Goal: Information Seeking & Learning: Learn about a topic

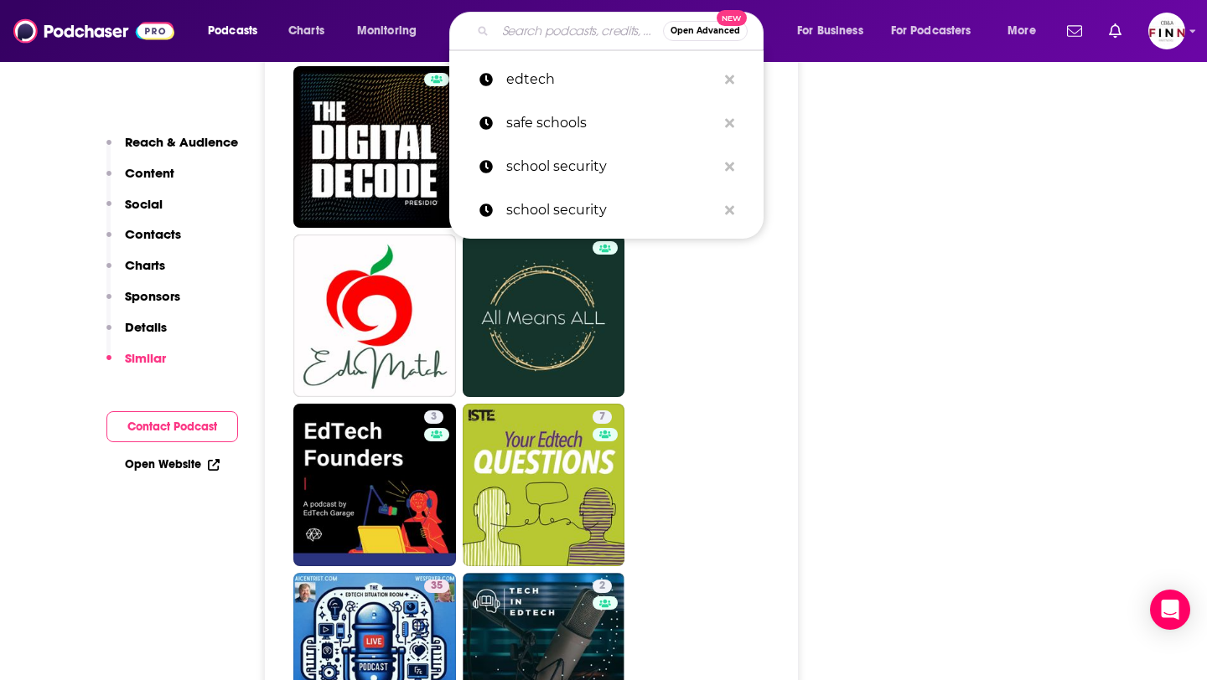
click at [511, 28] on input "Search podcasts, credits, & more..." at bounding box center [579, 31] width 168 height 27
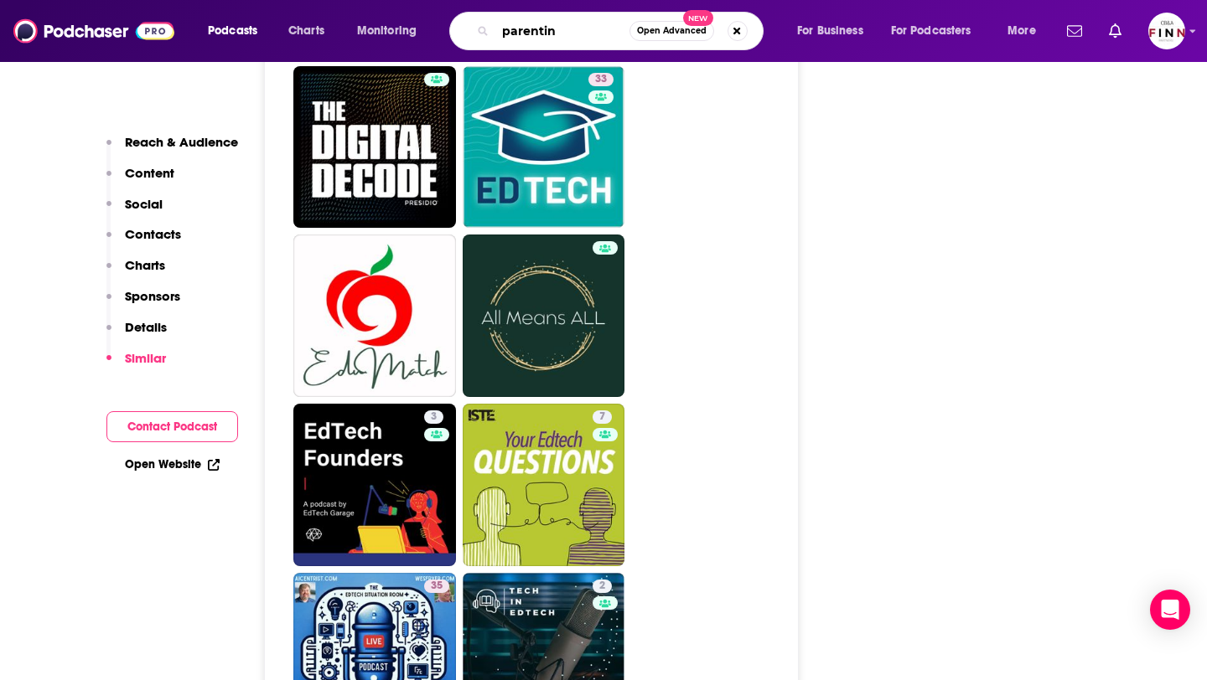
type input "parenting"
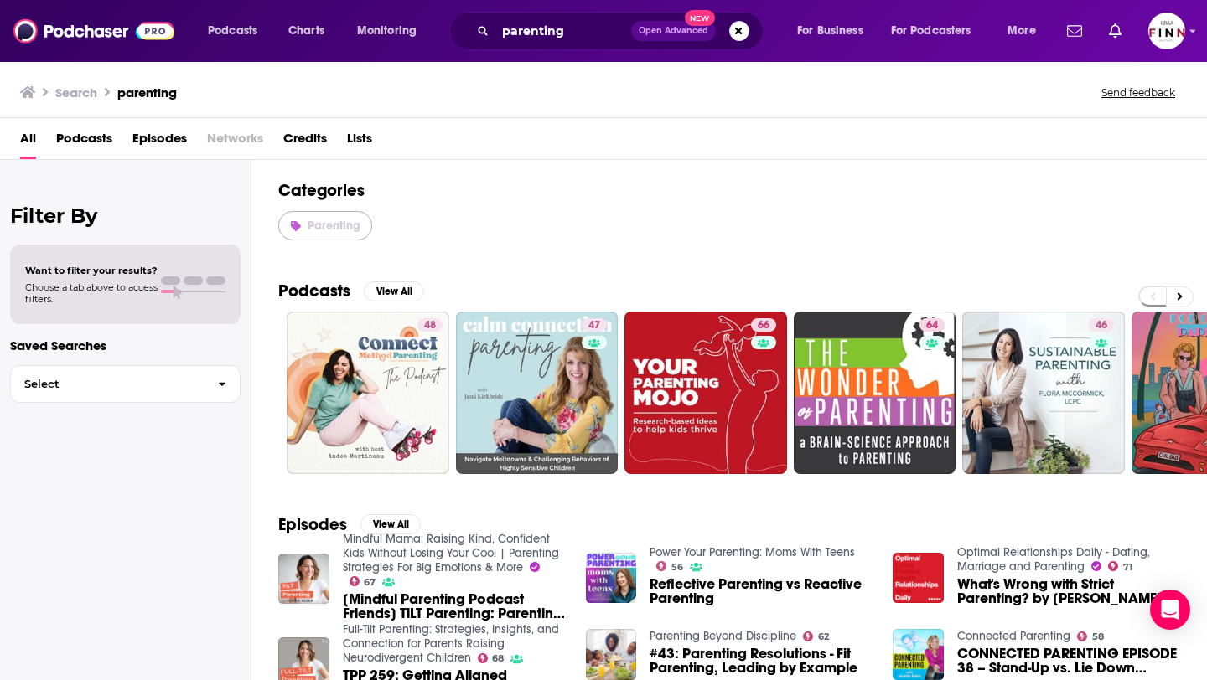
click at [351, 235] on link "Parenting" at bounding box center [325, 225] width 94 height 29
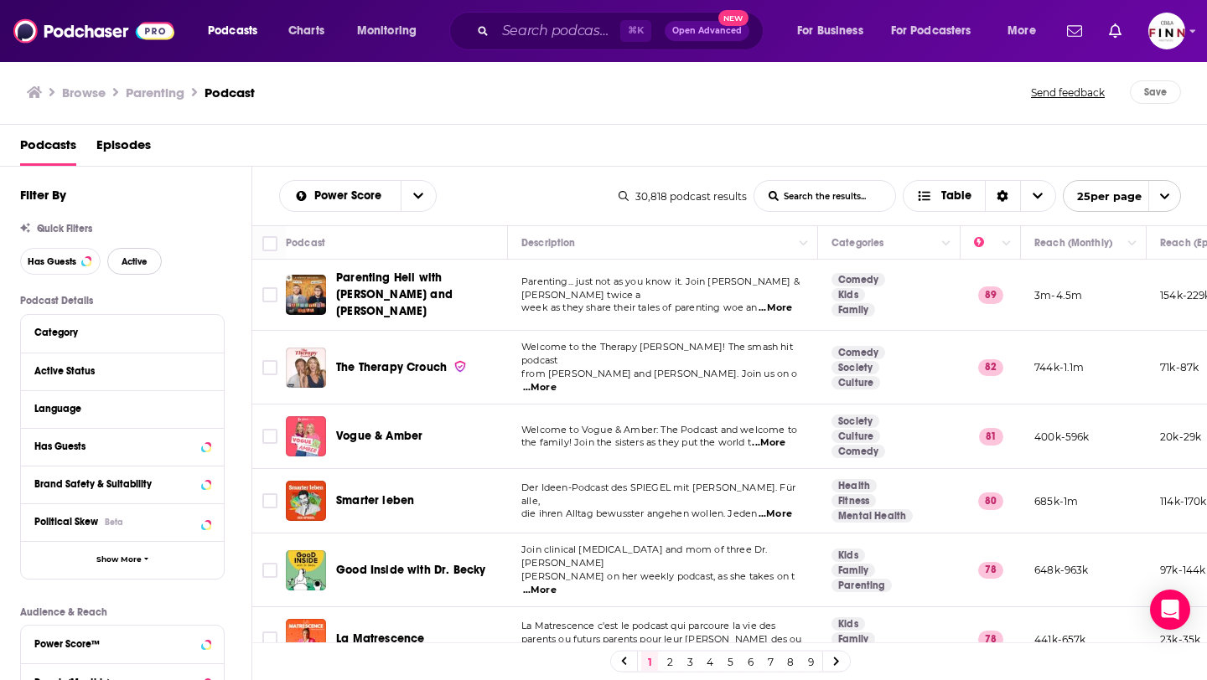
click at [147, 261] on span "Active" at bounding box center [135, 261] width 26 height 9
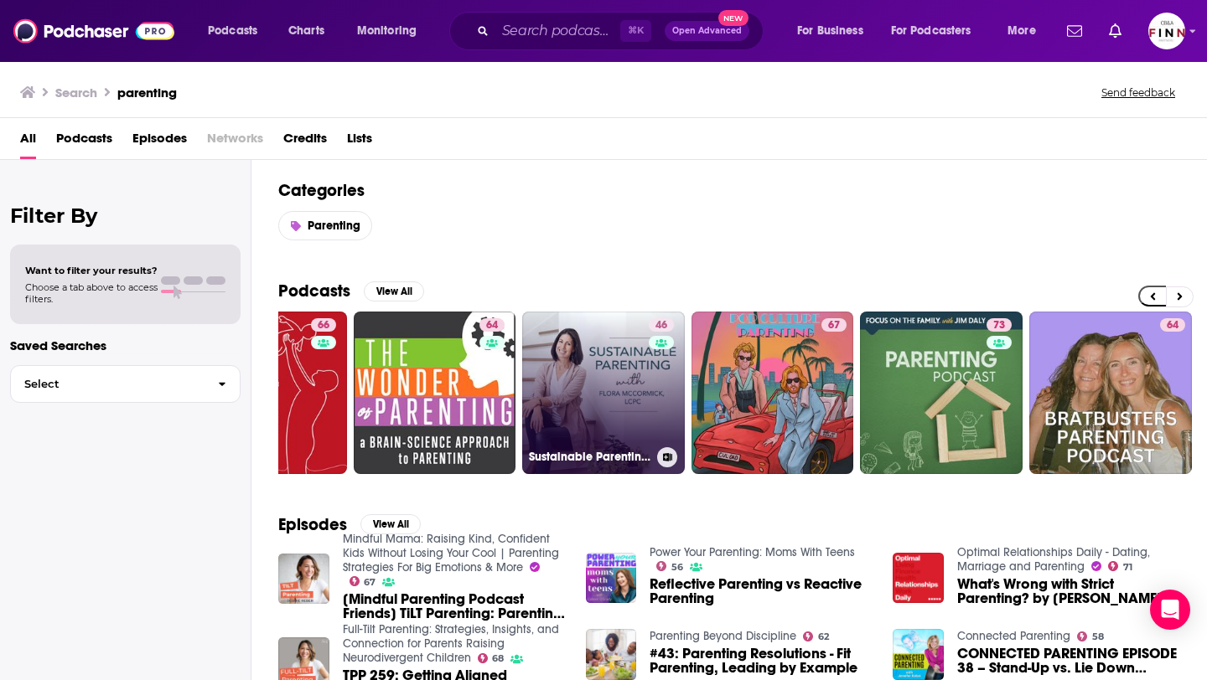
scroll to position [0, 611]
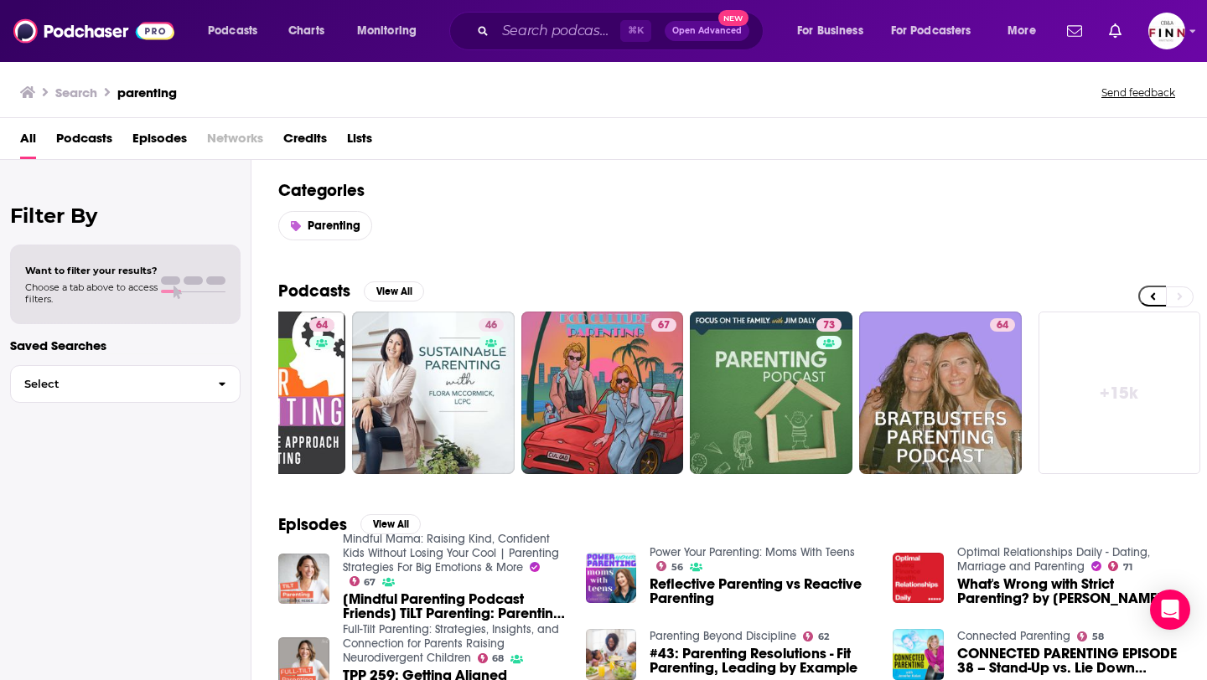
click at [1121, 370] on link "+ 15k" at bounding box center [1119, 393] width 163 height 163
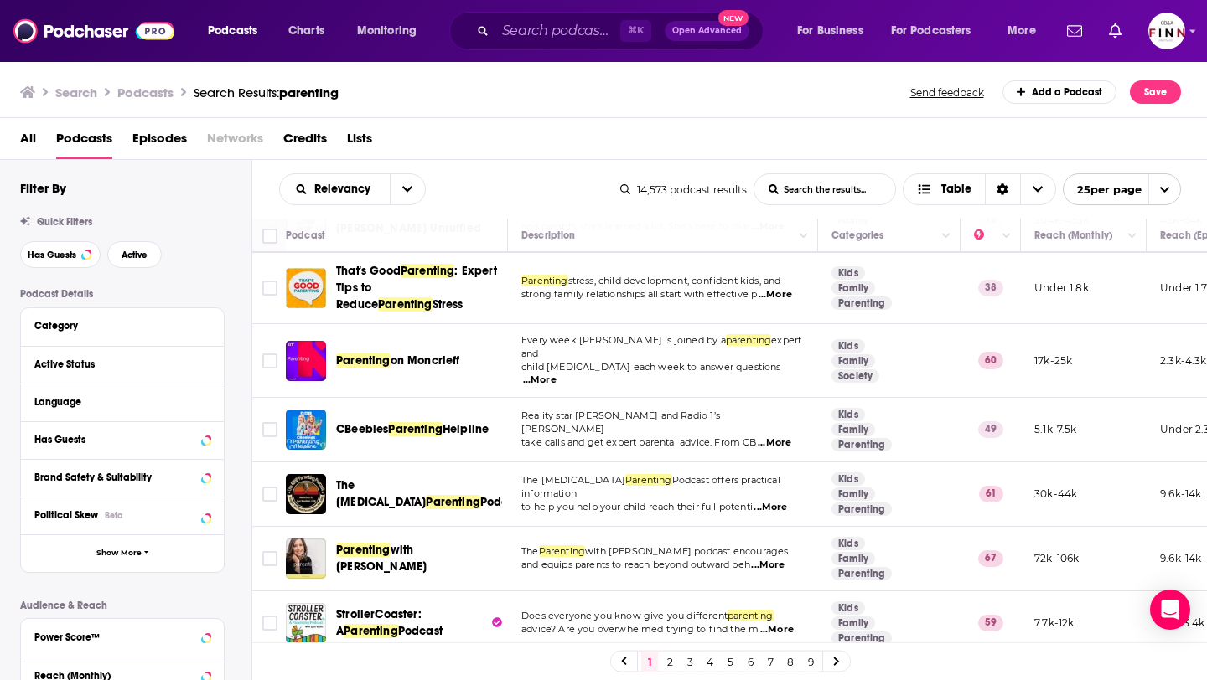
scroll to position [1510, 0]
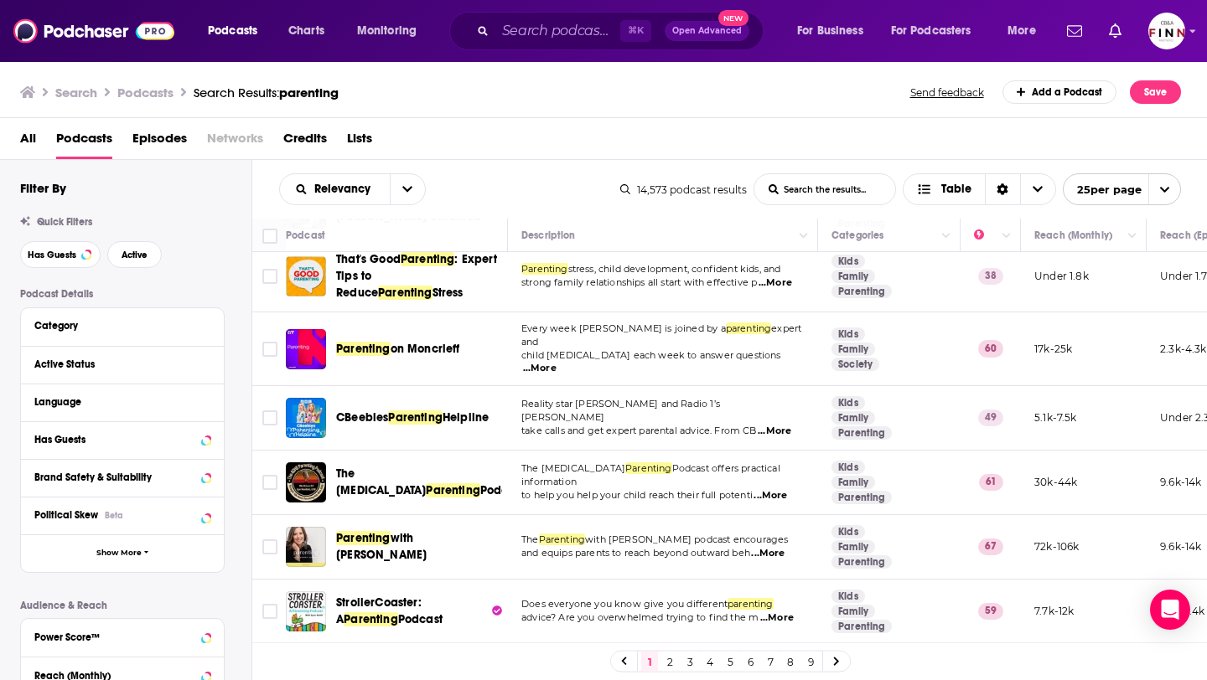
click at [671, 659] on link "2" at bounding box center [669, 662] width 17 height 20
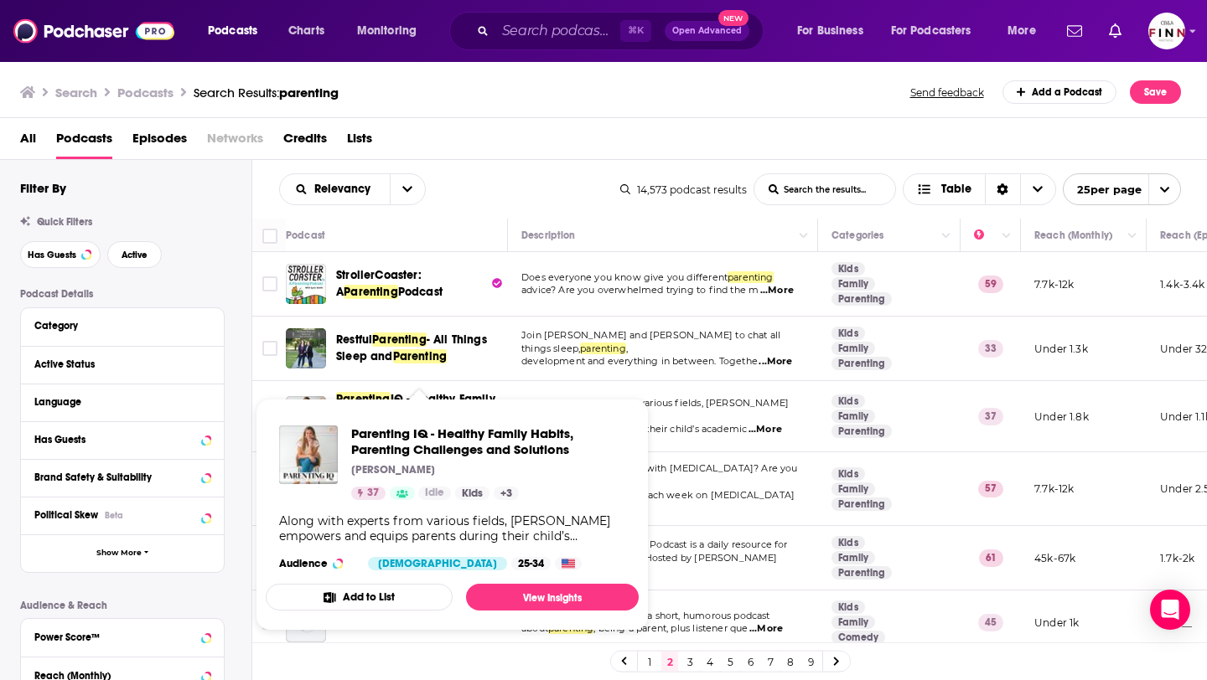
click at [514, 183] on div "Relevancy List Search Input Search the results... Table" at bounding box center [449, 189] width 341 height 32
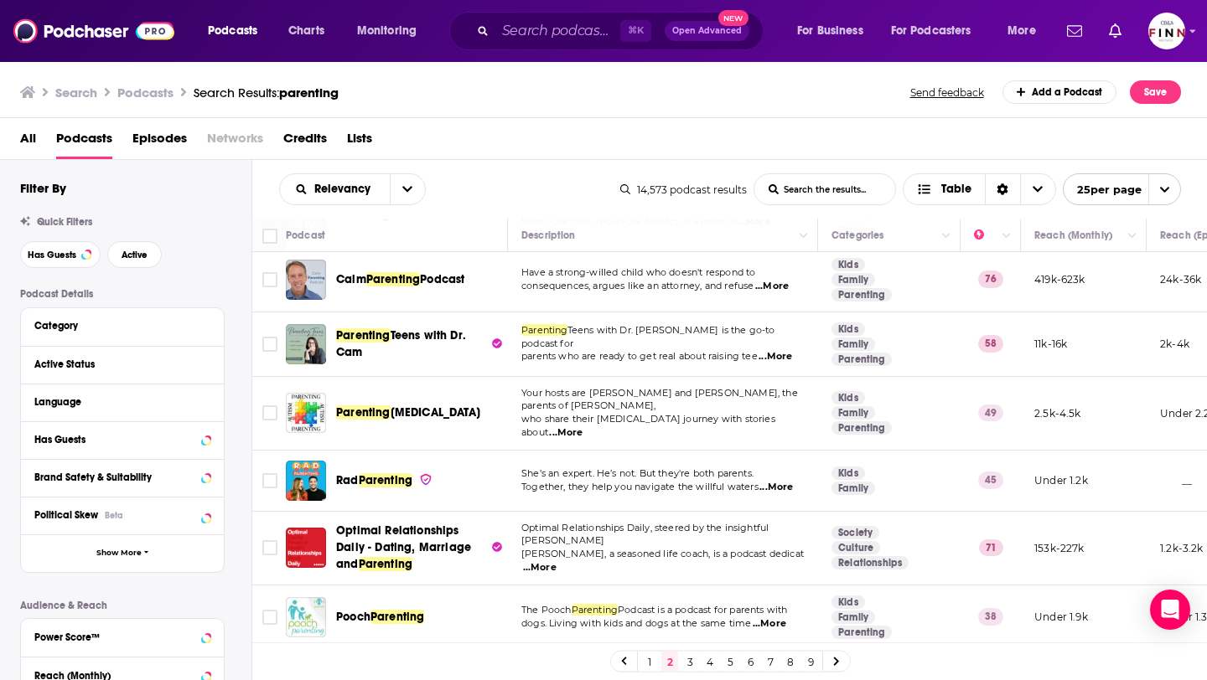
scroll to position [1282, 0]
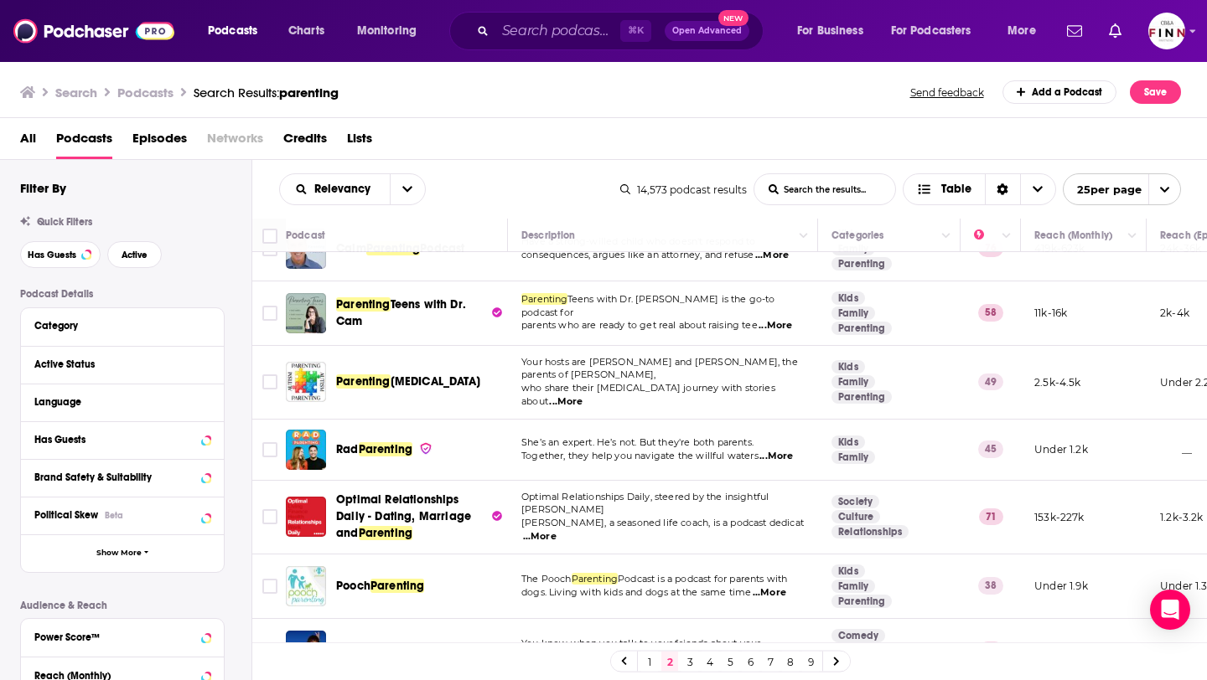
click at [546, 47] on div "⌘ K Open Advanced New" at bounding box center [606, 31] width 314 height 39
click at [542, 43] on input "Search podcasts, credits, & more..." at bounding box center [557, 31] width 125 height 27
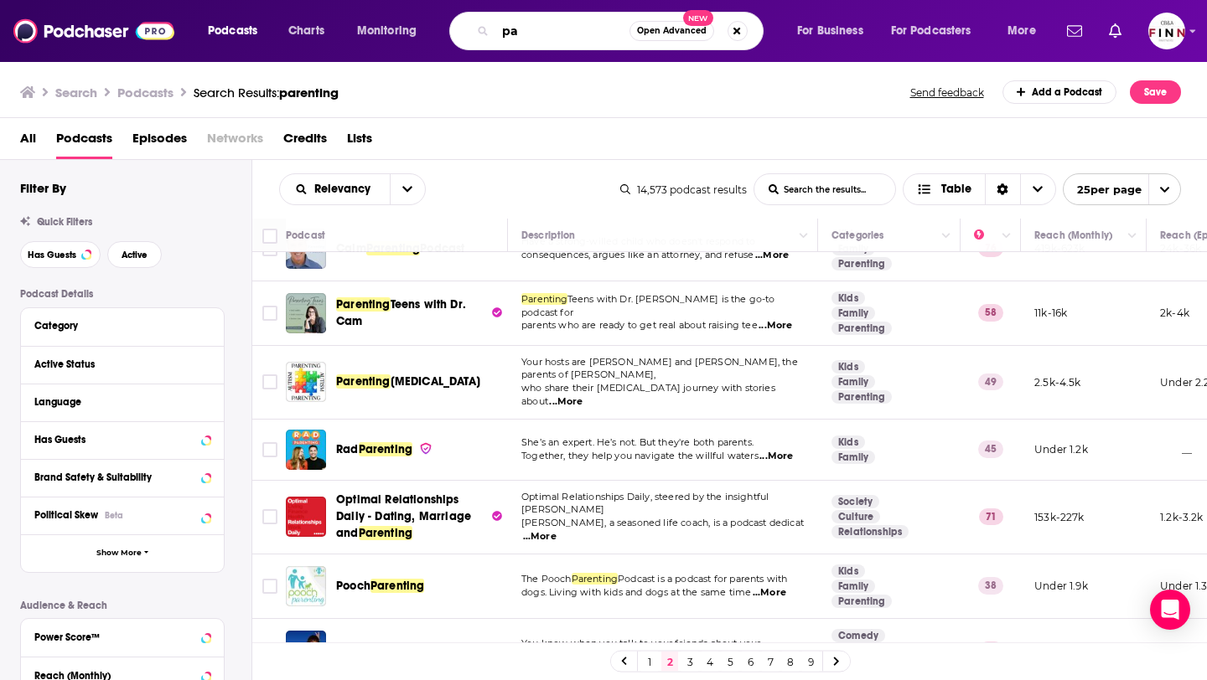
type input "p"
type input "reading"
click at [659, 32] on span "Open Advanced" at bounding box center [672, 31] width 70 height 8
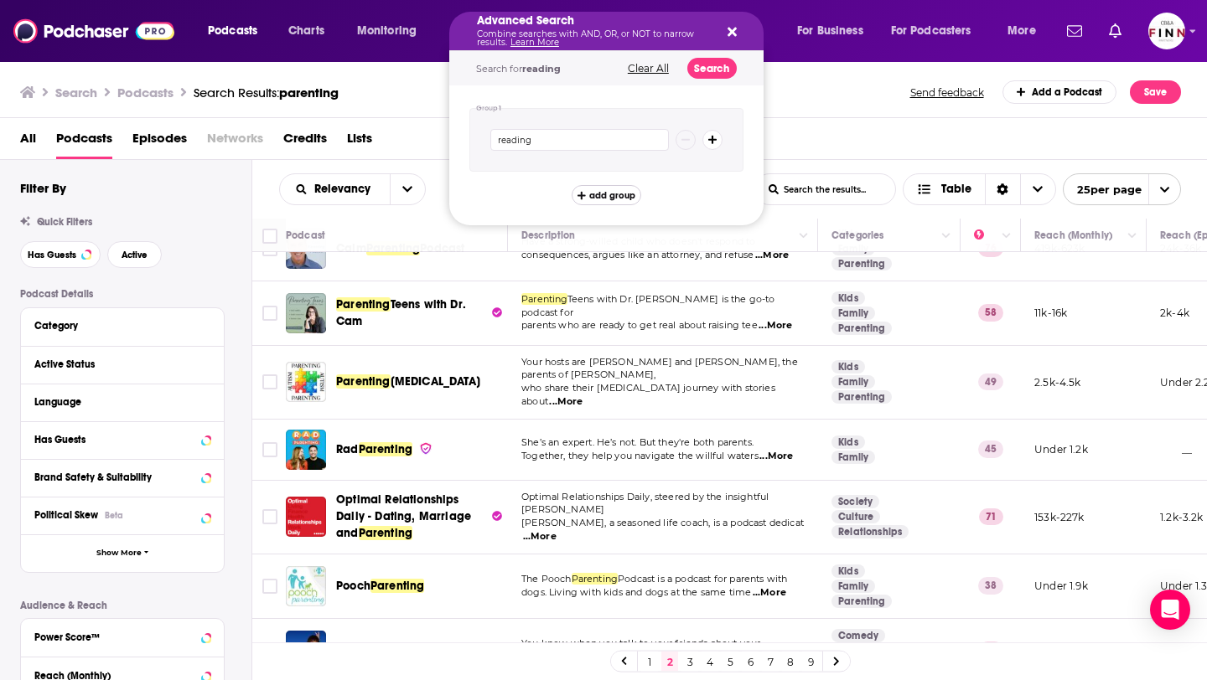
click at [621, 199] on span "add group" at bounding box center [612, 195] width 46 height 9
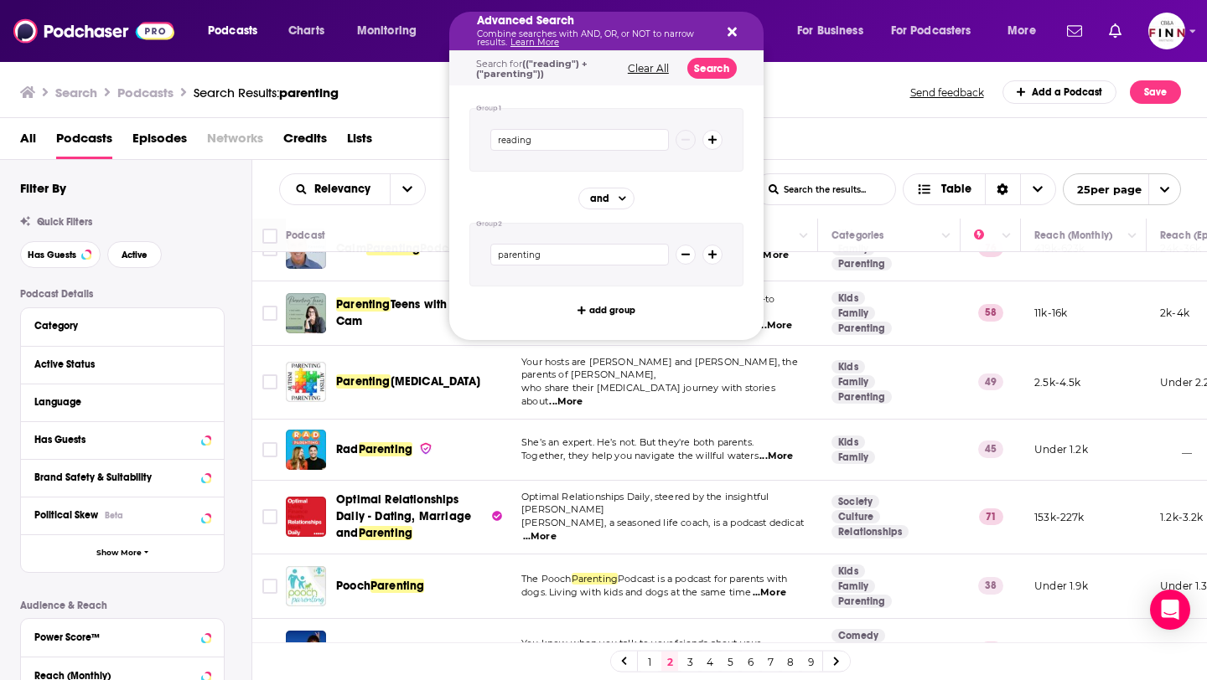
type input "parenting"
click at [703, 70] on button "Search" at bounding box center [711, 68] width 49 height 21
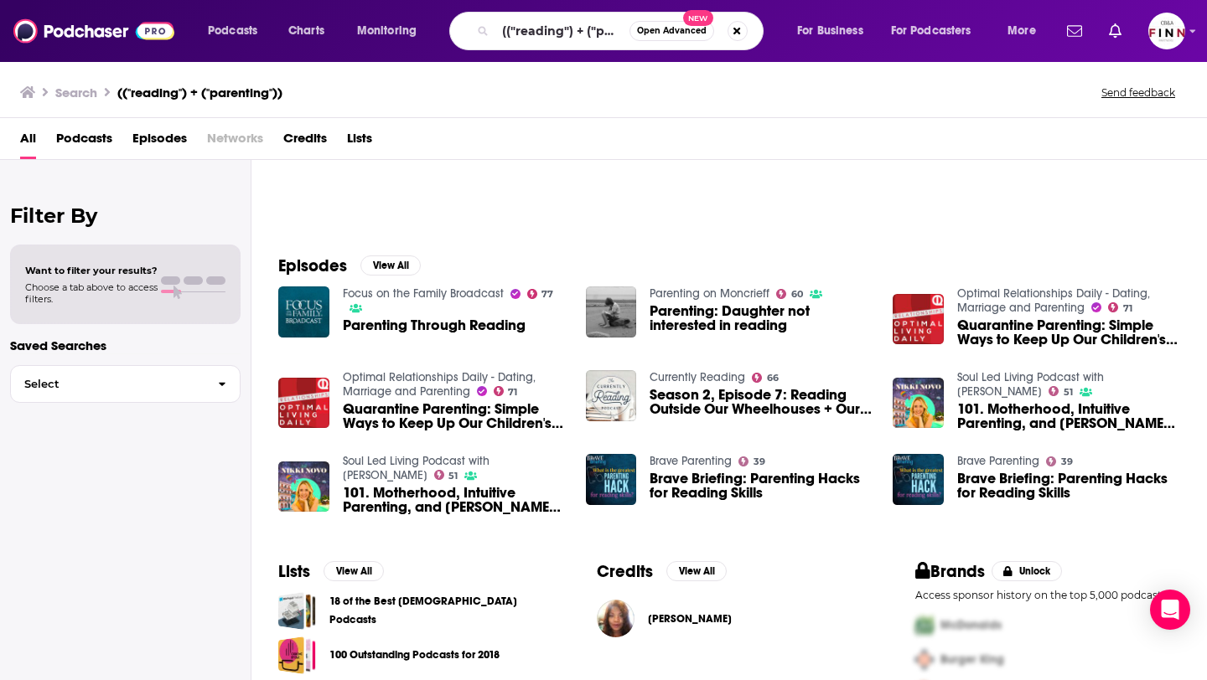
scroll to position [163, 0]
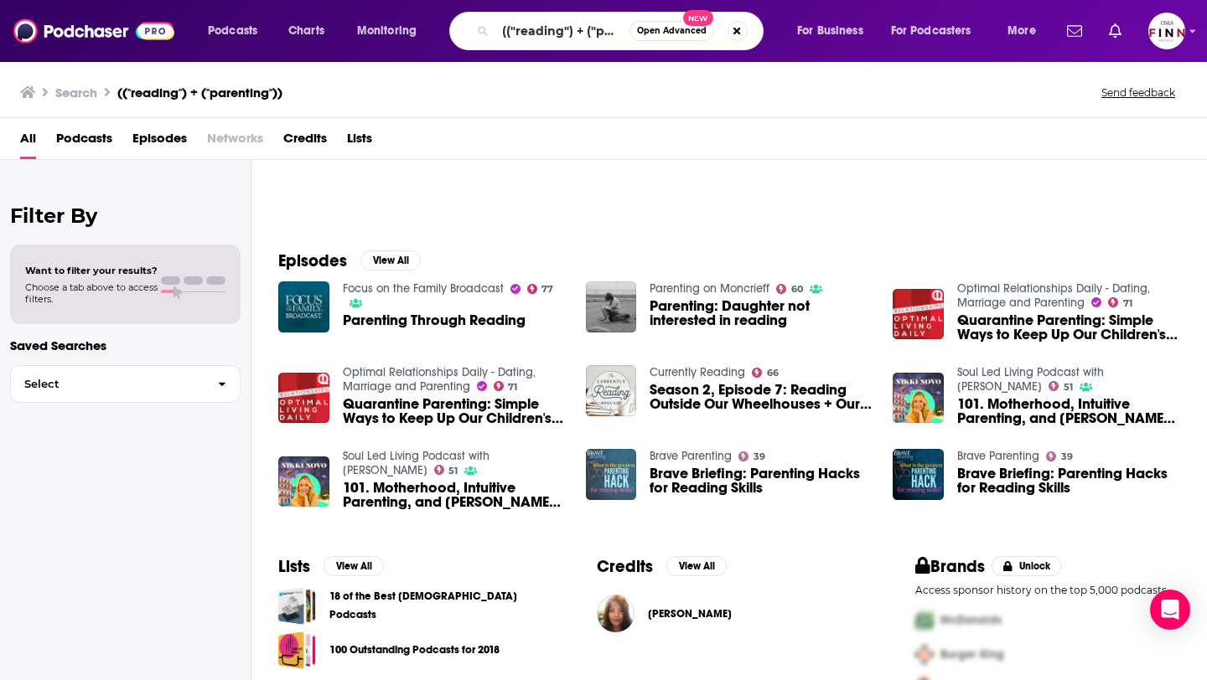
click at [626, 469] on img "Brave Briefing: Parenting Hacks for Reading Skills" at bounding box center [611, 474] width 51 height 51
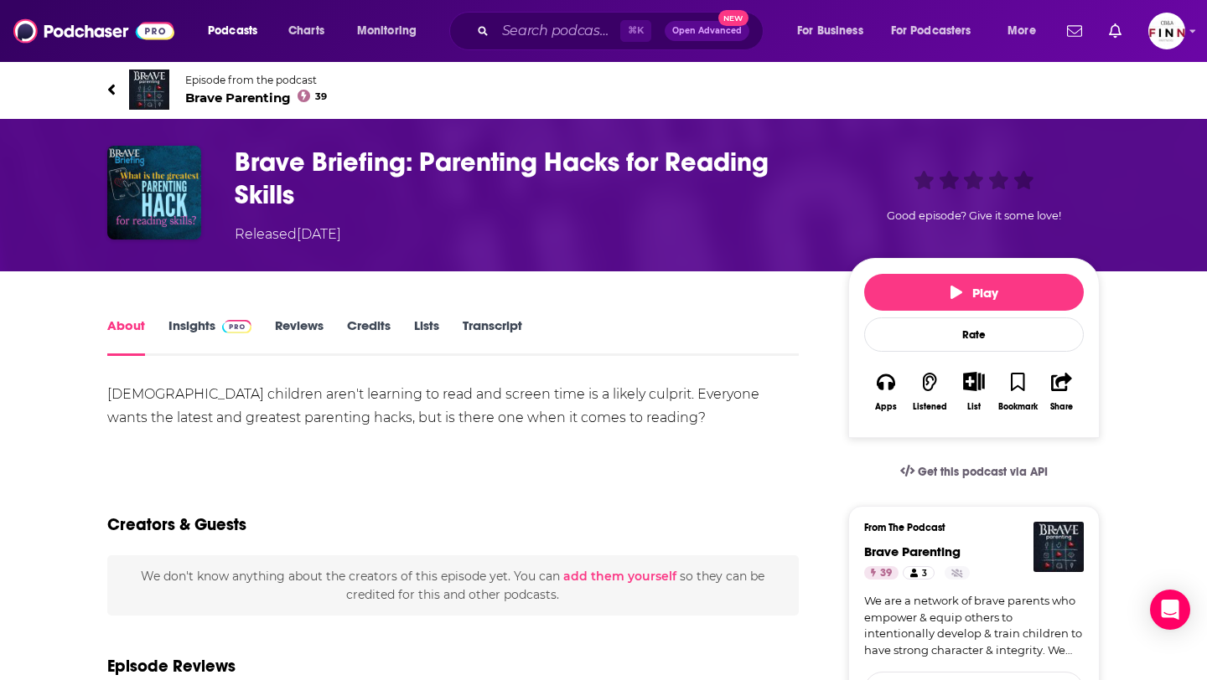
click at [116, 88] on link "Episode from the podcast Brave Parenting 39" at bounding box center [603, 90] width 992 height 40
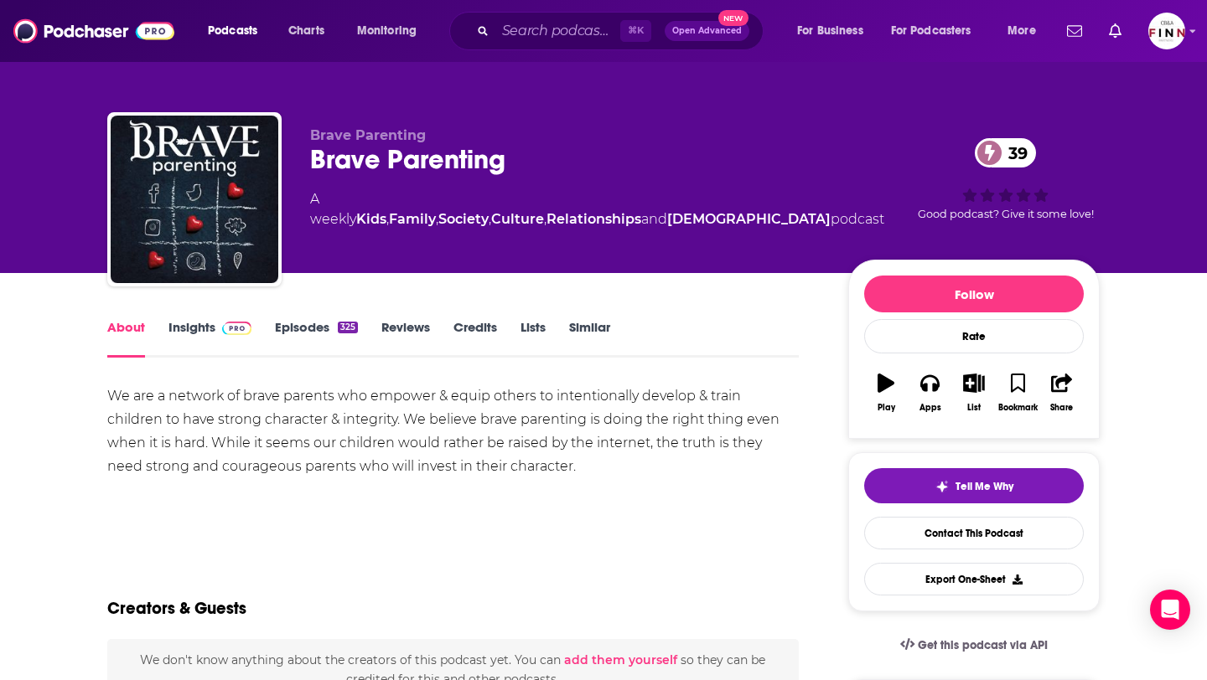
click at [230, 320] on span at bounding box center [236, 327] width 29 height 16
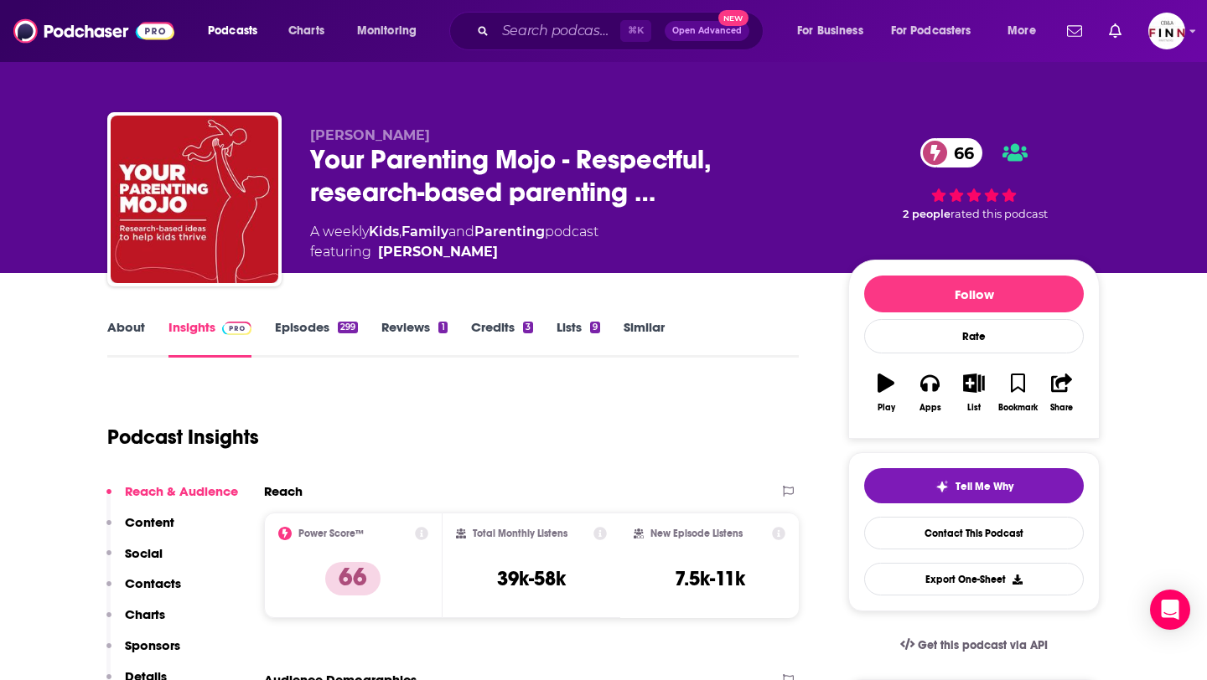
click at [325, 328] on link "Episodes 299" at bounding box center [316, 338] width 83 height 39
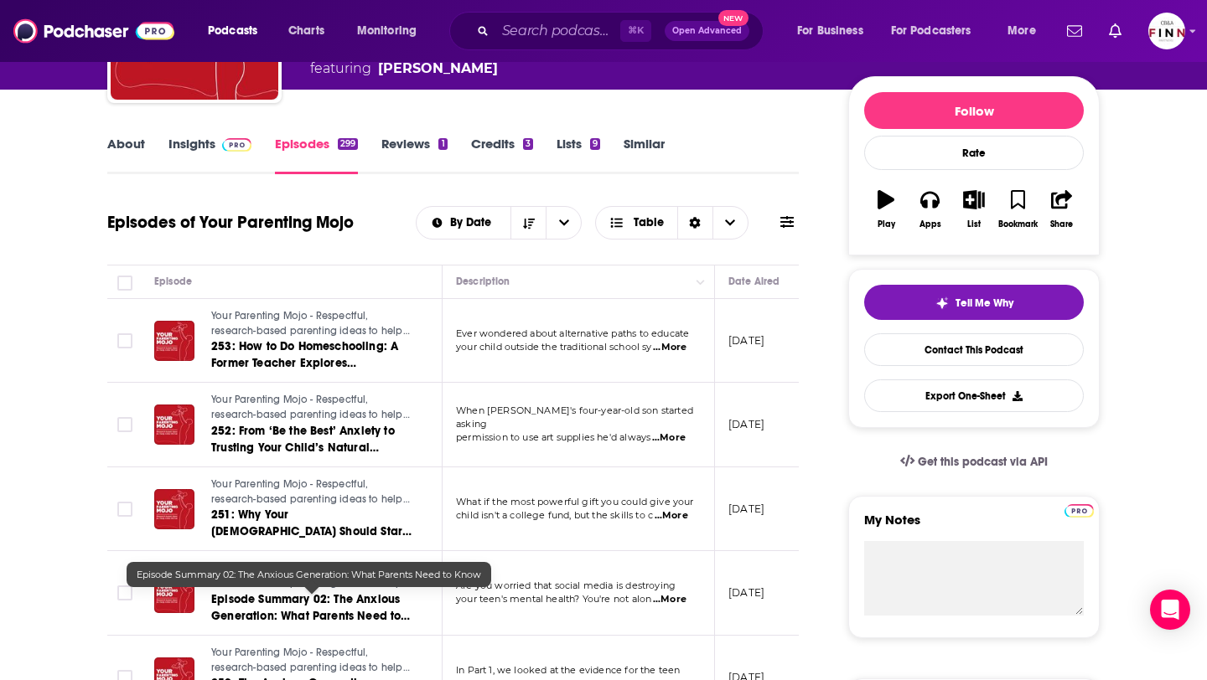
scroll to position [189, 0]
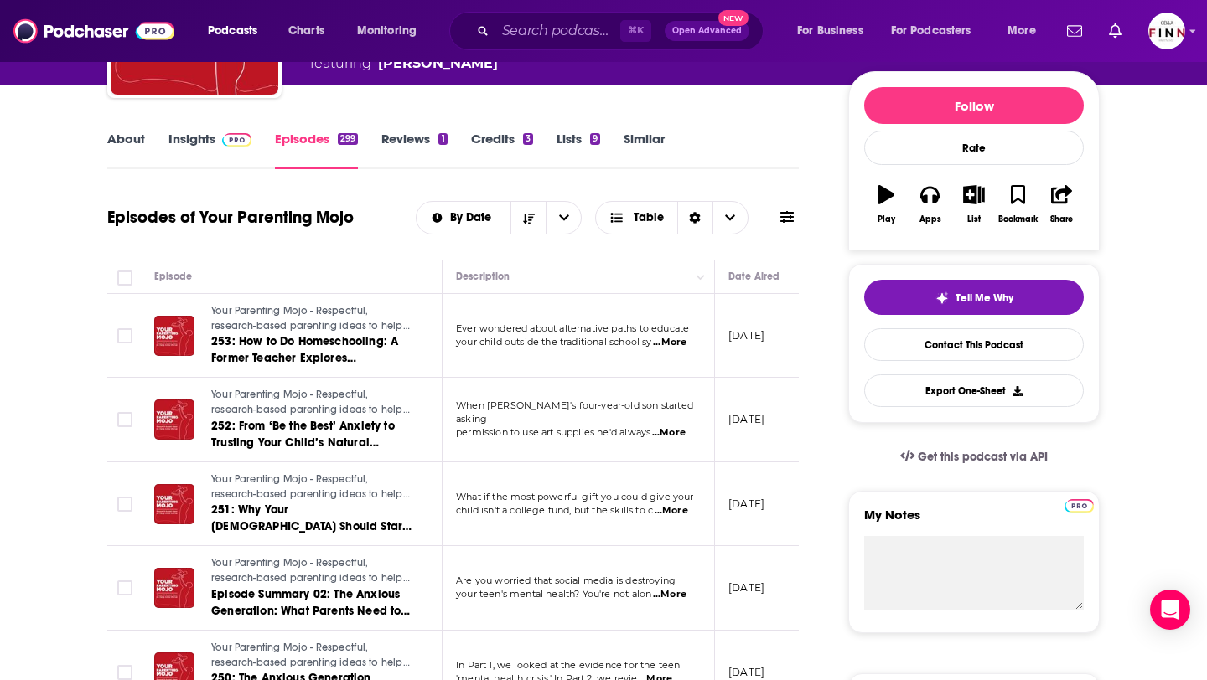
click at [675, 345] on span "...More" at bounding box center [670, 342] width 34 height 13
click at [698, 162] on div "About Insights Episodes 299 Reviews 1 Credits 3 Lists 9 Similar" at bounding box center [452, 148] width 691 height 41
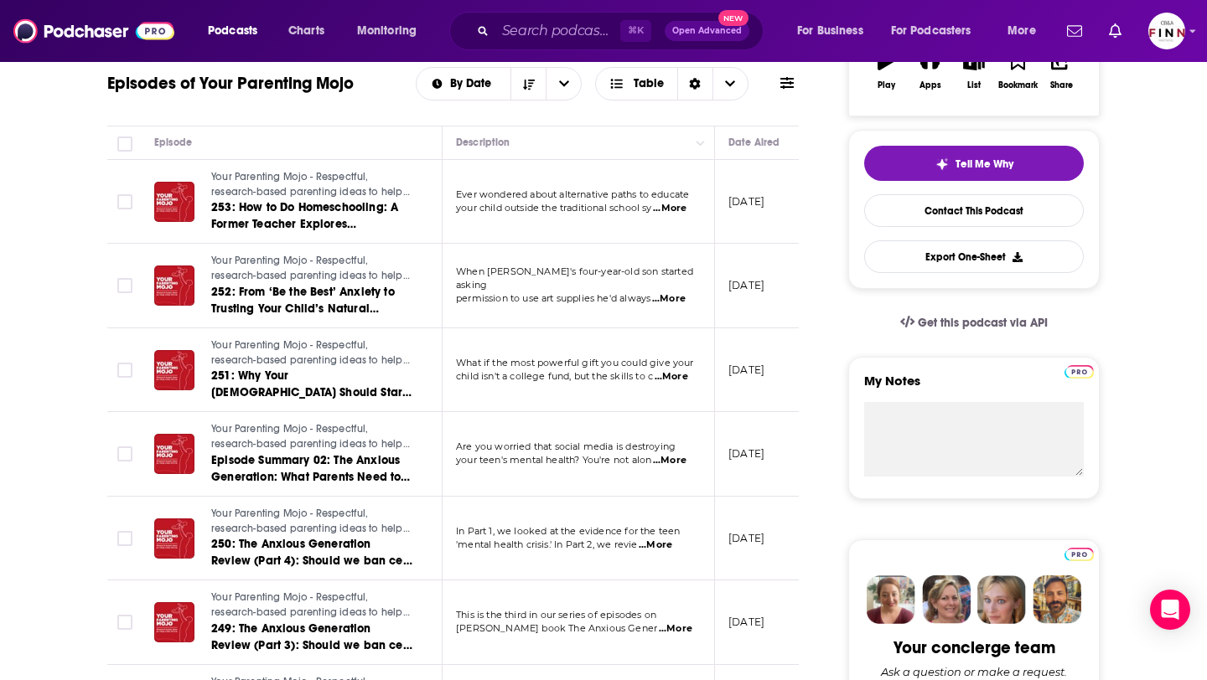
scroll to position [0, 0]
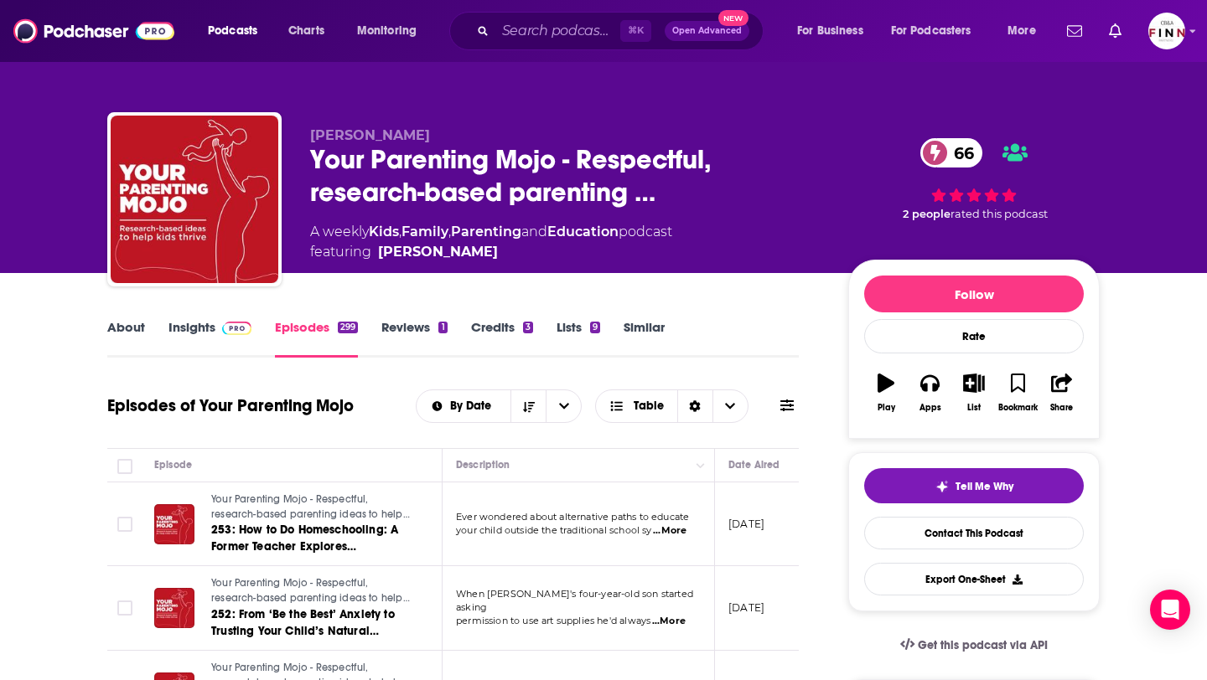
click at [202, 336] on link "Insights" at bounding box center [209, 338] width 83 height 39
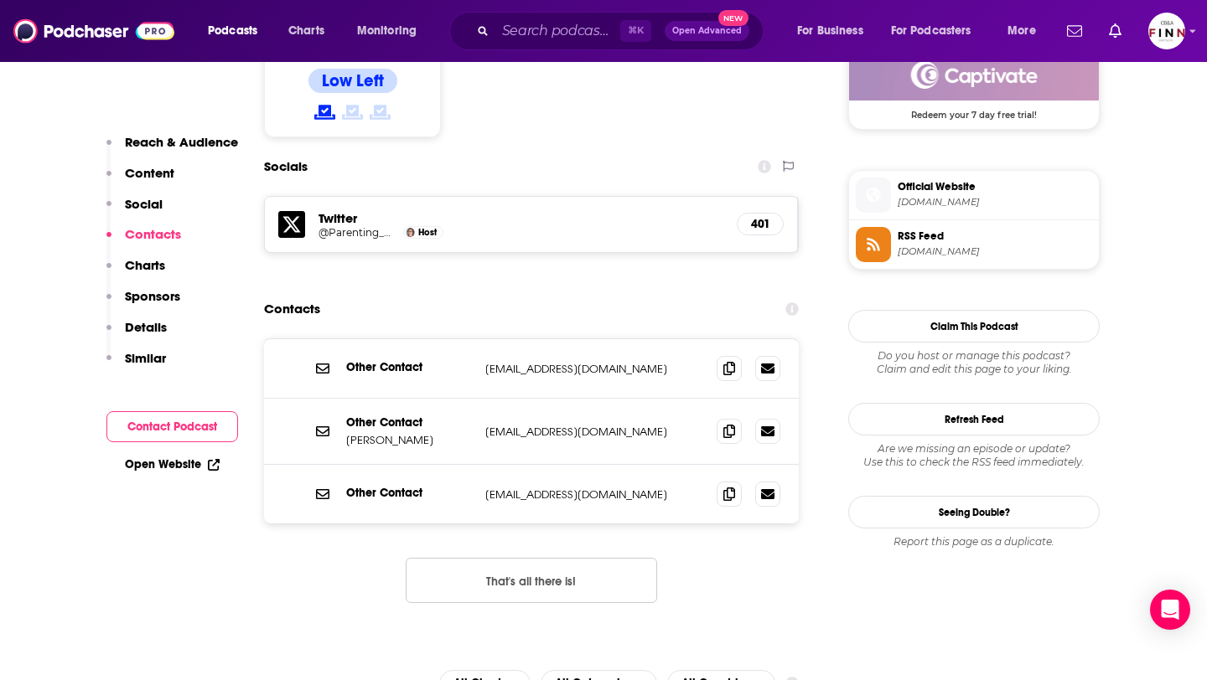
scroll to position [1409, 0]
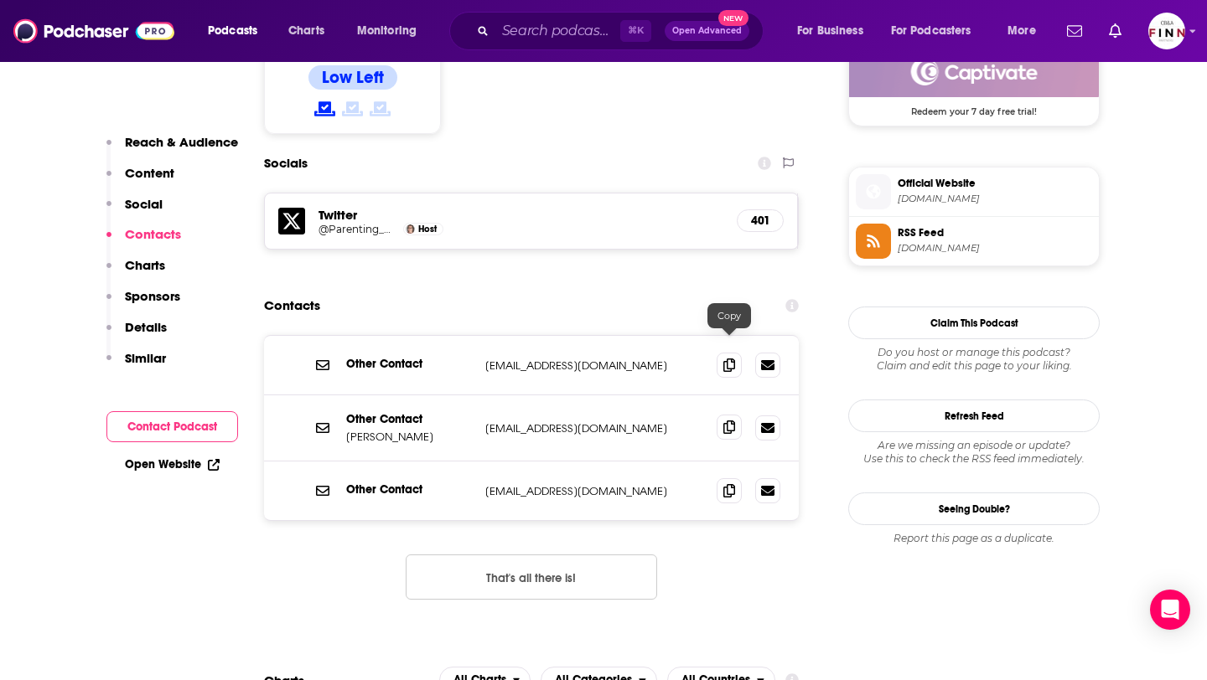
click at [724, 415] on span at bounding box center [728, 427] width 25 height 25
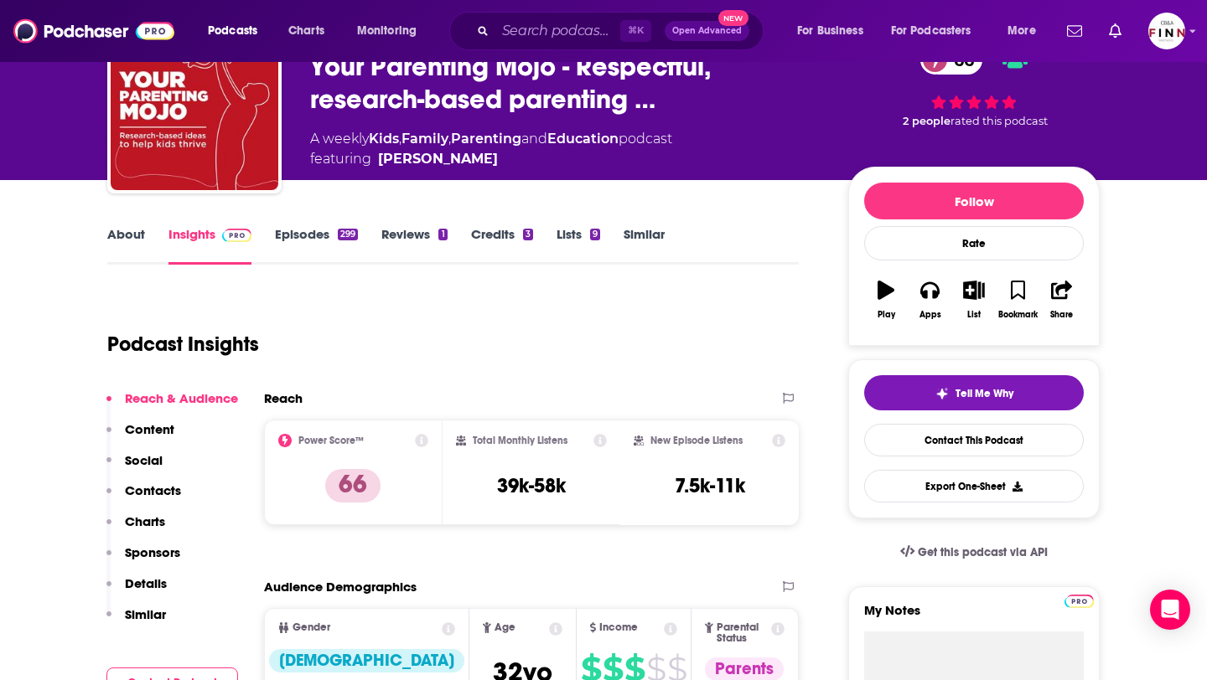
scroll to position [0, 0]
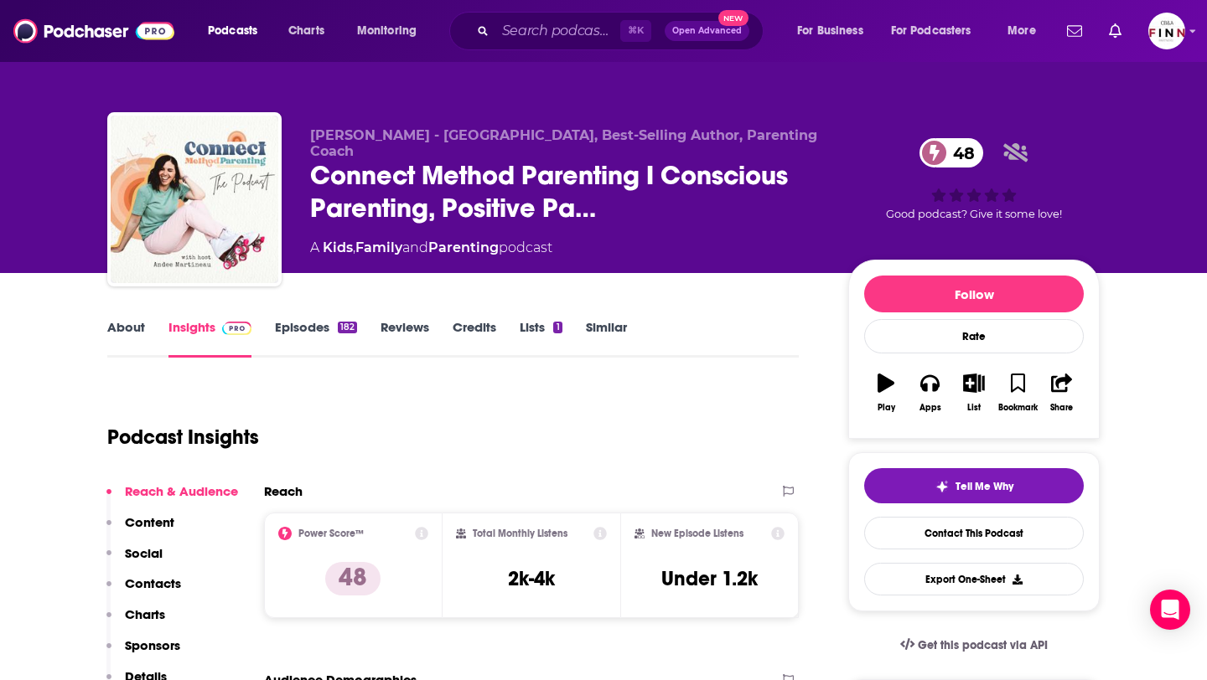
click at [136, 338] on link "About" at bounding box center [126, 338] width 38 height 39
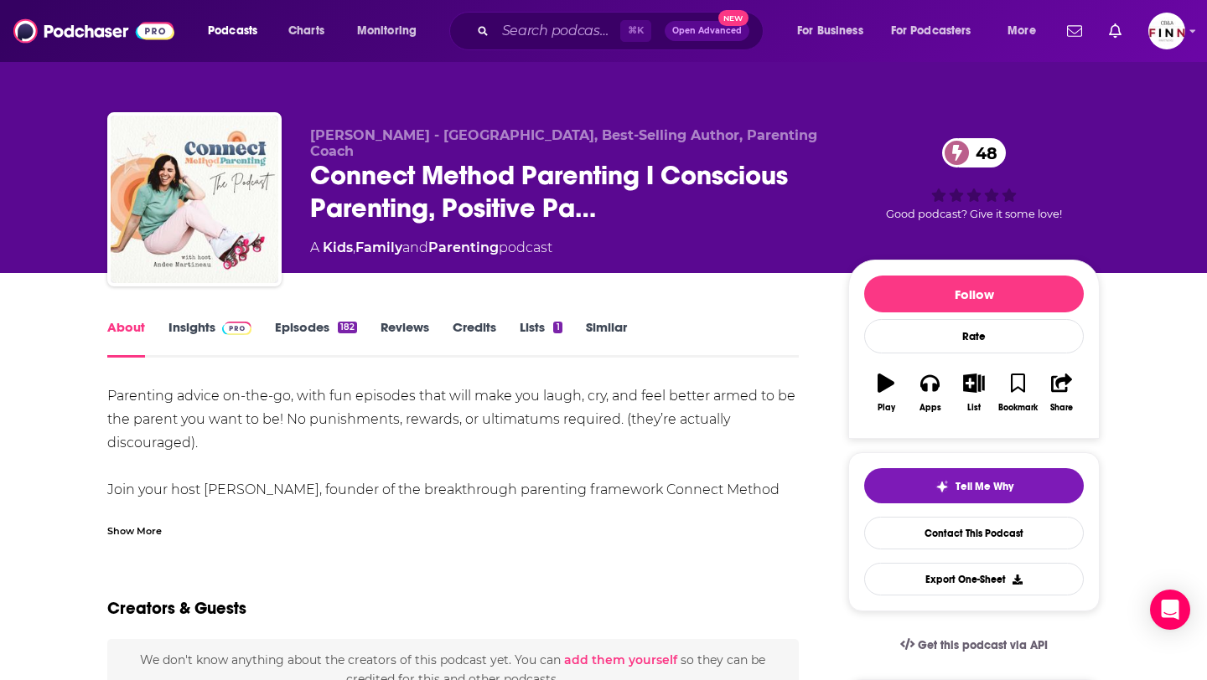
click at [344, 338] on link "Episodes 182" at bounding box center [316, 338] width 82 height 39
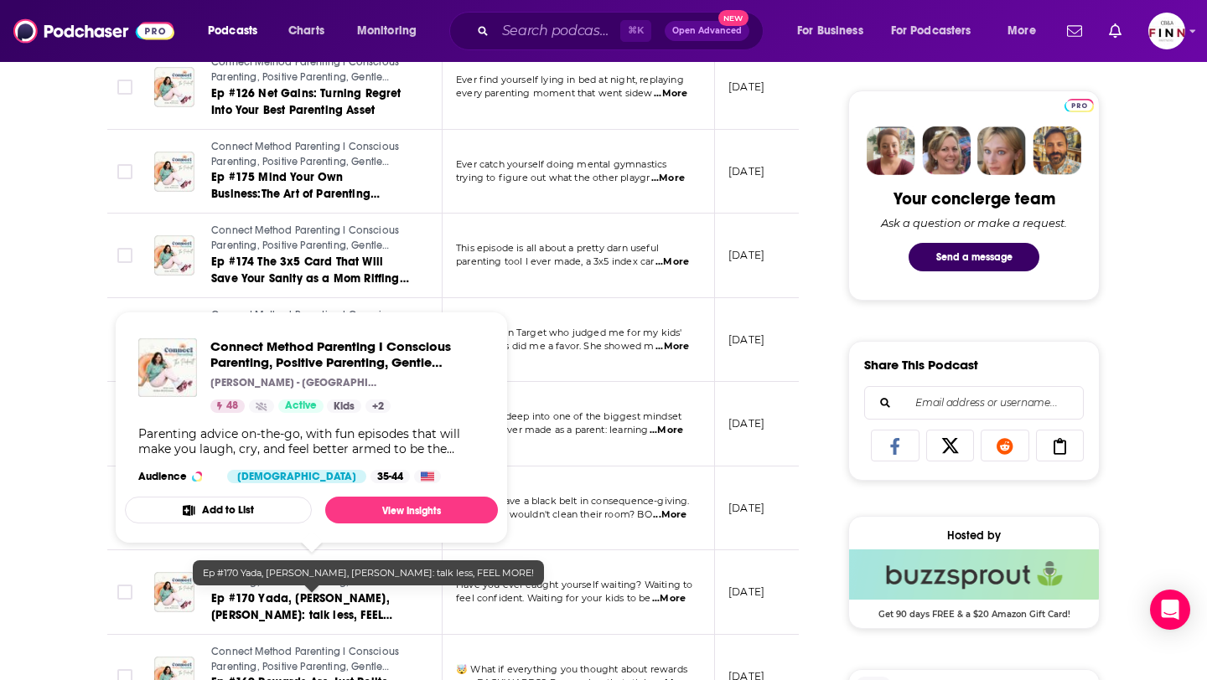
scroll to position [775, 0]
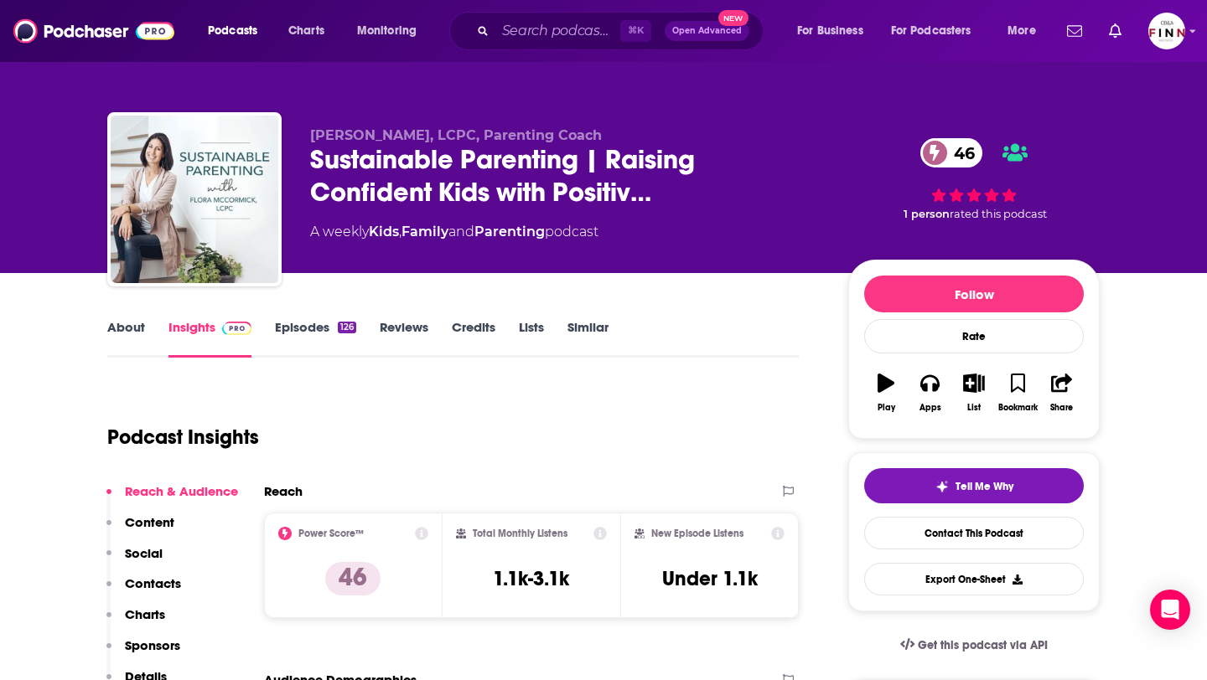
click at [304, 332] on link "Episodes 126" at bounding box center [315, 338] width 81 height 39
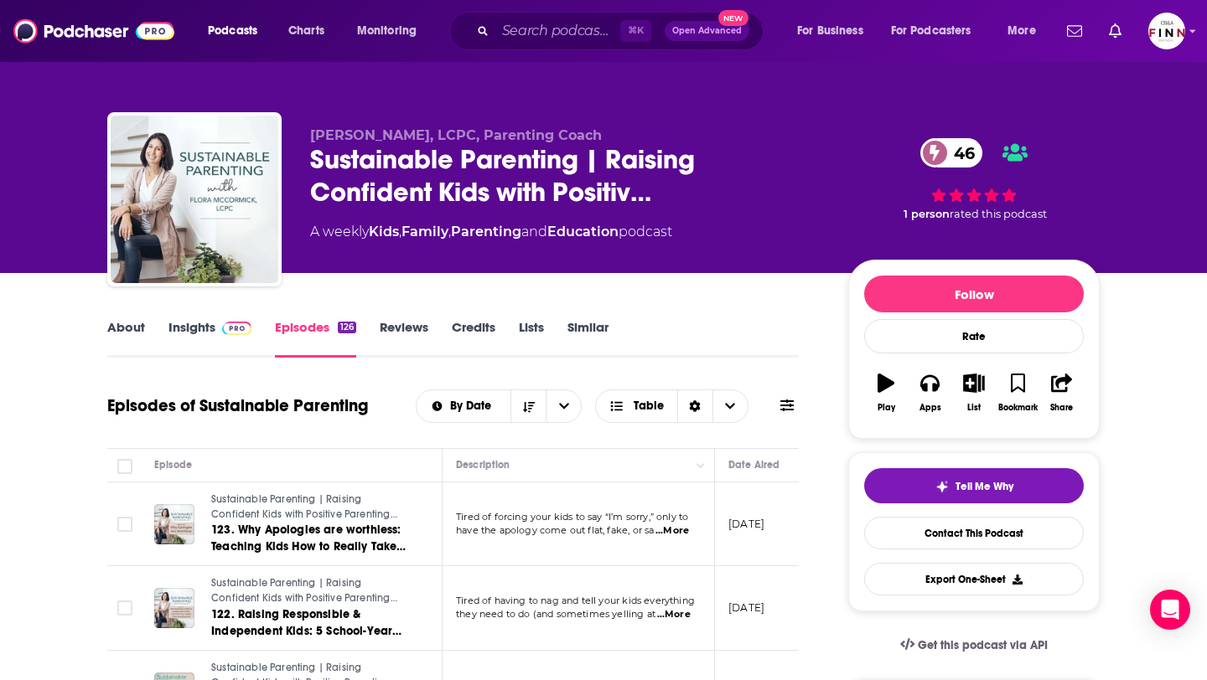
click at [671, 528] on span "...More" at bounding box center [672, 531] width 34 height 13
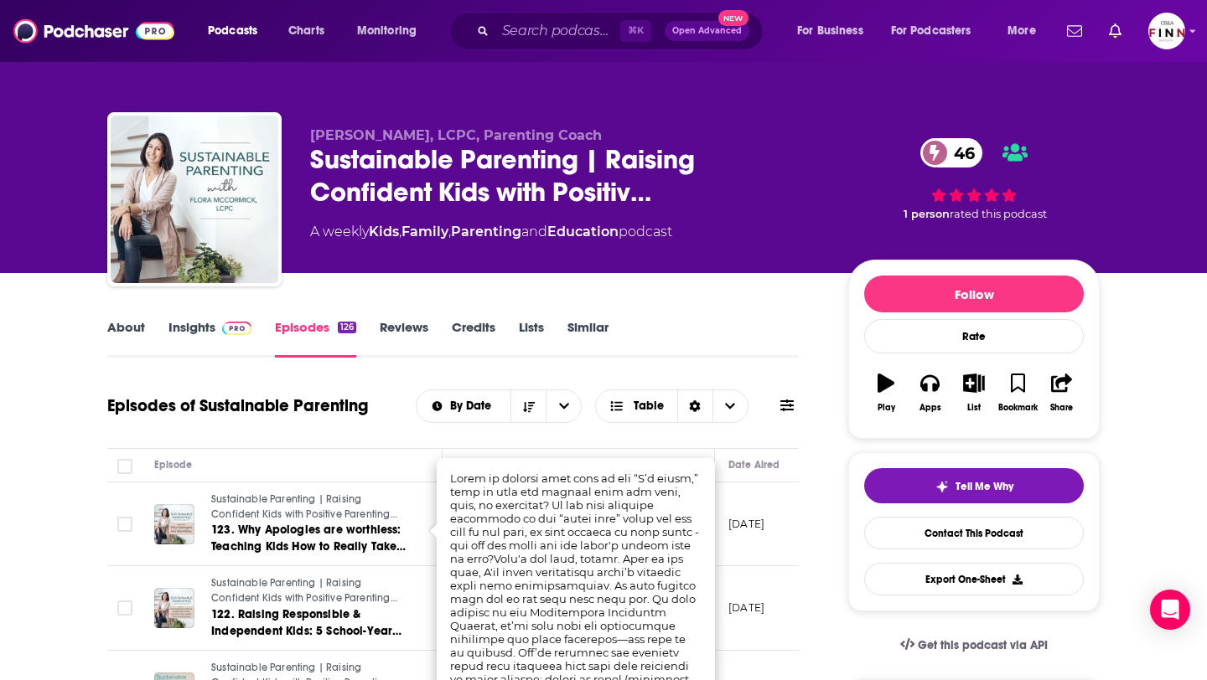
click at [665, 334] on div "About Insights Episodes 126 Reviews Credits Lists Similar" at bounding box center [452, 337] width 691 height 41
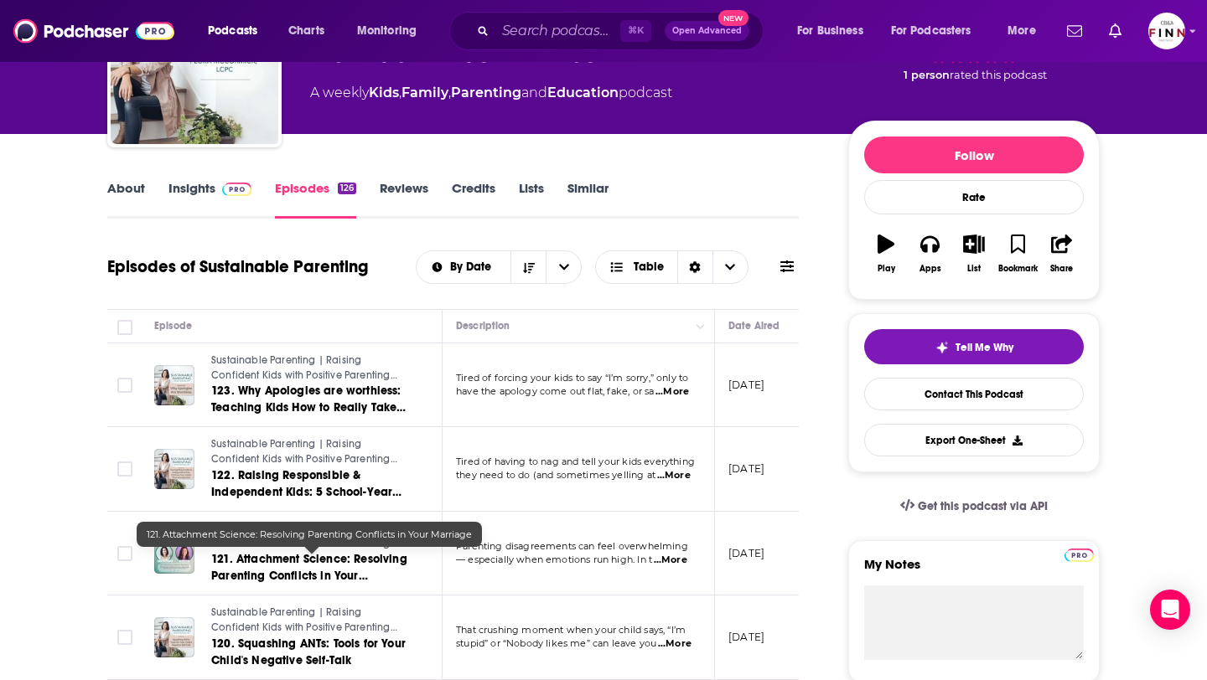
scroll to position [187, 0]
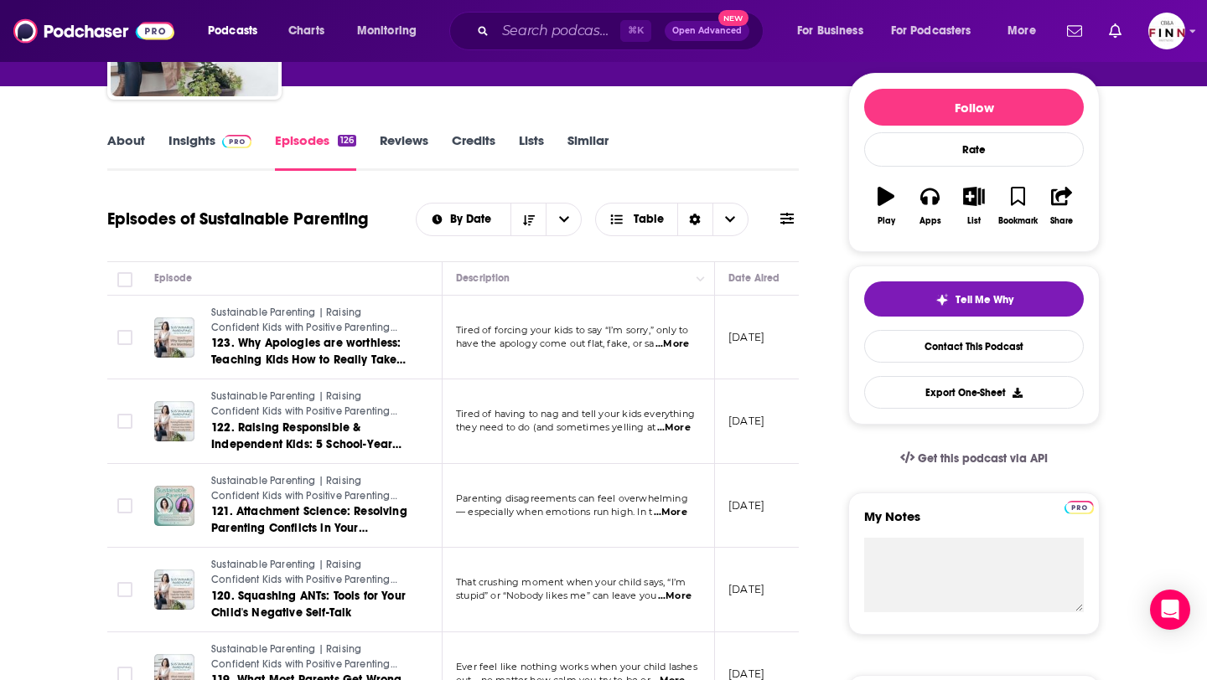
click at [683, 513] on span "...More" at bounding box center [671, 512] width 34 height 13
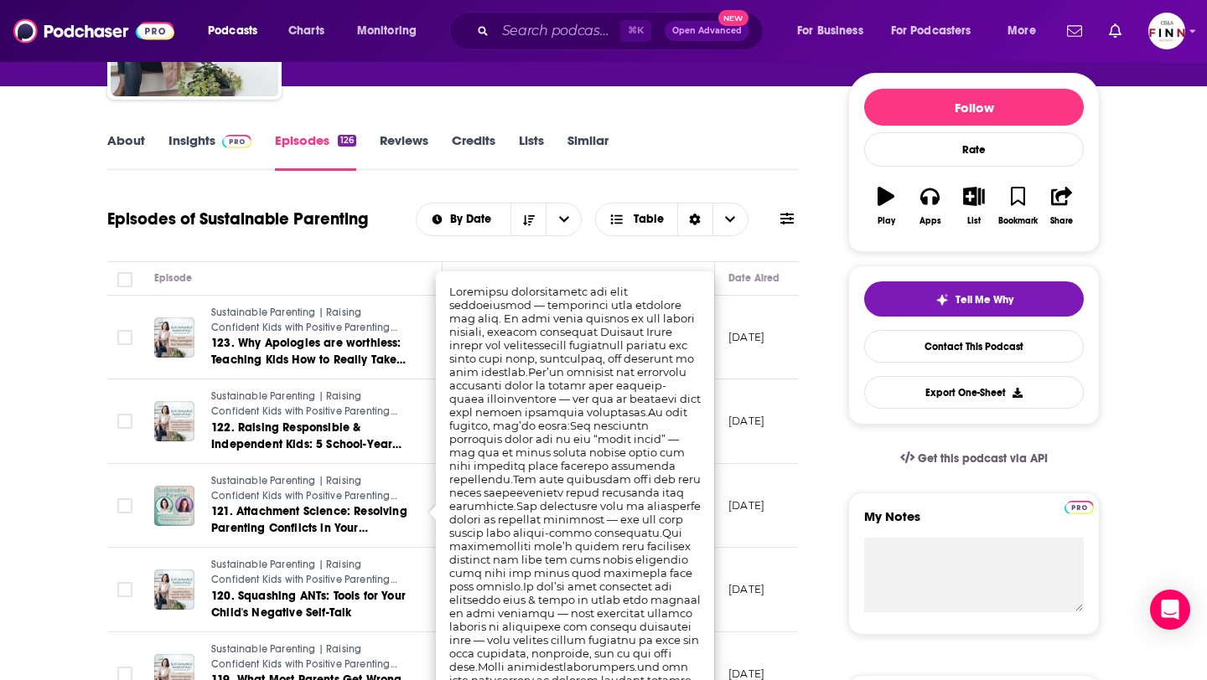
click at [383, 231] on div "Episodes of Sustainable Parenting By Date Table" at bounding box center [452, 220] width 691 height 44
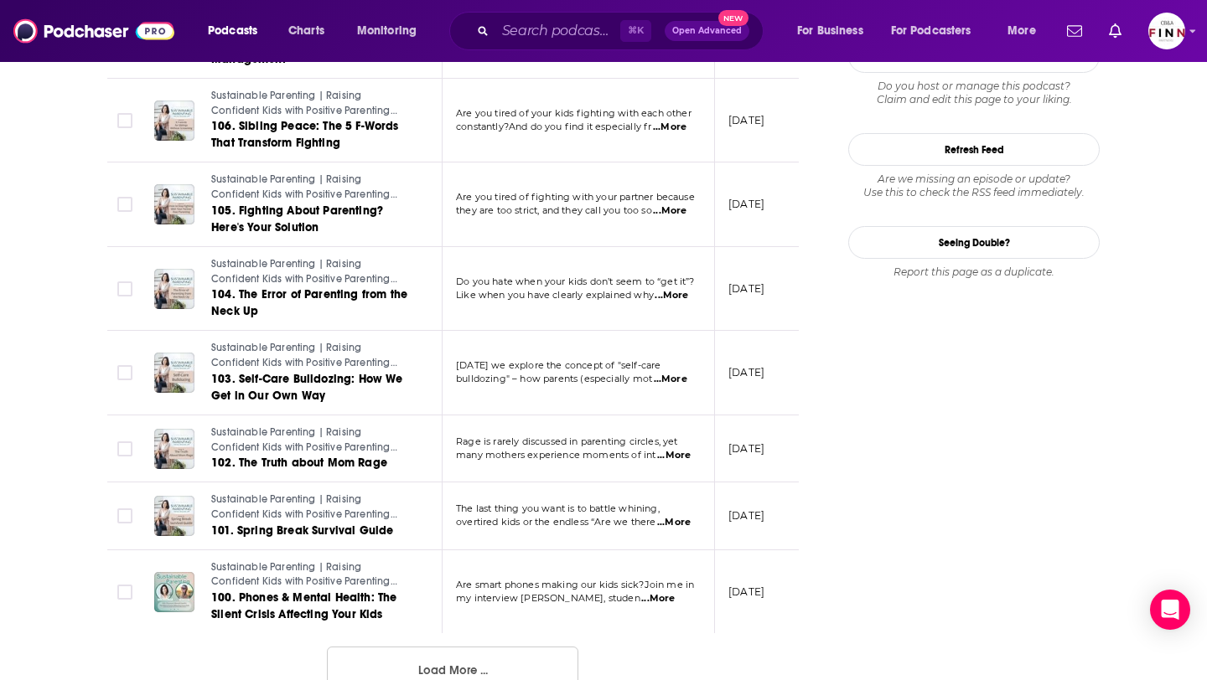
scroll to position [1960, 0]
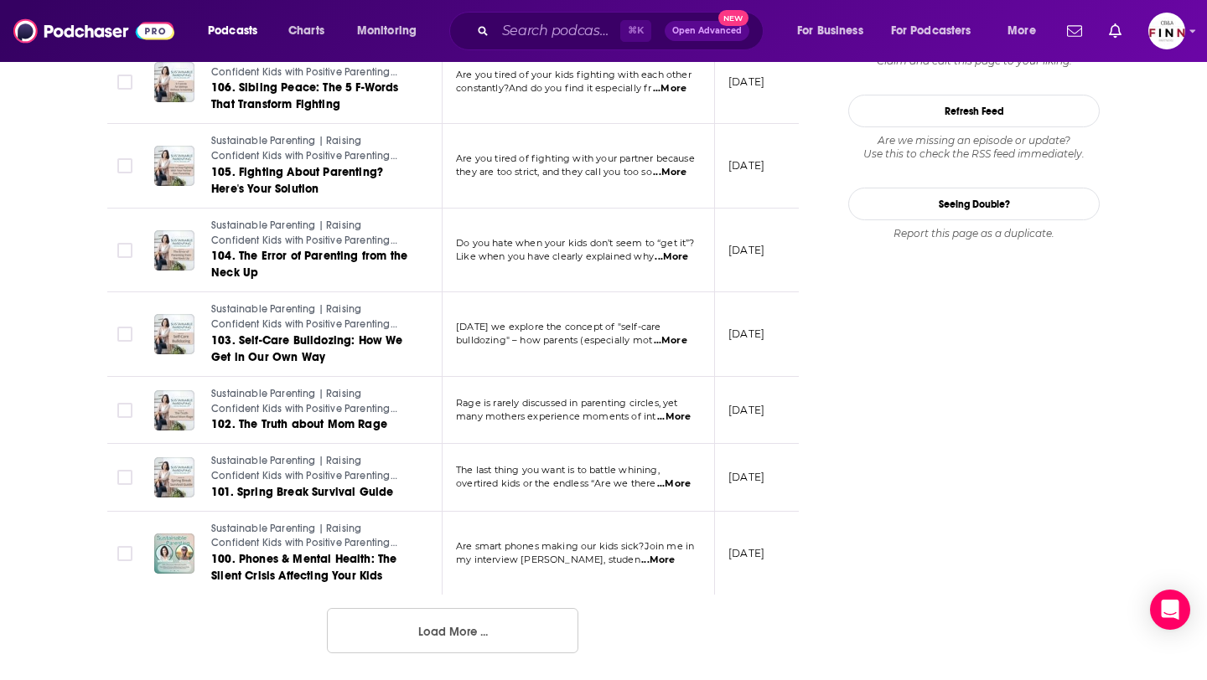
click at [675, 560] on span "...More" at bounding box center [658, 560] width 34 height 13
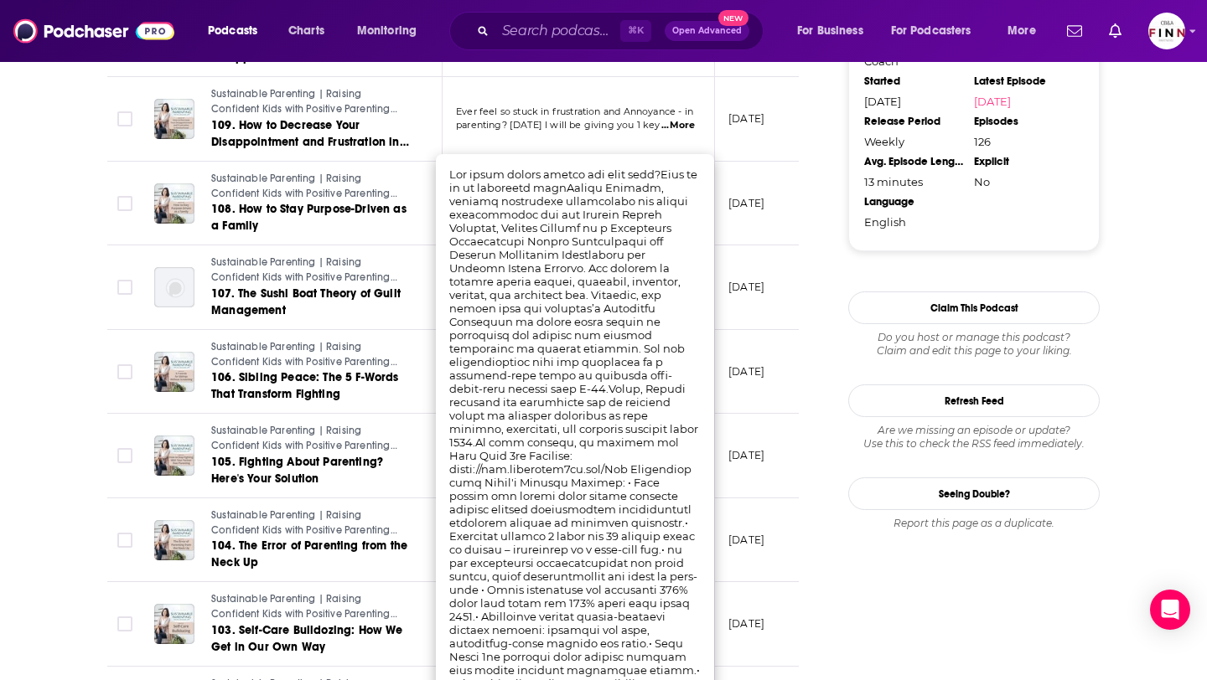
scroll to position [1668, 0]
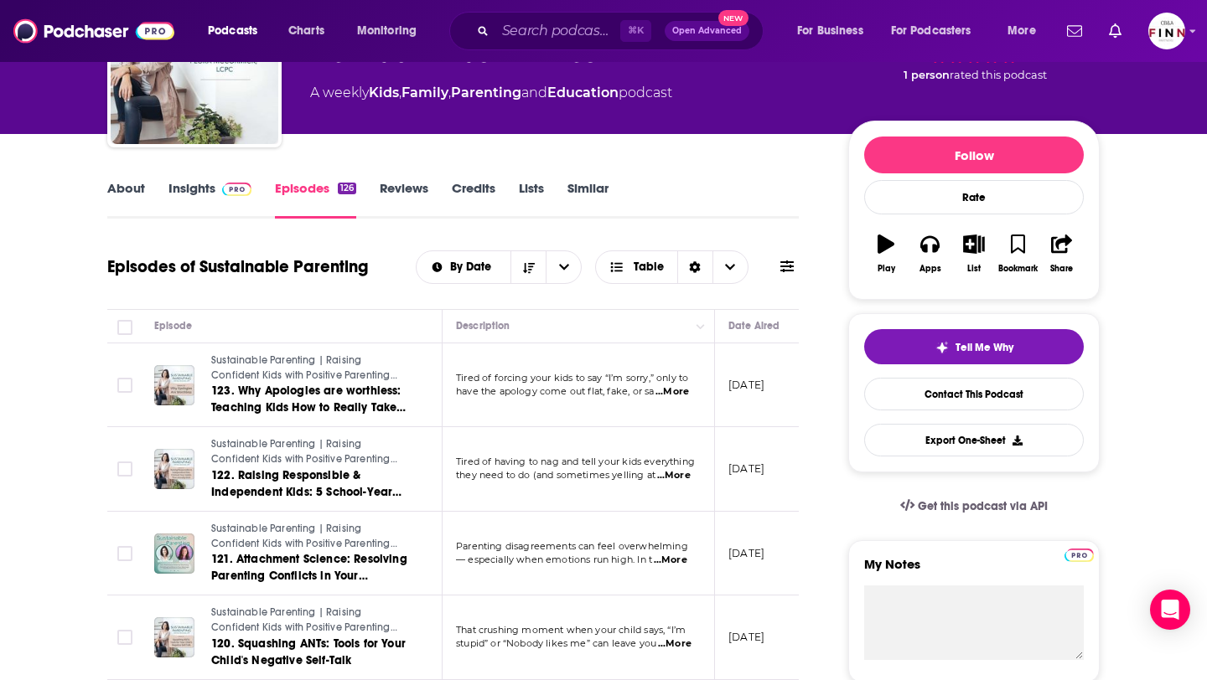
scroll to position [0, 0]
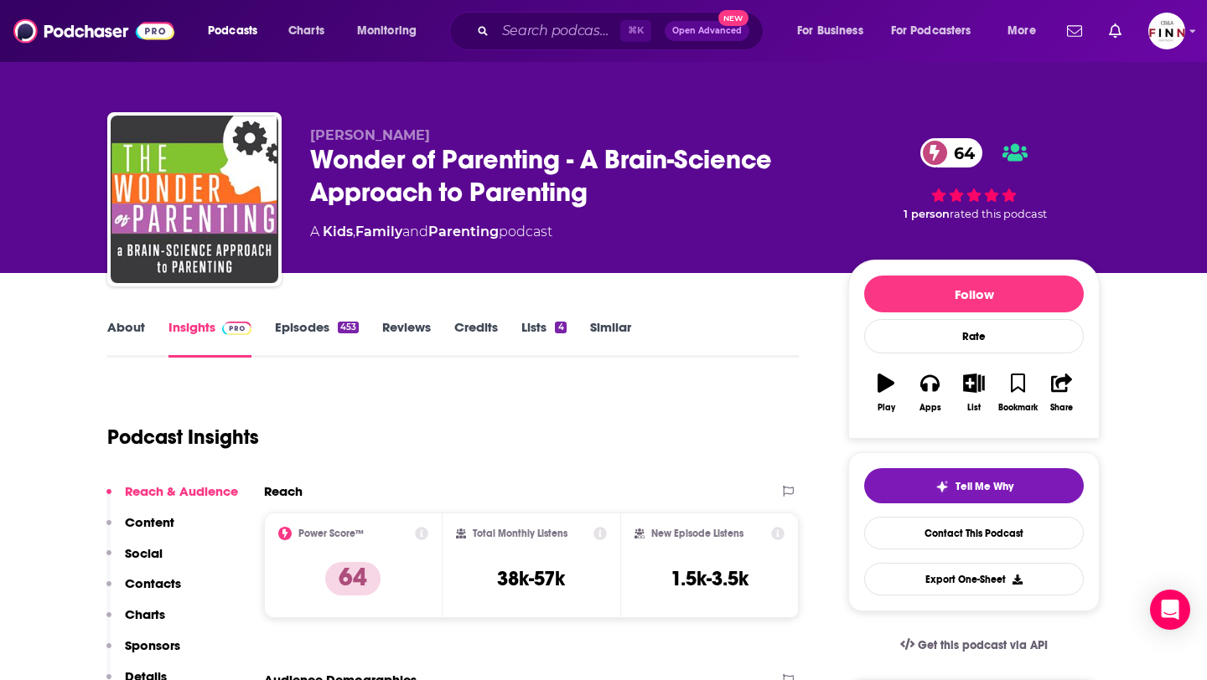
click at [131, 334] on link "About" at bounding box center [126, 338] width 38 height 39
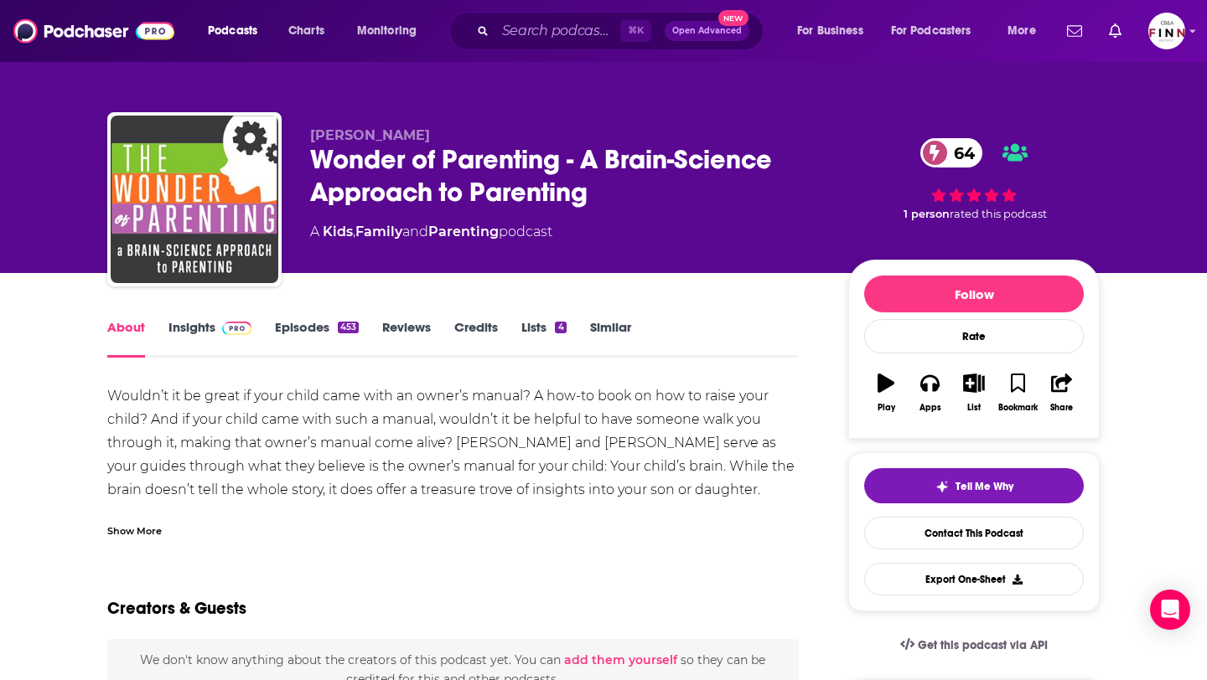
click at [316, 338] on link "Episodes 453" at bounding box center [317, 338] width 84 height 39
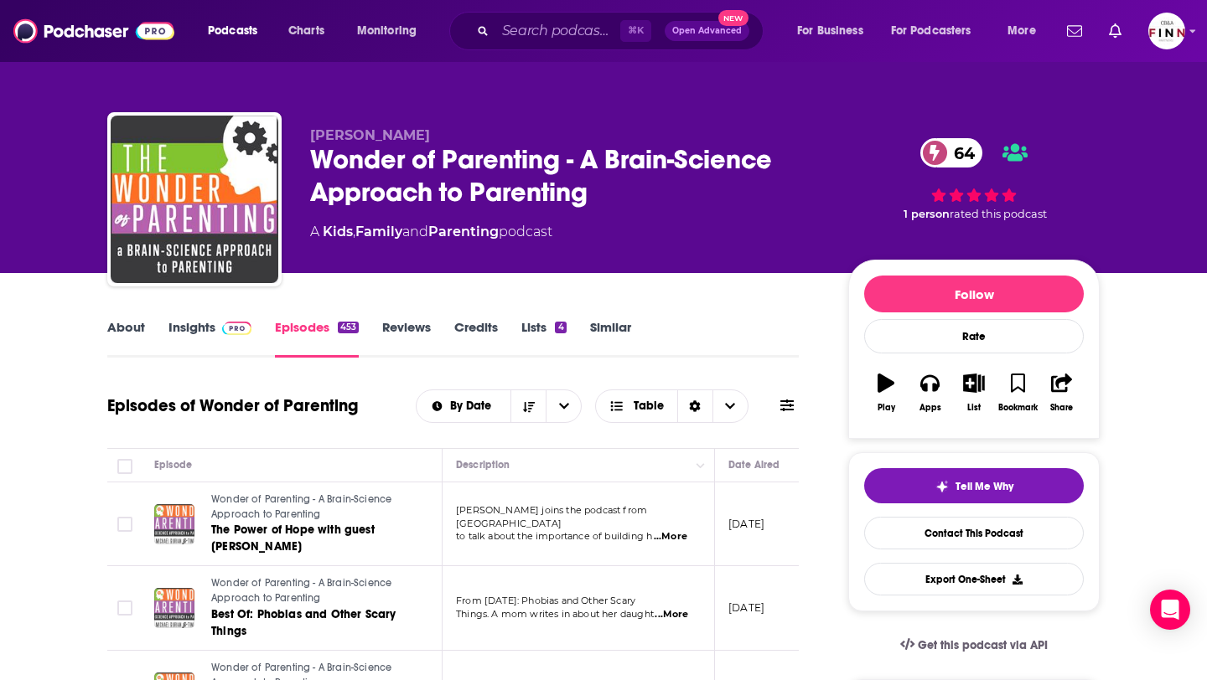
click at [209, 331] on link "Insights" at bounding box center [209, 338] width 83 height 39
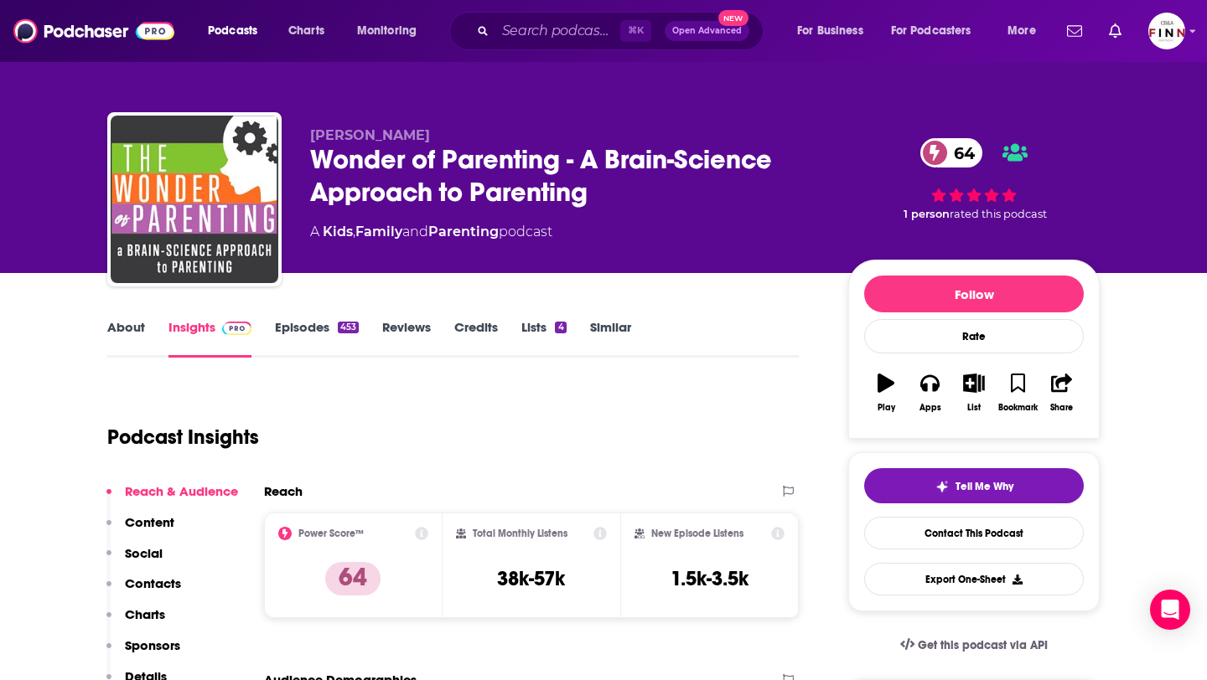
click at [318, 326] on link "Episodes 453" at bounding box center [317, 338] width 84 height 39
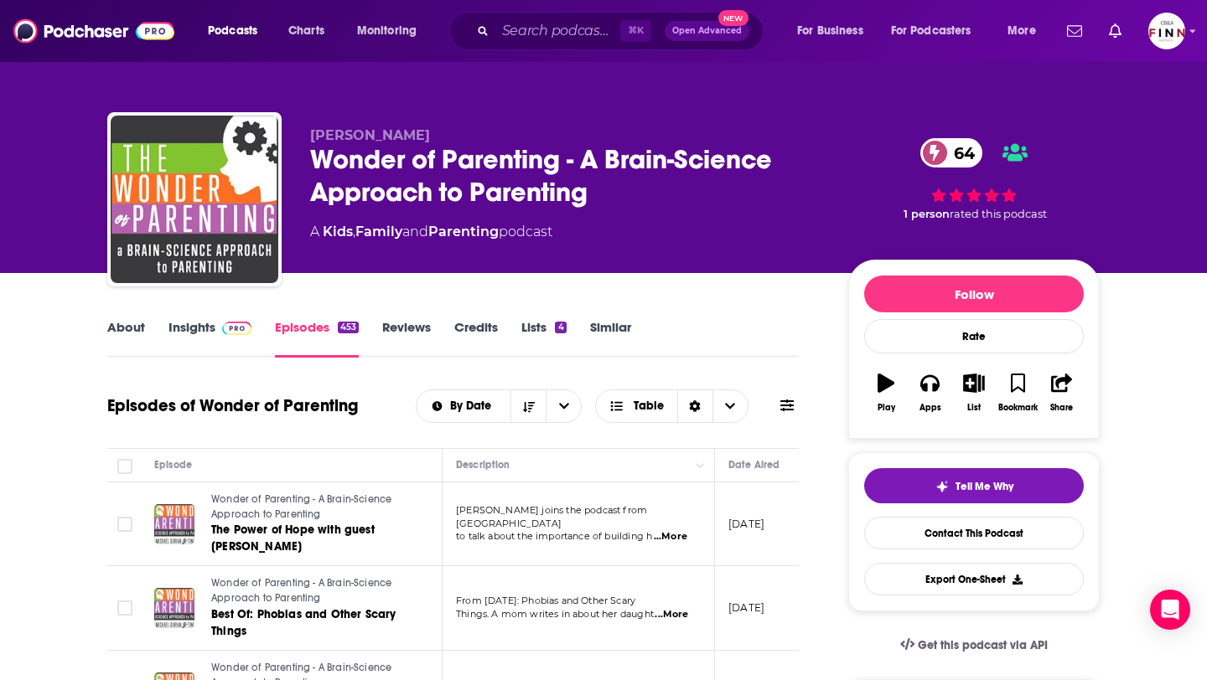
click at [207, 325] on link "Insights" at bounding box center [209, 338] width 83 height 39
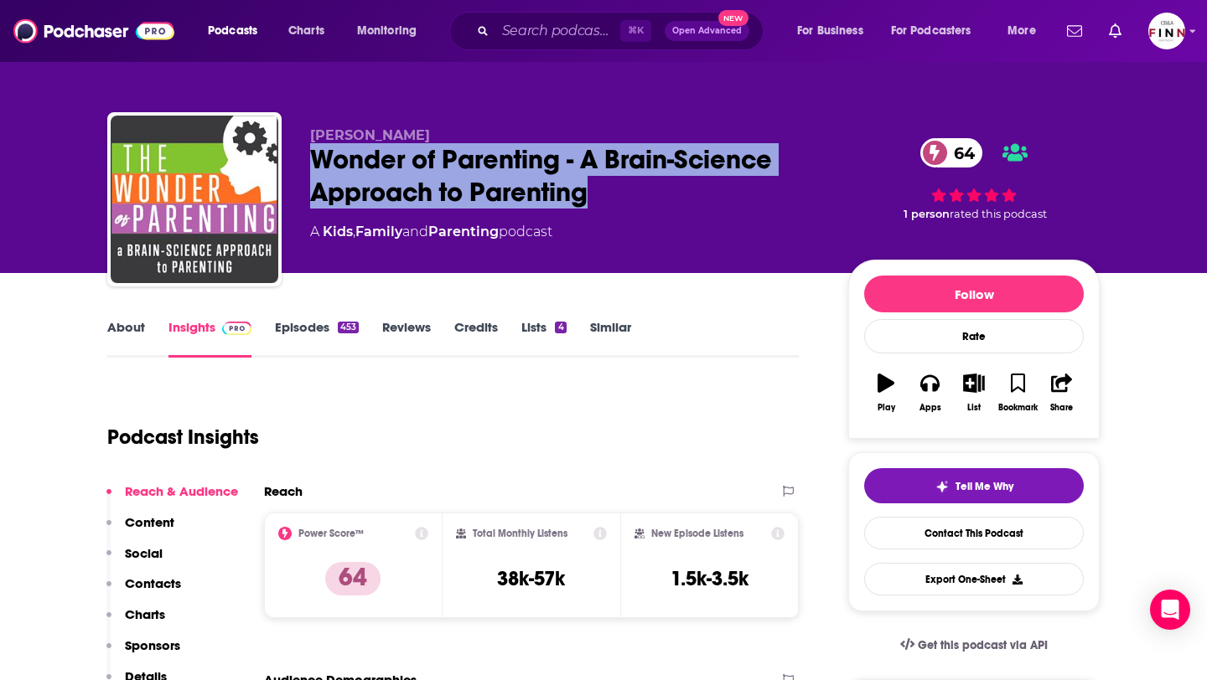
drag, startPoint x: 595, startPoint y: 204, endPoint x: 308, endPoint y: 156, distance: 291.4
click at [308, 156] on div "Michael Gurian Wonder of Parenting - A Brain-Science Approach to Parenting 64 A…" at bounding box center [603, 202] width 992 height 181
copy h2 "Wonder of Parenting - A Brain-Science Approach to Parenting"
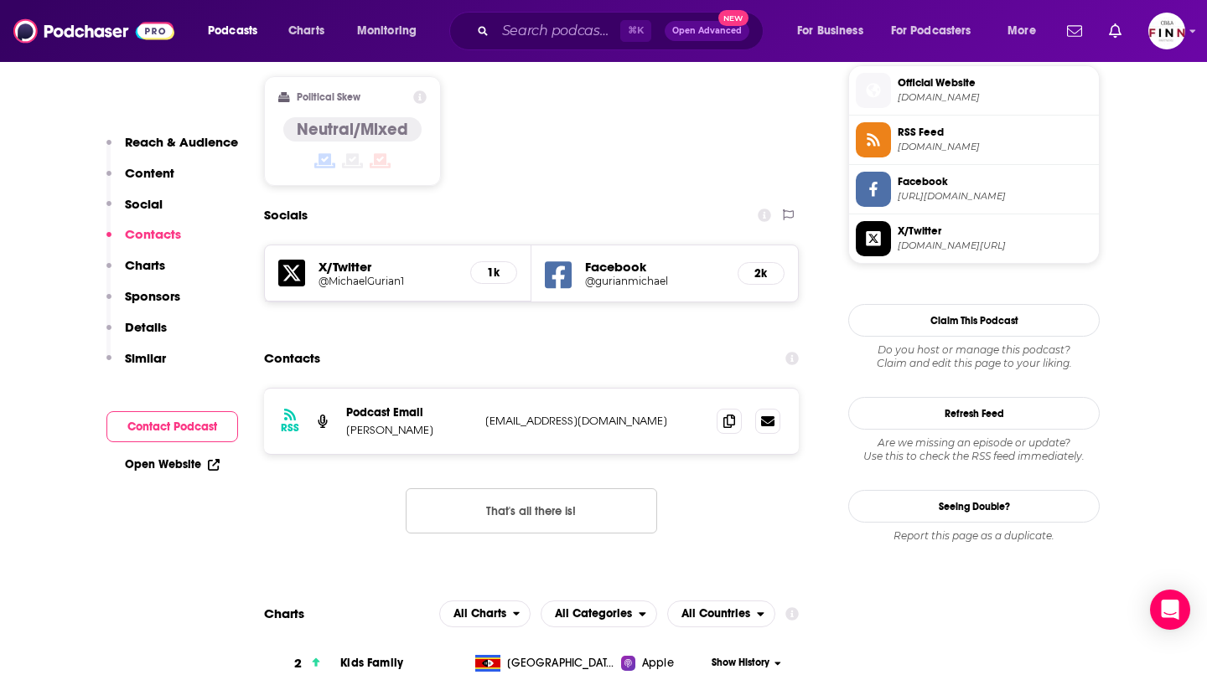
scroll to position [1428, 0]
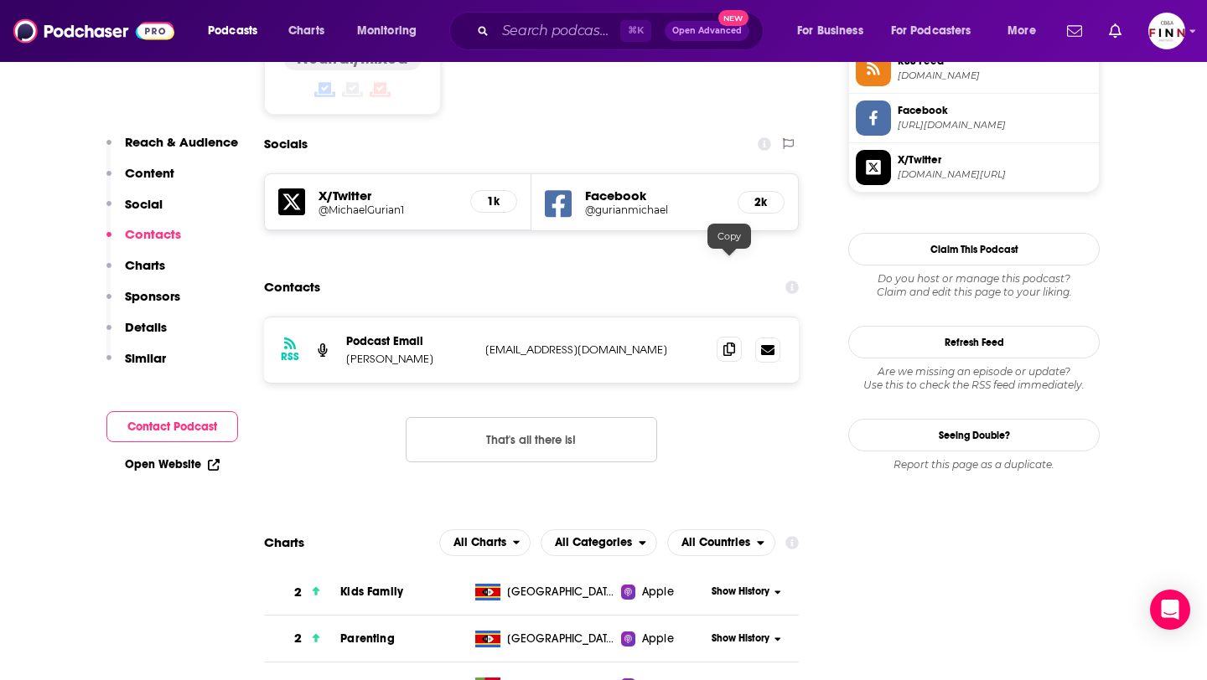
click at [728, 343] on icon at bounding box center [729, 349] width 12 height 13
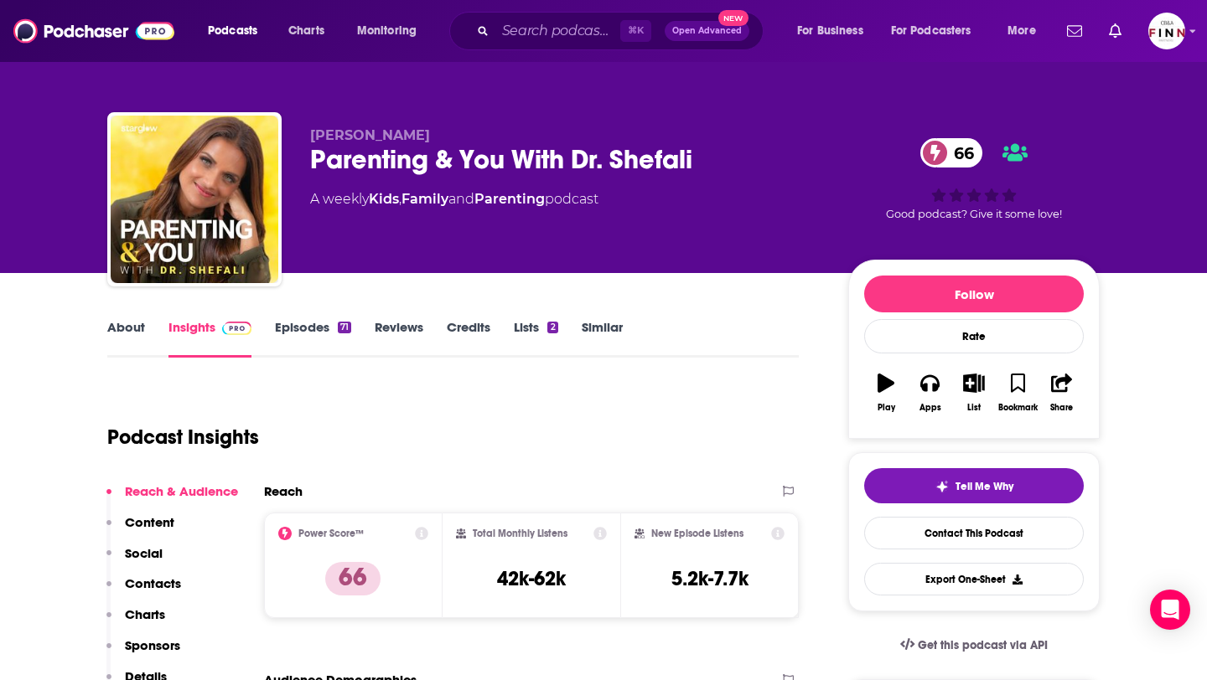
click at [309, 317] on div "About Insights Episodes 71 Reviews Credits Lists 2 Similar" at bounding box center [452, 337] width 691 height 41
click at [113, 335] on link "About" at bounding box center [126, 338] width 38 height 39
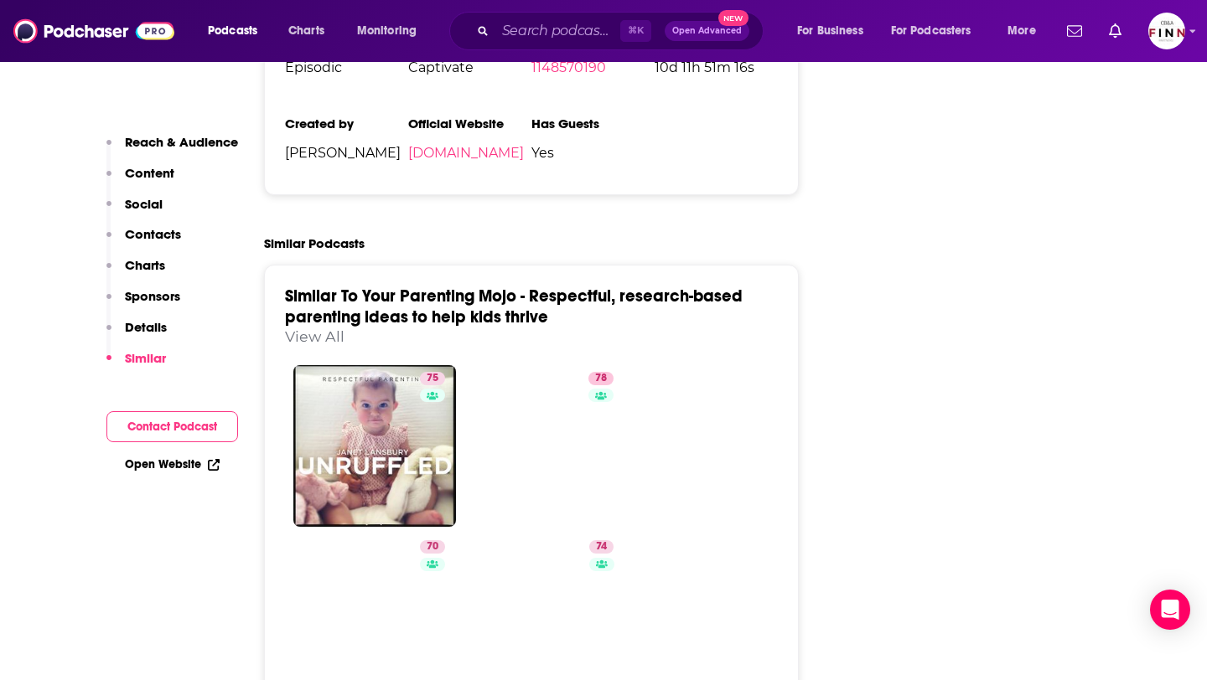
scroll to position [3093, 0]
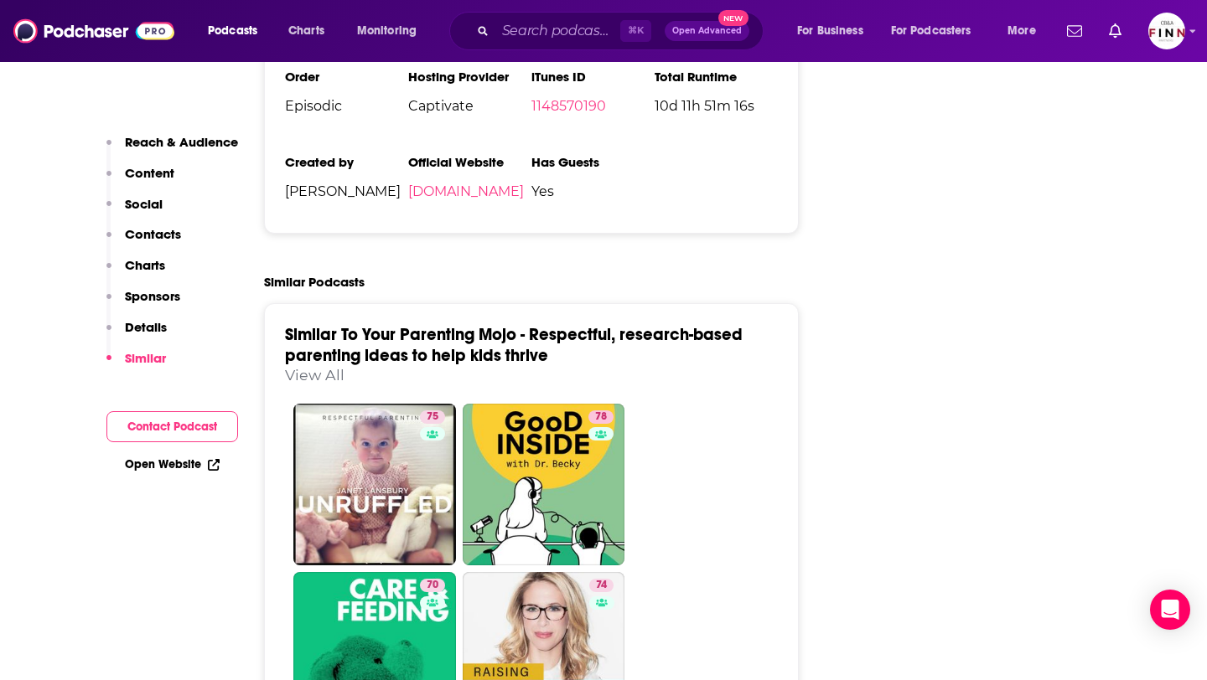
click at [323, 366] on link "View All" at bounding box center [314, 375] width 59 height 18
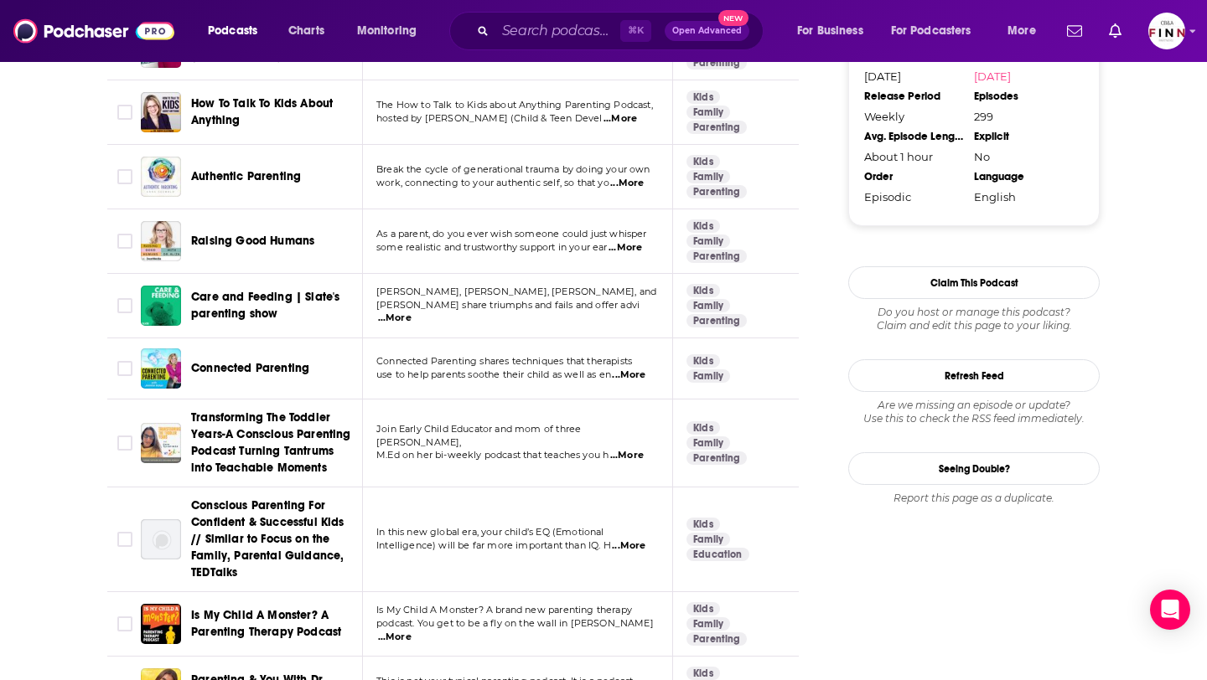
scroll to position [1756, 0]
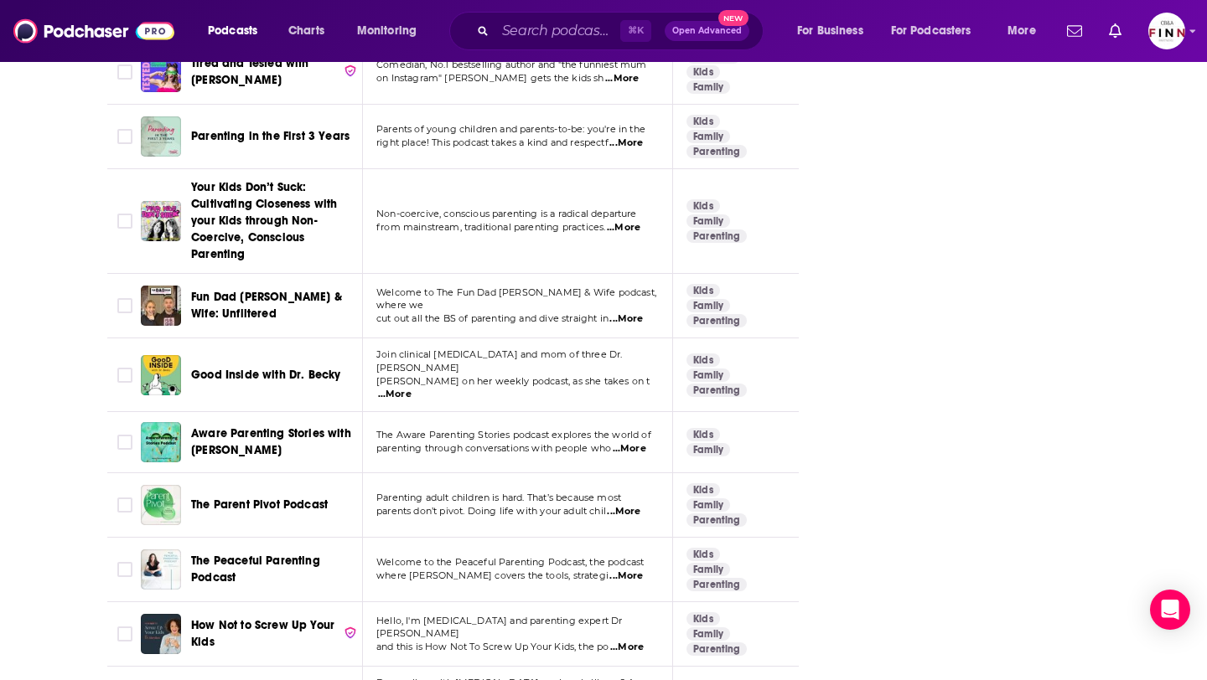
scroll to position [4684, 0]
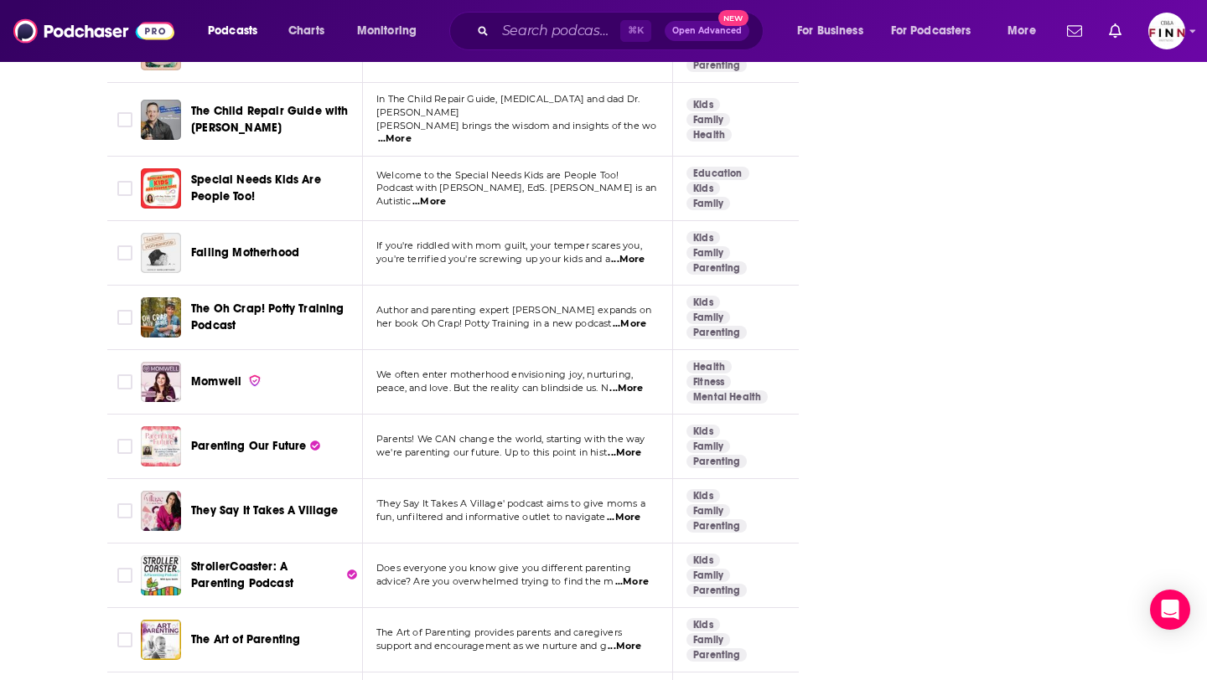
scroll to position [5549, 0]
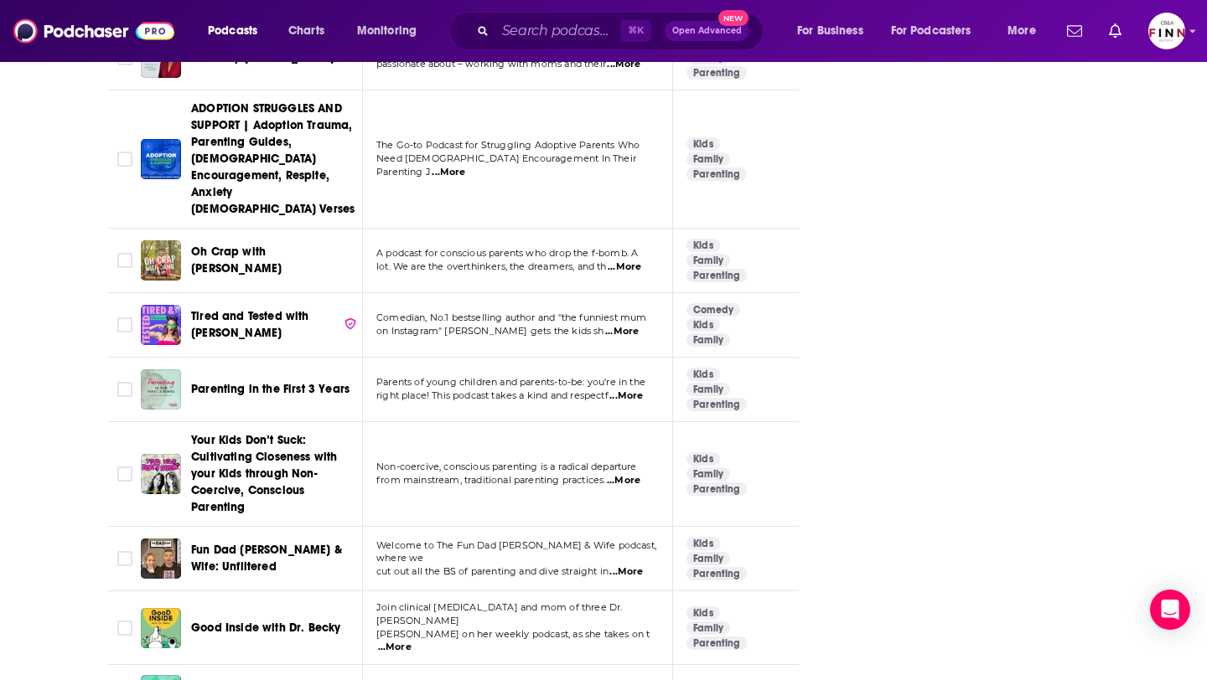
scroll to position [2438, 0]
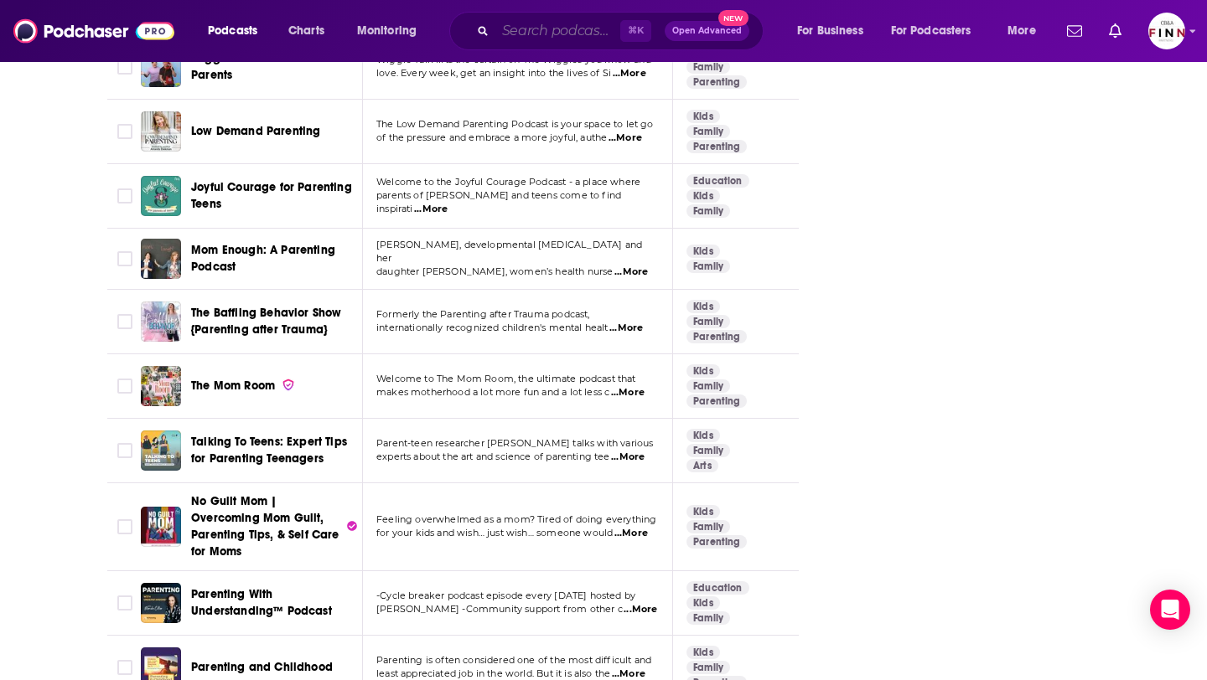
click at [530, 31] on input "Search podcasts, credits, & more..." at bounding box center [557, 31] width 125 height 27
click at [264, 30] on button "Podcasts" at bounding box center [237, 31] width 83 height 27
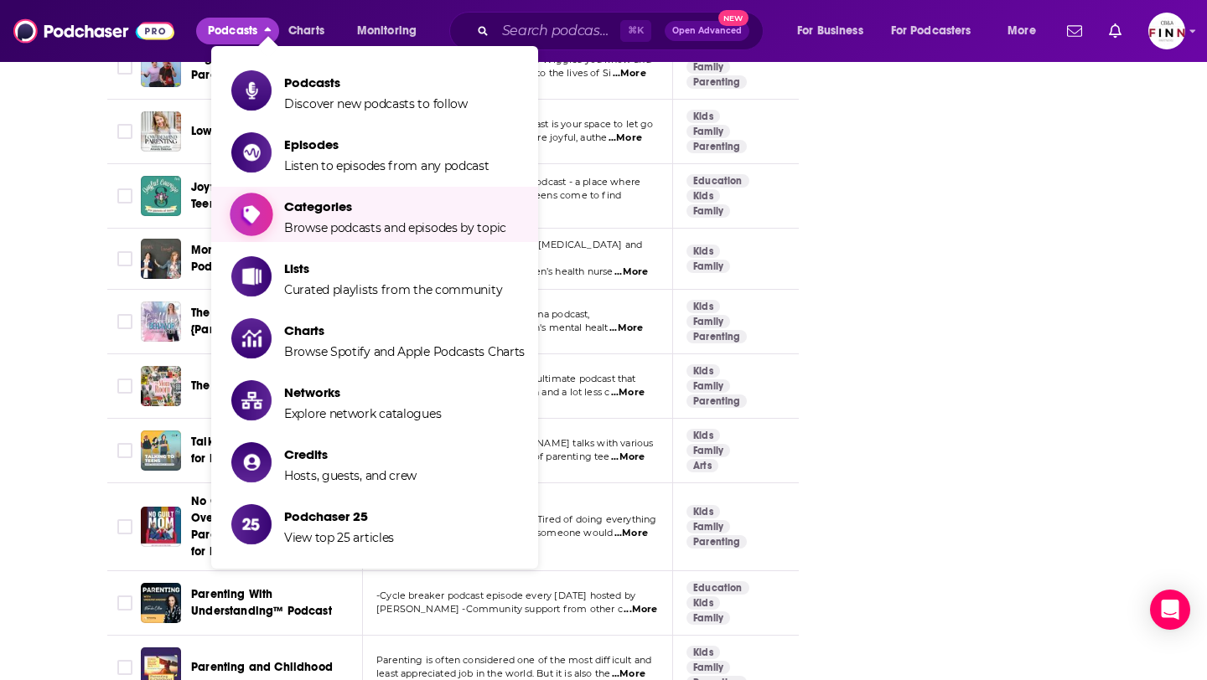
click at [329, 208] on span "Categories" at bounding box center [395, 207] width 222 height 16
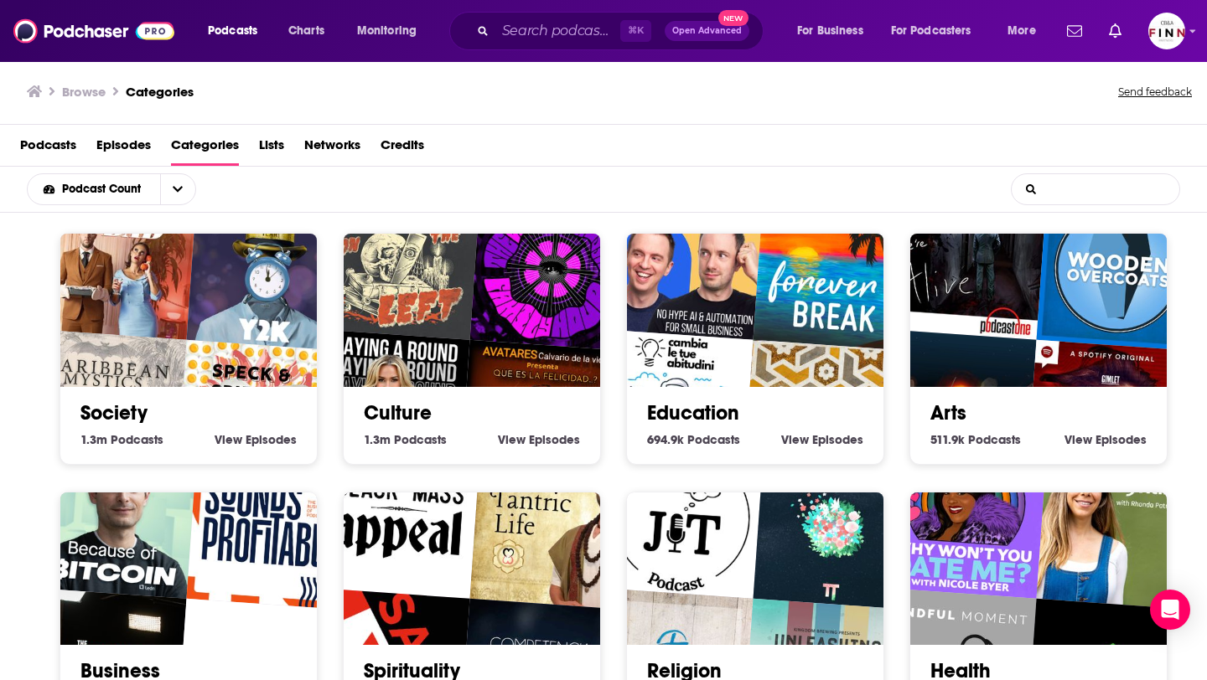
click at [1084, 178] on input "List Search Input" at bounding box center [1095, 189] width 168 height 30
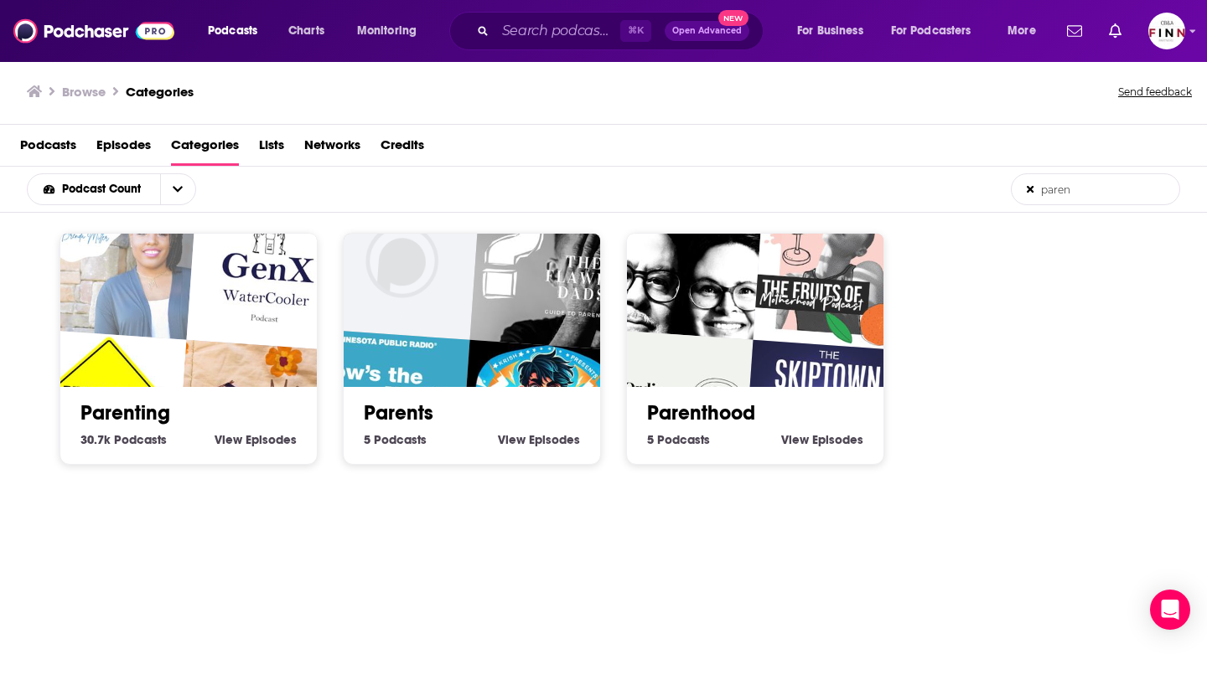
type input "paren"
click at [250, 438] on span "Episodes" at bounding box center [271, 439] width 51 height 15
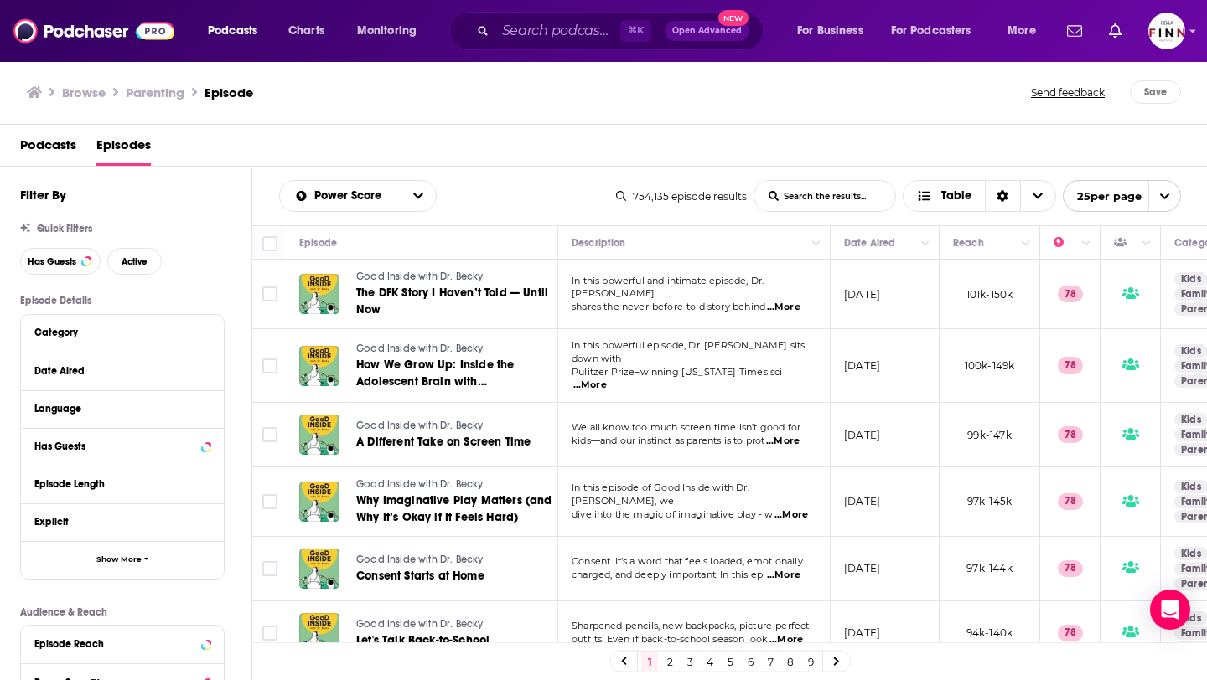
click at [39, 137] on span "Podcasts" at bounding box center [48, 149] width 56 height 34
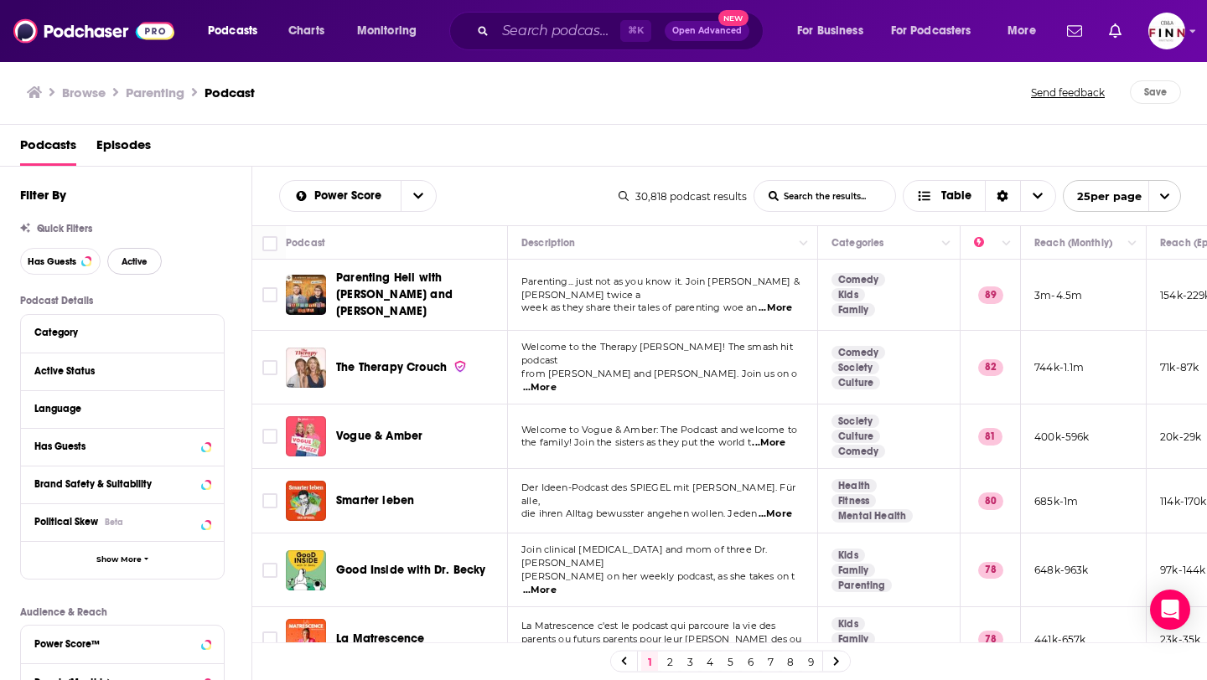
click at [126, 261] on span "Active" at bounding box center [135, 261] width 26 height 9
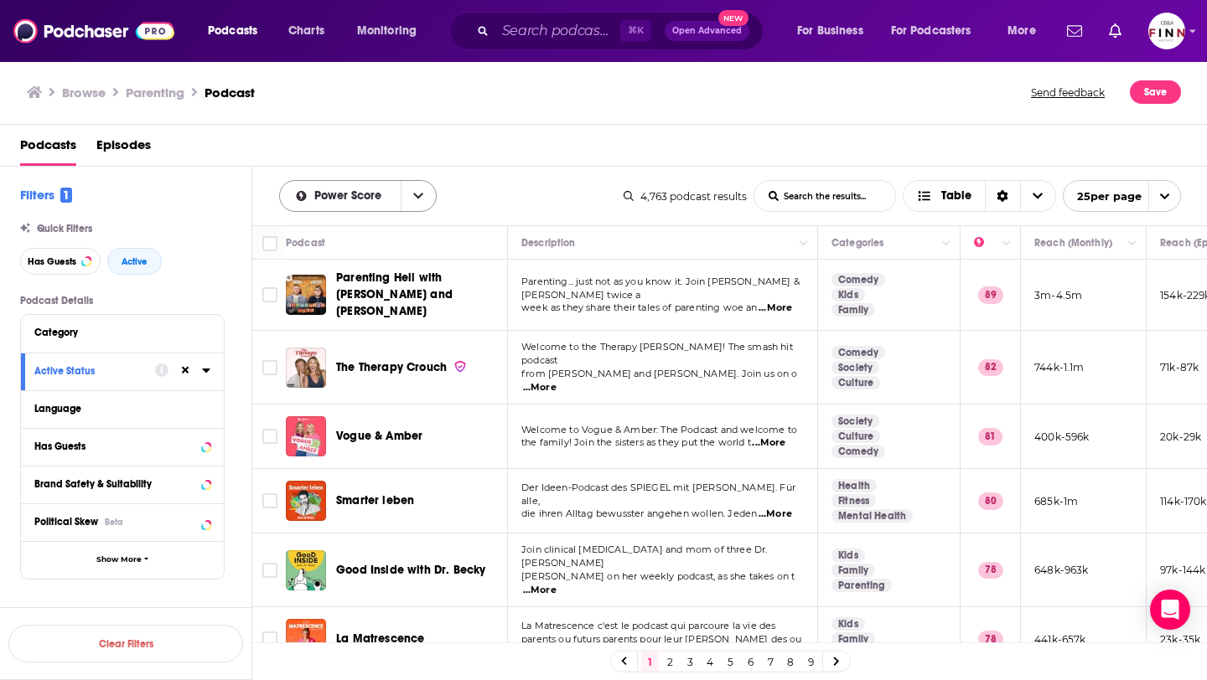
click at [422, 197] on button "open menu" at bounding box center [418, 196] width 35 height 30
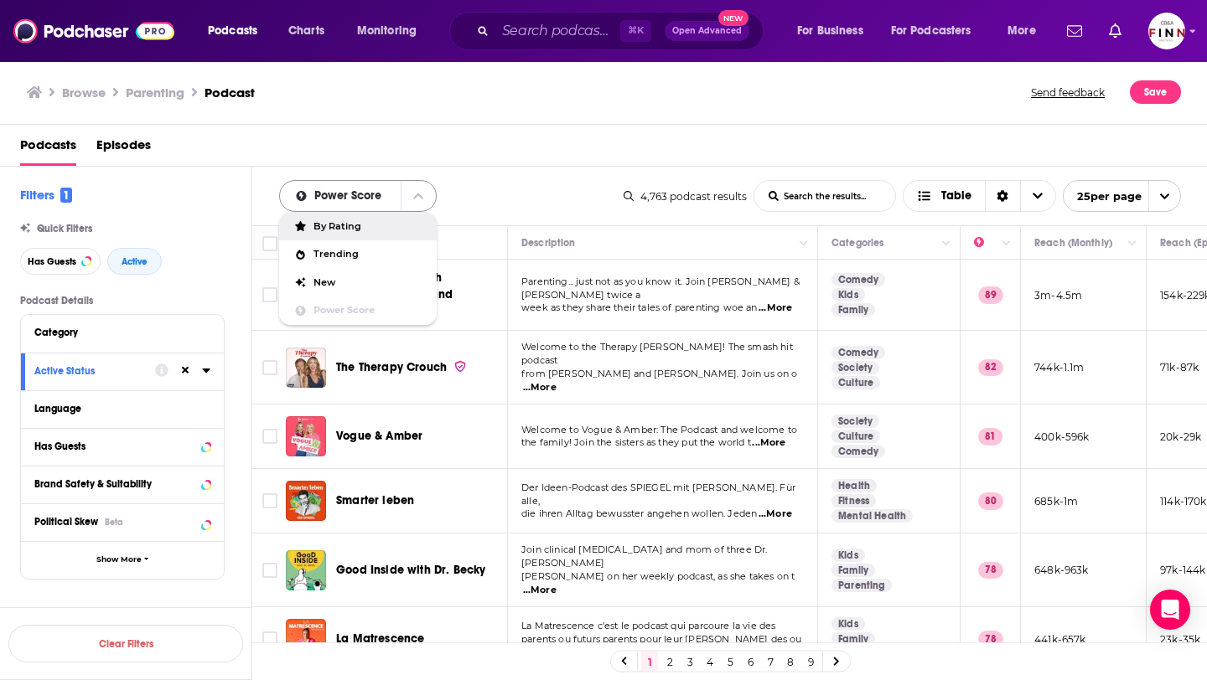
click at [352, 199] on span "Power Score" at bounding box center [350, 196] width 73 height 12
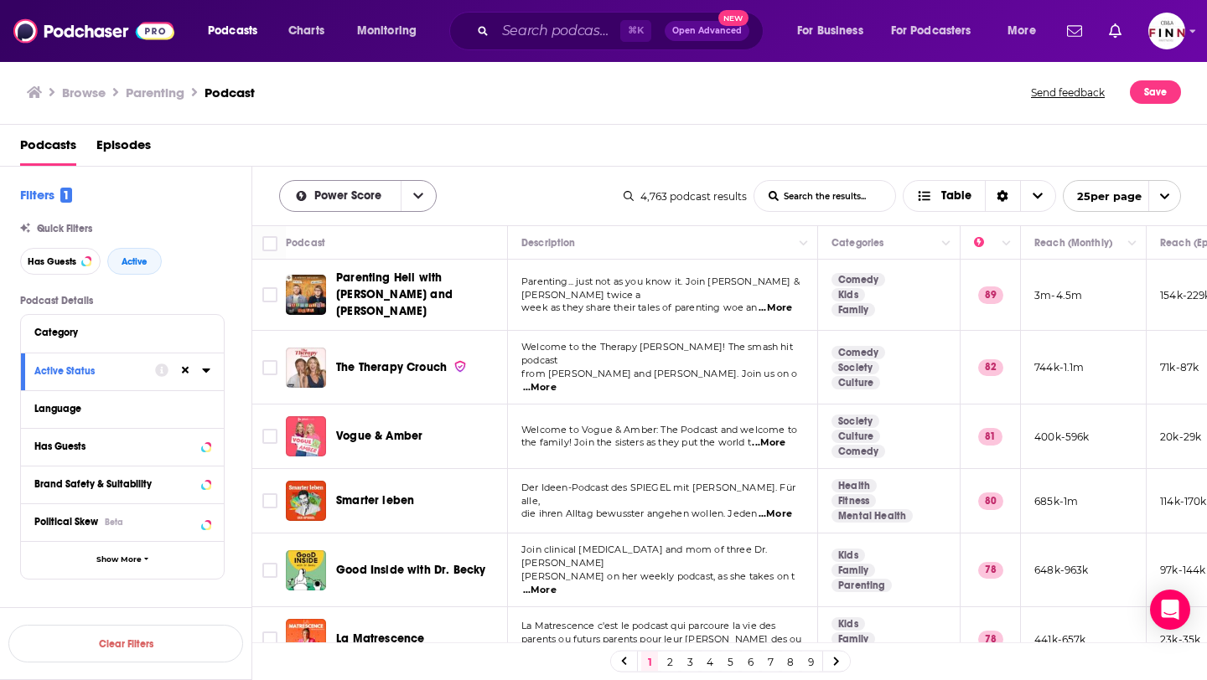
click at [365, 196] on span "Power Score" at bounding box center [350, 196] width 73 height 12
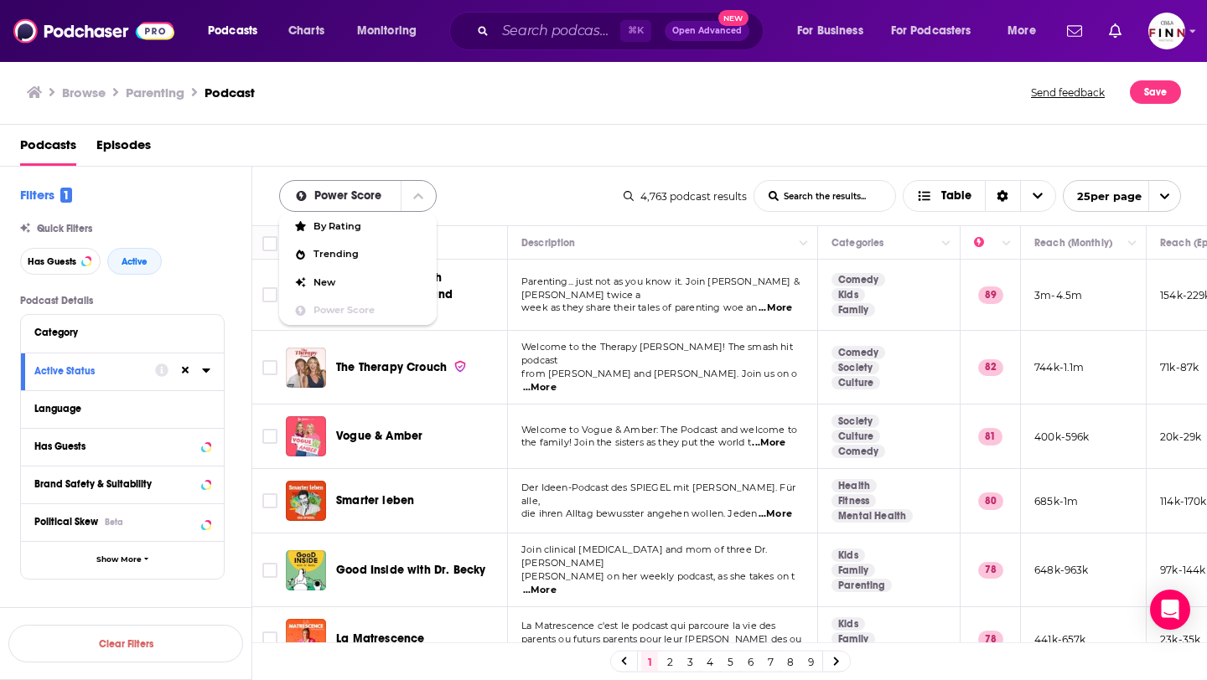
click at [365, 196] on span "Power Score" at bounding box center [350, 196] width 73 height 12
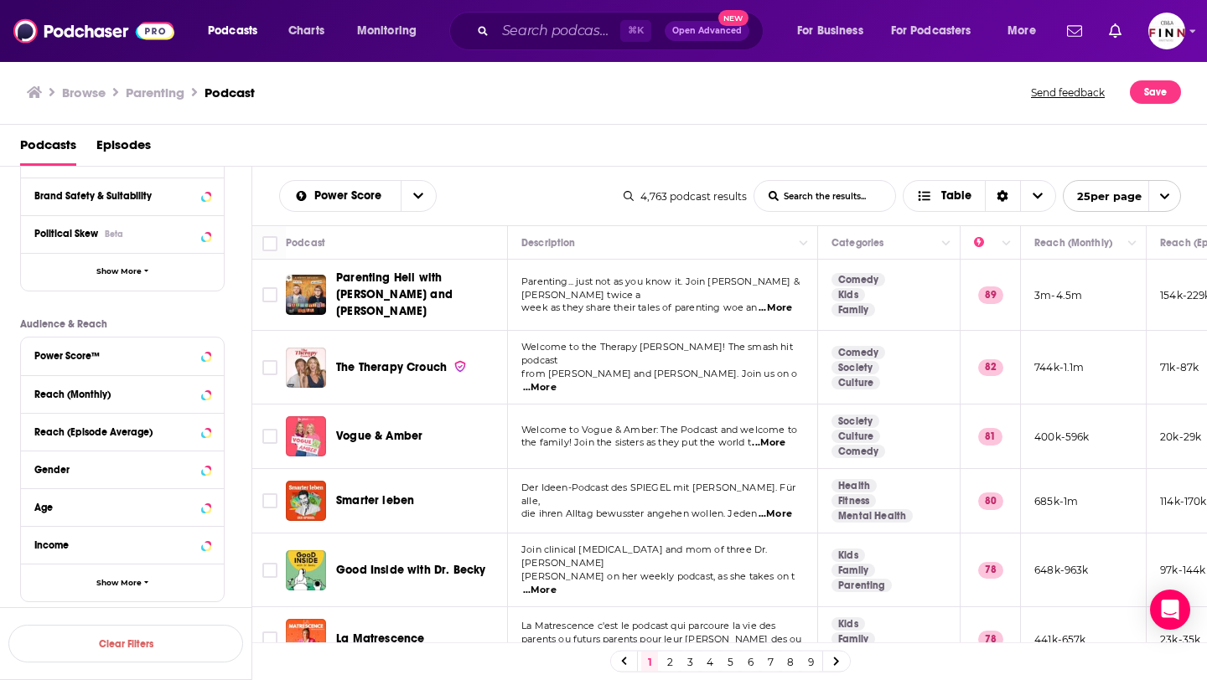
scroll to position [335, 0]
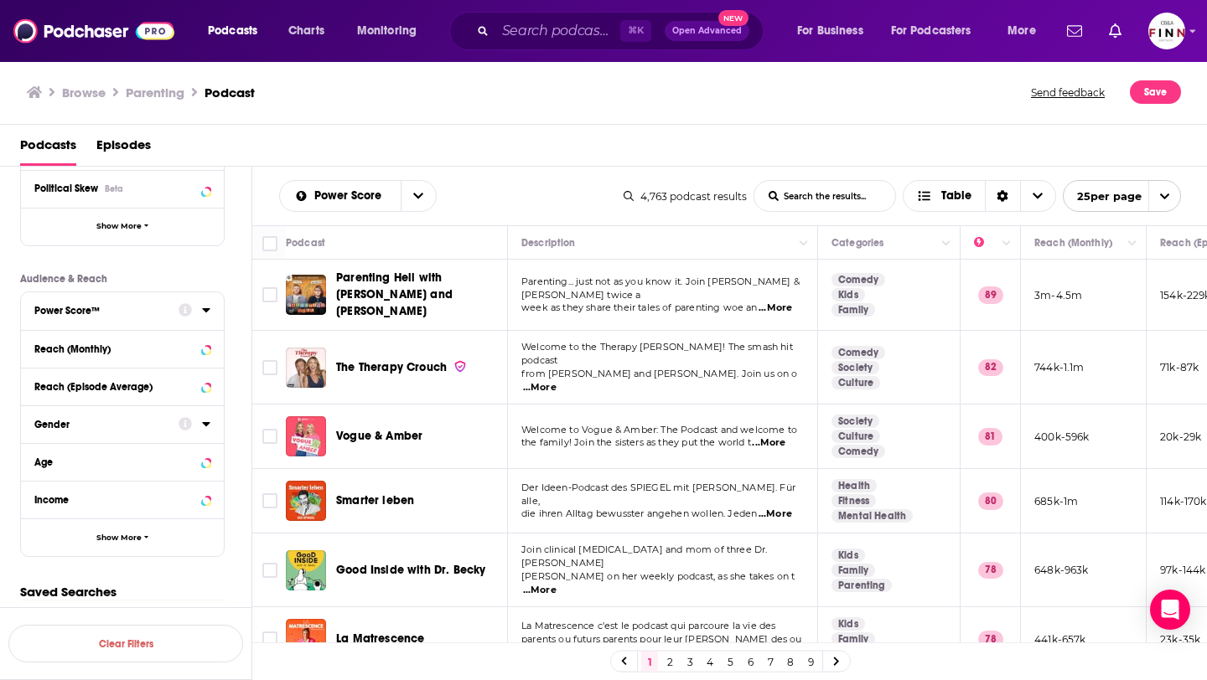
click at [205, 311] on icon at bounding box center [206, 310] width 8 height 4
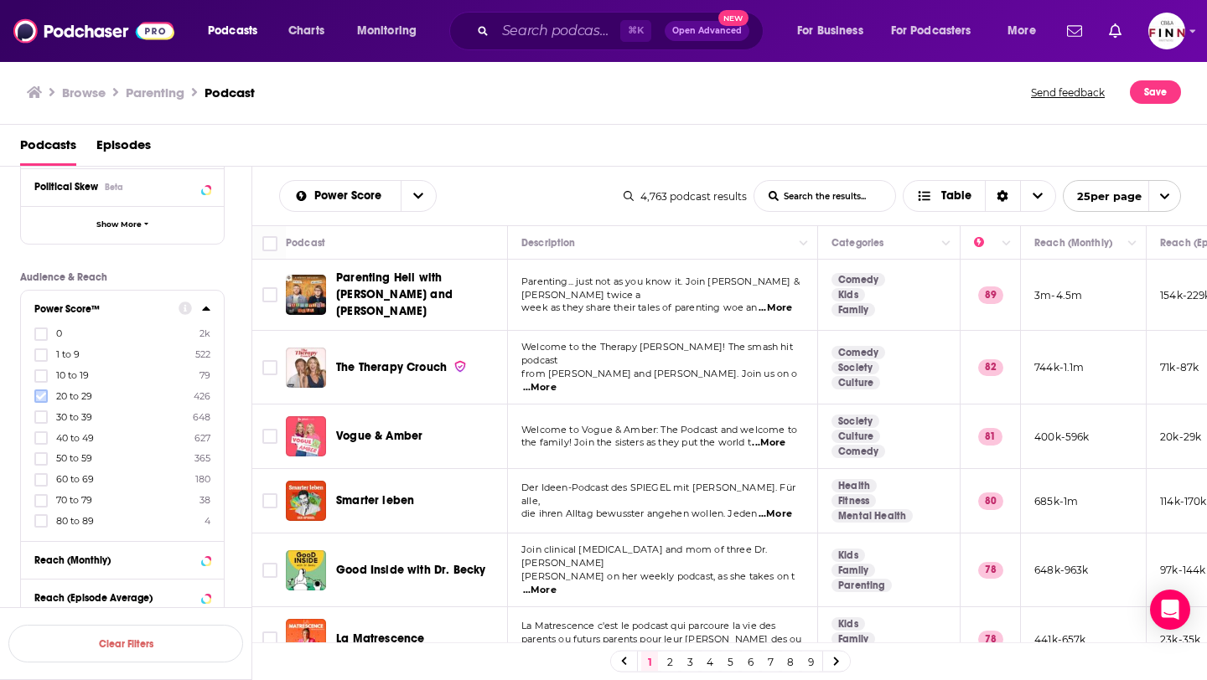
click at [39, 397] on icon at bounding box center [41, 396] width 10 height 10
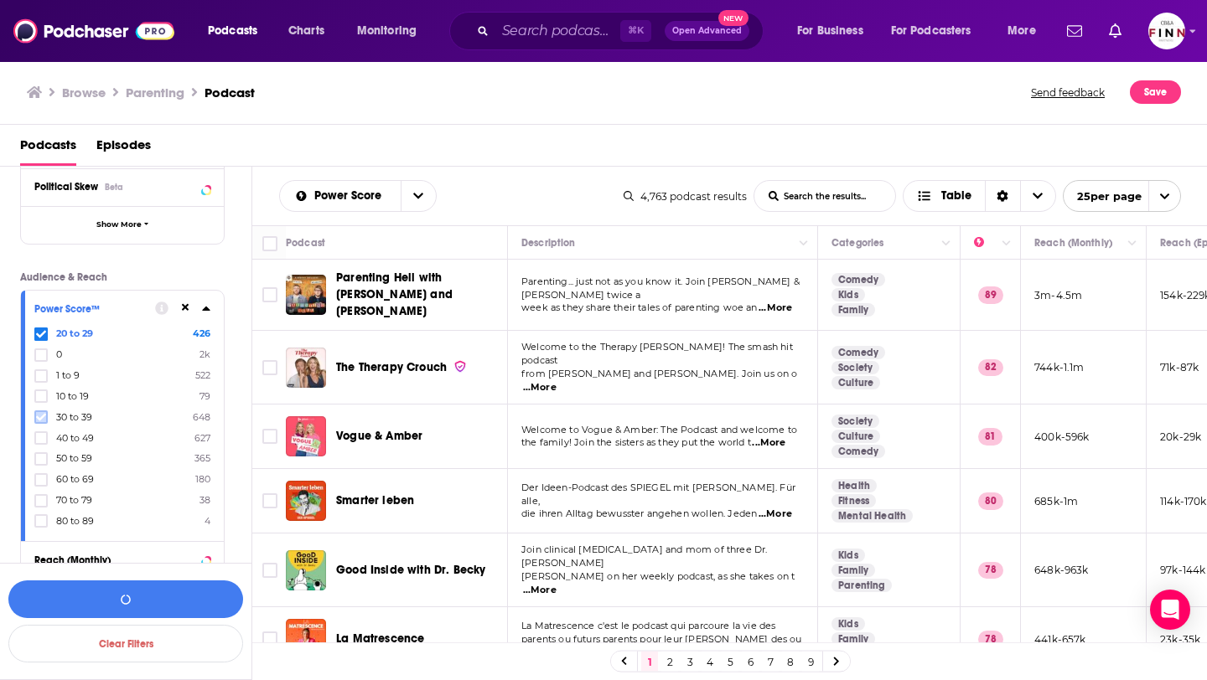
click at [41, 419] on icon at bounding box center [41, 418] width 10 height 8
click at [1010, 248] on icon "Column Actions" at bounding box center [1006, 244] width 8 height 10
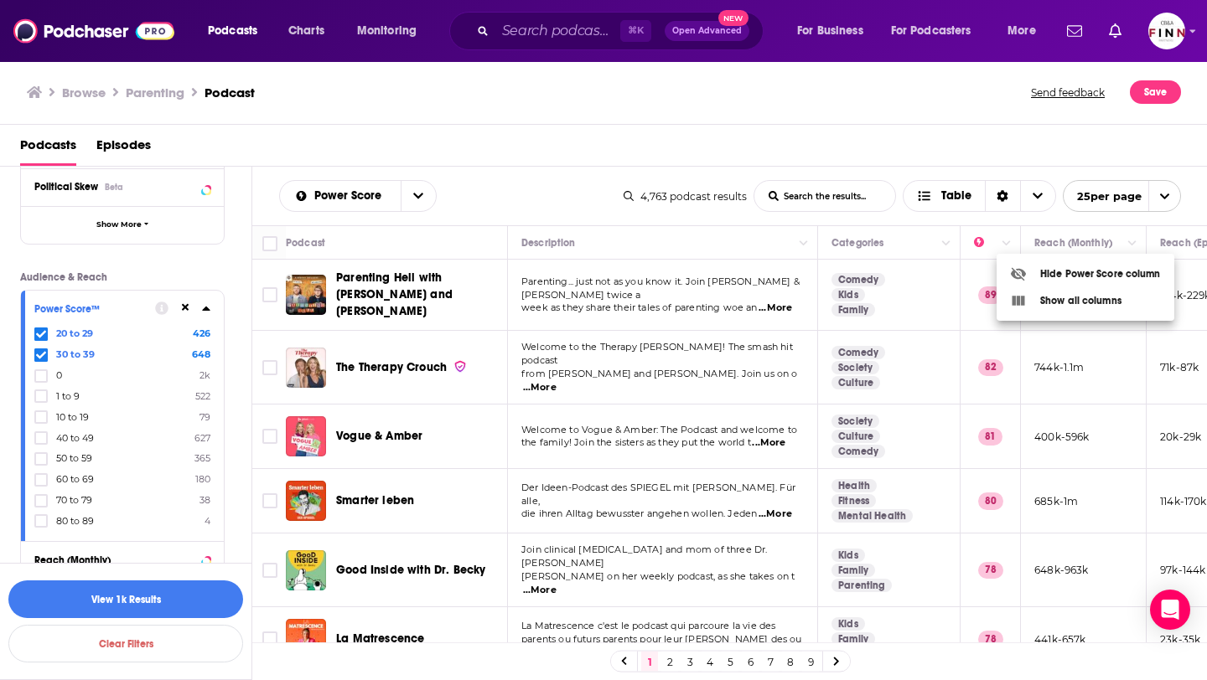
click at [987, 245] on div at bounding box center [603, 340] width 1207 height 680
click at [987, 245] on icon "Move" at bounding box center [988, 242] width 13 height 5
click at [993, 249] on icon "Move" at bounding box center [989, 243] width 20 height 20
click at [992, 253] on th at bounding box center [990, 243] width 60 height 34
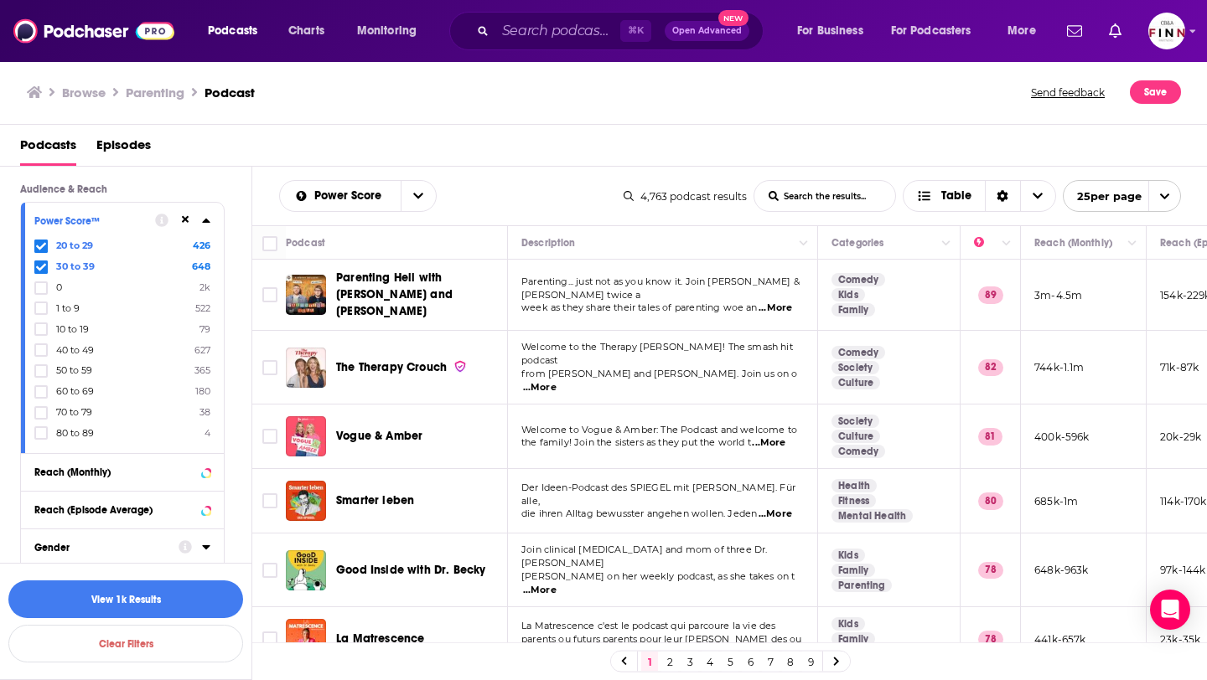
scroll to position [422, 0]
click at [39, 349] on icon at bounding box center [41, 351] width 10 height 10
click at [163, 600] on button "View 2k Results" at bounding box center [125, 600] width 235 height 38
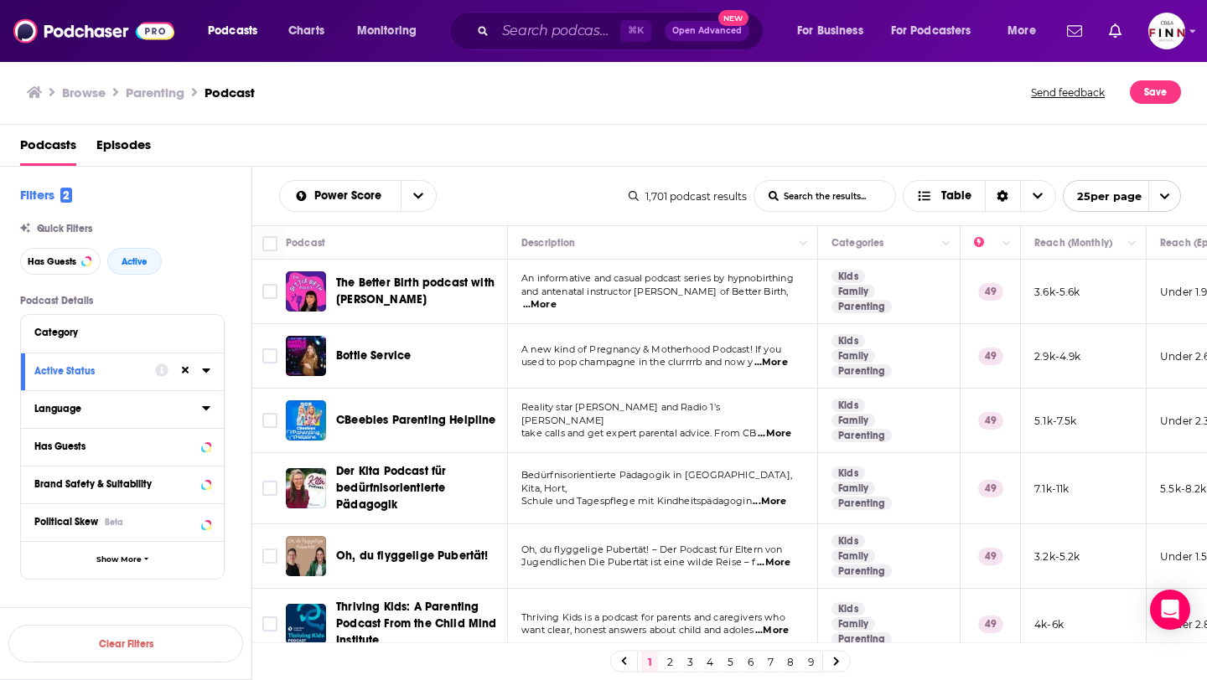
click at [206, 406] on icon at bounding box center [206, 407] width 8 height 13
click at [38, 468] on icon at bounding box center [41, 466] width 10 height 8
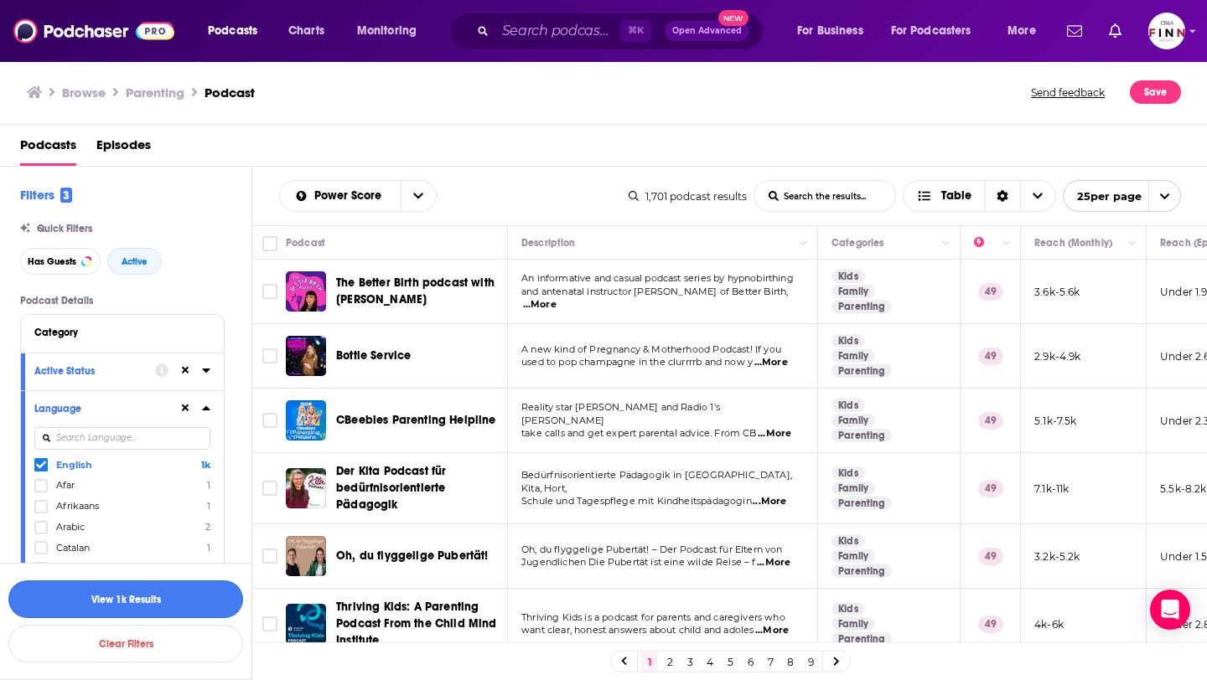
click at [162, 601] on button "View 1k Results" at bounding box center [125, 600] width 235 height 38
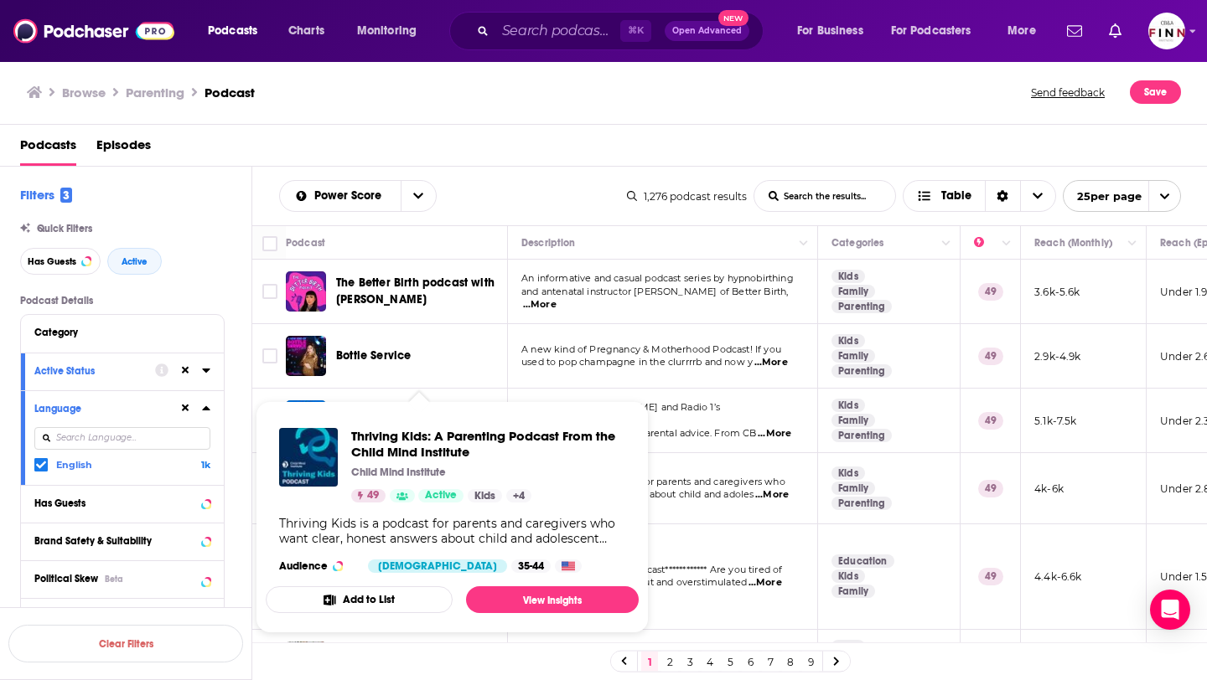
click at [549, 154] on div "Podcasts Episodes" at bounding box center [607, 149] width 1174 height 34
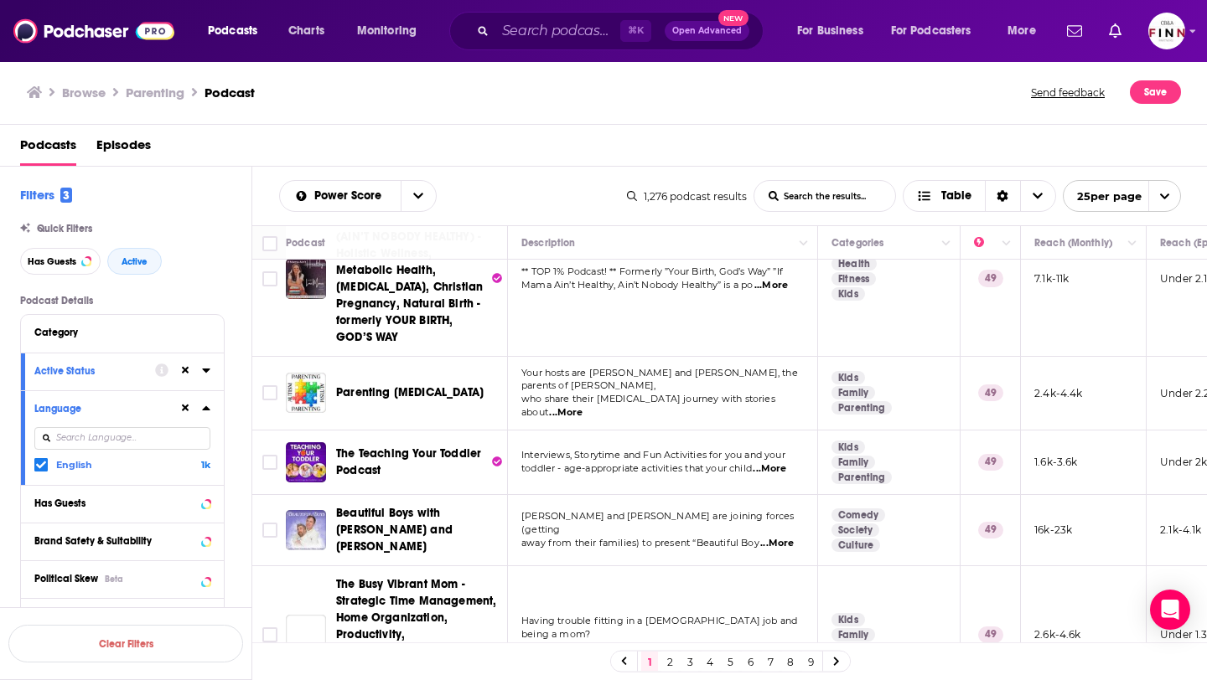
scroll to position [768, 0]
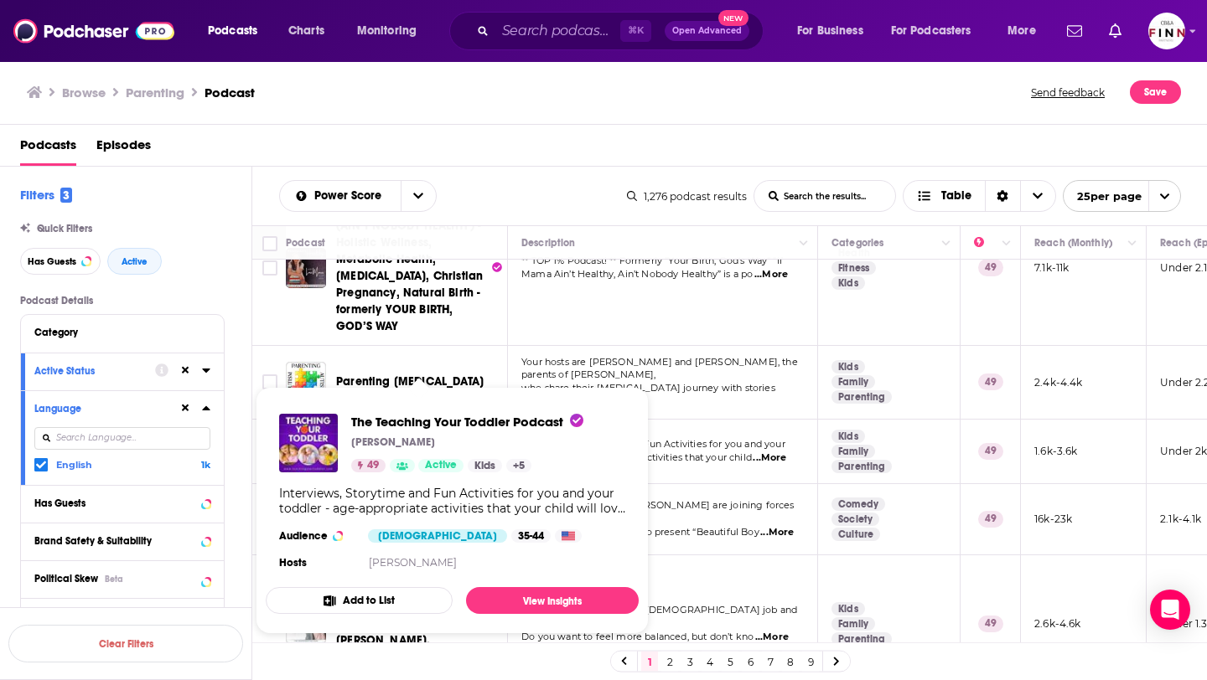
click at [691, 420] on td "Interviews, Storytime and Fun Activities for you and your toddler - age-appropr…" at bounding box center [663, 452] width 310 height 65
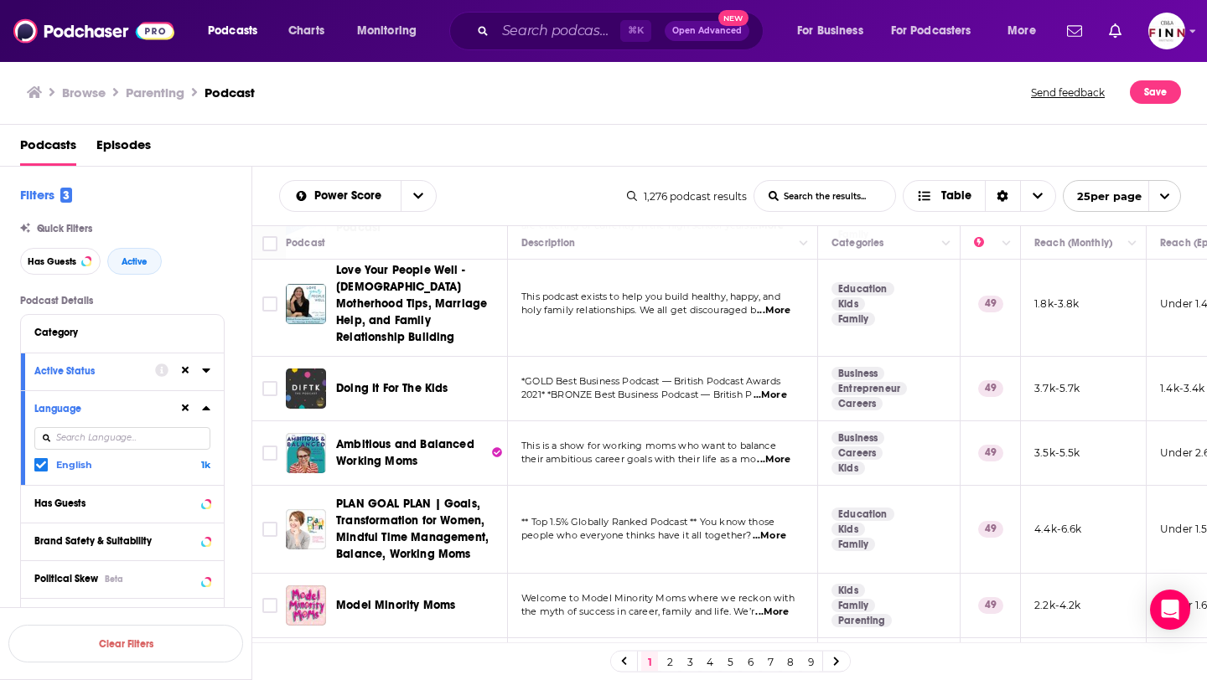
scroll to position [1457, 0]
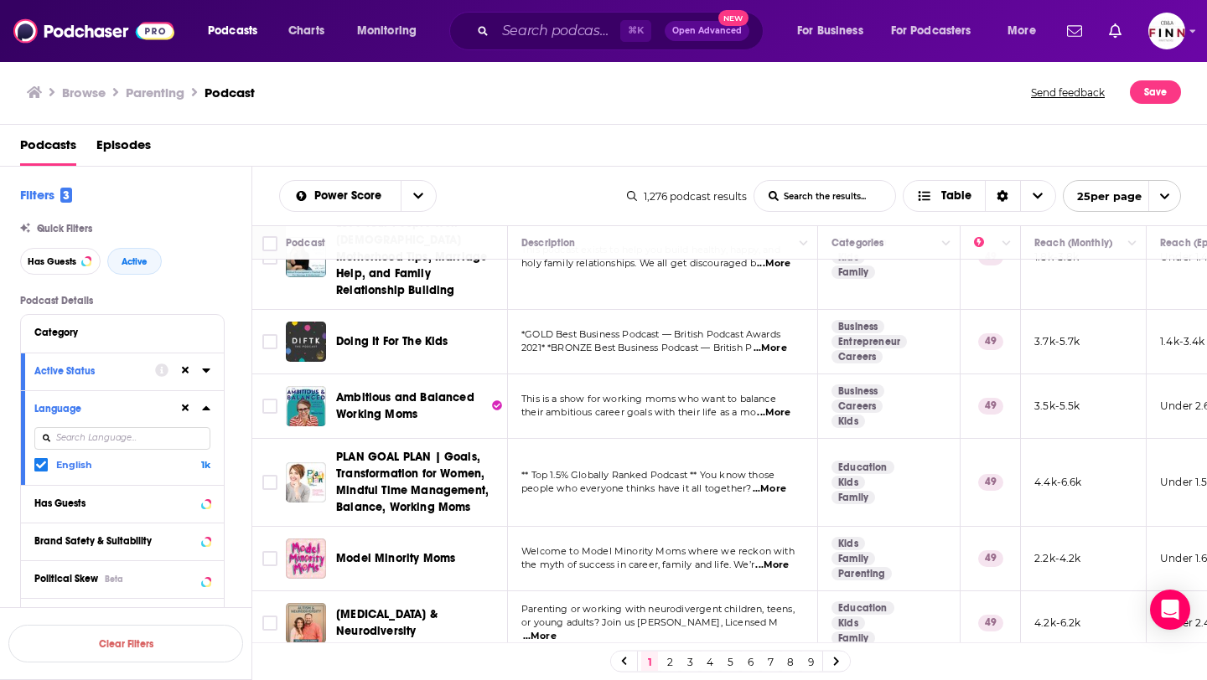
click at [668, 659] on link "2" at bounding box center [669, 662] width 17 height 20
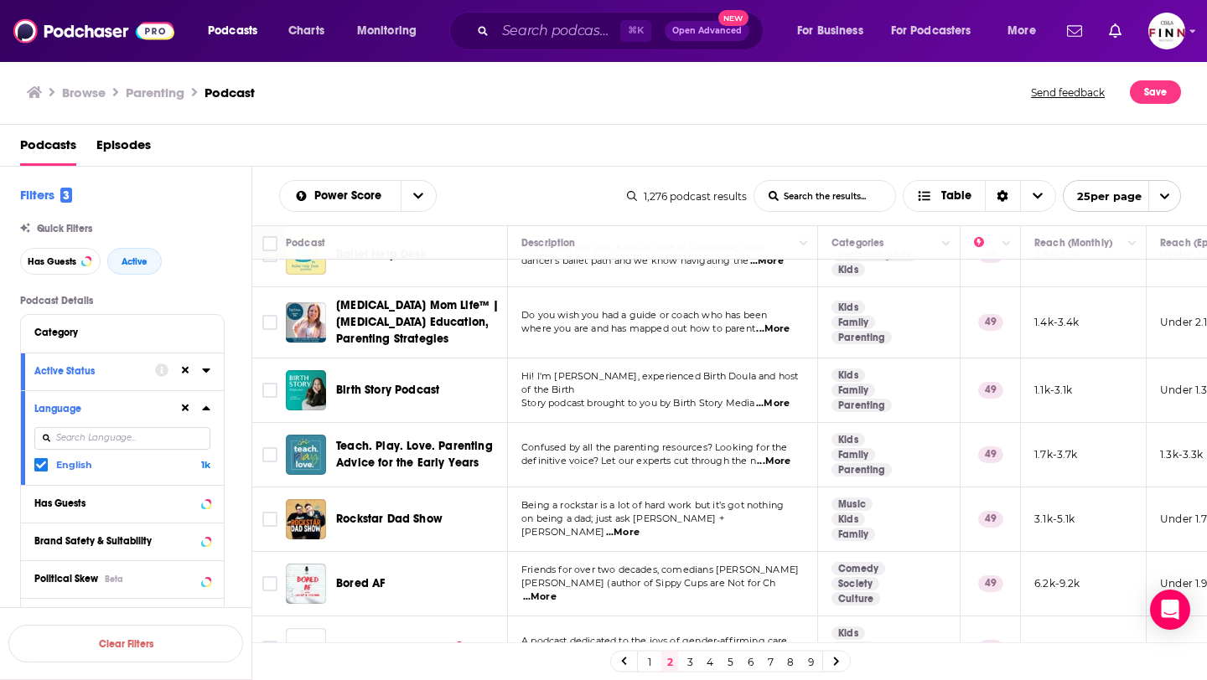
scroll to position [948, 0]
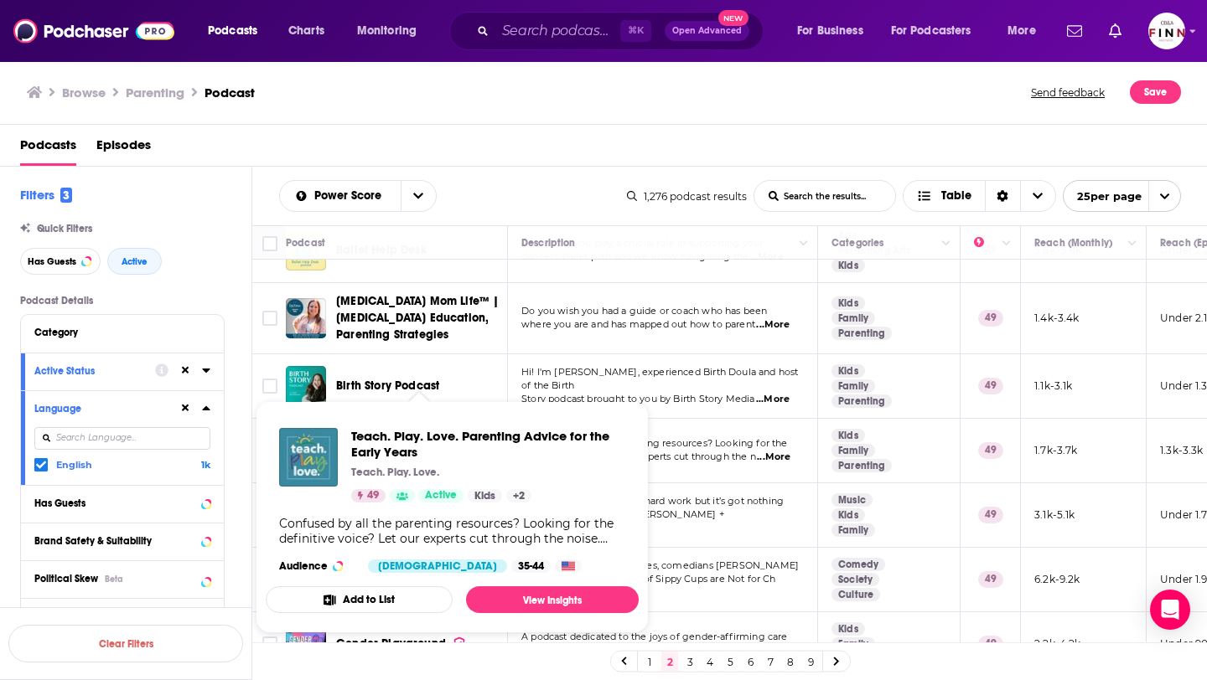
click at [545, 178] on div "Power Score List Search Input Search the results... Table 1,276 podcast results…" at bounding box center [729, 196] width 955 height 59
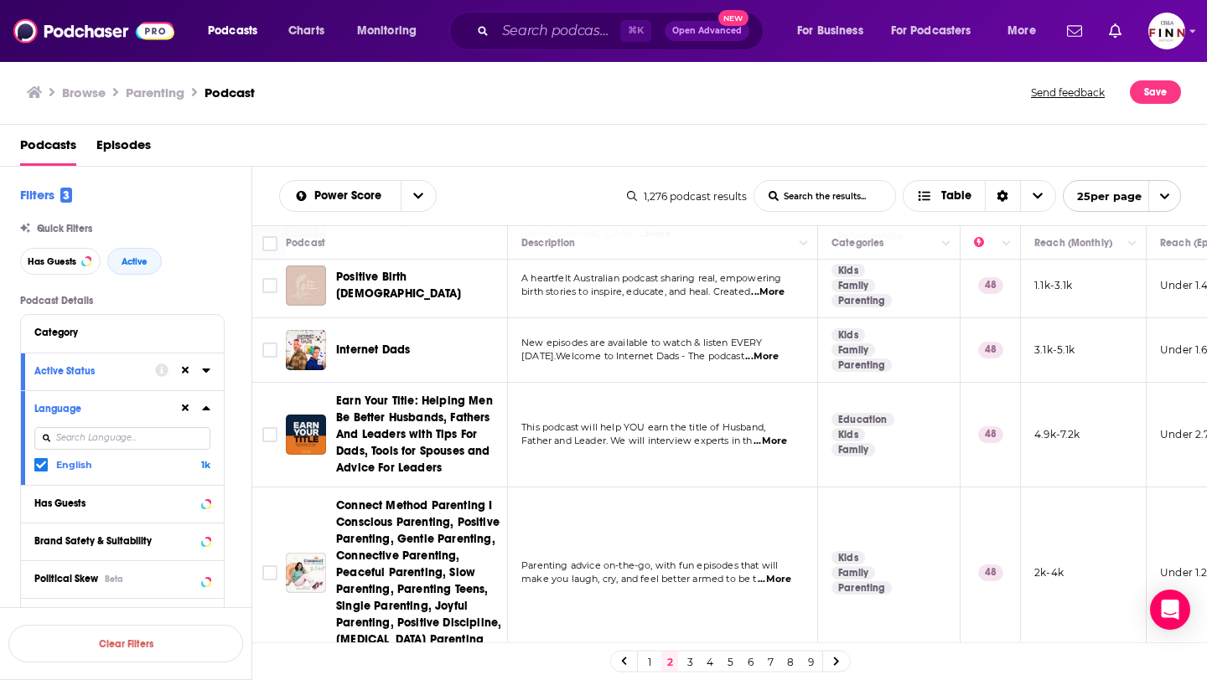
scroll to position [1581, 0]
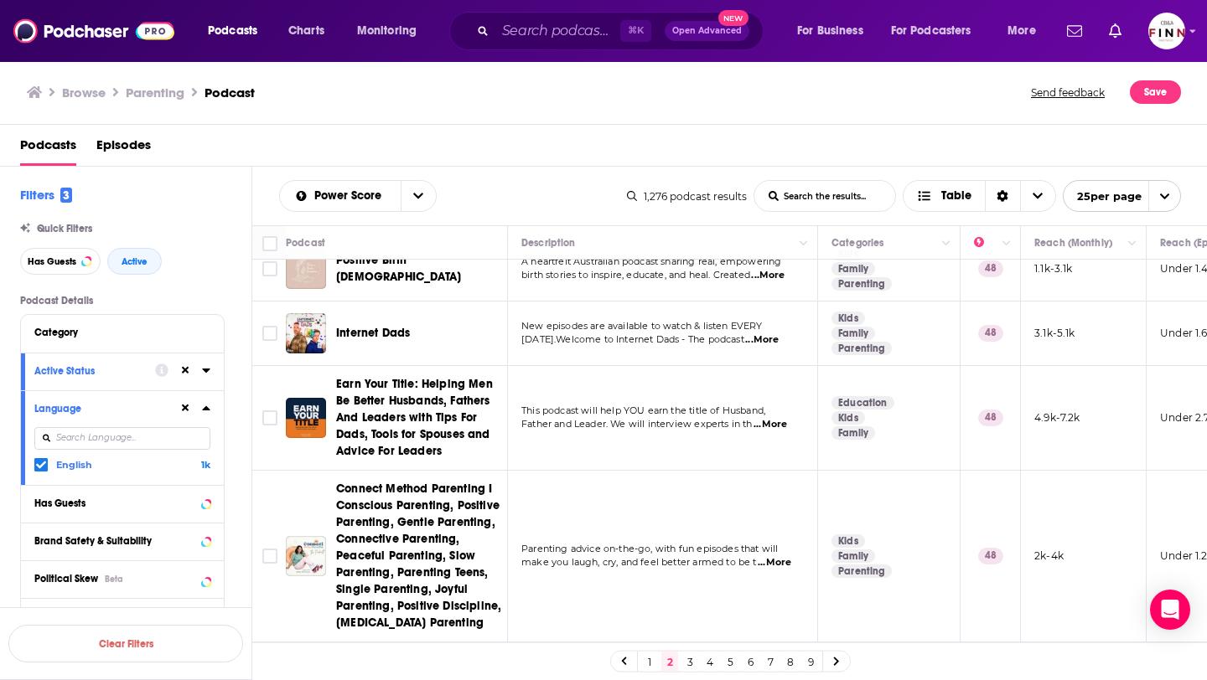
click at [696, 664] on link "3" at bounding box center [689, 662] width 17 height 20
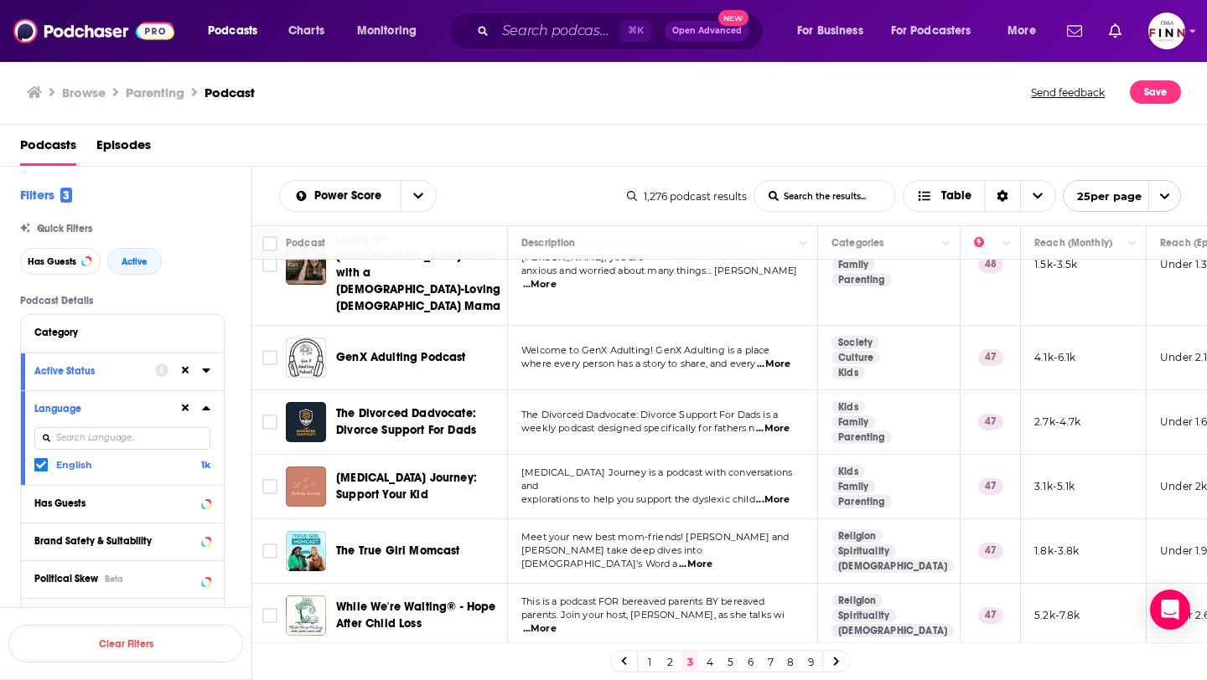
scroll to position [1430, 0]
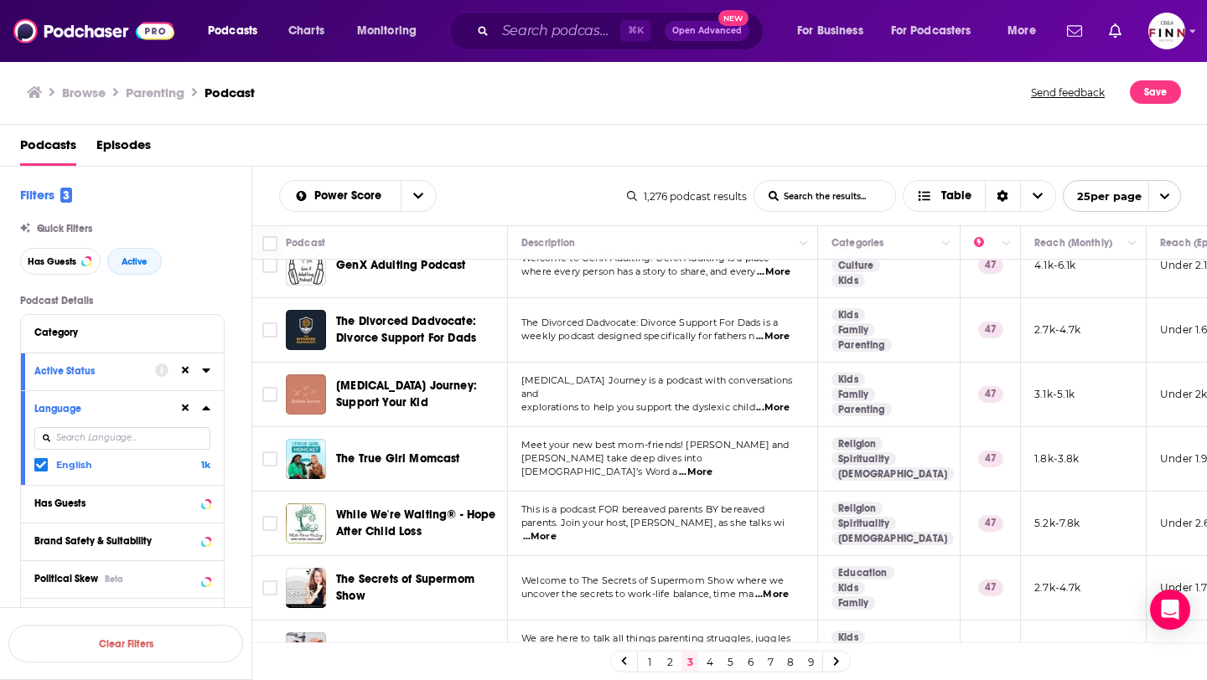
click at [707, 659] on link "4" at bounding box center [709, 662] width 17 height 20
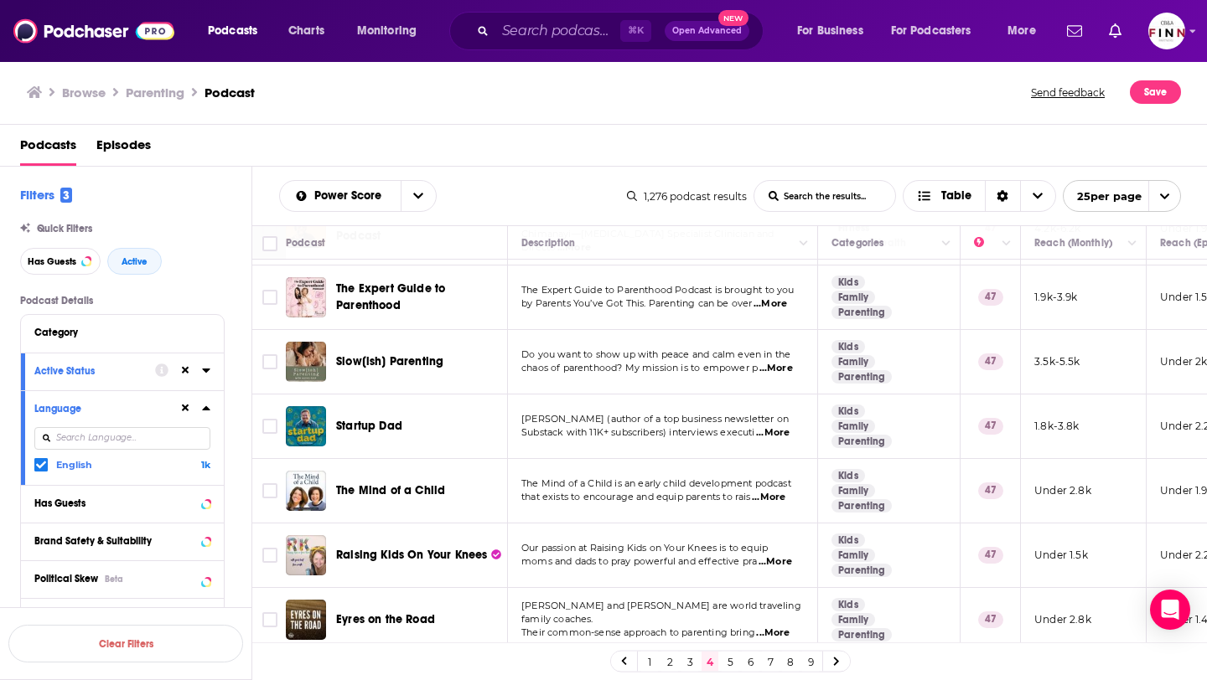
scroll to position [1430, 0]
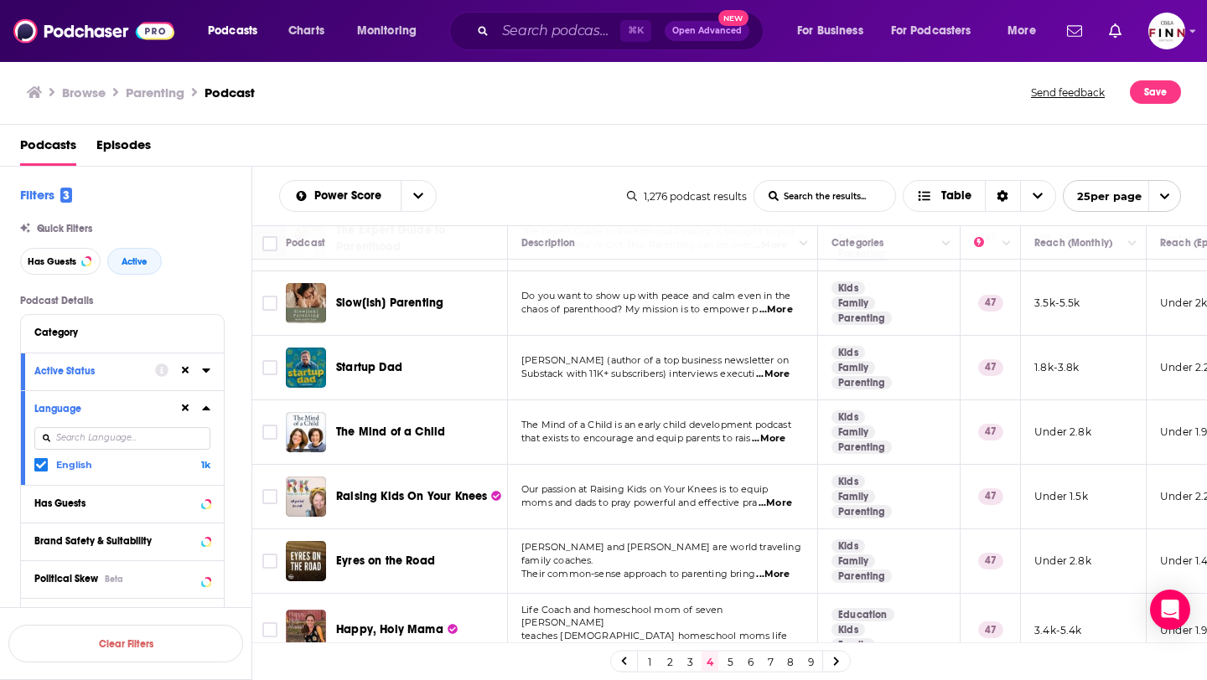
click at [731, 661] on link "5" at bounding box center [729, 662] width 17 height 20
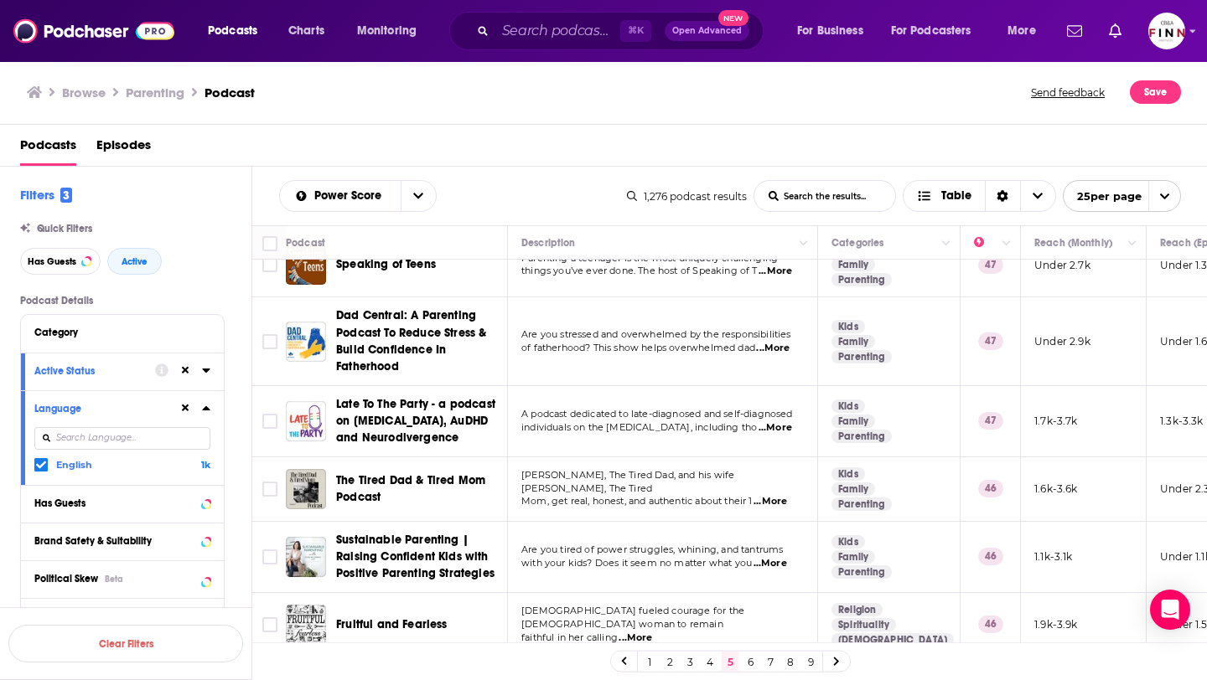
scroll to position [295, 0]
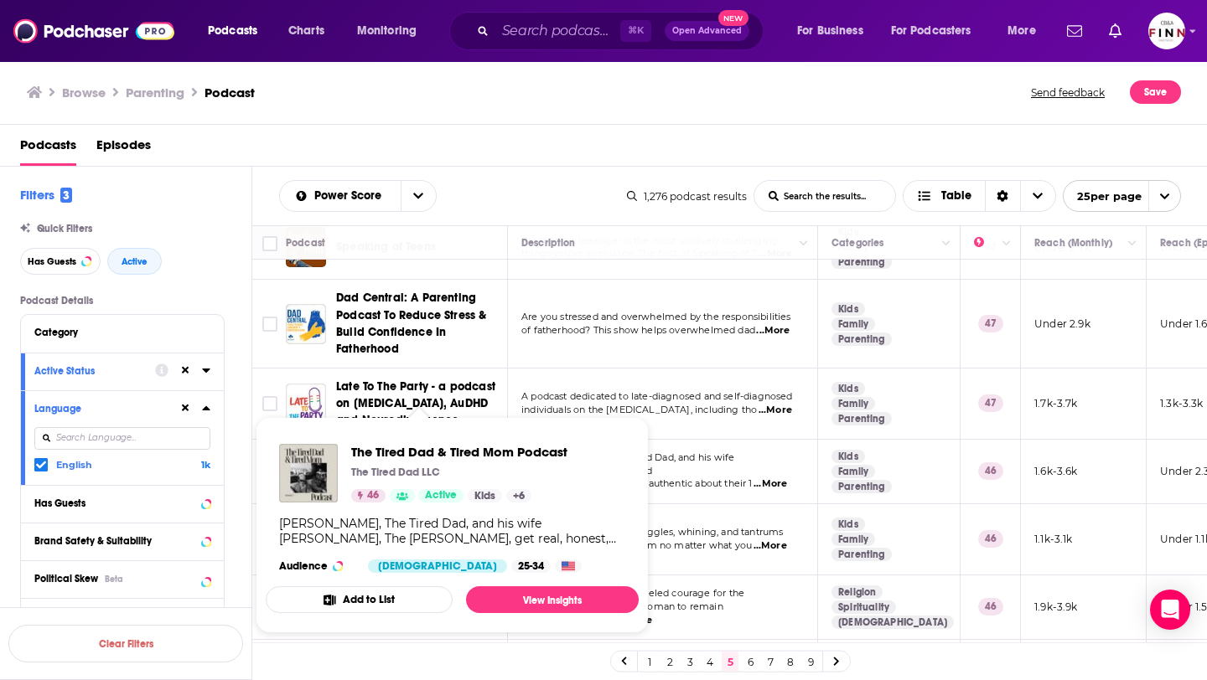
click at [533, 194] on div "Power Score List Search Input Search the results... Table" at bounding box center [453, 196] width 348 height 32
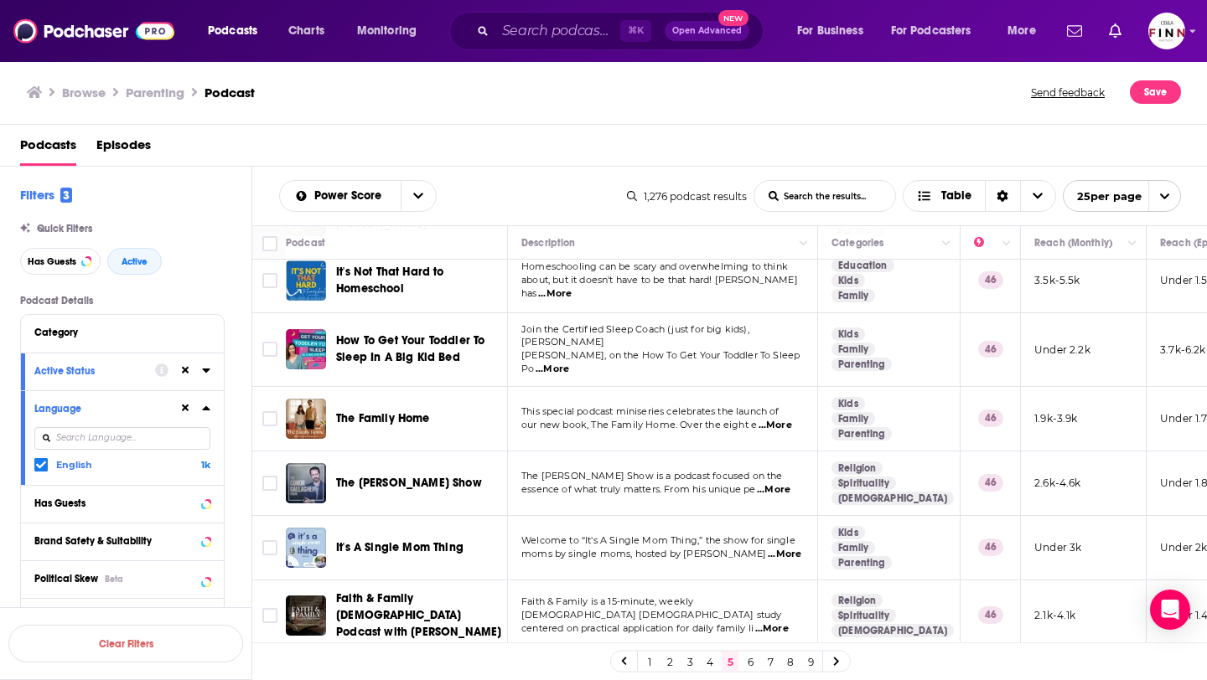
scroll to position [1012, 0]
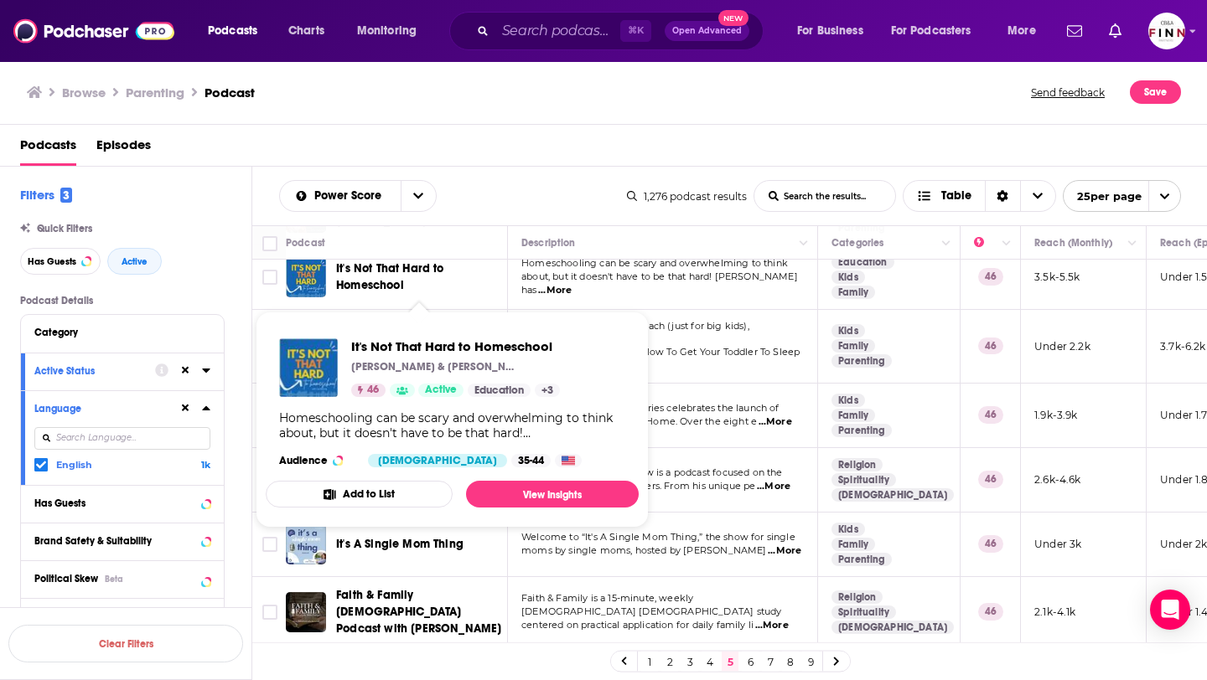
click at [700, 480] on span "essence of what truly matters. From his unique pe" at bounding box center [638, 486] width 234 height 12
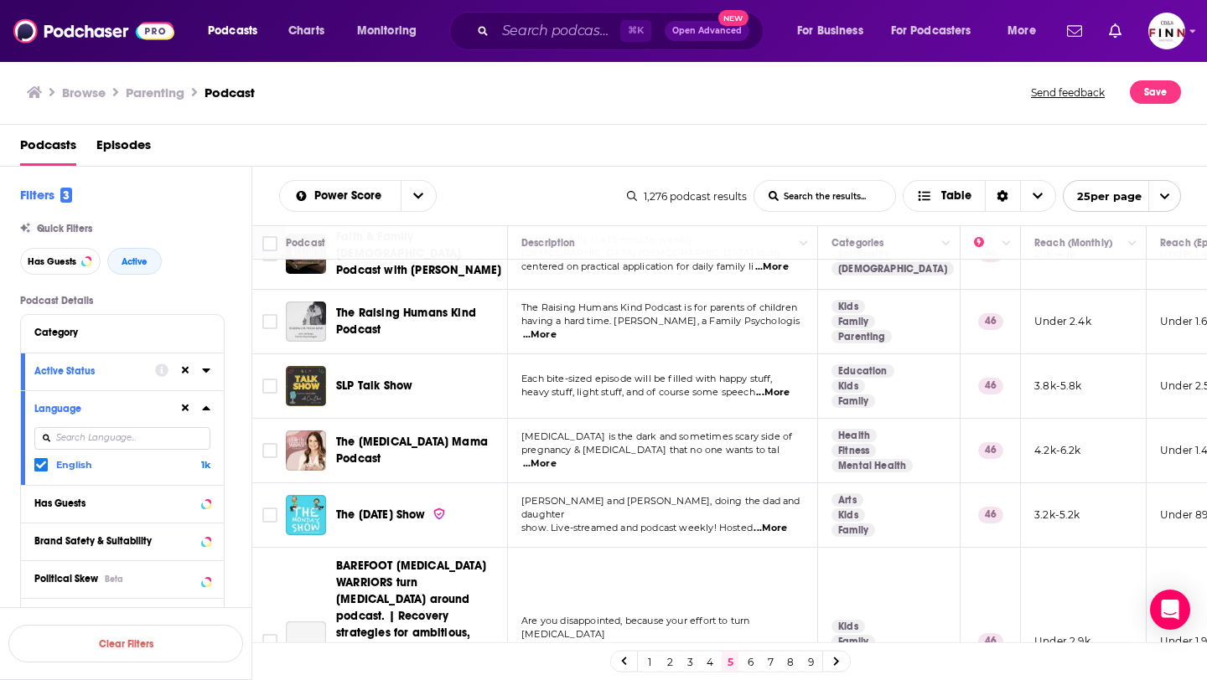
scroll to position [1394, 0]
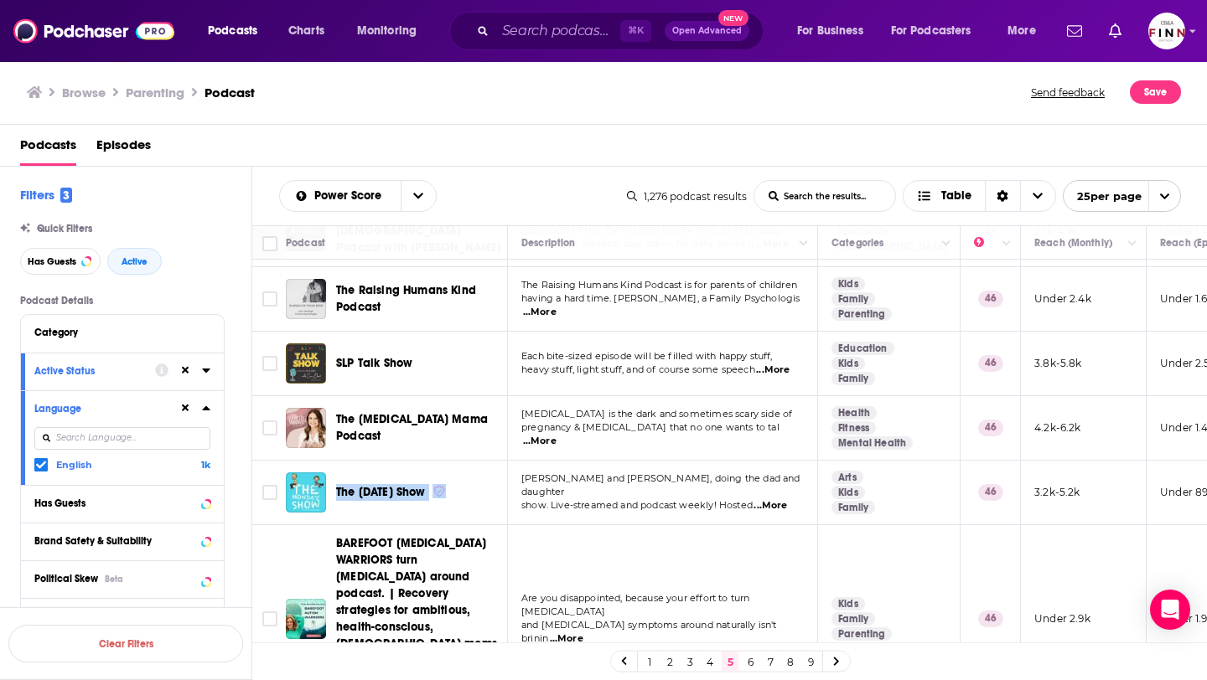
click at [751, 665] on link "6" at bounding box center [750, 662] width 17 height 20
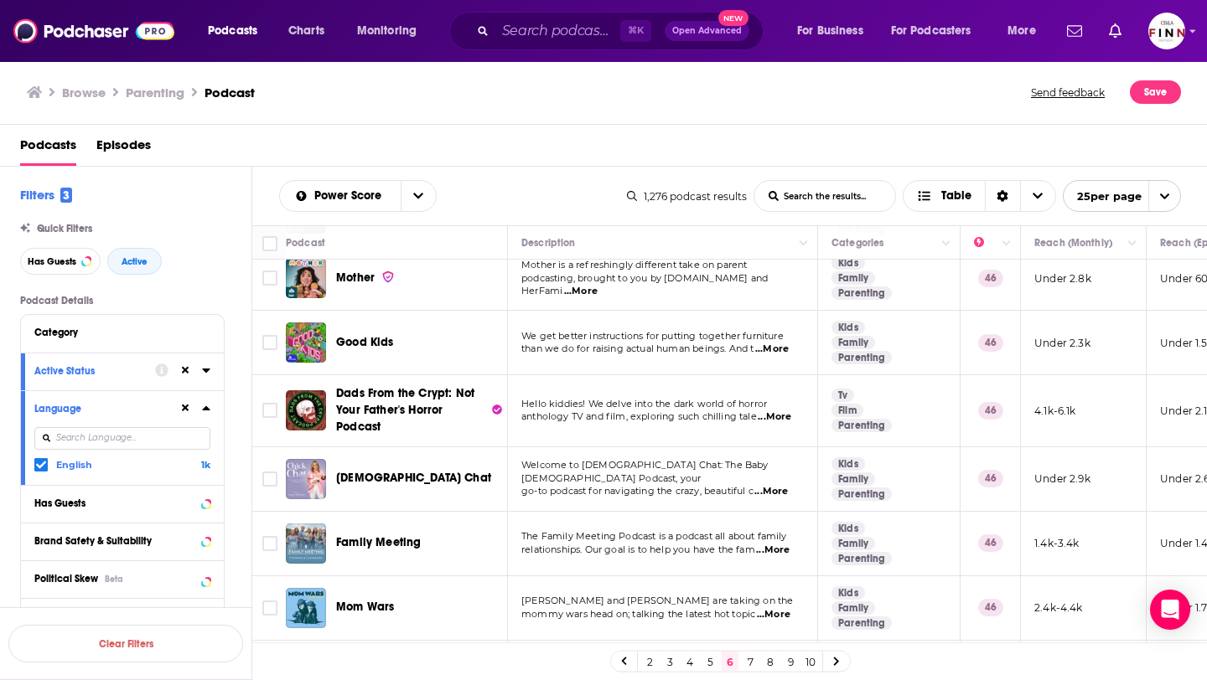
scroll to position [410, 0]
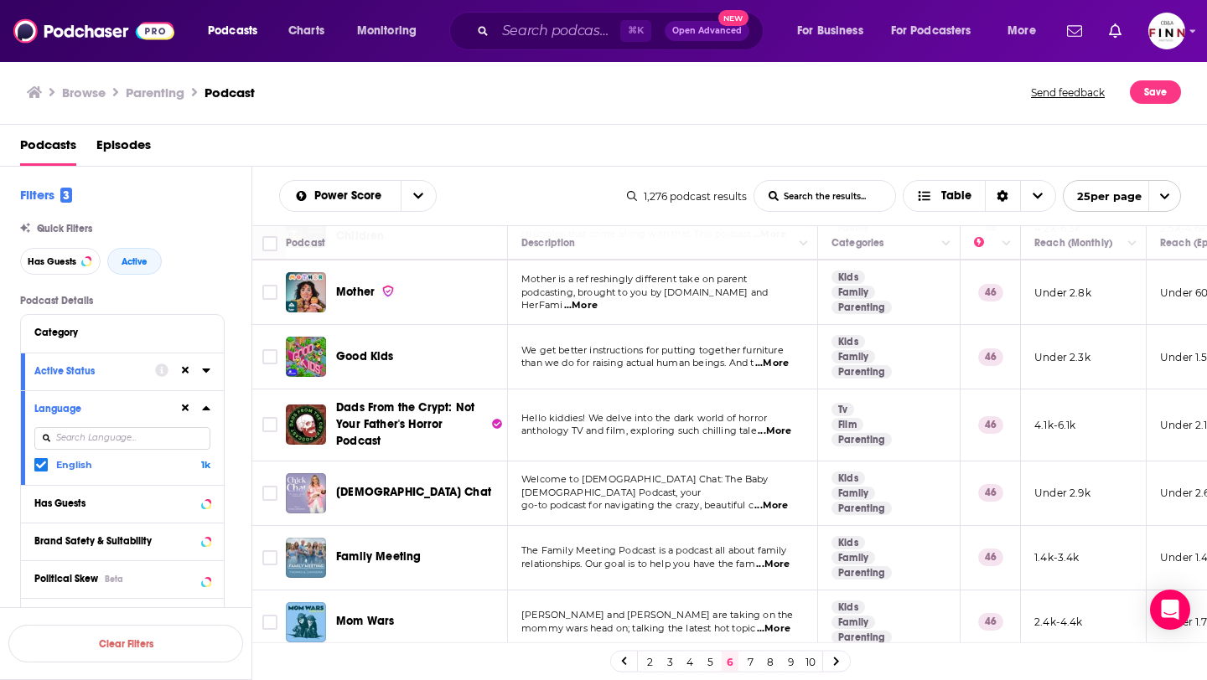
click at [572, 158] on div "Podcasts Episodes" at bounding box center [607, 149] width 1174 height 34
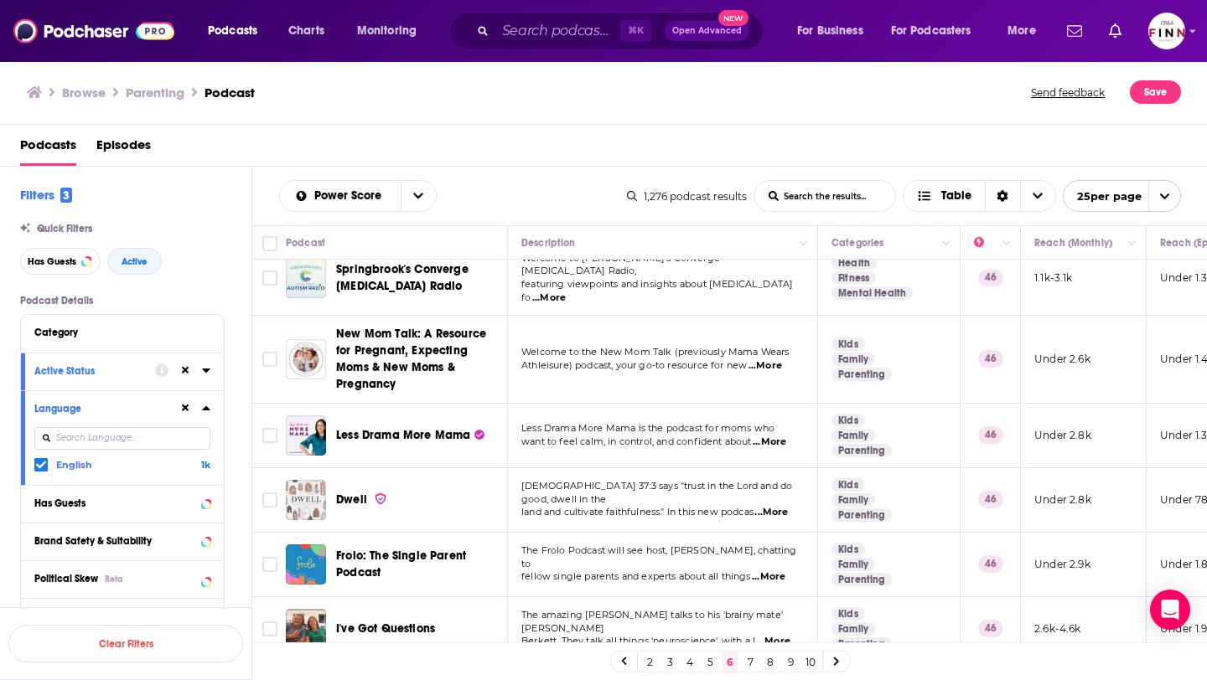
scroll to position [1164, 0]
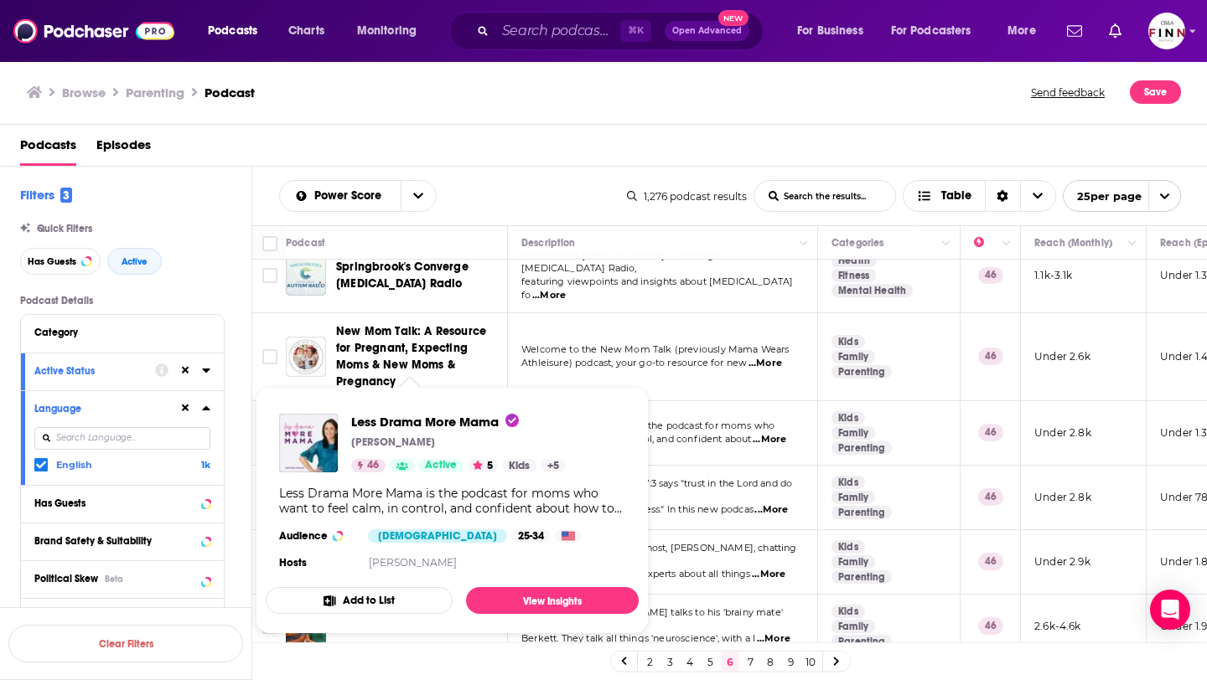
click at [560, 171] on div "Power Score List Search Input Search the results... Table 1,276 podcast results…" at bounding box center [729, 196] width 955 height 59
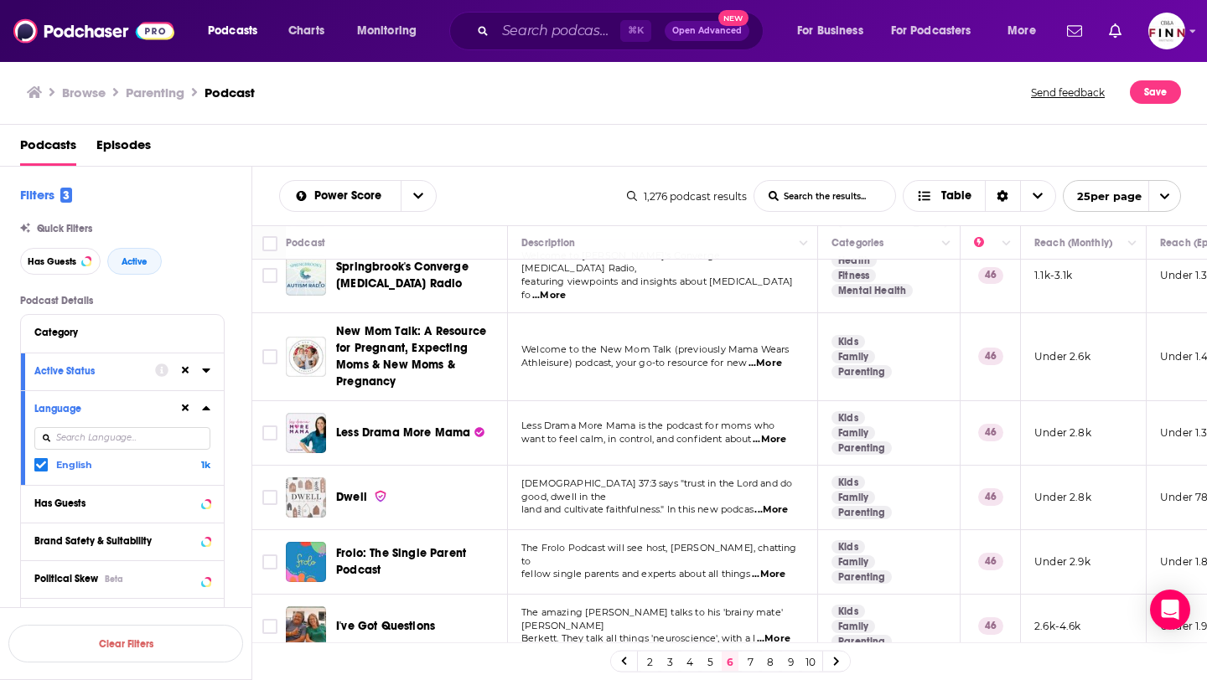
scroll to position [1263, 0]
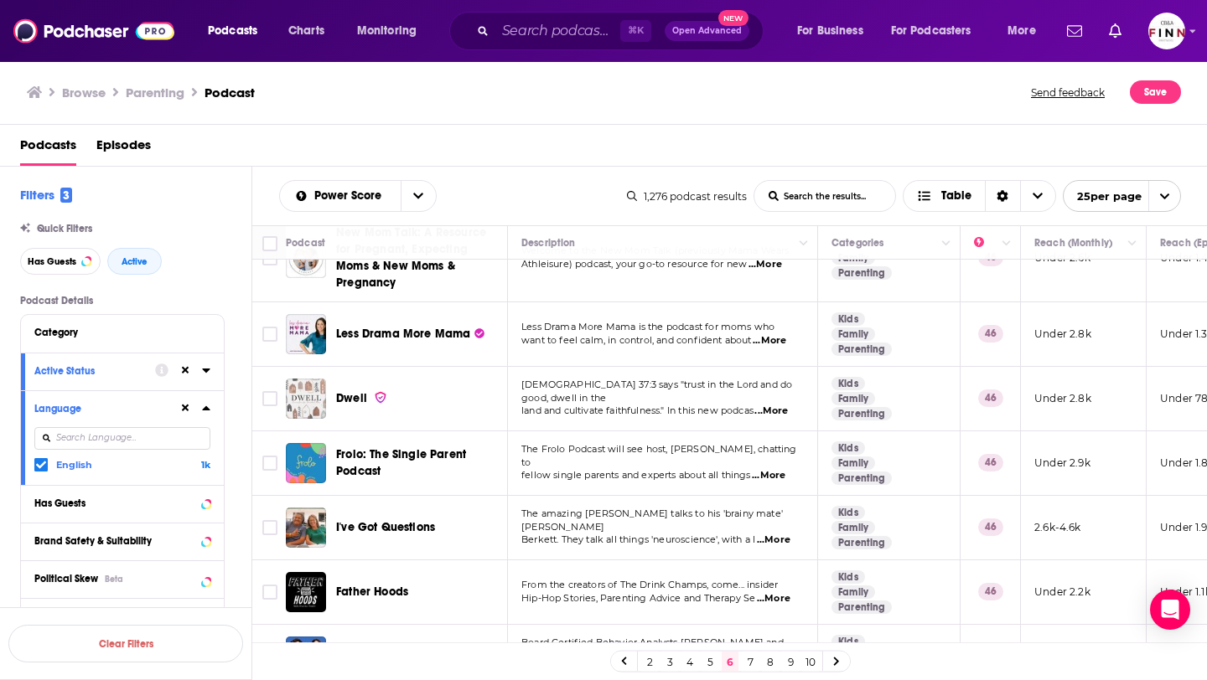
click at [749, 660] on link "7" at bounding box center [750, 662] width 17 height 20
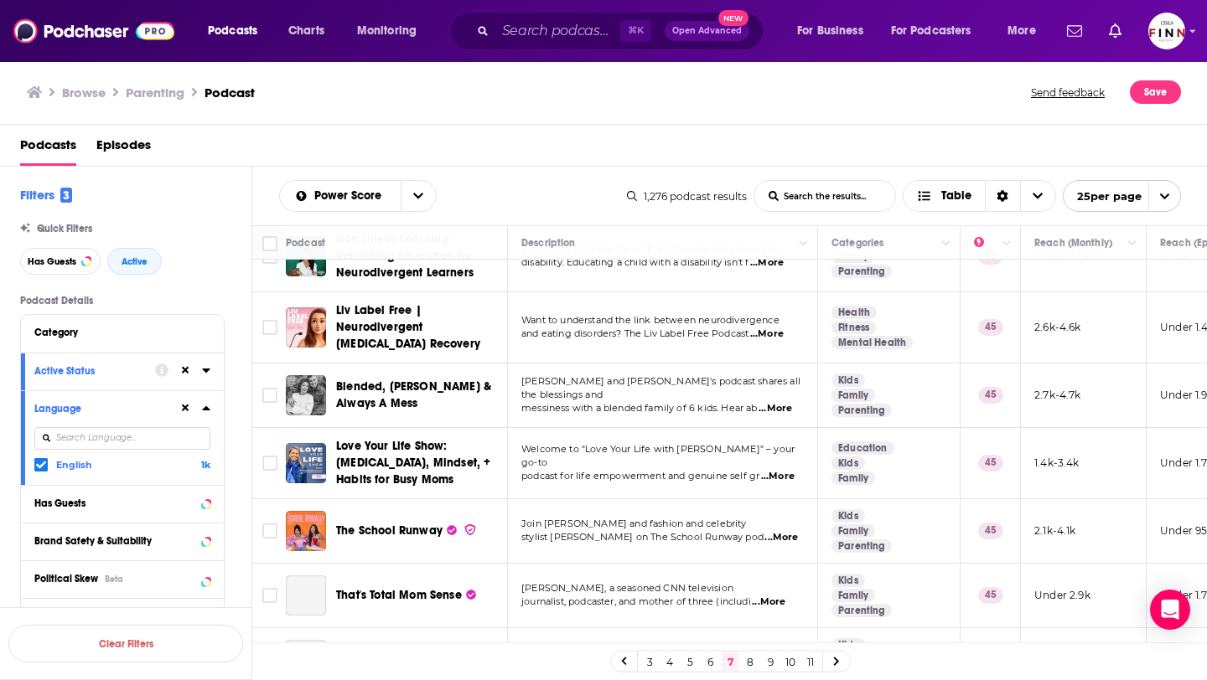
scroll to position [1300, 0]
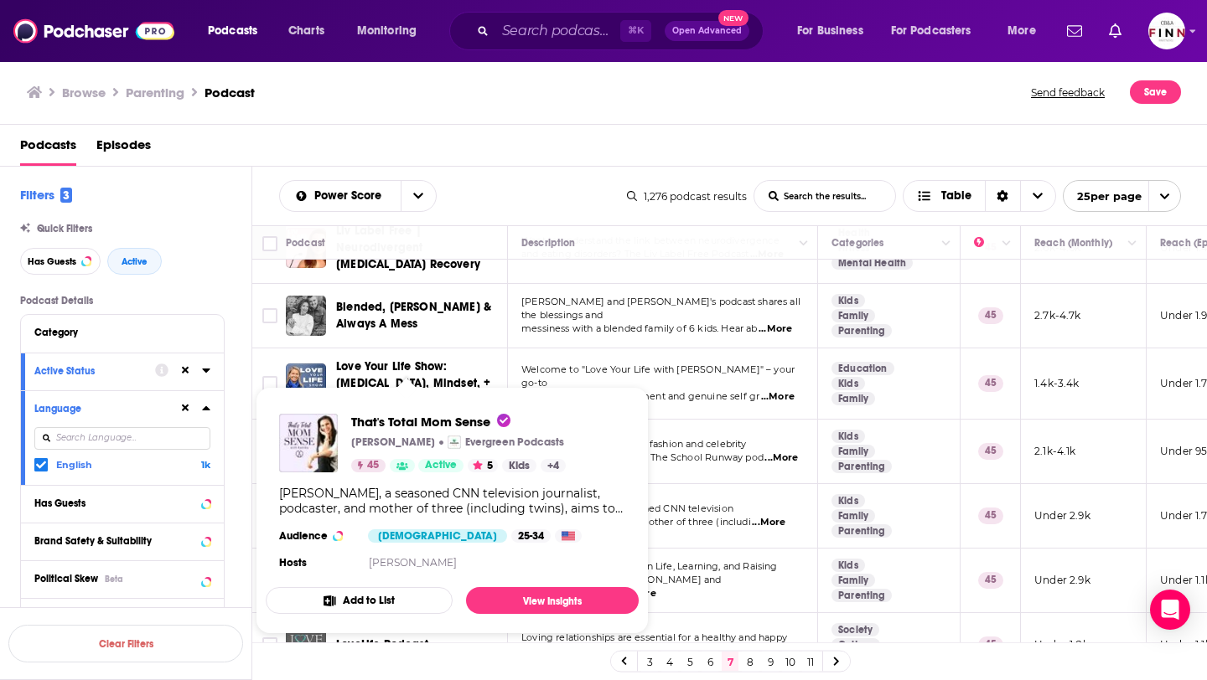
click at [587, 399] on span "That's Total Mom Sense Kanika Chadda Gupta Evergreen Podcasts 45 Active 5 Kids …" at bounding box center [452, 510] width 373 height 247
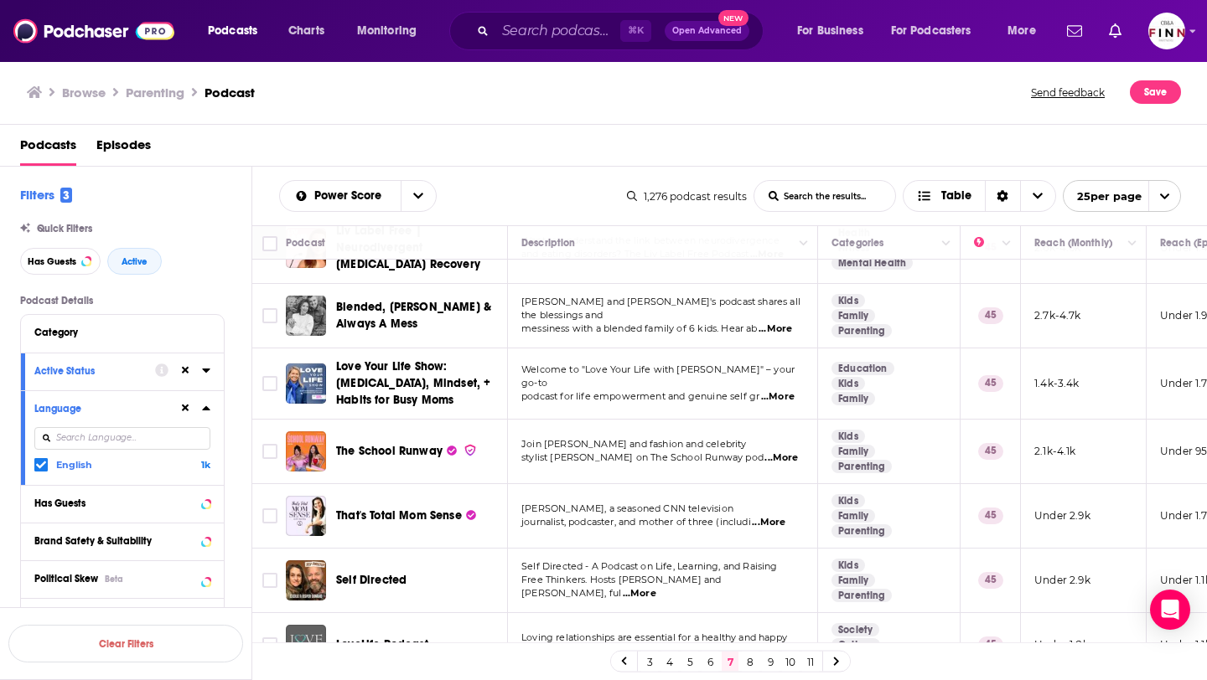
click at [752, 661] on link "8" at bounding box center [750, 662] width 17 height 20
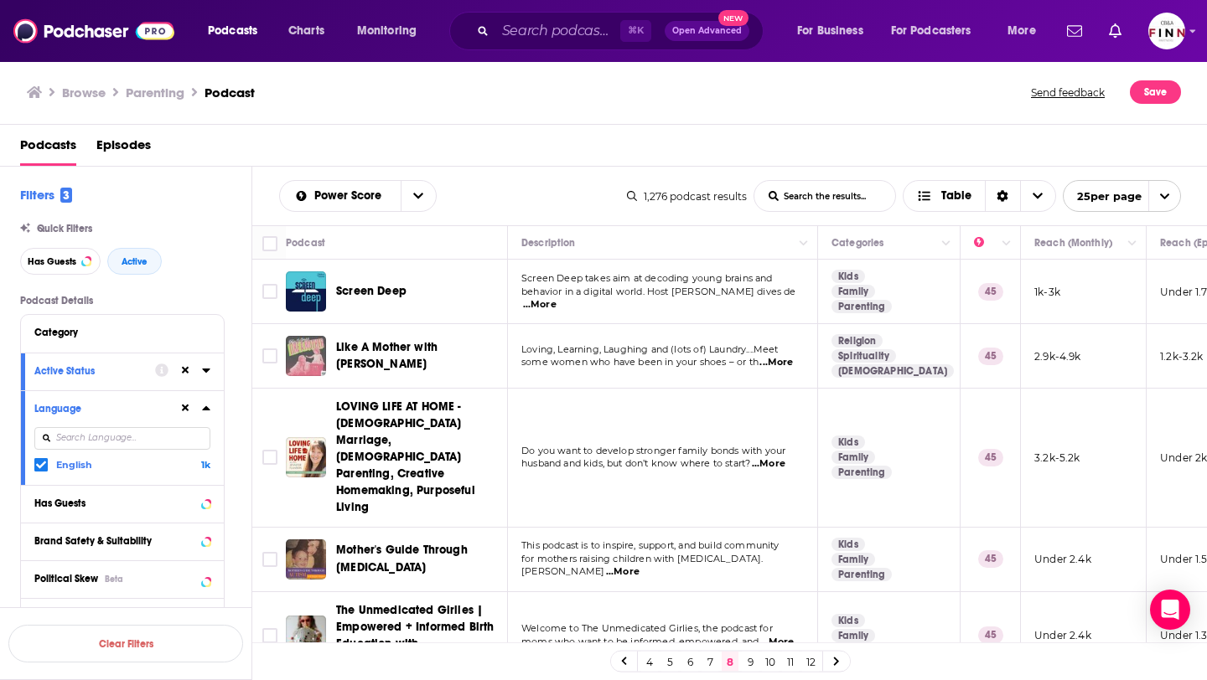
click at [525, 126] on div "Podcasts Episodes" at bounding box center [604, 146] width 1208 height 42
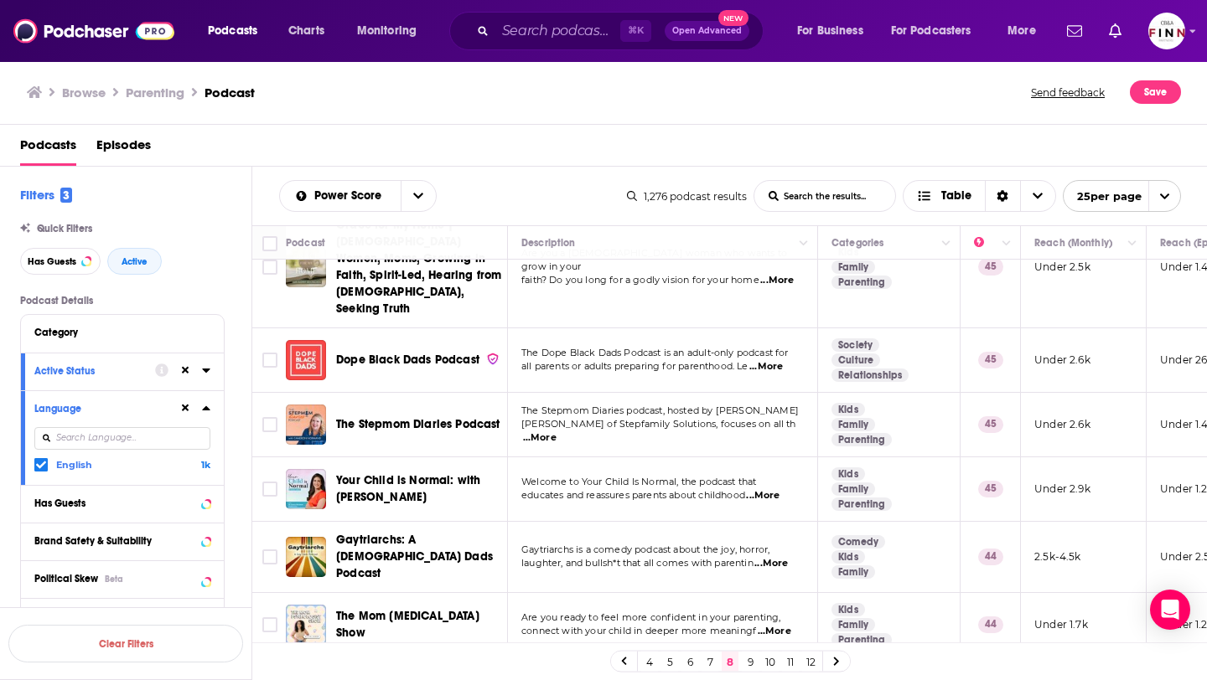
scroll to position [1145, 0]
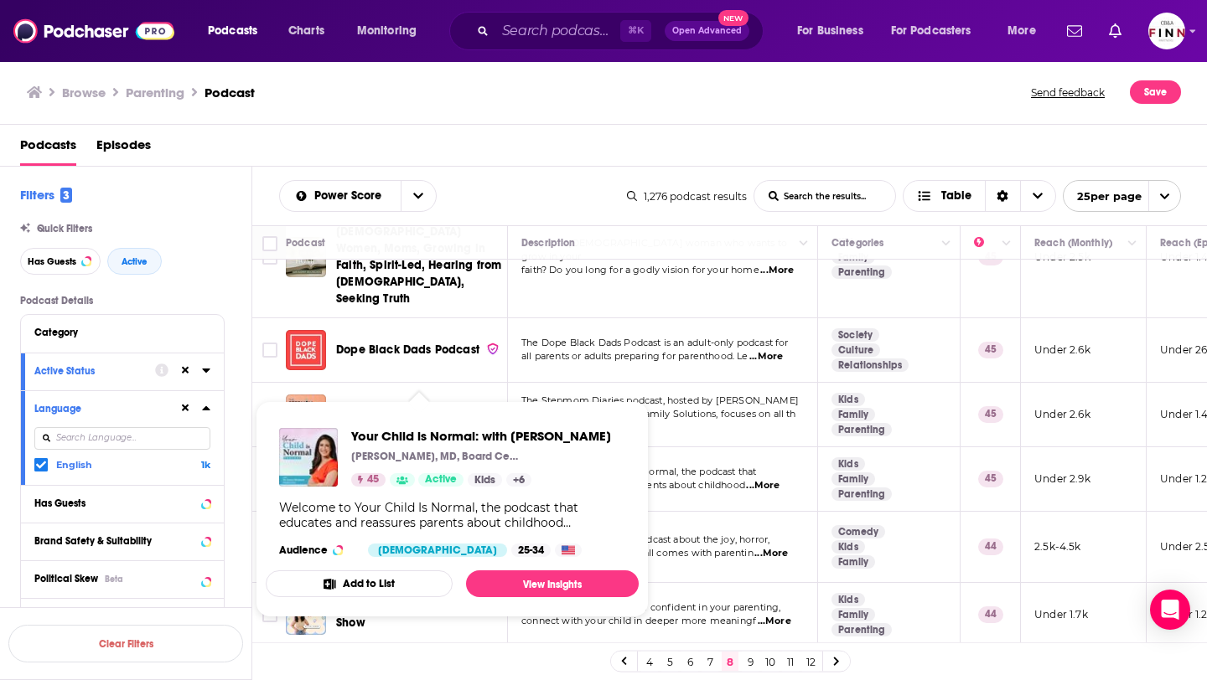
click at [655, 466] on div "Welcome to Your Child Is Normal, the podcast that educates and reassures parent…" at bounding box center [662, 479] width 282 height 27
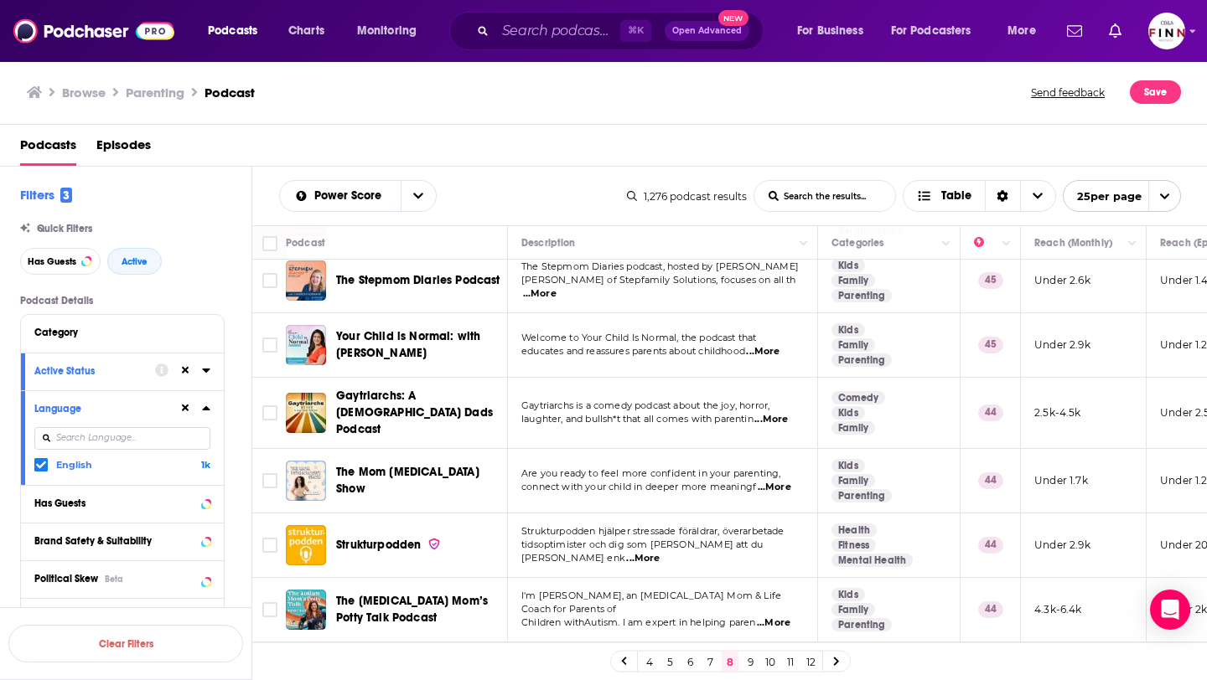
scroll to position [1320, 0]
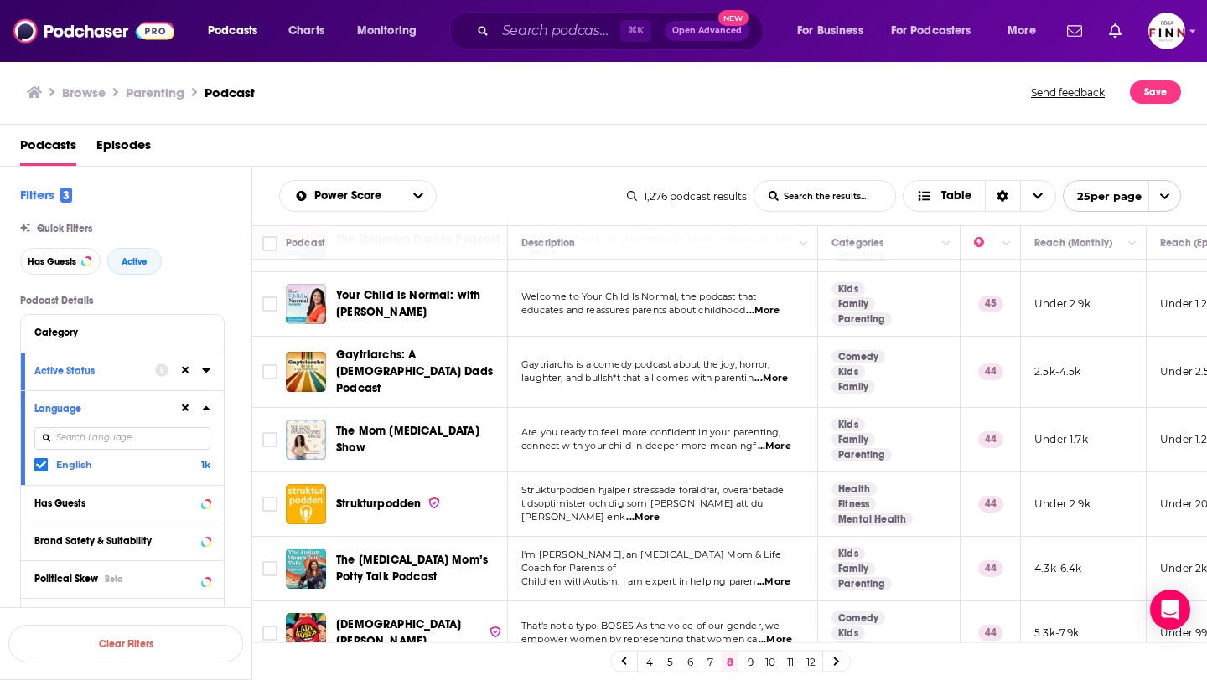
click at [748, 658] on link "9" at bounding box center [750, 662] width 17 height 20
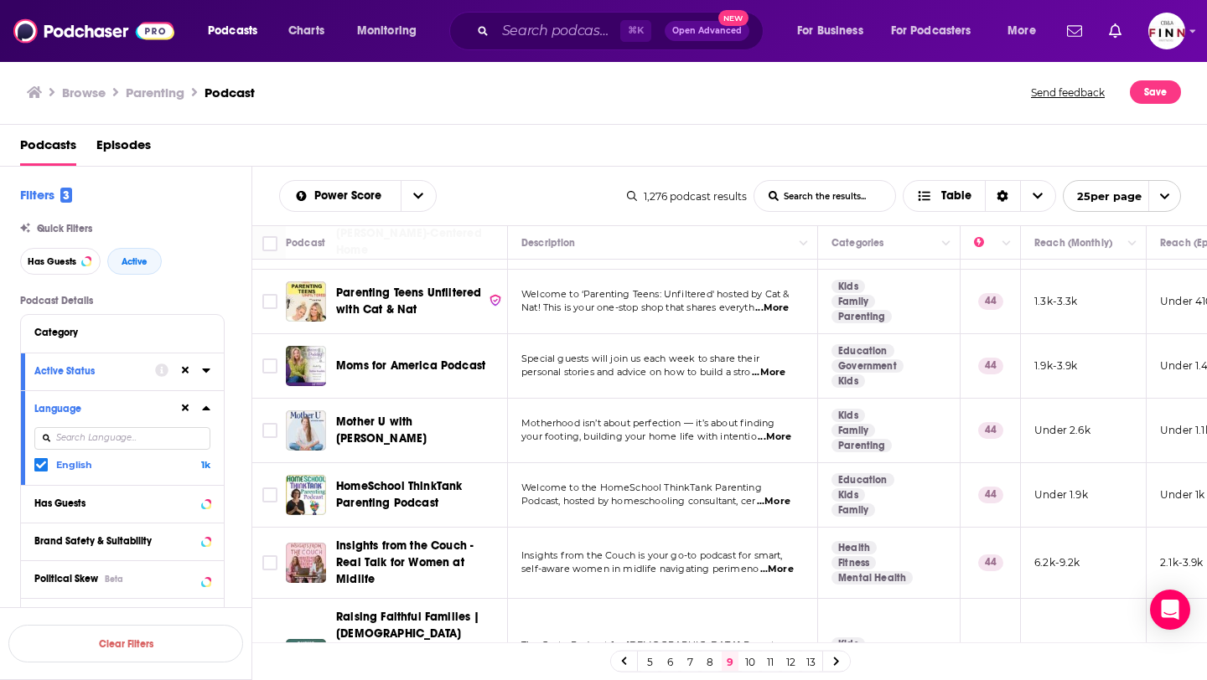
scroll to position [1320, 0]
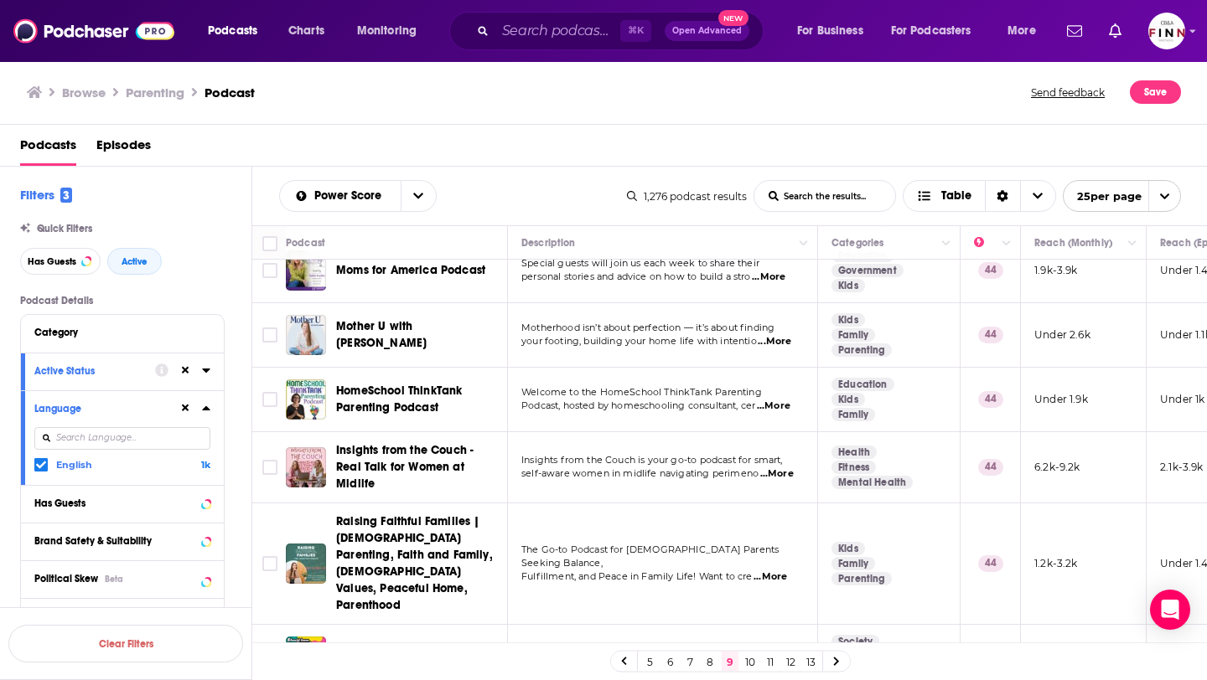
click at [749, 661] on link "10" at bounding box center [750, 662] width 17 height 20
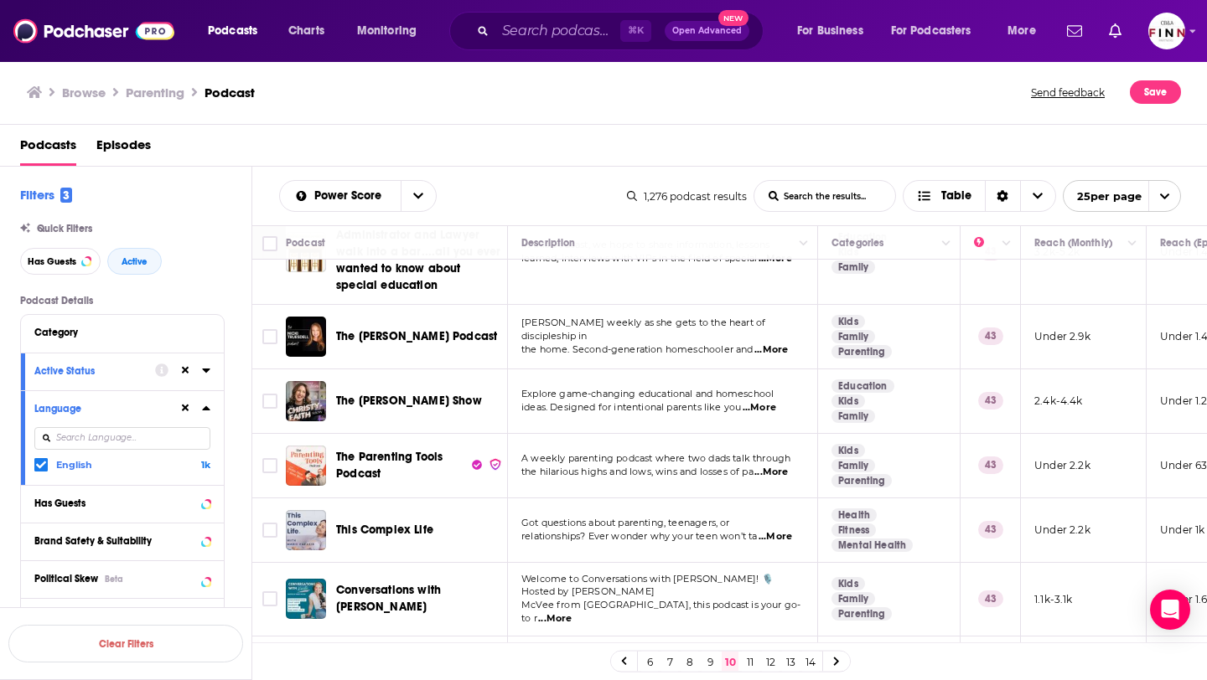
scroll to position [660, 0]
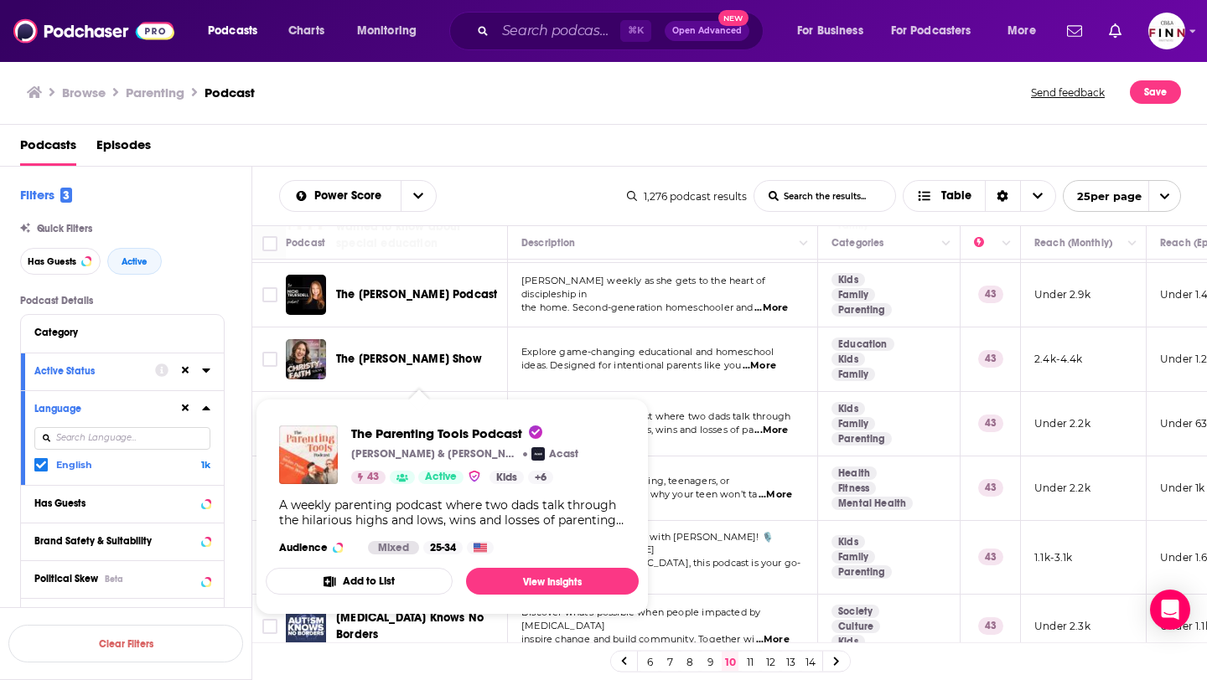
click at [561, 171] on div "Power Score List Search Input Search the results... Table 1,276 podcast results…" at bounding box center [729, 196] width 955 height 59
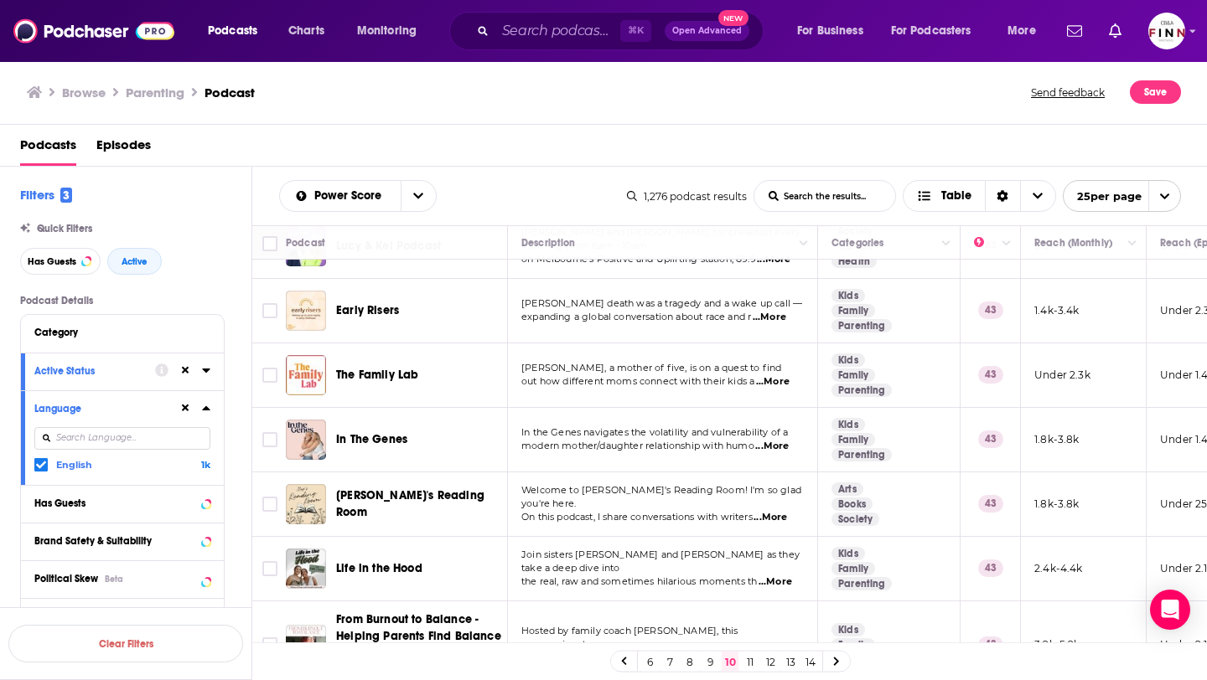
scroll to position [1337, 0]
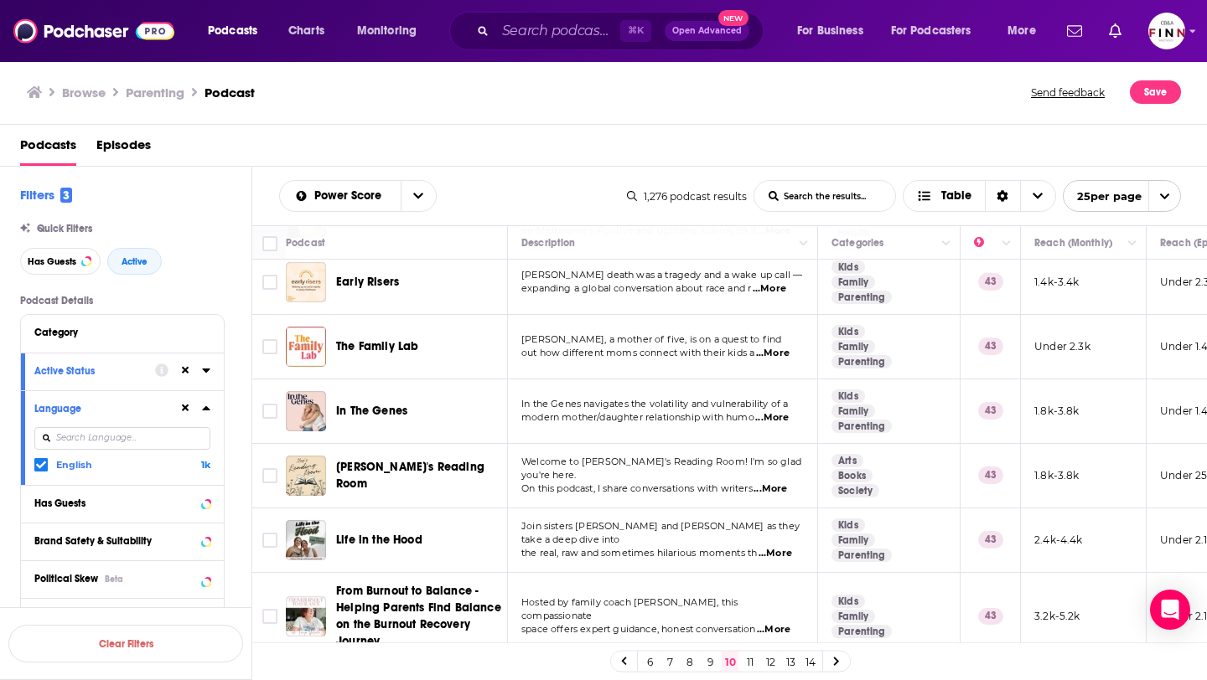
click at [749, 660] on link "11" at bounding box center [750, 662] width 17 height 20
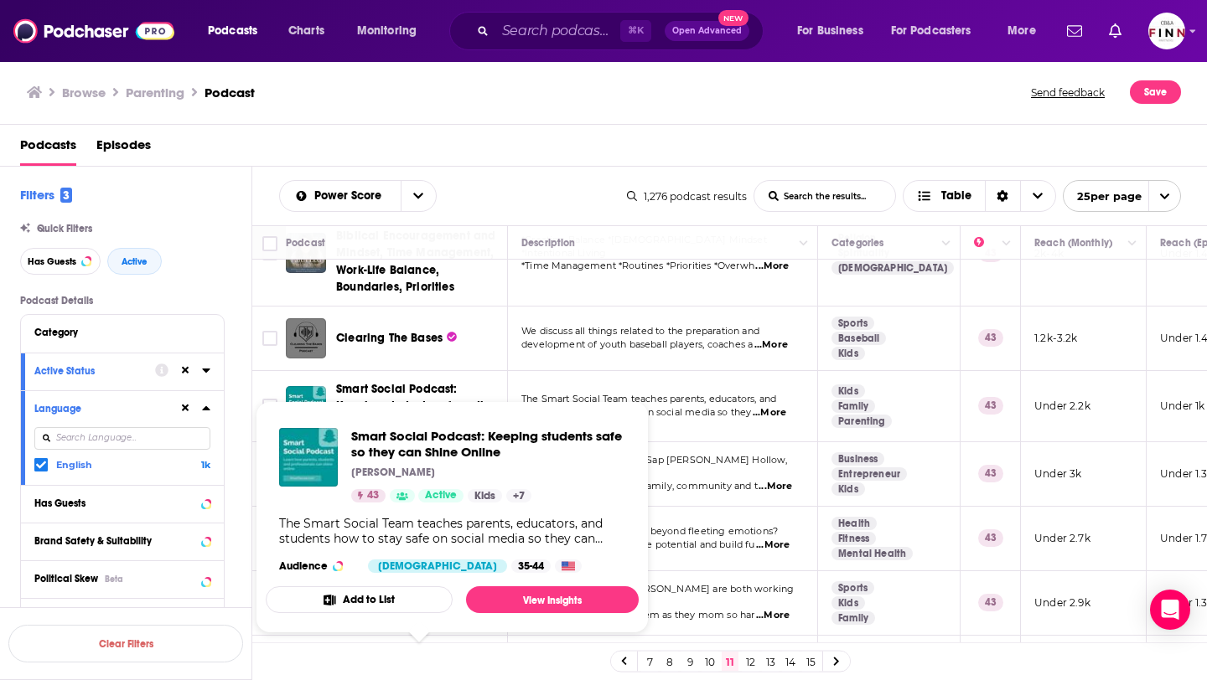
scroll to position [288, 0]
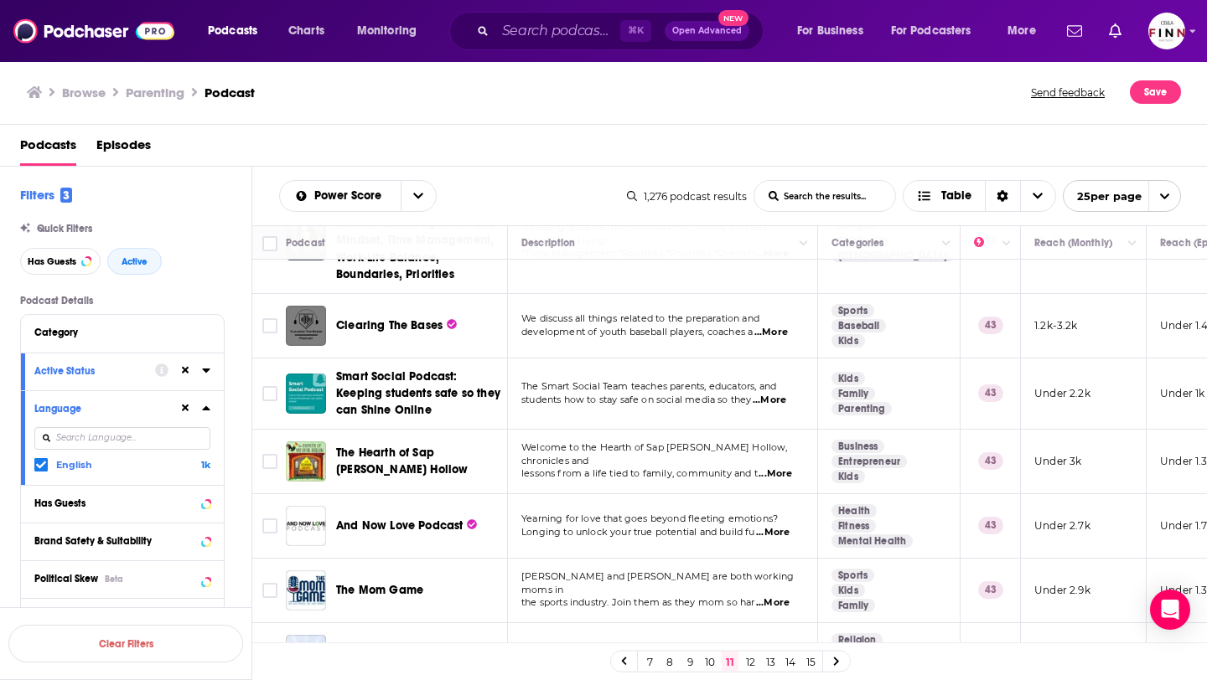
click at [582, 180] on div "Power Score List Search Input Search the results... Table" at bounding box center [453, 196] width 348 height 32
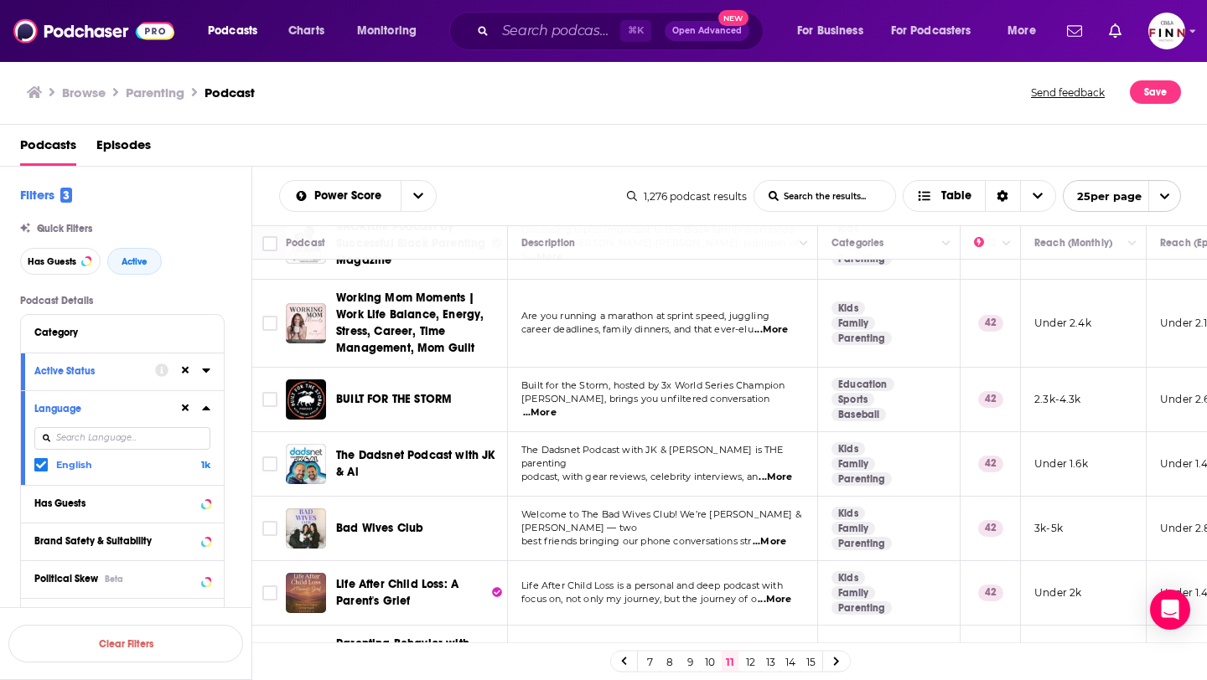
scroll to position [1350, 0]
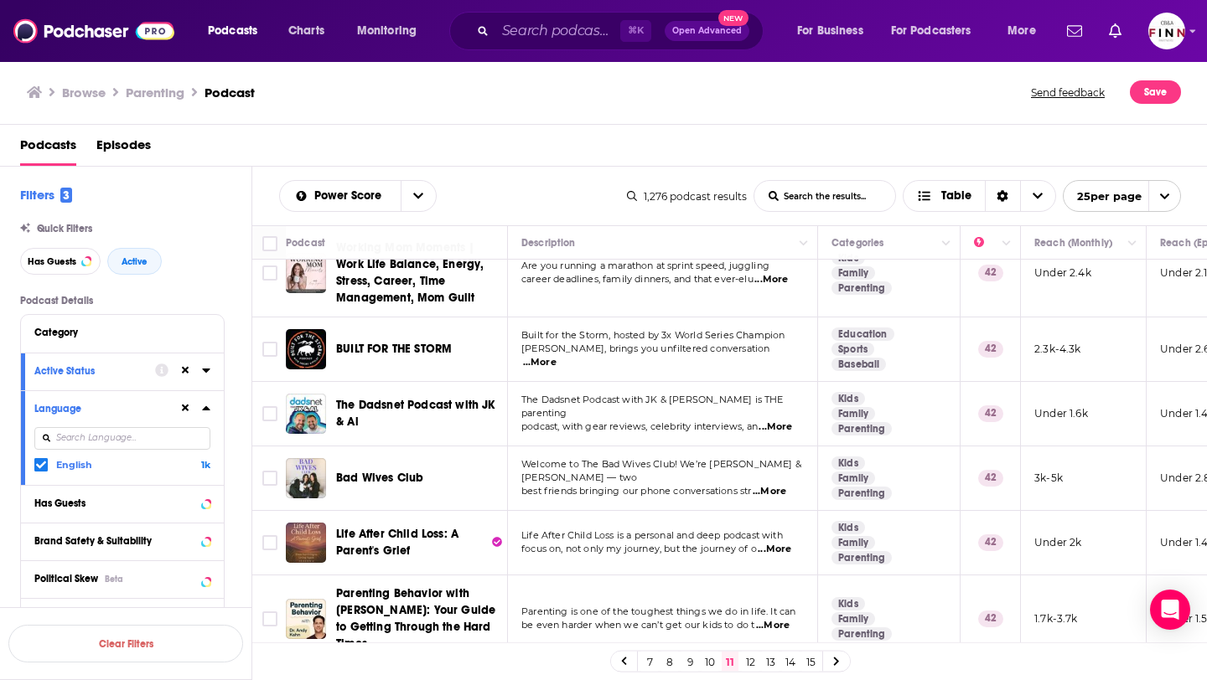
click at [749, 659] on link "12" at bounding box center [750, 662] width 17 height 20
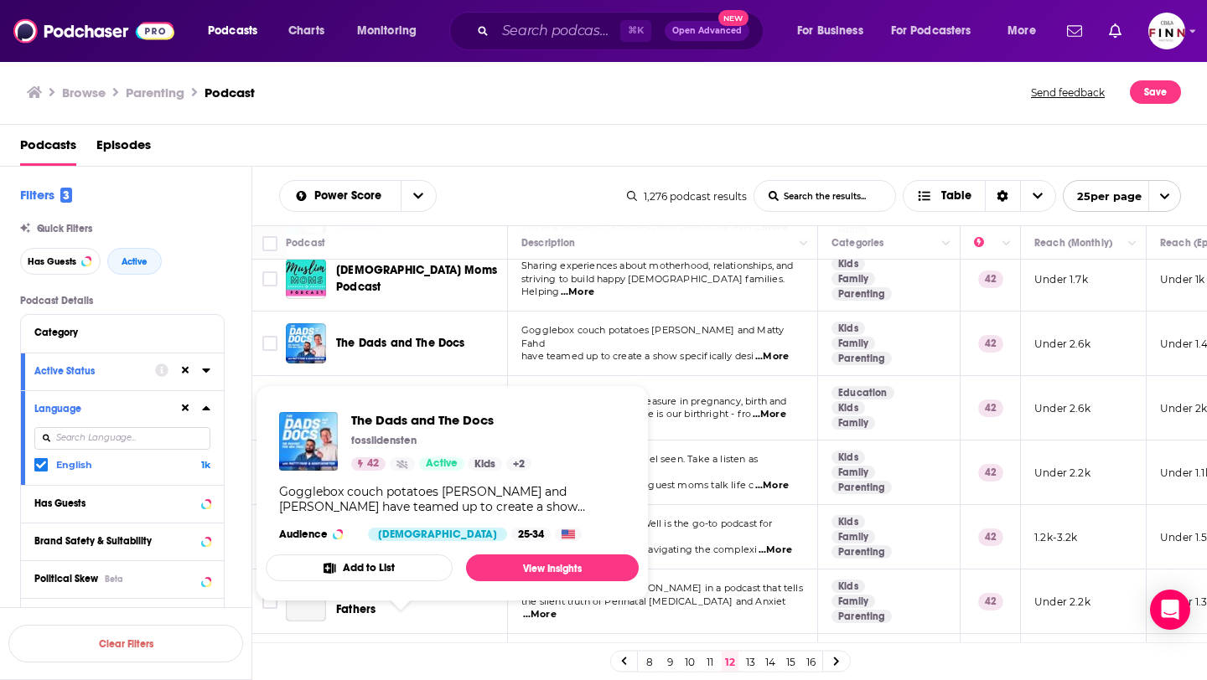
scroll to position [175, 0]
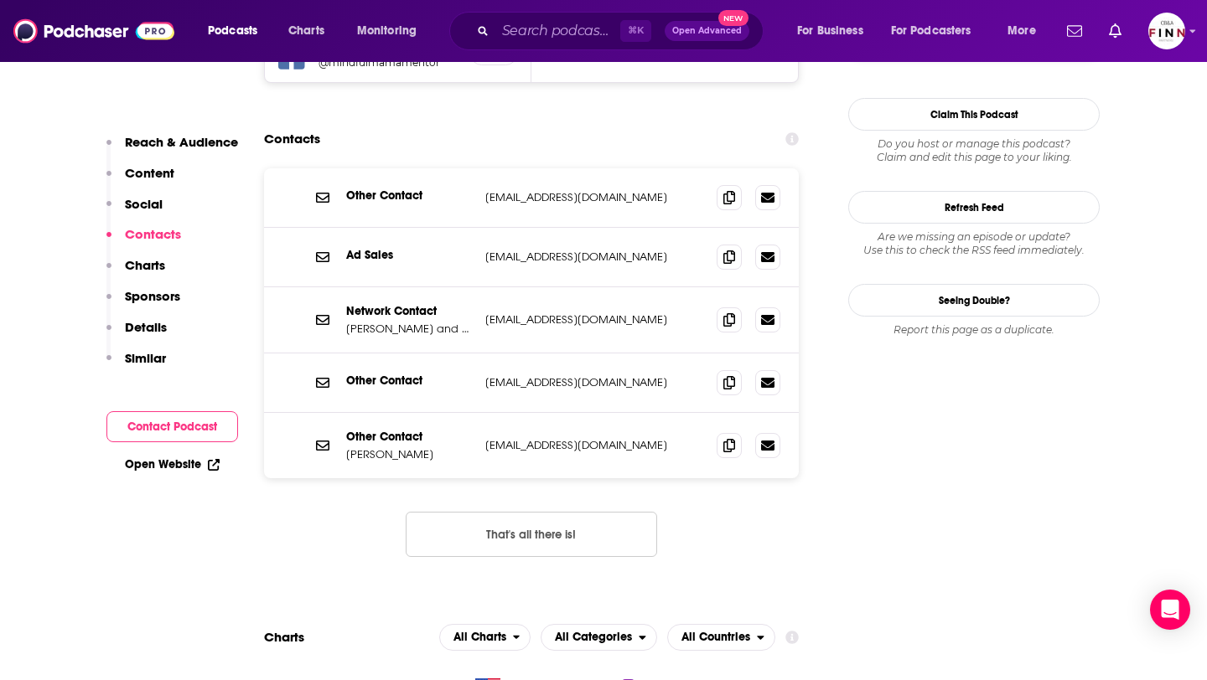
scroll to position [1613, 0]
click at [732, 437] on icon at bounding box center [729, 443] width 12 height 13
drag, startPoint x: 448, startPoint y: 389, endPoint x: 345, endPoint y: 388, distance: 103.1
click at [345, 412] on div "Other Contact Hunter Clarke-Fields hunter@mindfulmamamentor.com hunter@mindfulm…" at bounding box center [531, 444] width 535 height 65
copy p "Hunter Clarke-Fields"
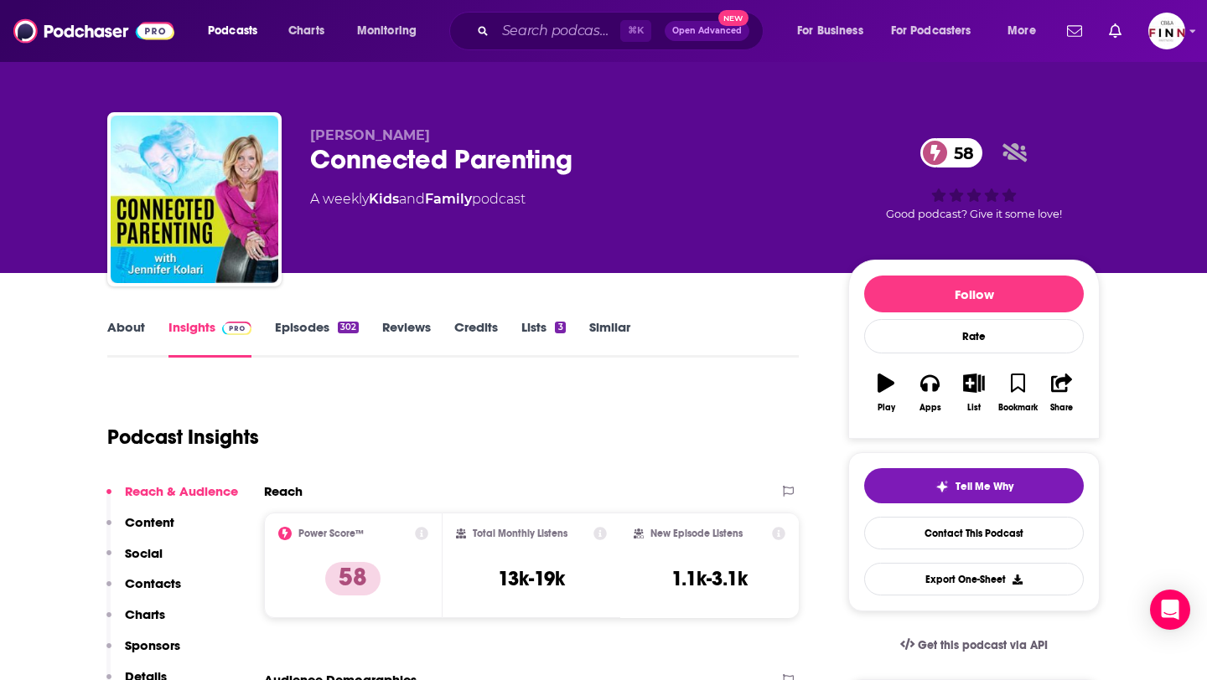
click at [308, 335] on link "Episodes 302" at bounding box center [317, 338] width 84 height 39
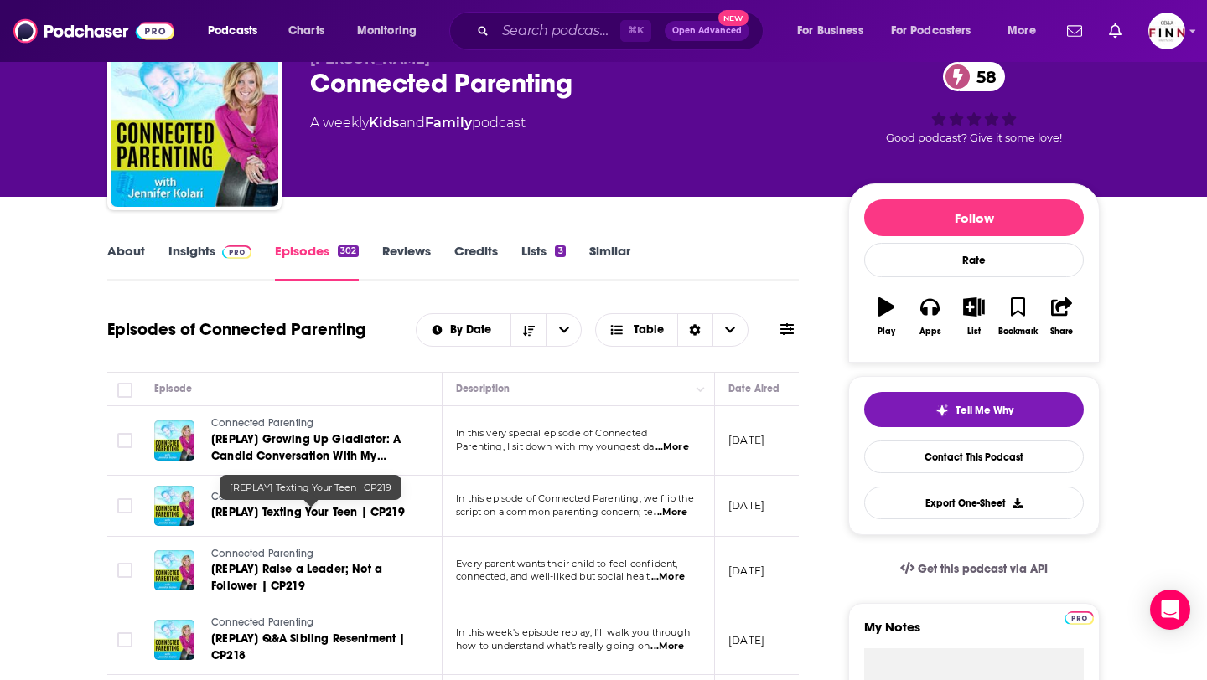
scroll to position [176, 0]
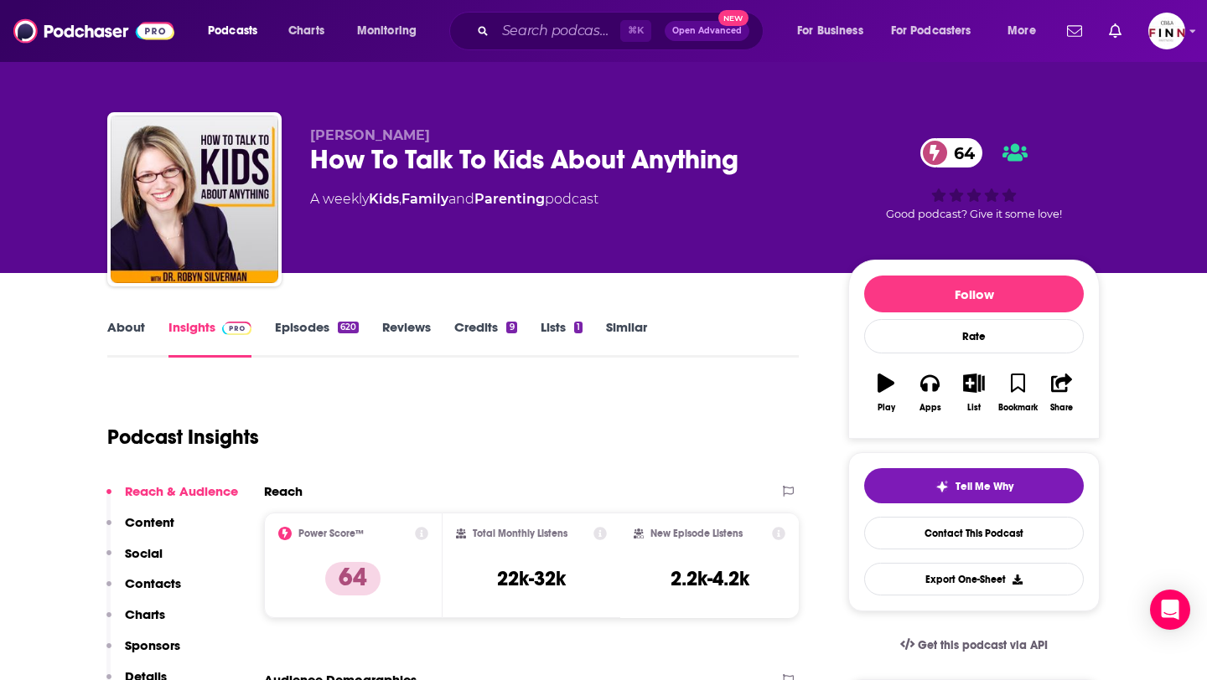
click at [306, 329] on link "Episodes 620" at bounding box center [317, 338] width 84 height 39
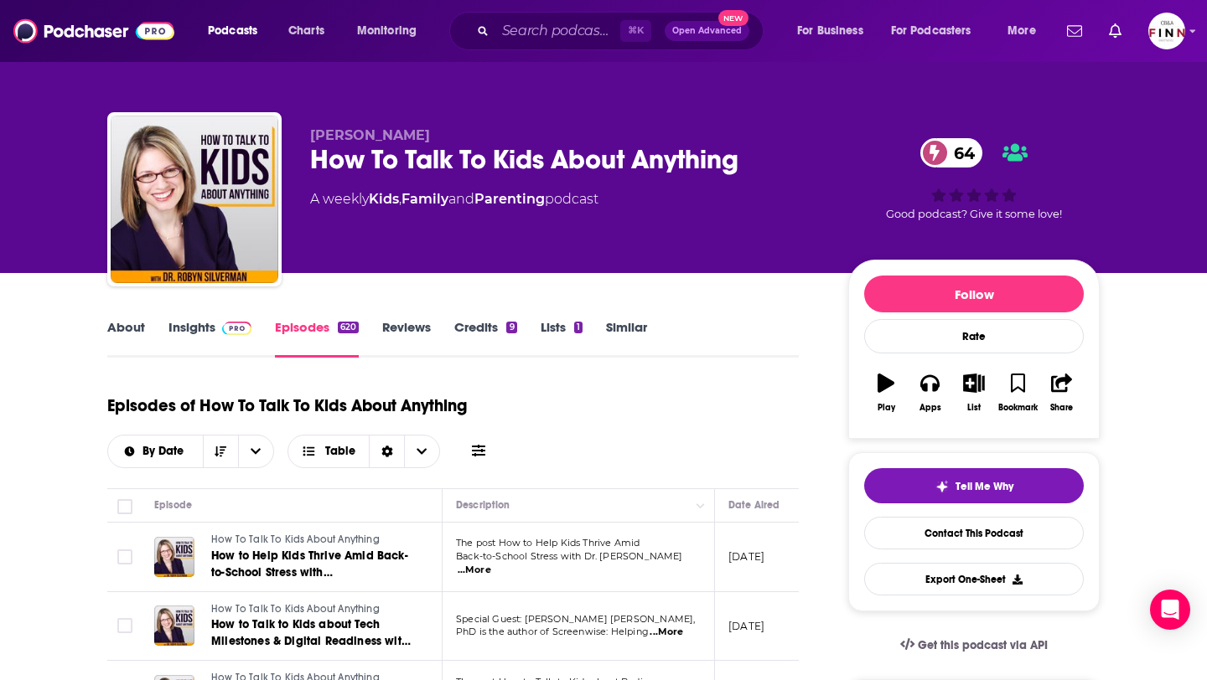
click at [214, 334] on link "Insights" at bounding box center [209, 338] width 83 height 39
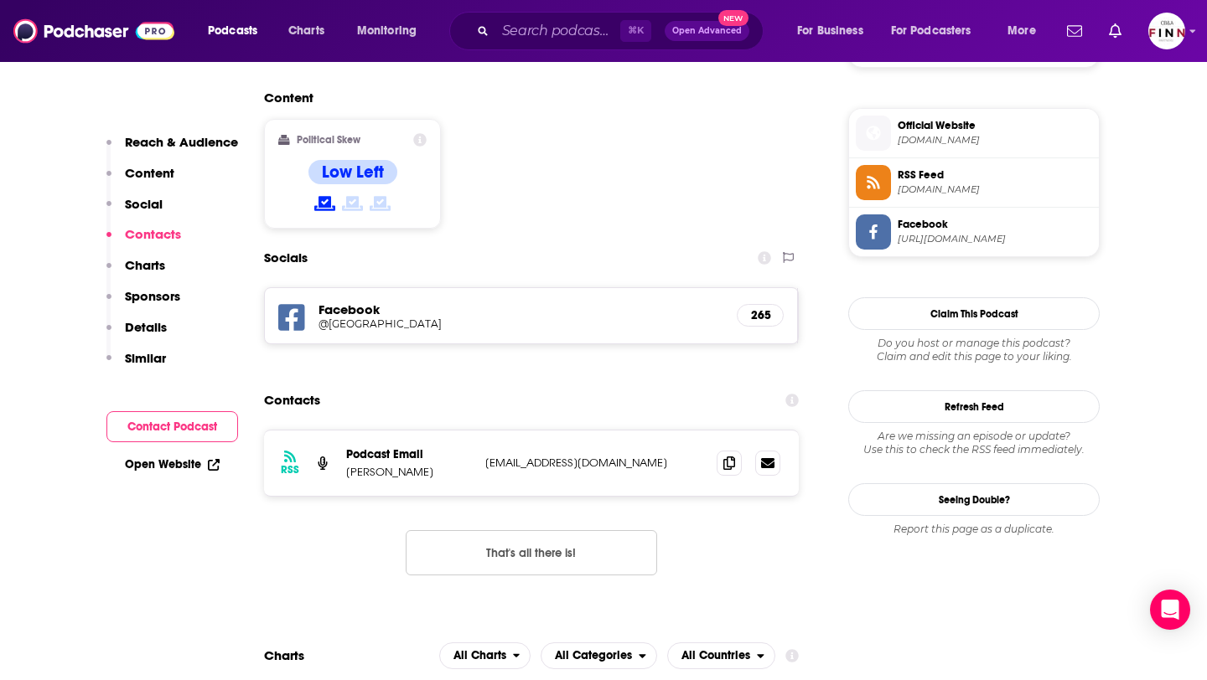
scroll to position [1326, 0]
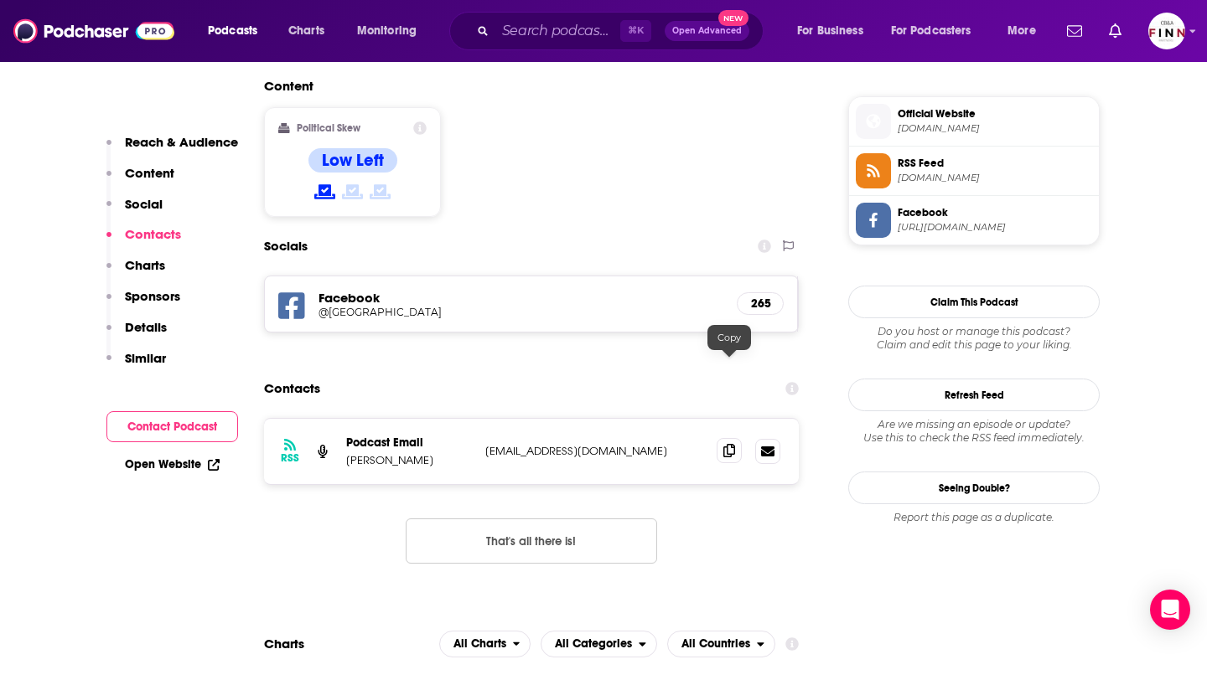
click at [738, 438] on span at bounding box center [728, 450] width 25 height 25
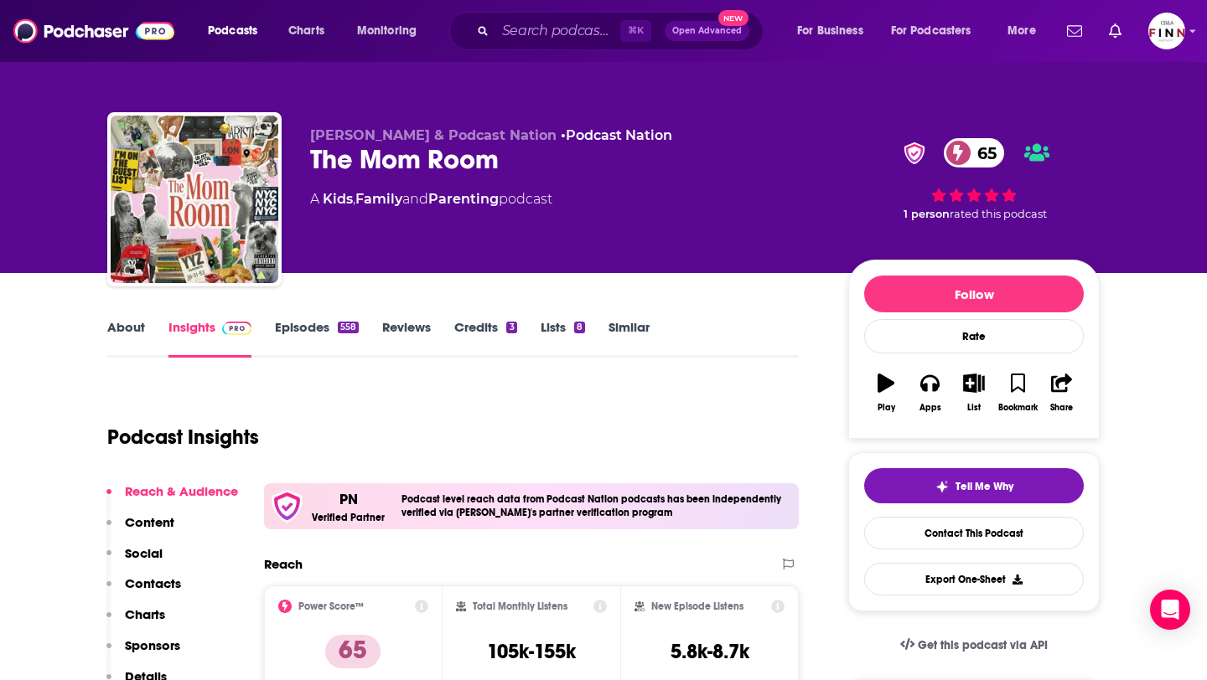
click at [275, 321] on link "Episodes 558" at bounding box center [317, 338] width 84 height 39
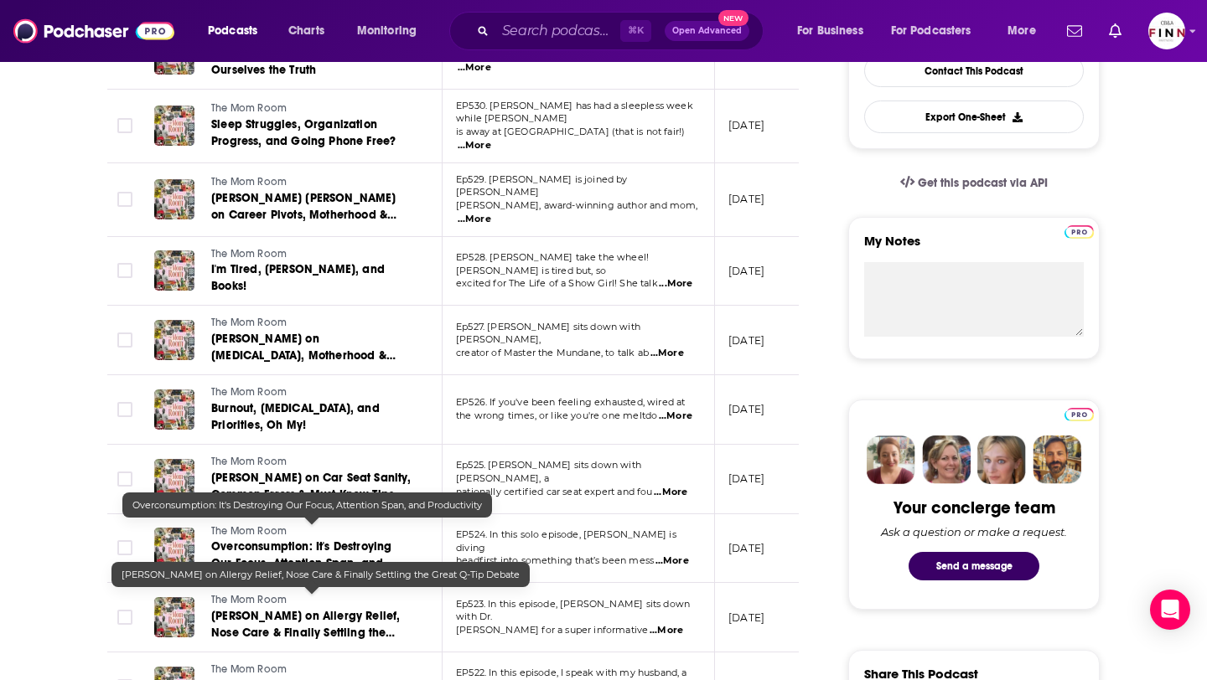
scroll to position [498, 0]
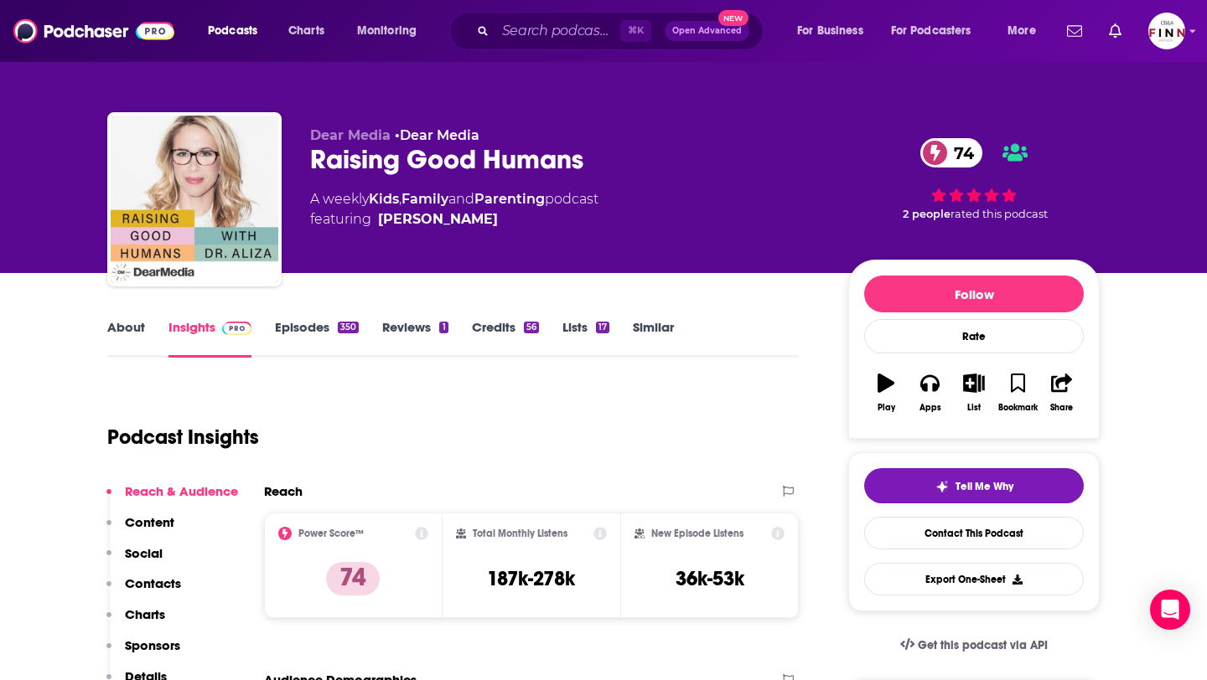
click at [314, 320] on link "Episodes 350" at bounding box center [317, 338] width 84 height 39
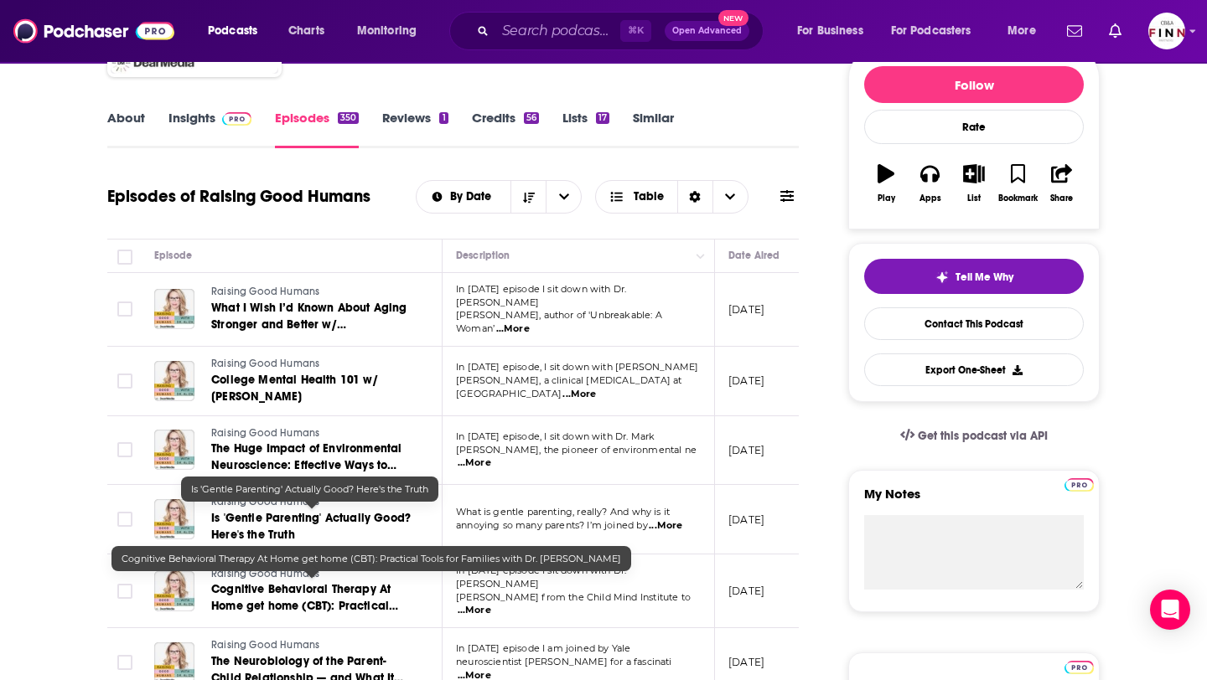
scroll to position [222, 0]
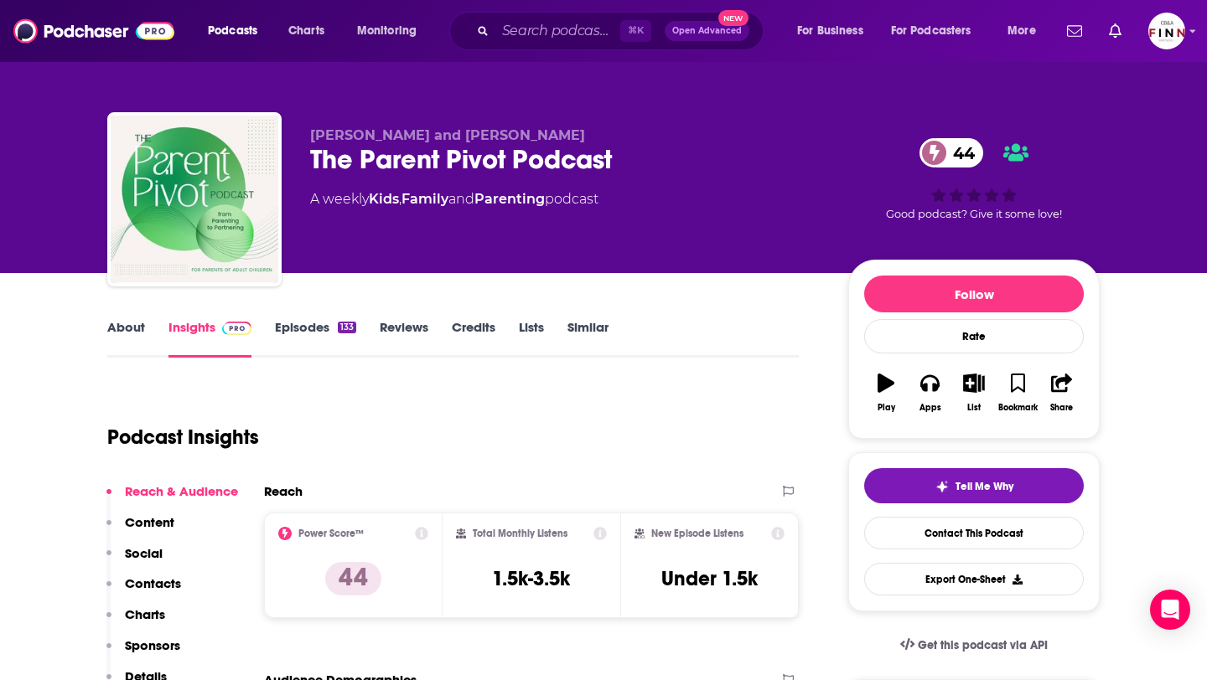
click at [313, 329] on link "Episodes 133" at bounding box center [315, 338] width 81 height 39
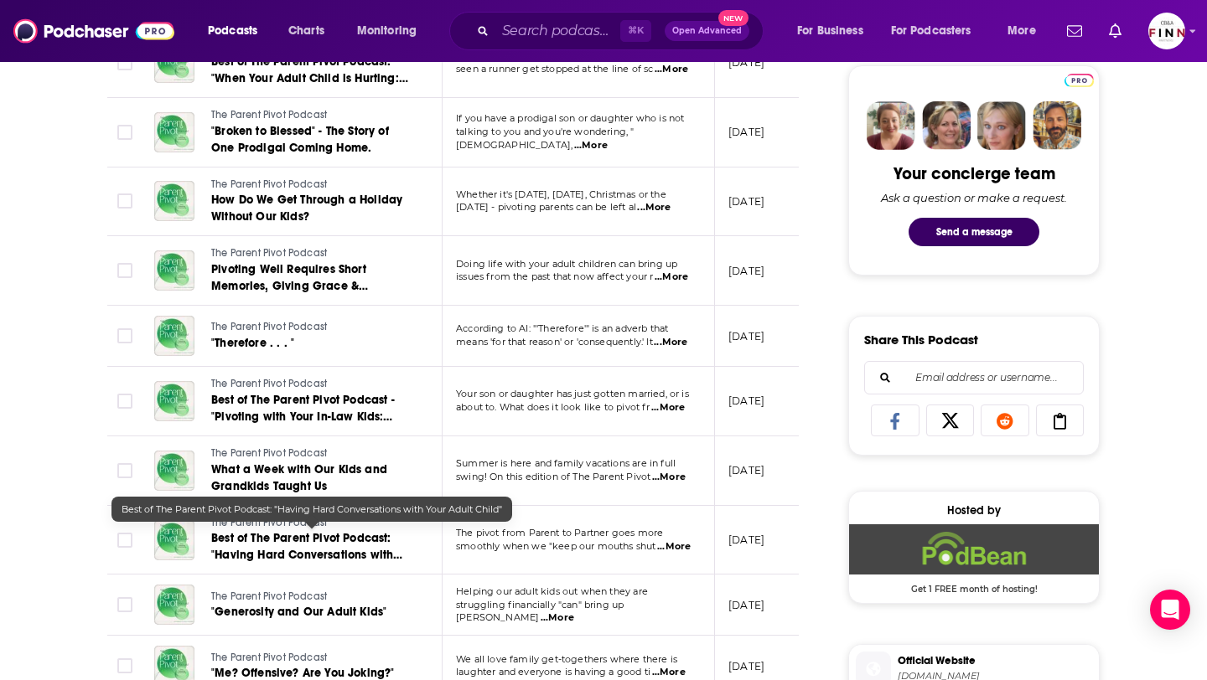
scroll to position [798, 0]
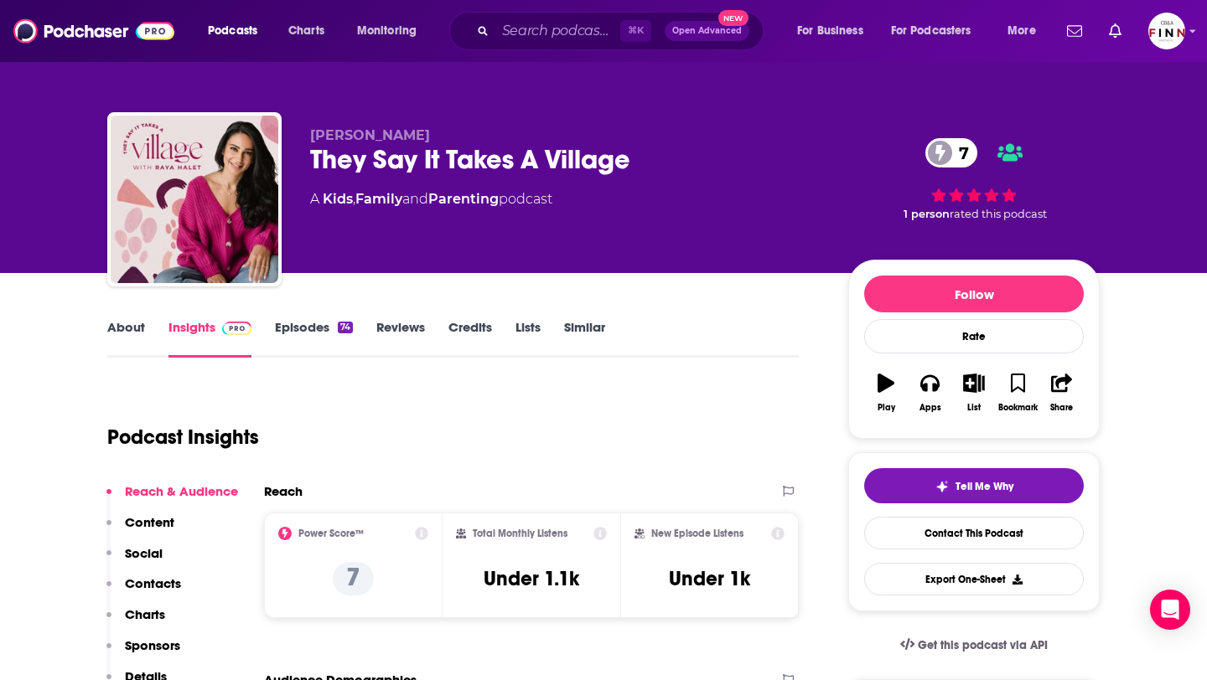
click at [328, 339] on link "Episodes 74" at bounding box center [314, 338] width 78 height 39
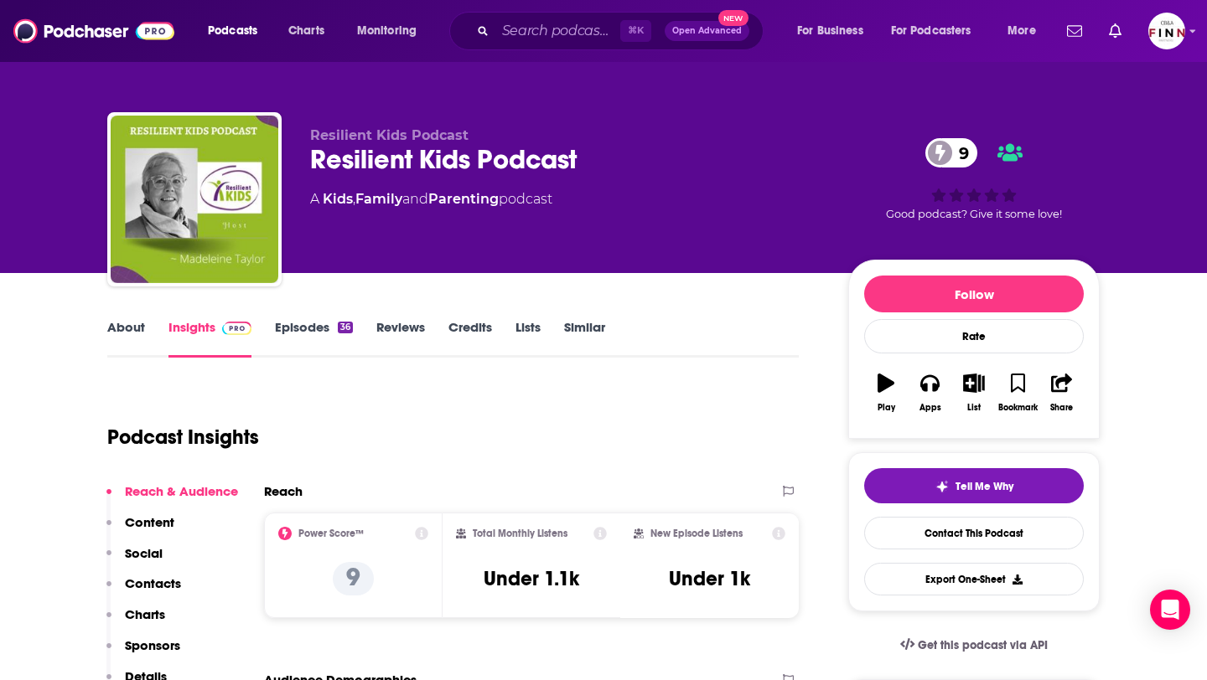
click at [303, 339] on link "Episodes 36" at bounding box center [314, 338] width 78 height 39
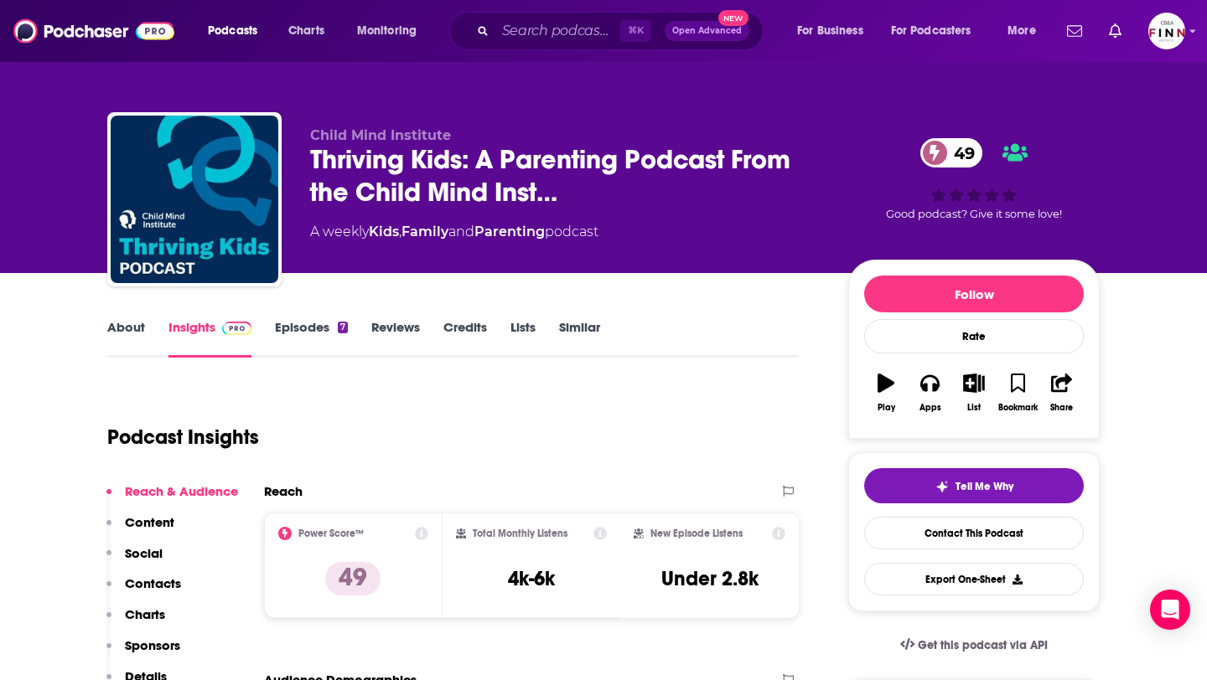
click at [318, 336] on link "Episodes 7" at bounding box center [311, 338] width 73 height 39
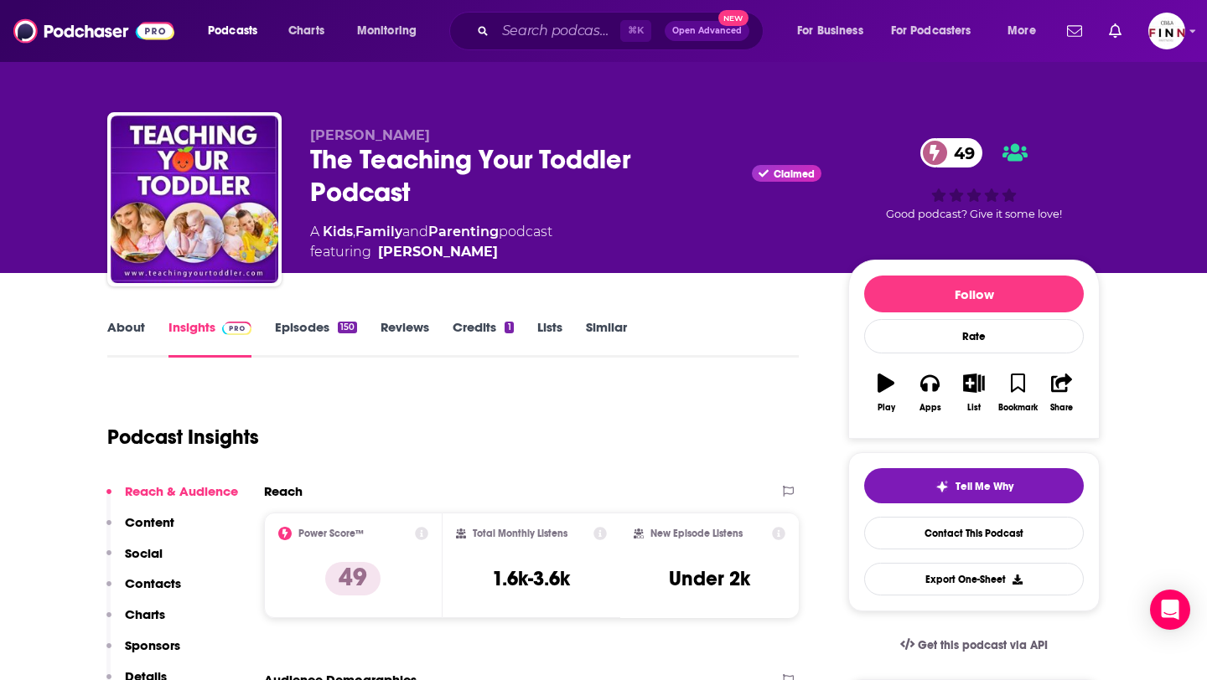
click at [317, 326] on link "Episodes 150" at bounding box center [316, 338] width 82 height 39
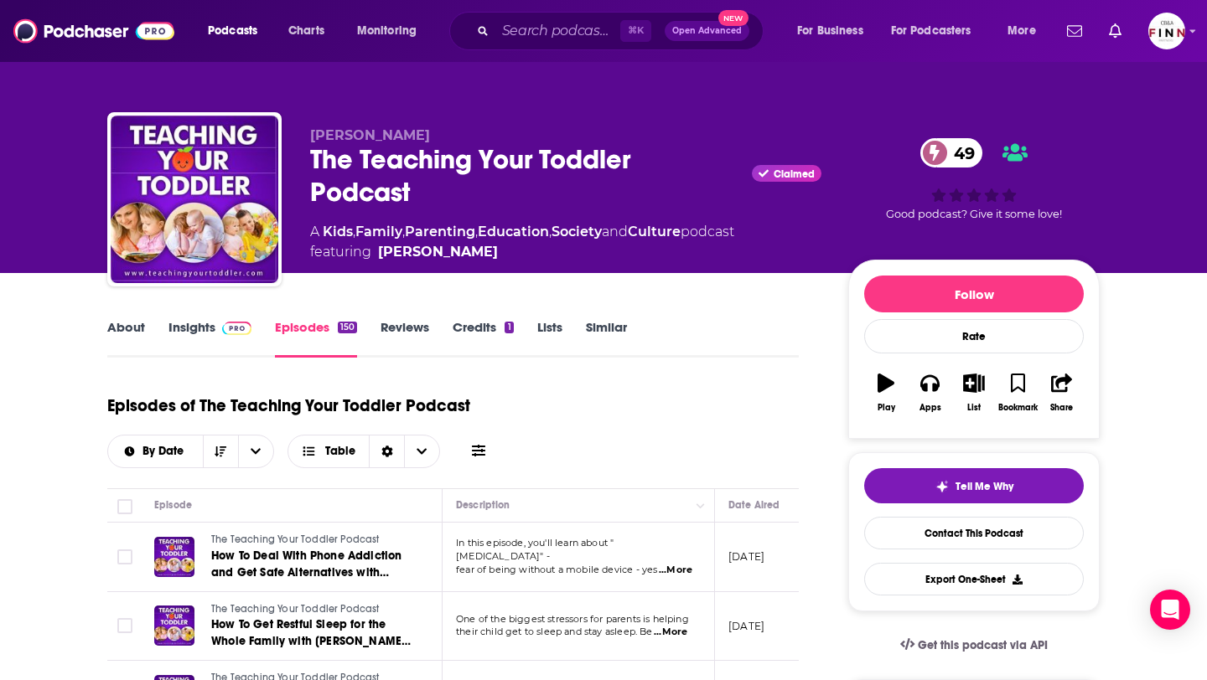
click at [213, 338] on link "Insights" at bounding box center [209, 338] width 83 height 39
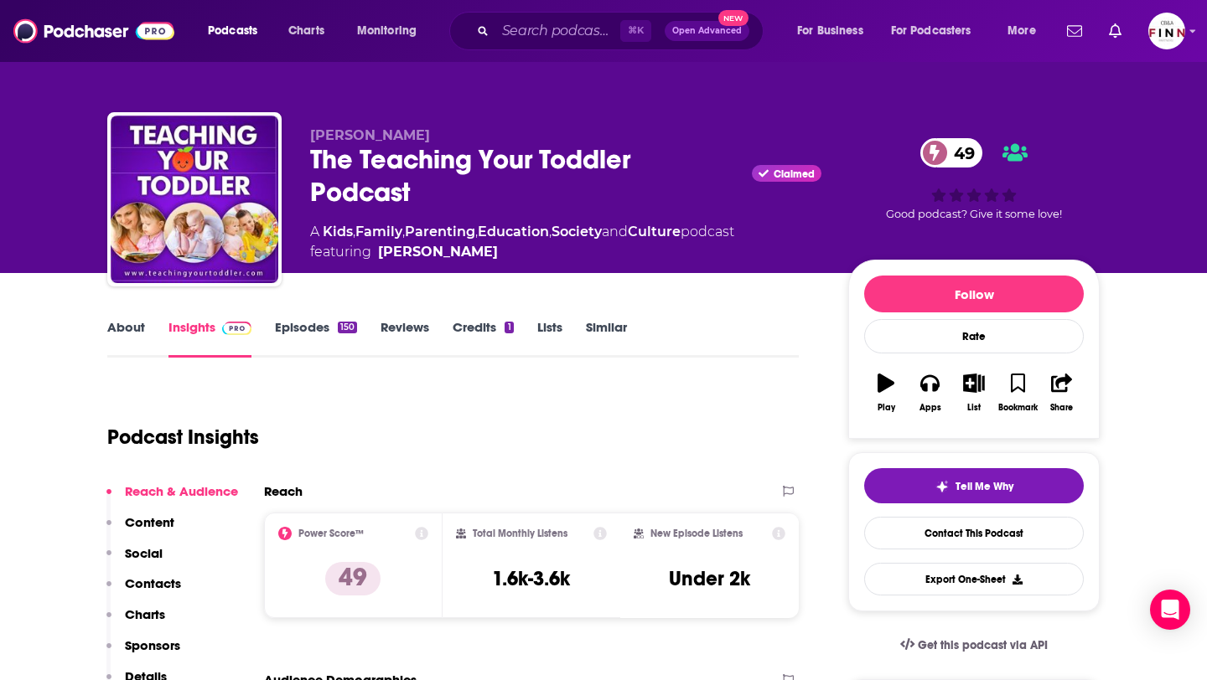
click at [317, 334] on link "Episodes 150" at bounding box center [316, 338] width 82 height 39
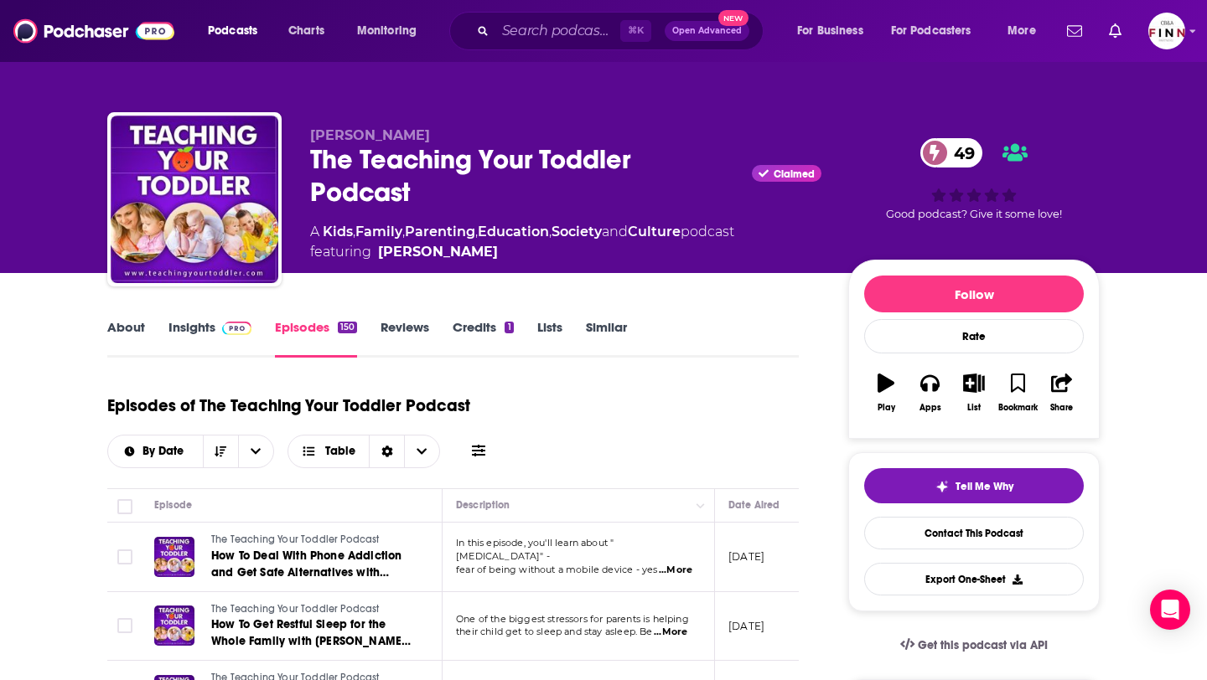
click at [202, 324] on link "Insights" at bounding box center [209, 338] width 83 height 39
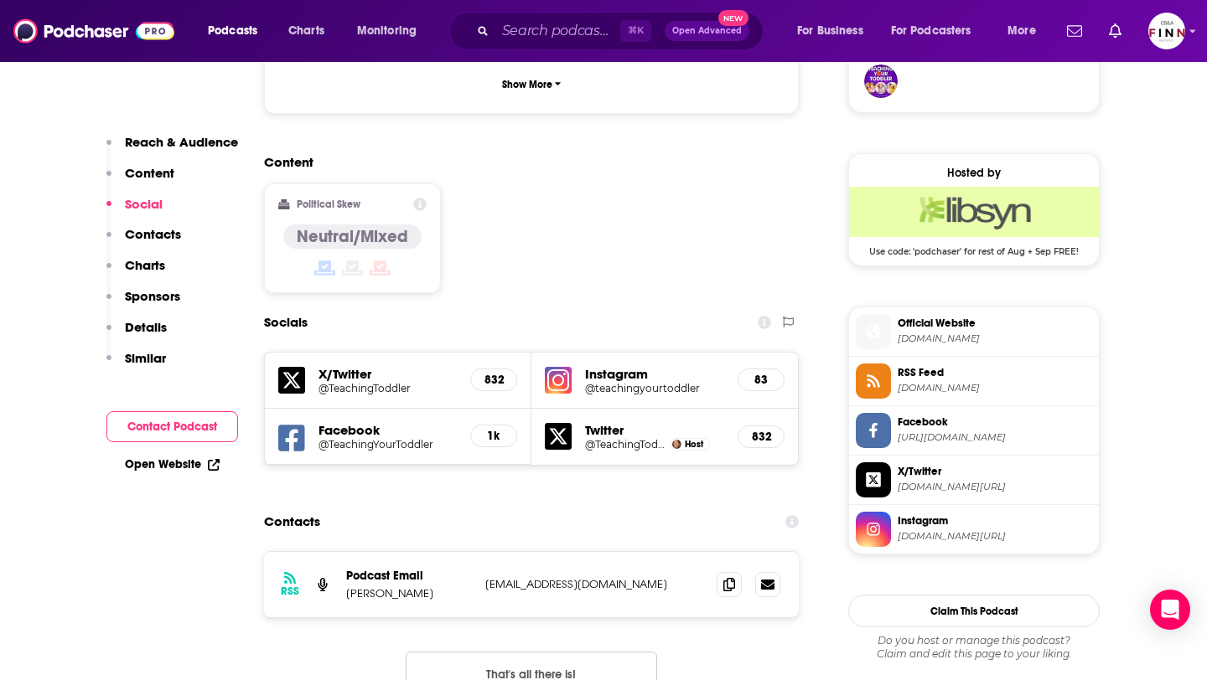
scroll to position [1279, 0]
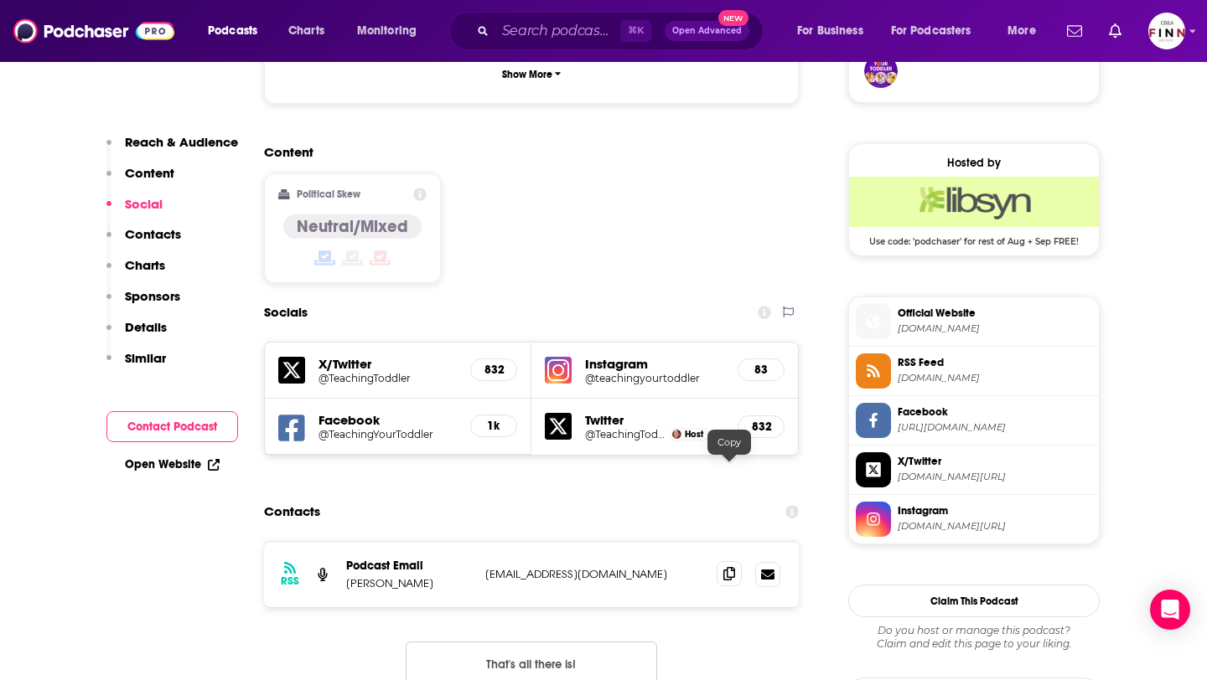
click at [723, 567] on icon at bounding box center [729, 573] width 12 height 13
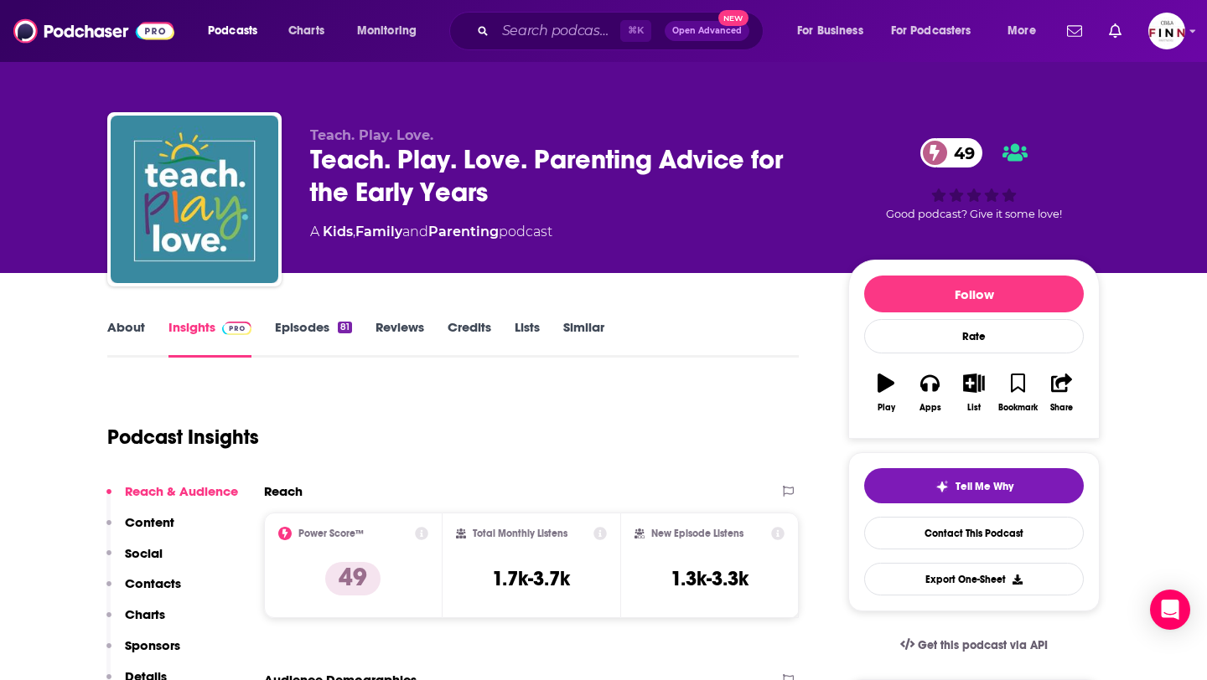
click at [299, 324] on link "Episodes 81" at bounding box center [313, 338] width 77 height 39
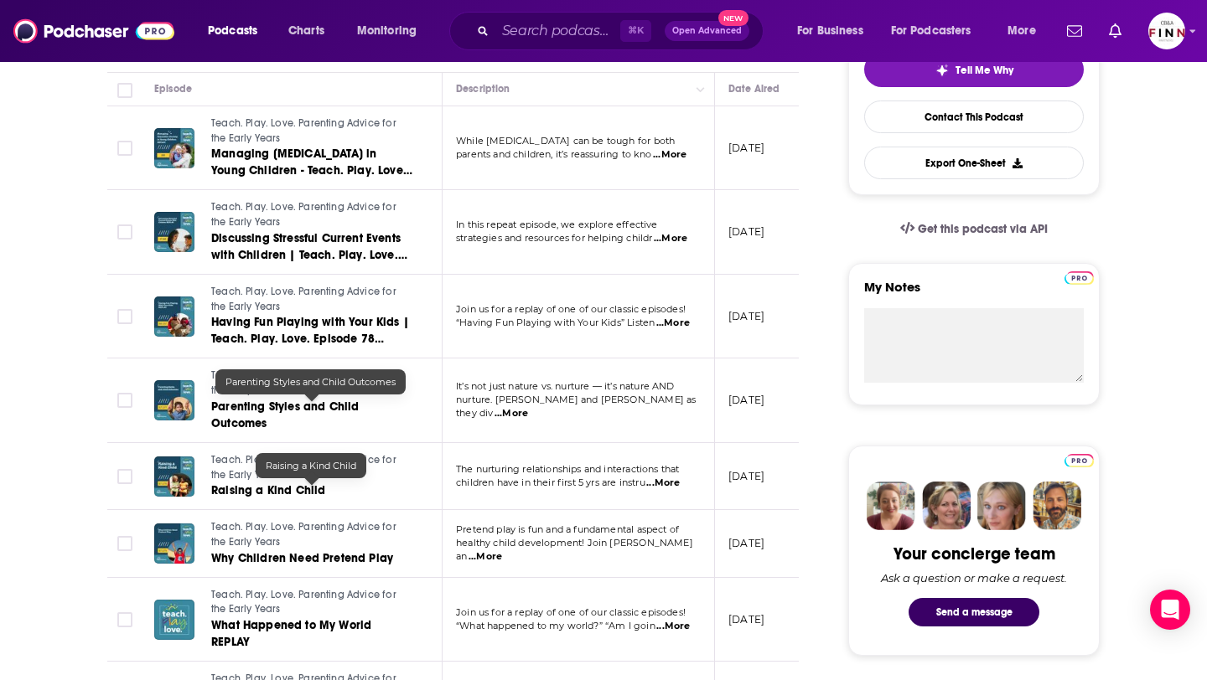
scroll to position [452, 0]
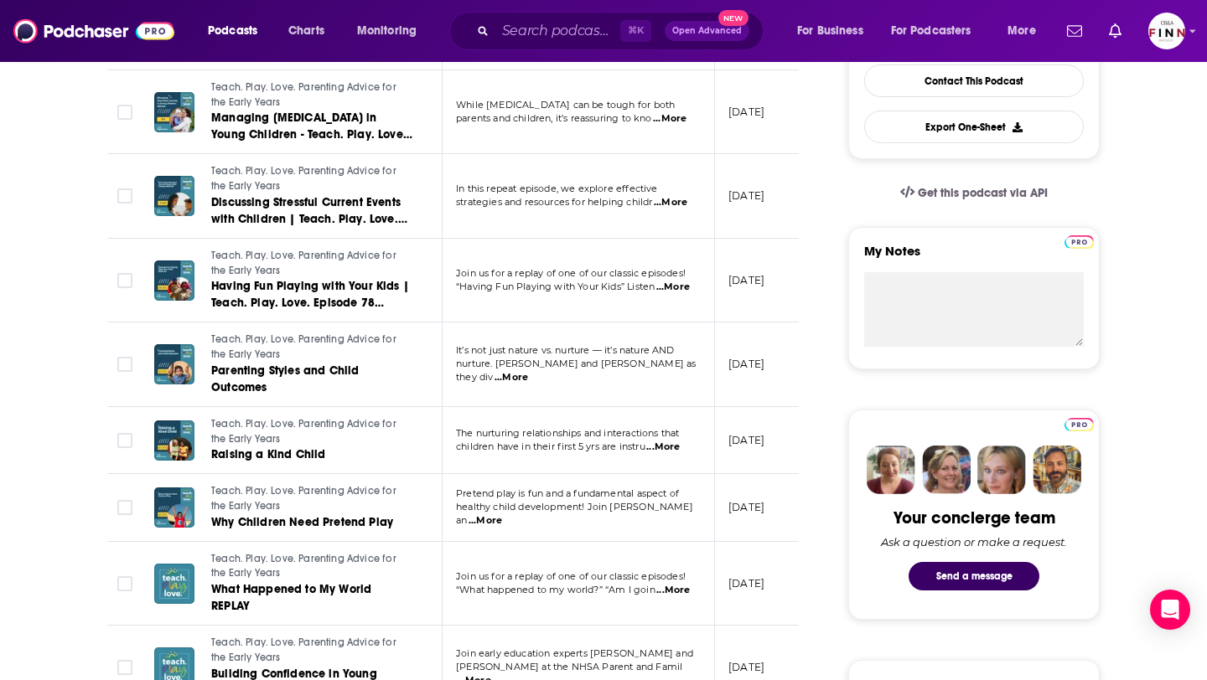
click at [680, 122] on span "...More" at bounding box center [670, 118] width 34 height 13
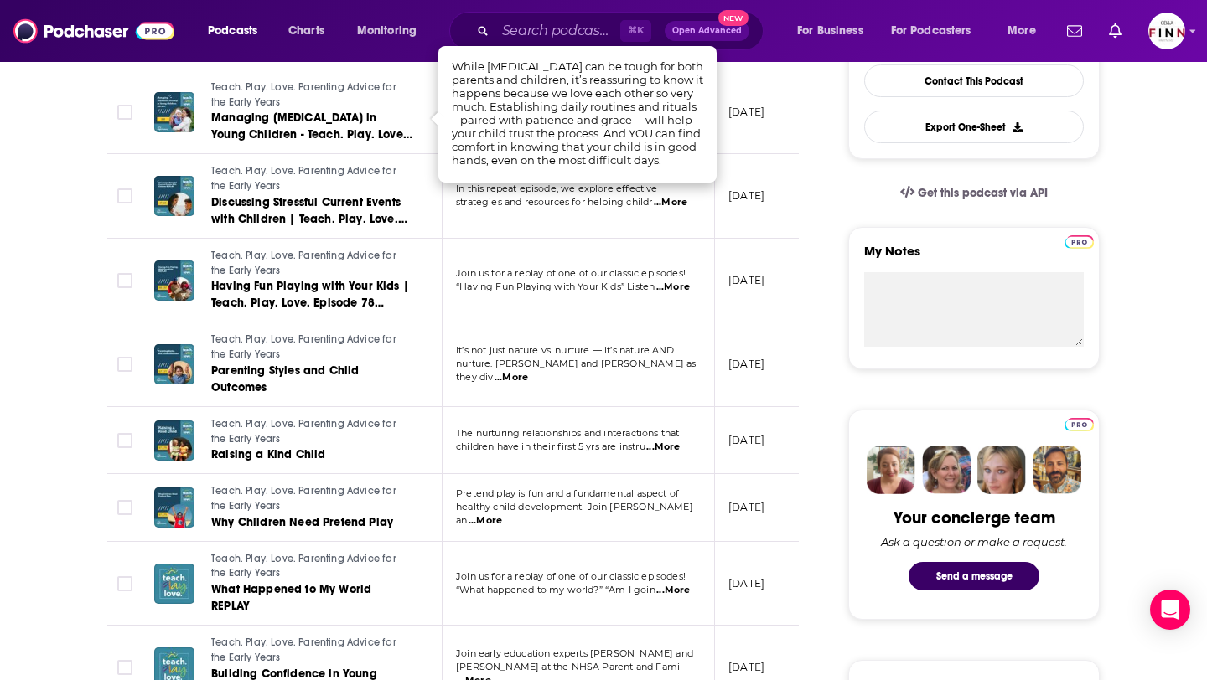
click at [739, 89] on td "August 26, 2025" at bounding box center [769, 112] width 109 height 85
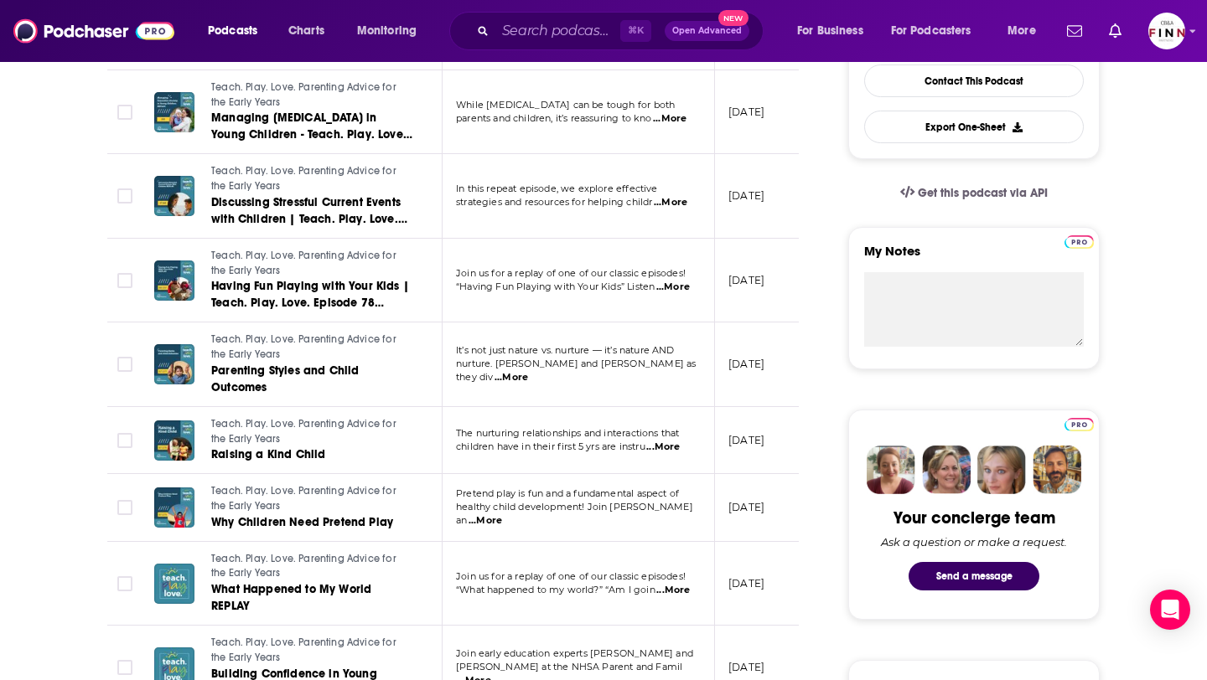
click at [679, 204] on span "...More" at bounding box center [671, 202] width 34 height 13
click at [739, 209] on td "July 22, 2025" at bounding box center [769, 196] width 109 height 85
click at [675, 284] on span "...More" at bounding box center [673, 287] width 34 height 13
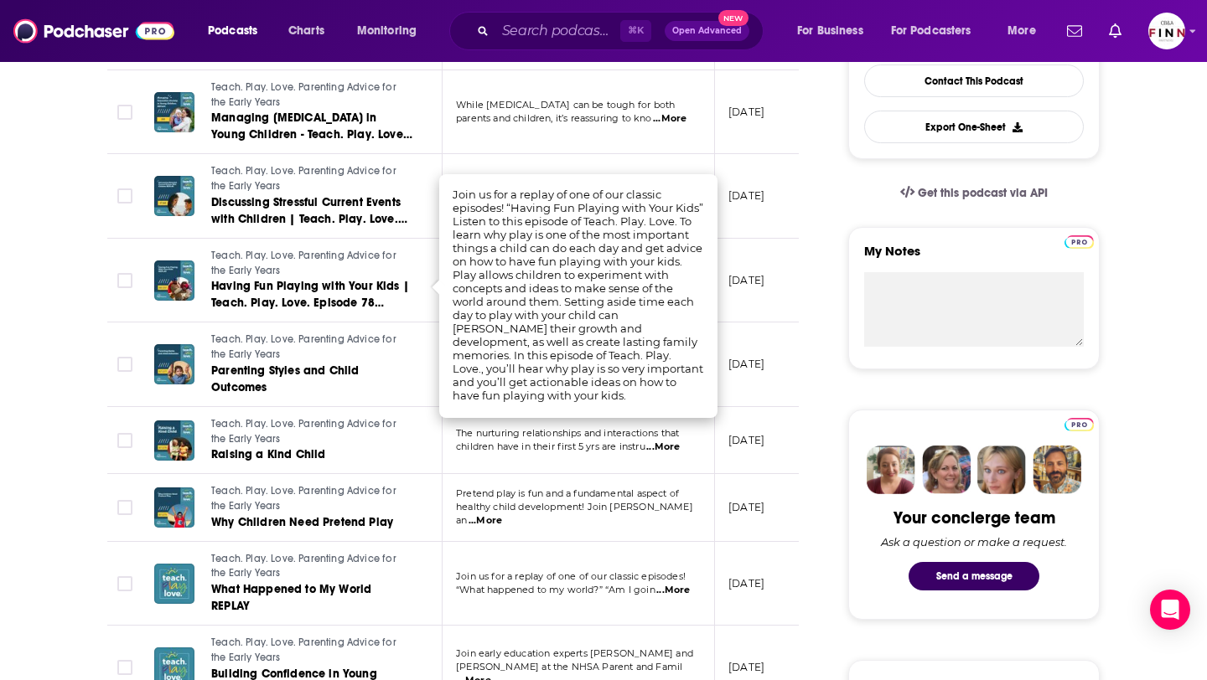
click at [502, 515] on span "...More" at bounding box center [485, 521] width 34 height 13
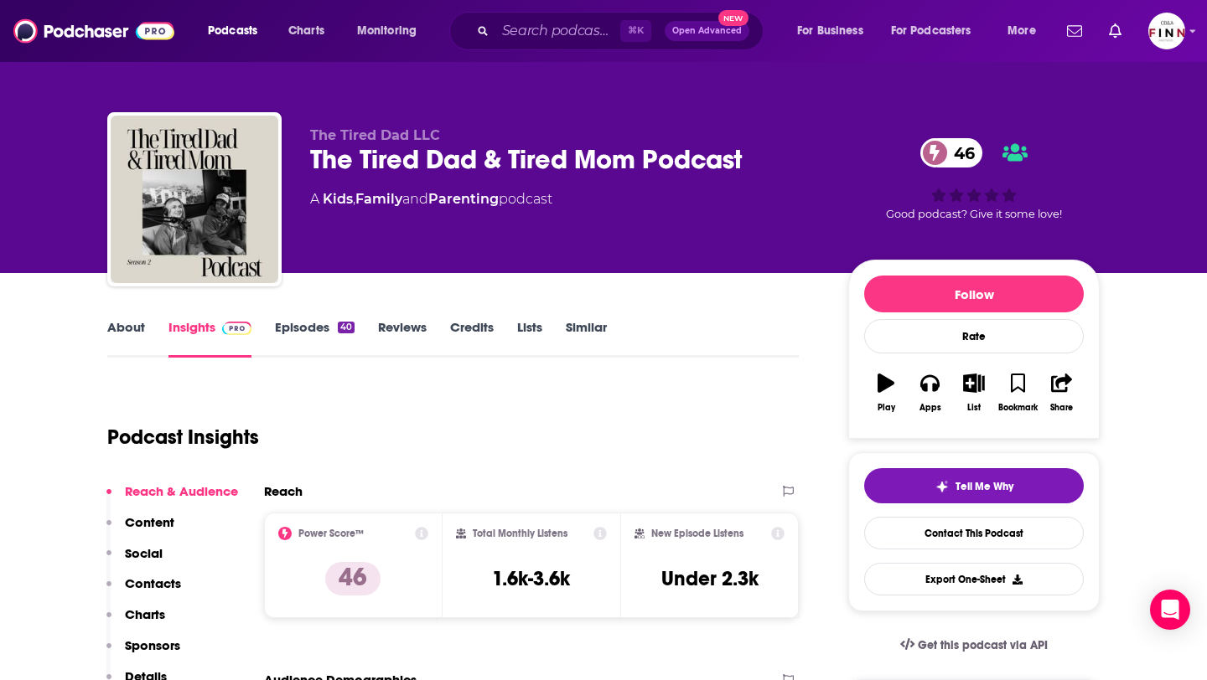
click at [308, 324] on link "Episodes 40" at bounding box center [315, 338] width 80 height 39
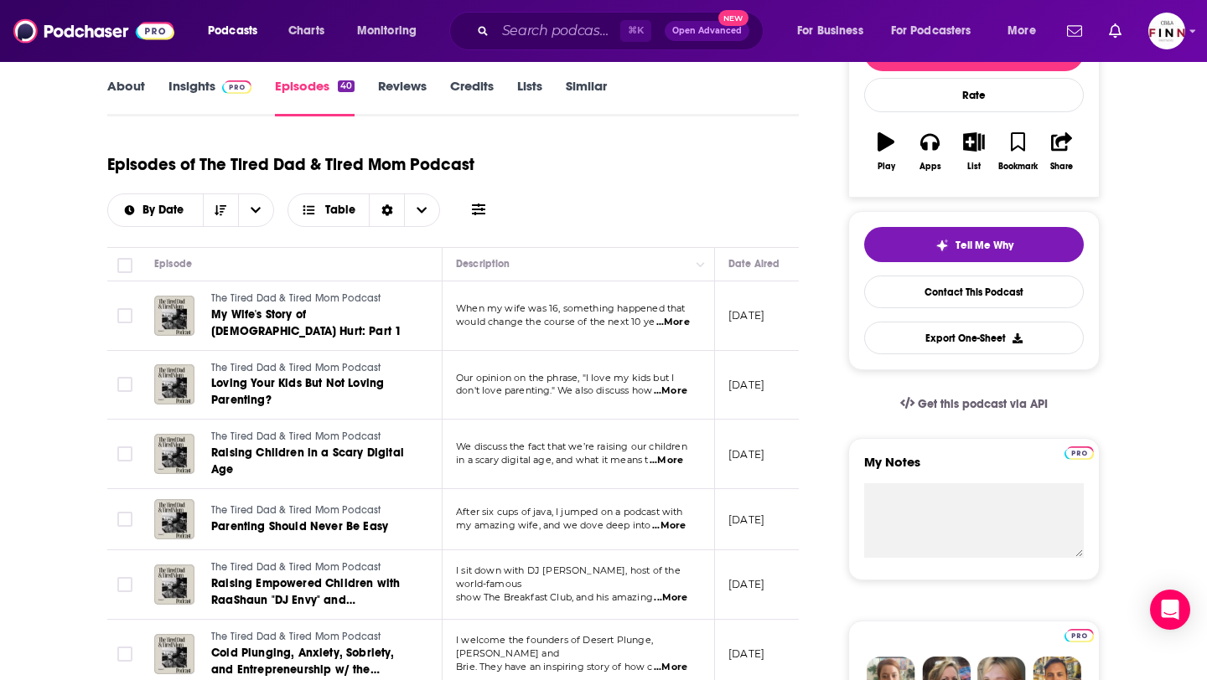
scroll to position [247, 0]
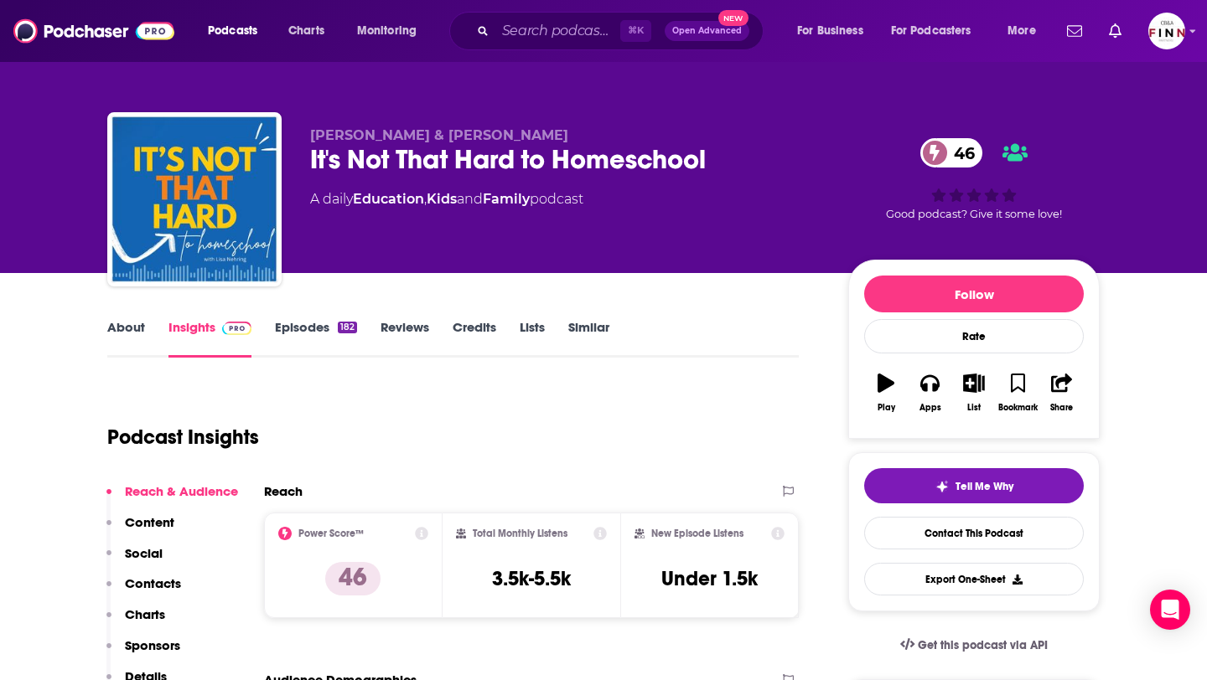
click at [297, 319] on link "Episodes 182" at bounding box center [316, 338] width 82 height 39
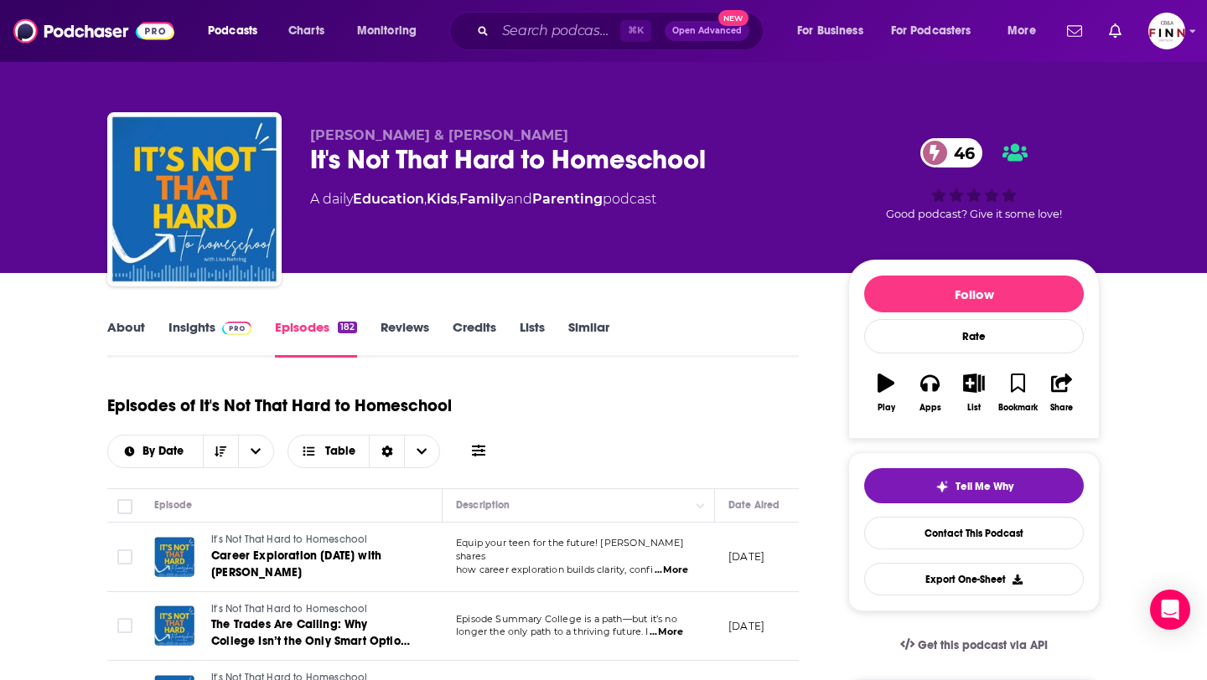
click at [211, 340] on link "Insights" at bounding box center [209, 338] width 83 height 39
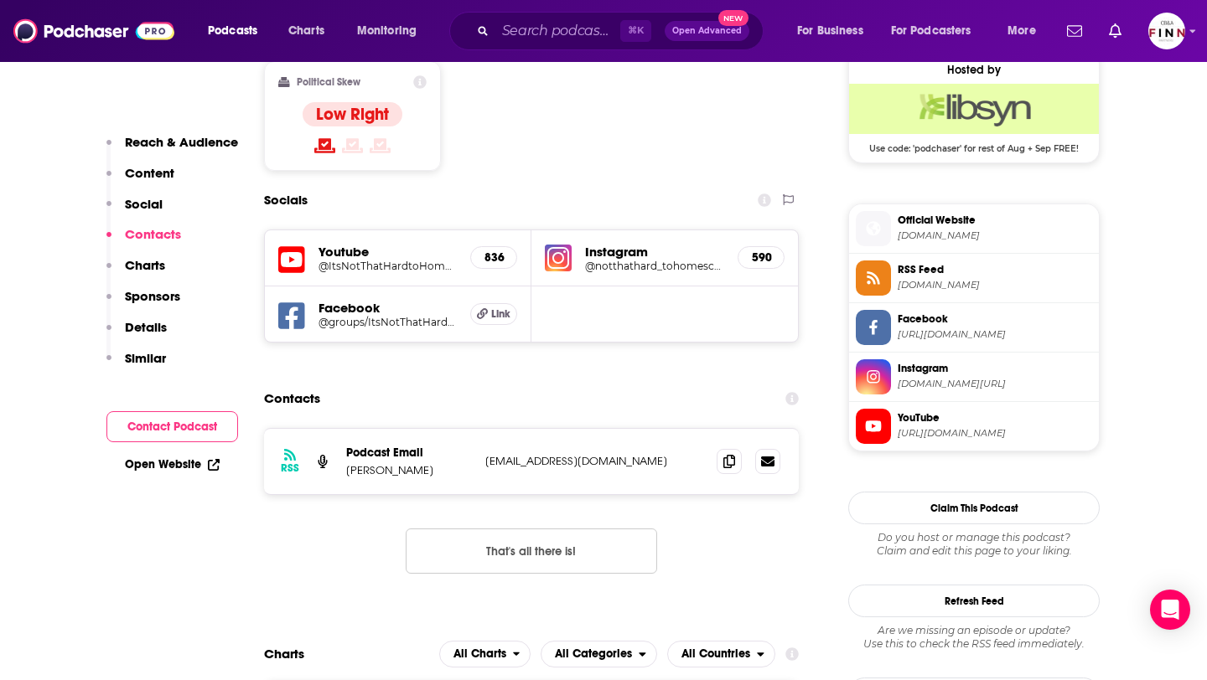
scroll to position [1400, 0]
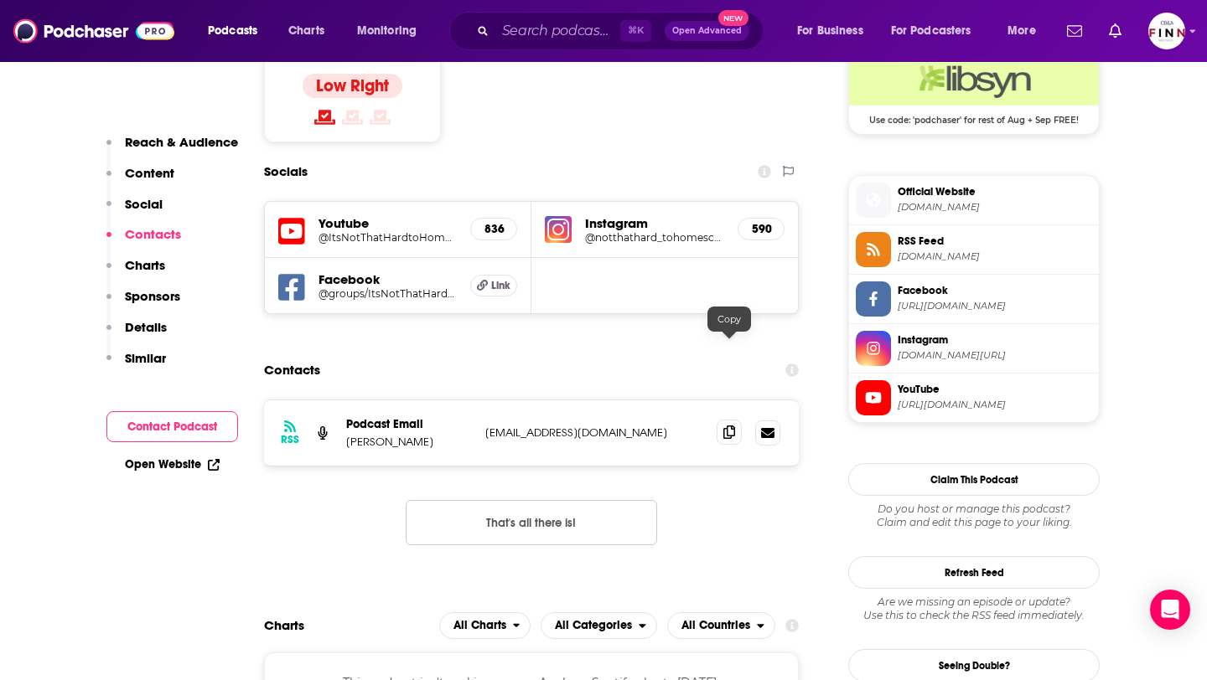
click at [728, 426] on icon at bounding box center [729, 432] width 12 height 13
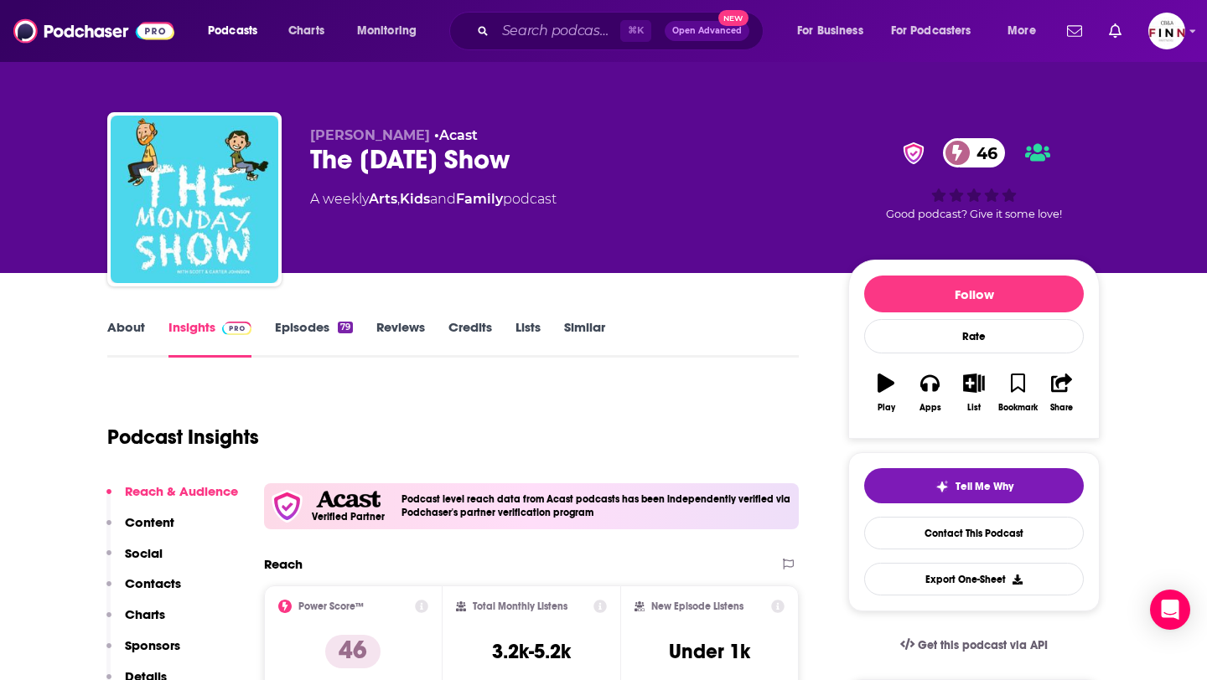
click at [301, 323] on link "Episodes 79" at bounding box center [314, 338] width 78 height 39
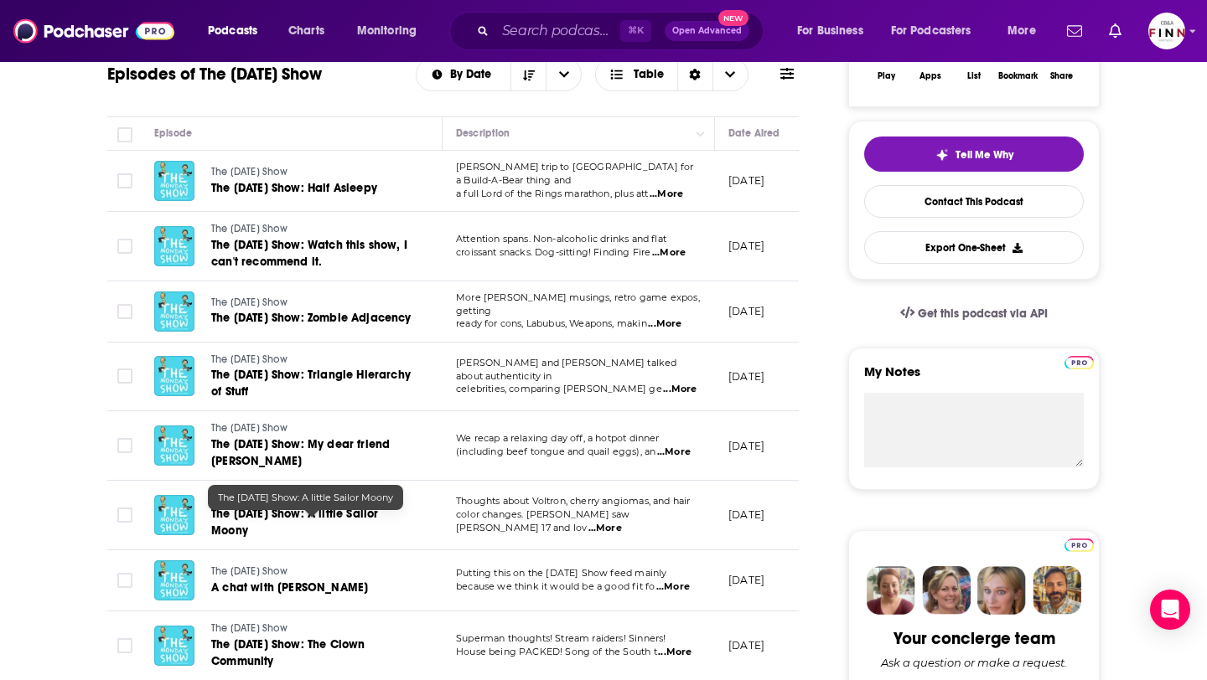
scroll to position [336, 0]
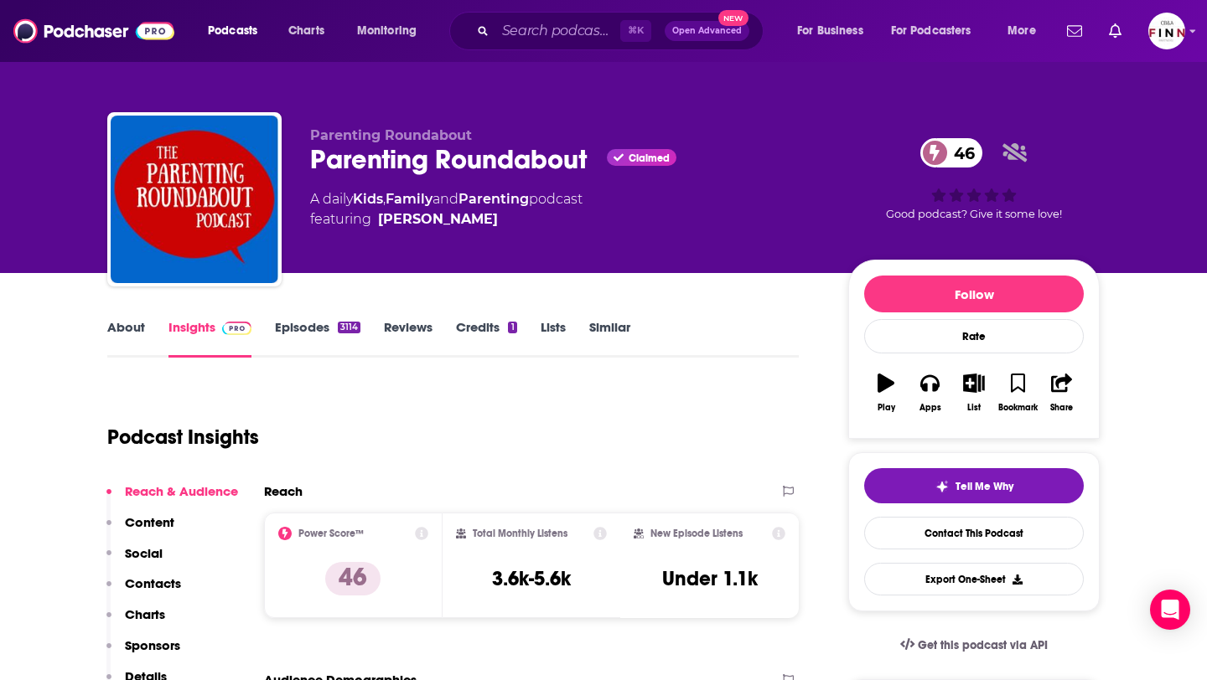
click at [304, 331] on link "Episodes 3114" at bounding box center [317, 338] width 85 height 39
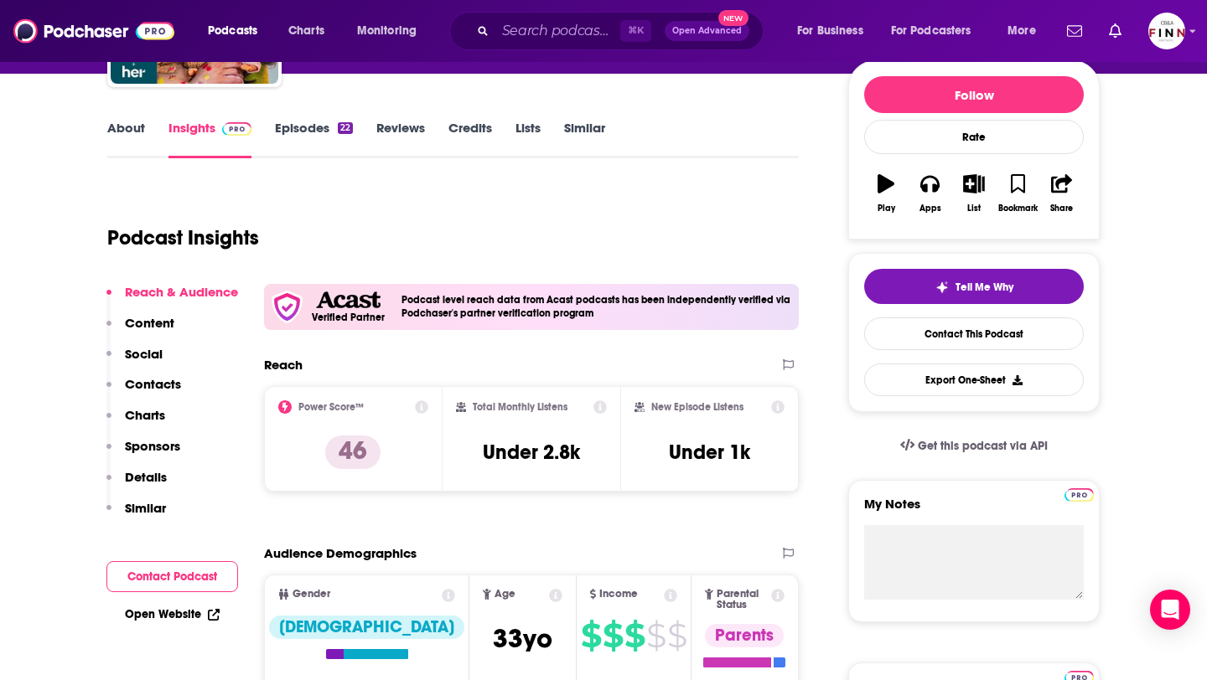
scroll to position [182, 0]
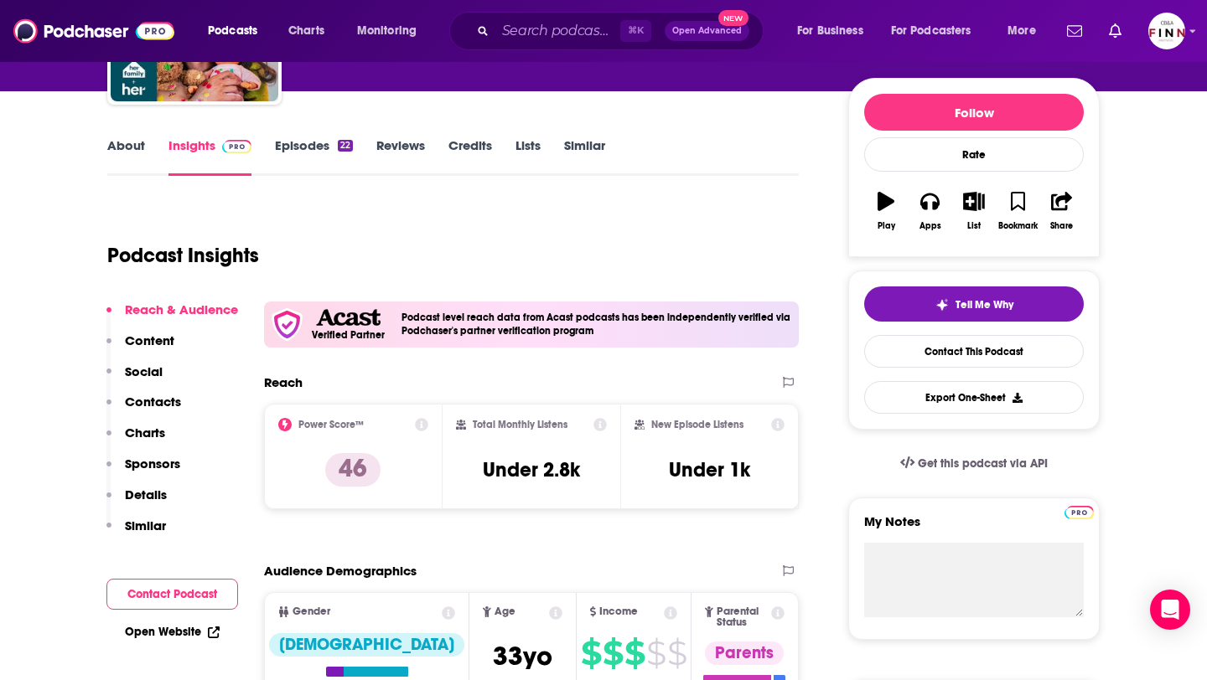
click at [316, 147] on link "Episodes 22" at bounding box center [314, 156] width 78 height 39
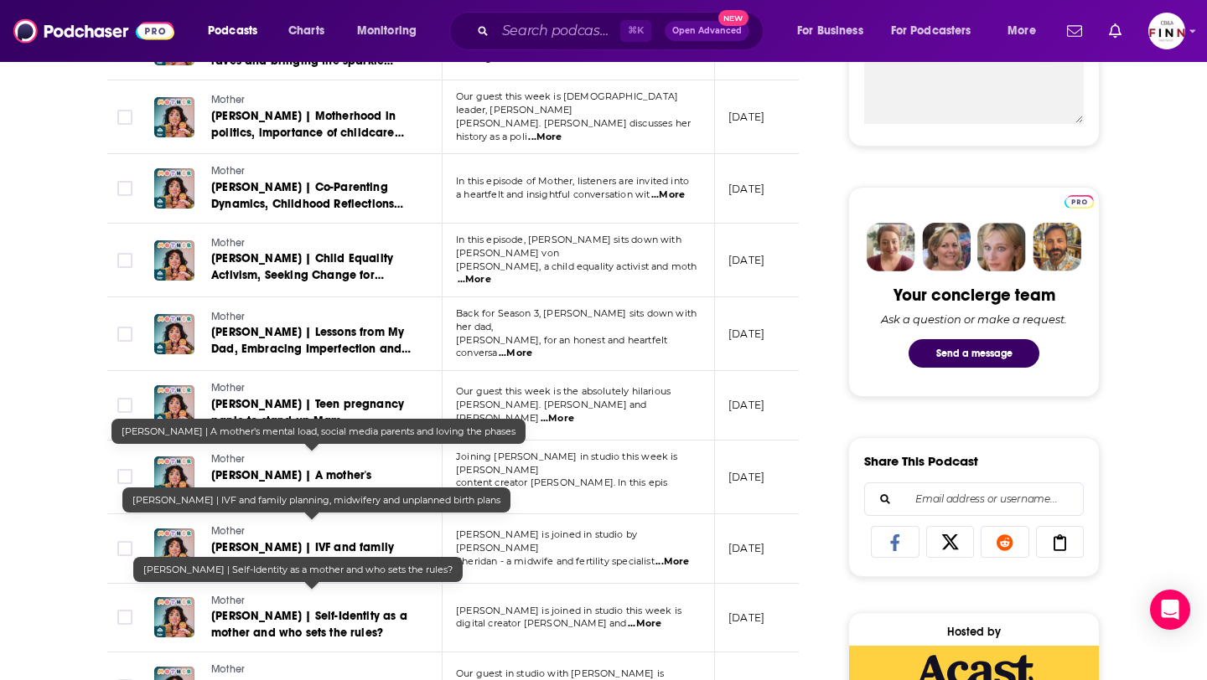
scroll to position [722, 0]
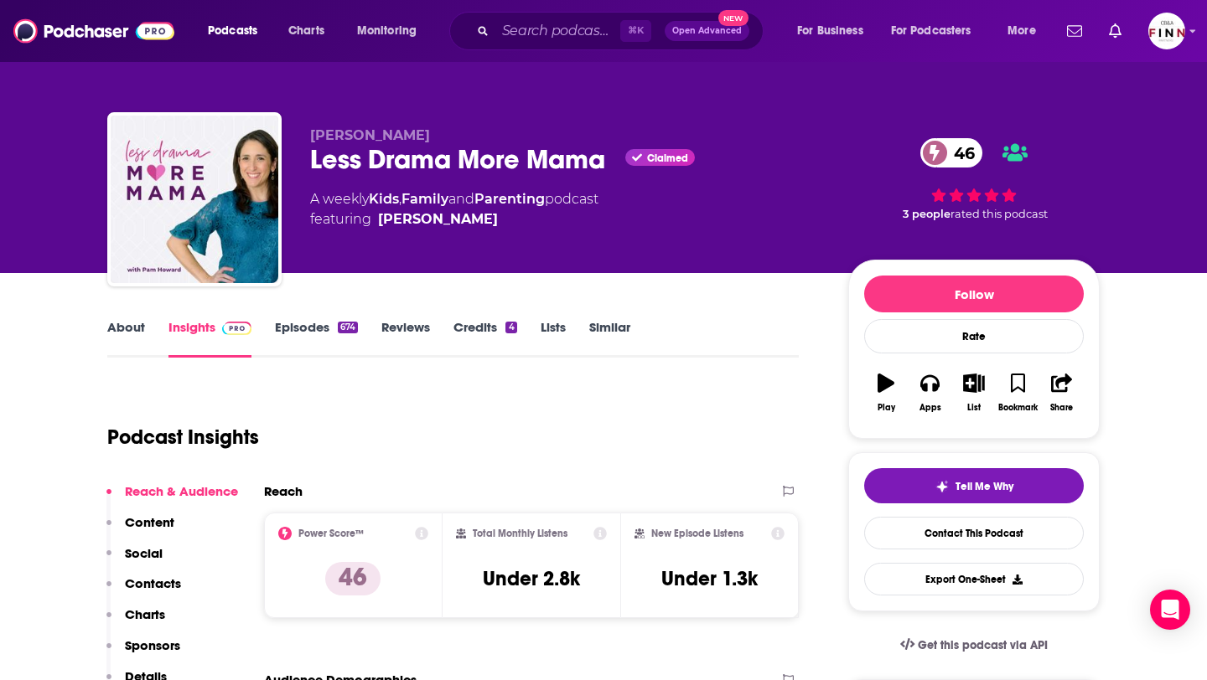
click at [113, 329] on link "About" at bounding box center [126, 338] width 38 height 39
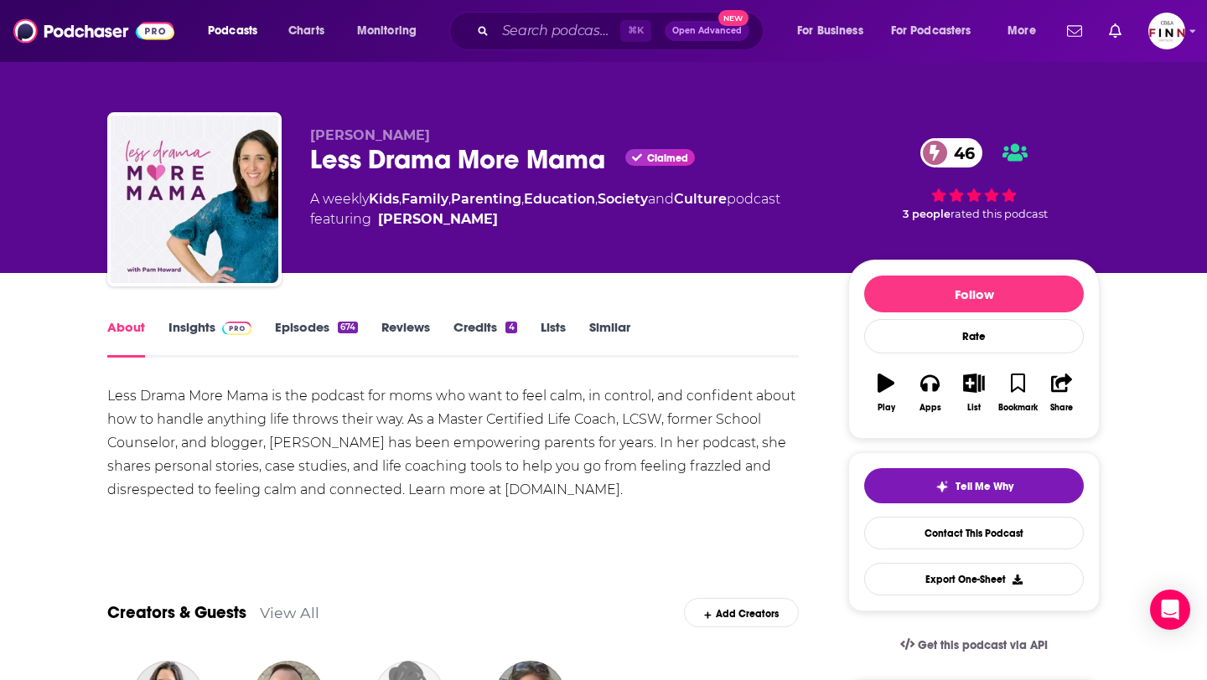
click at [295, 341] on link "Episodes 674" at bounding box center [316, 338] width 83 height 39
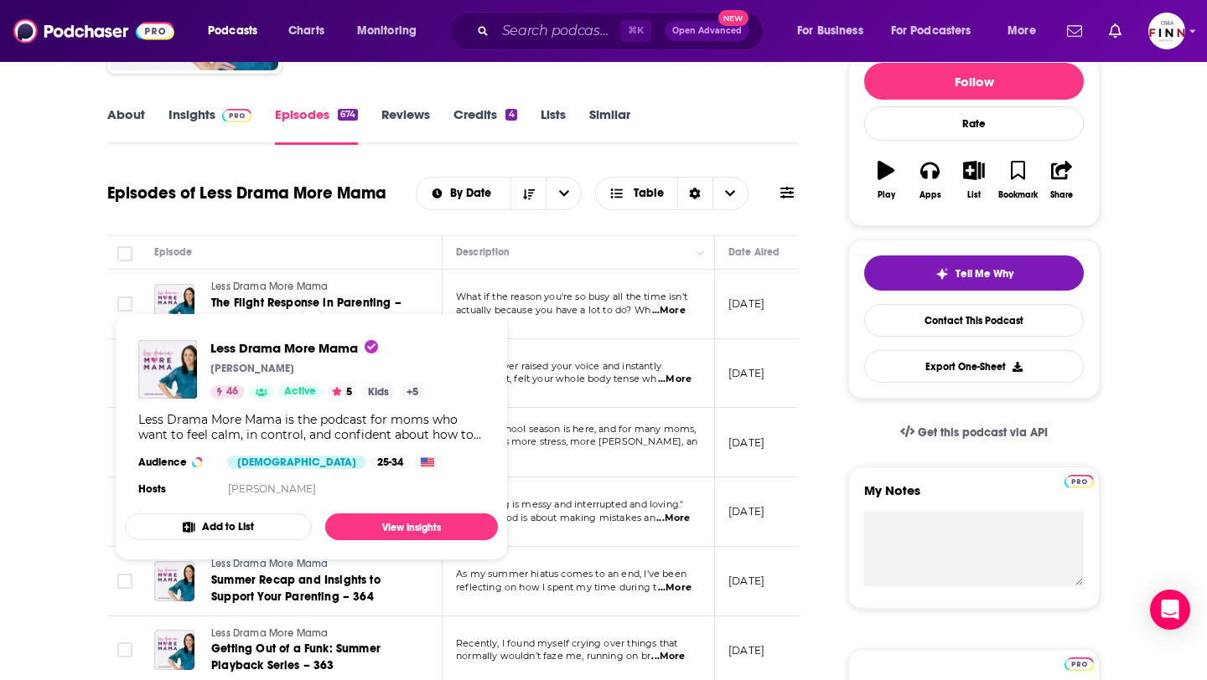
scroll to position [219, 0]
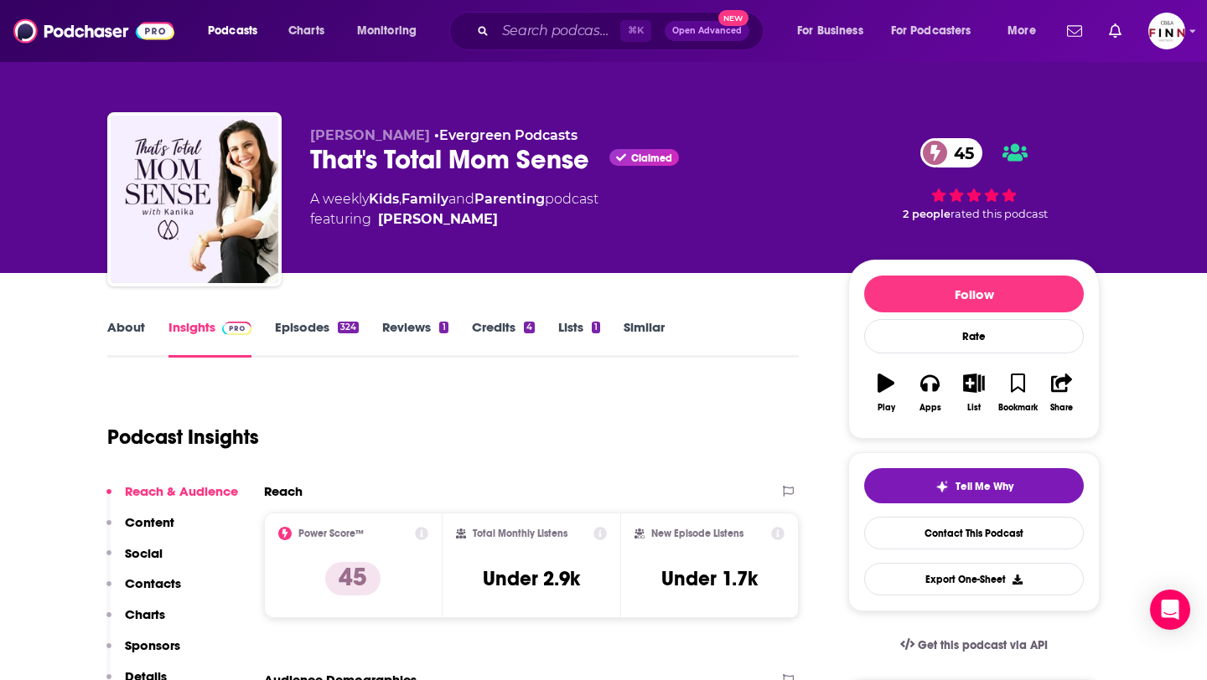
click at [322, 338] on link "Episodes 324" at bounding box center [317, 338] width 84 height 39
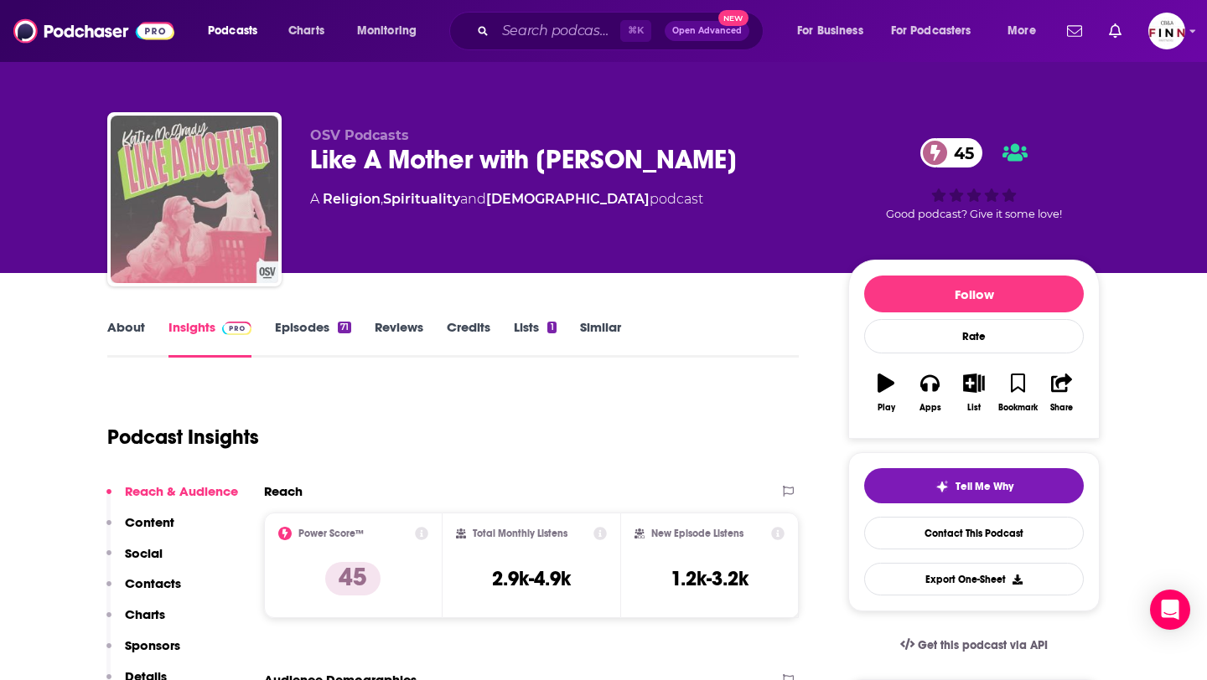
click at [322, 333] on link "Episodes 71" at bounding box center [313, 338] width 76 height 39
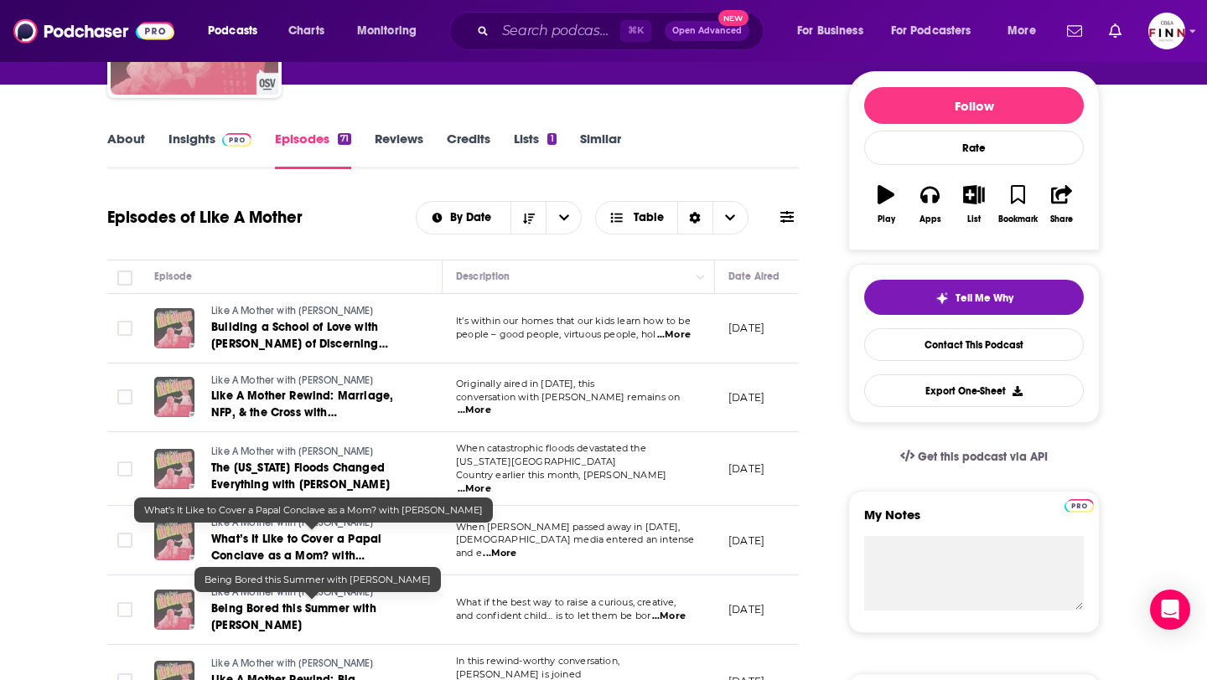
scroll to position [192, 0]
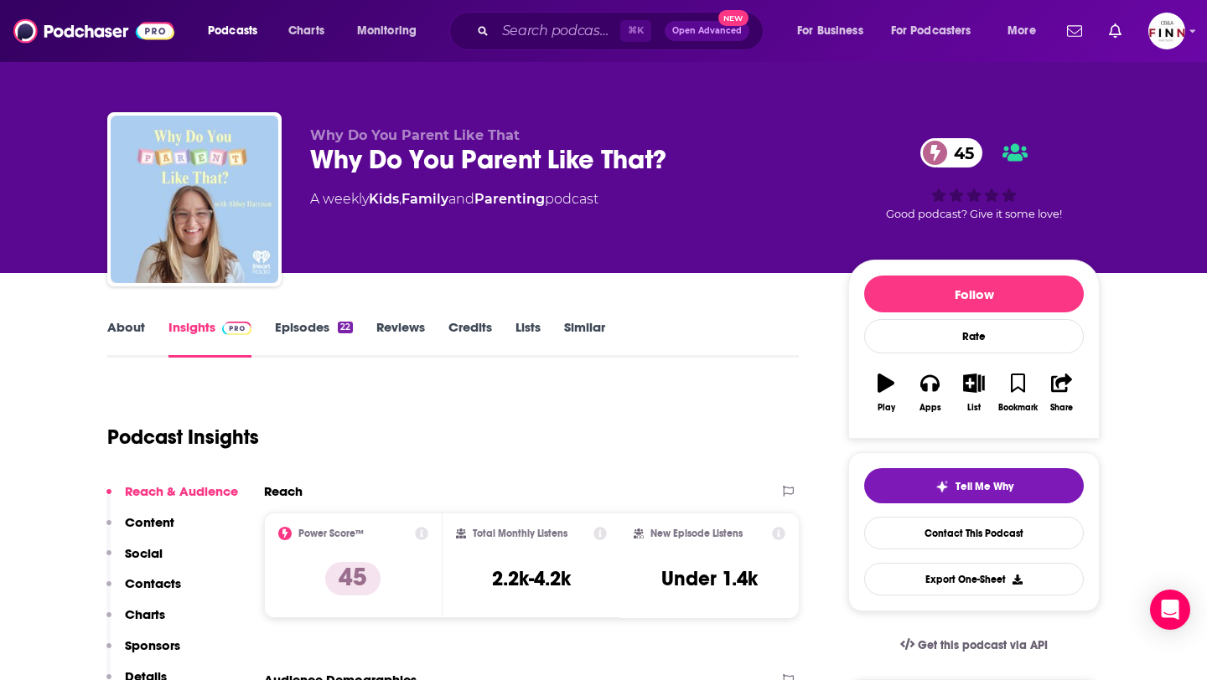
scroll to position [5, 0]
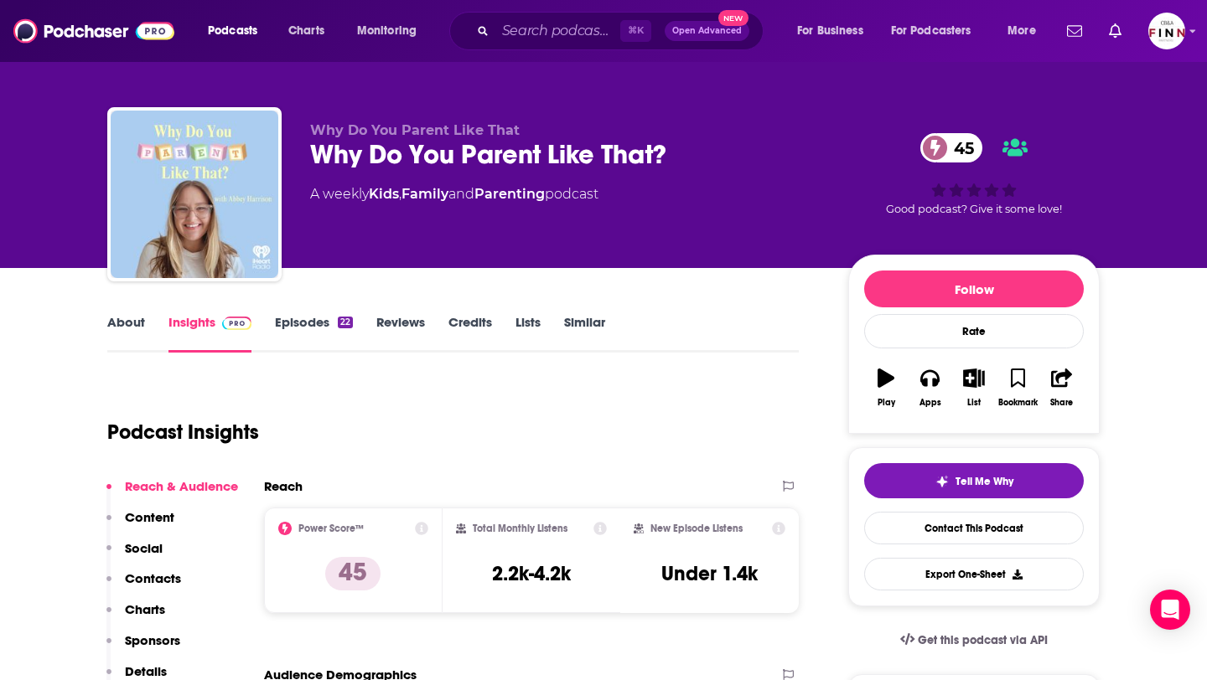
click at [308, 317] on link "Episodes 22" at bounding box center [314, 333] width 78 height 39
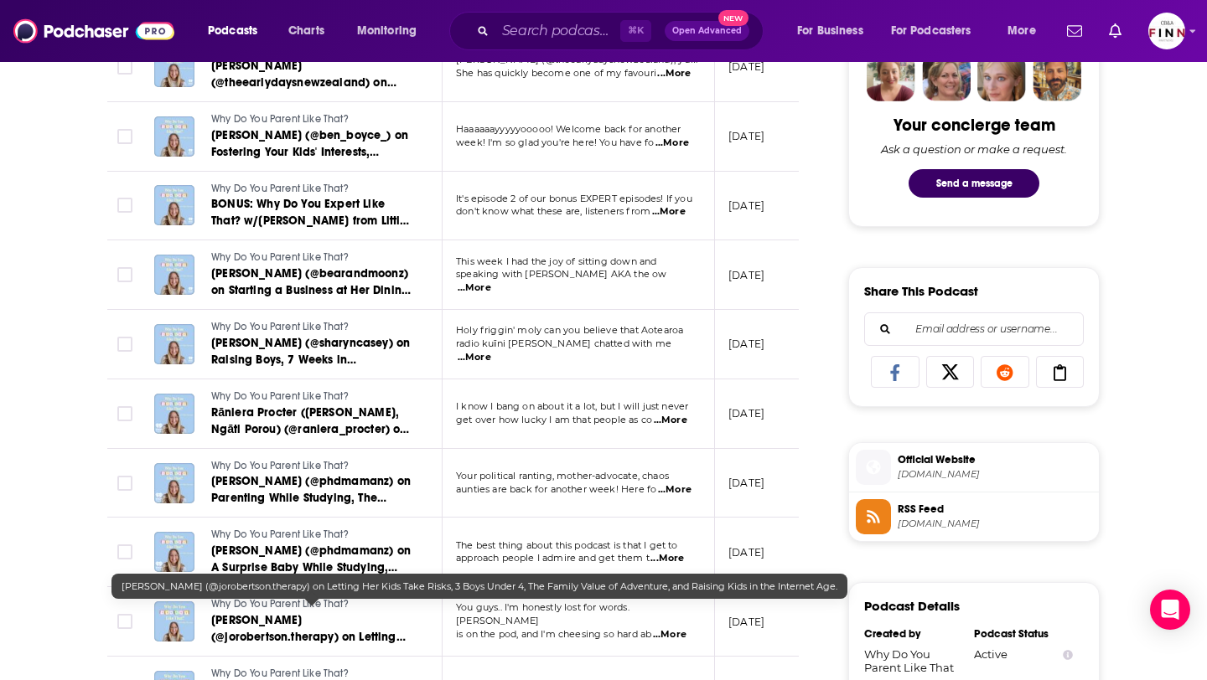
scroll to position [847, 0]
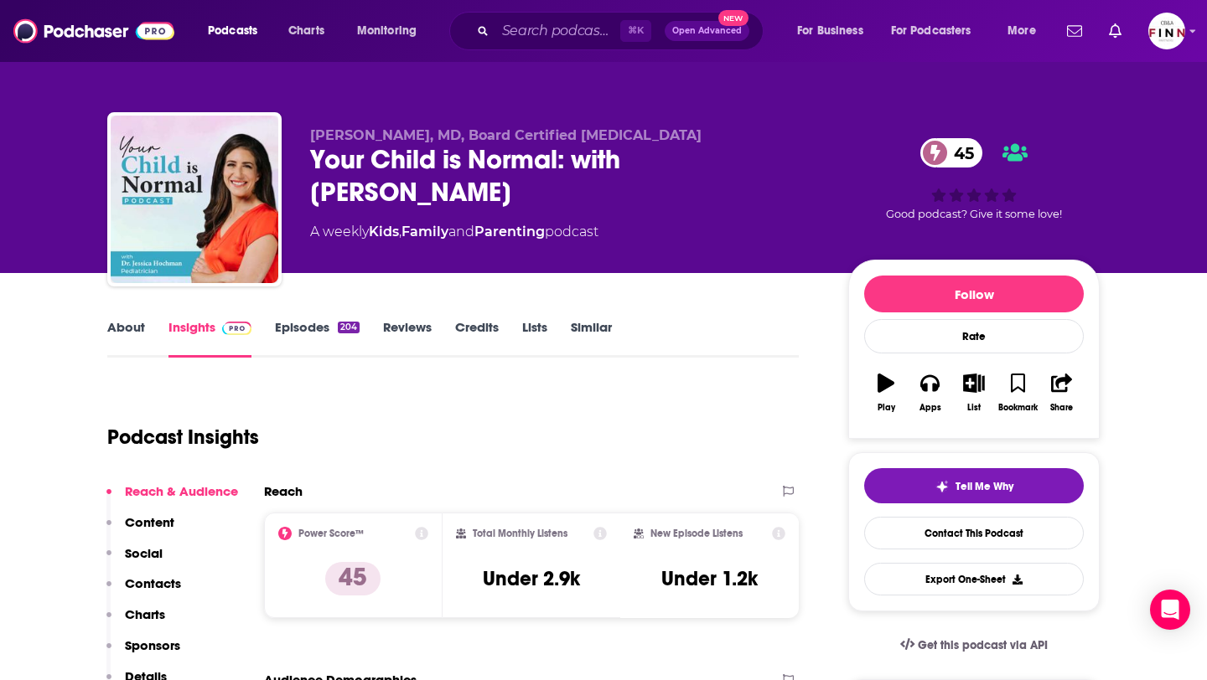
click at [112, 330] on link "About" at bounding box center [126, 338] width 38 height 39
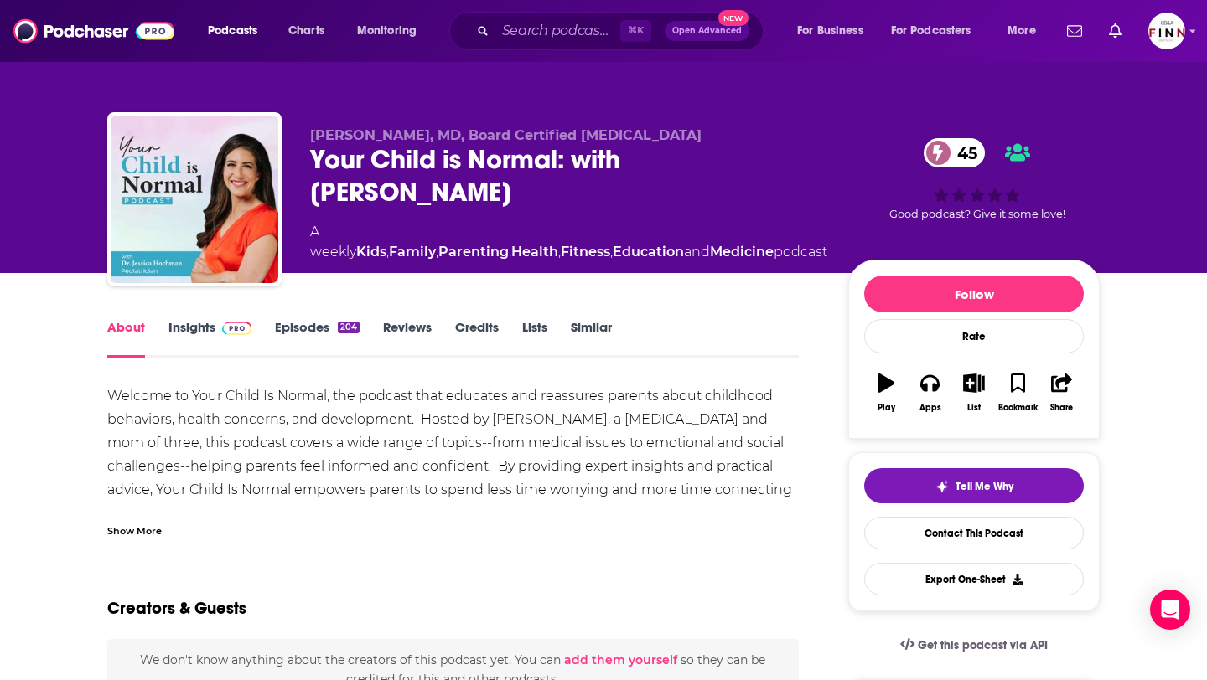
click at [311, 327] on link "Episodes 204" at bounding box center [317, 338] width 85 height 39
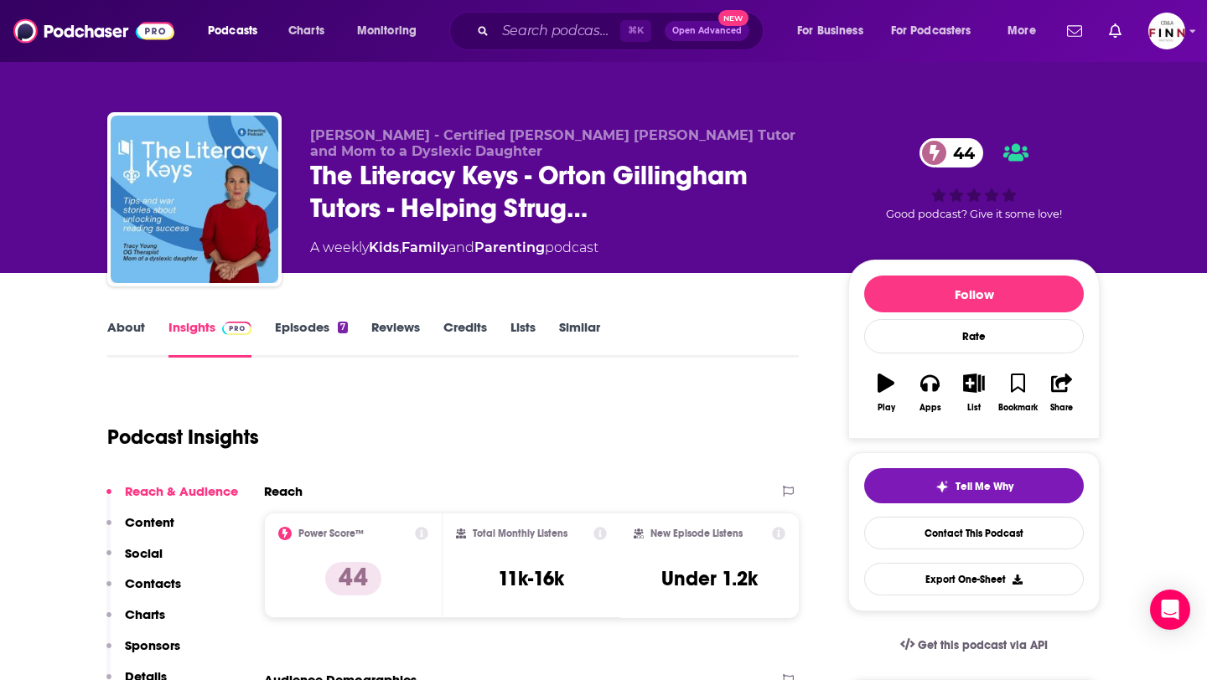
click at [324, 327] on link "Episodes 7" at bounding box center [311, 338] width 73 height 39
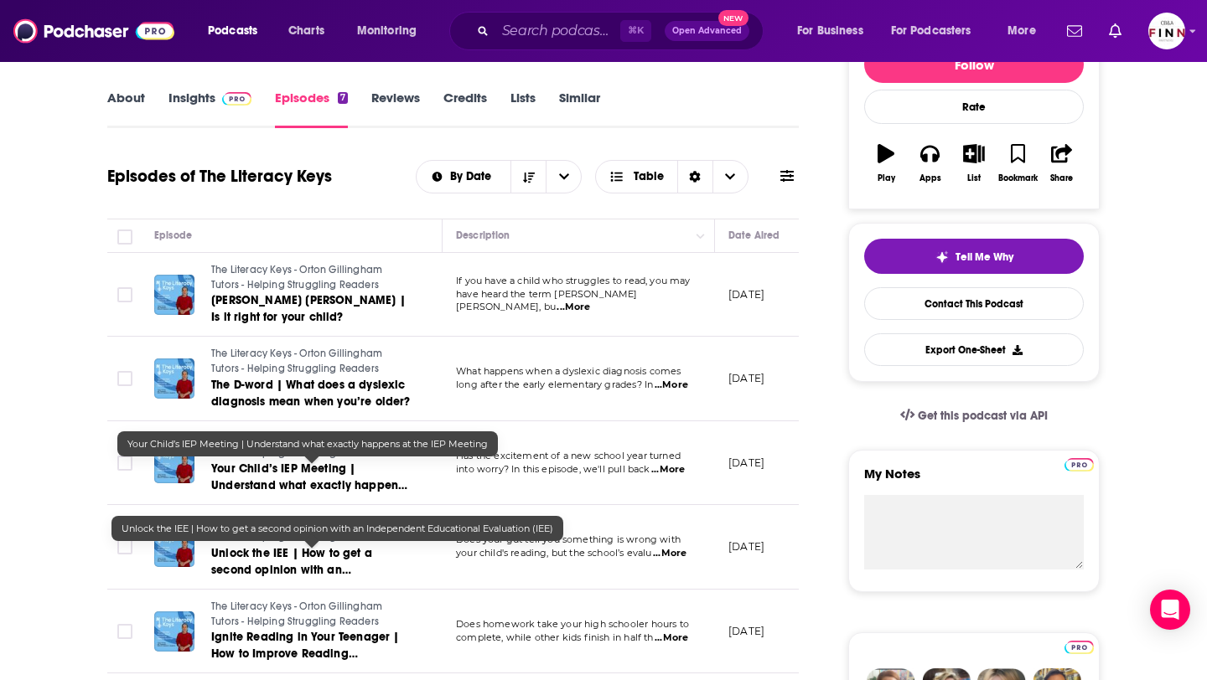
scroll to position [325, 0]
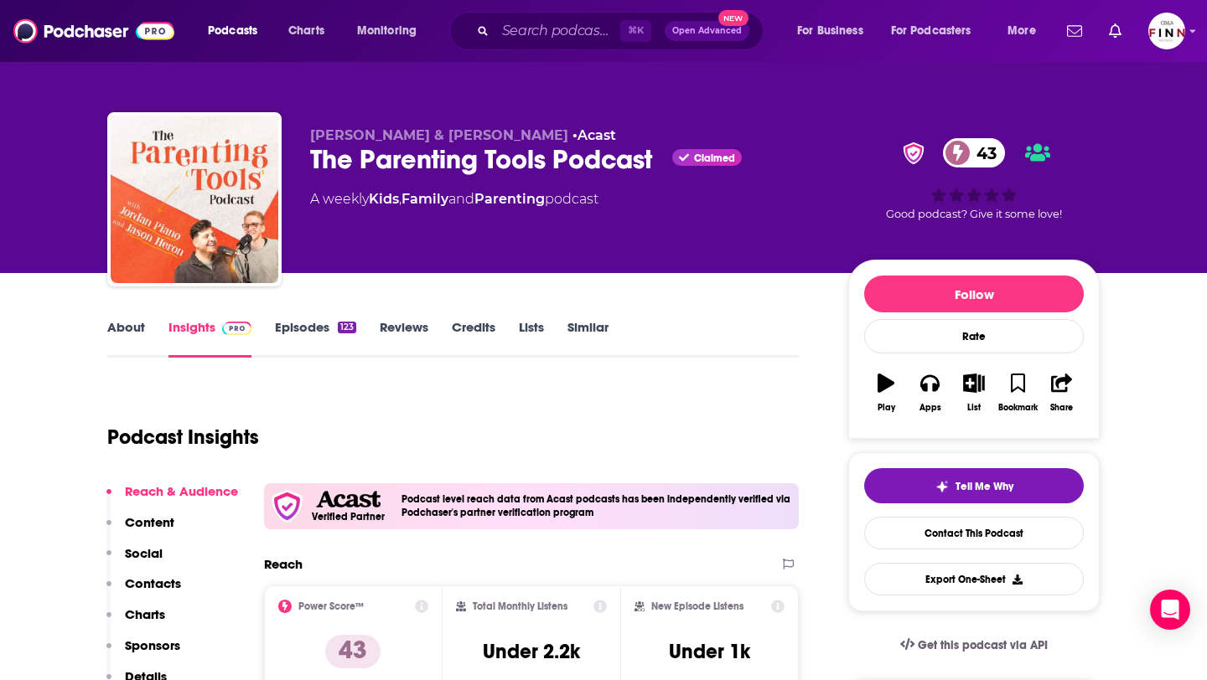
click at [132, 336] on link "About" at bounding box center [126, 338] width 38 height 39
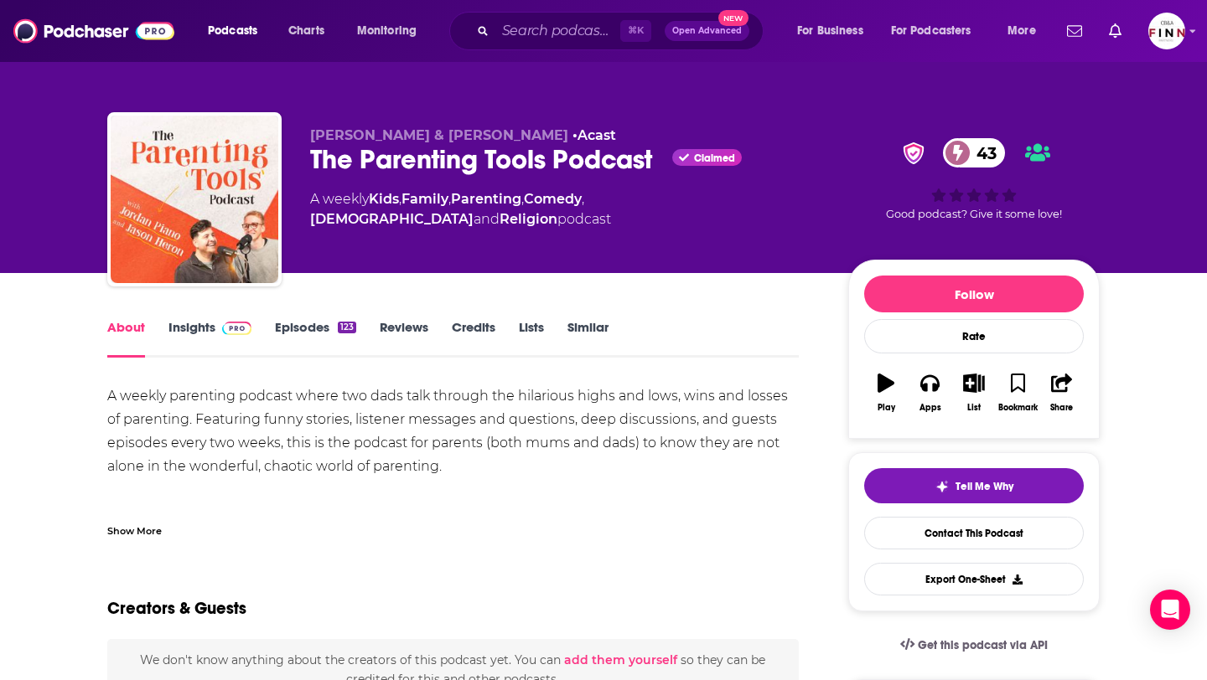
click at [334, 334] on link "Episodes 123" at bounding box center [315, 338] width 81 height 39
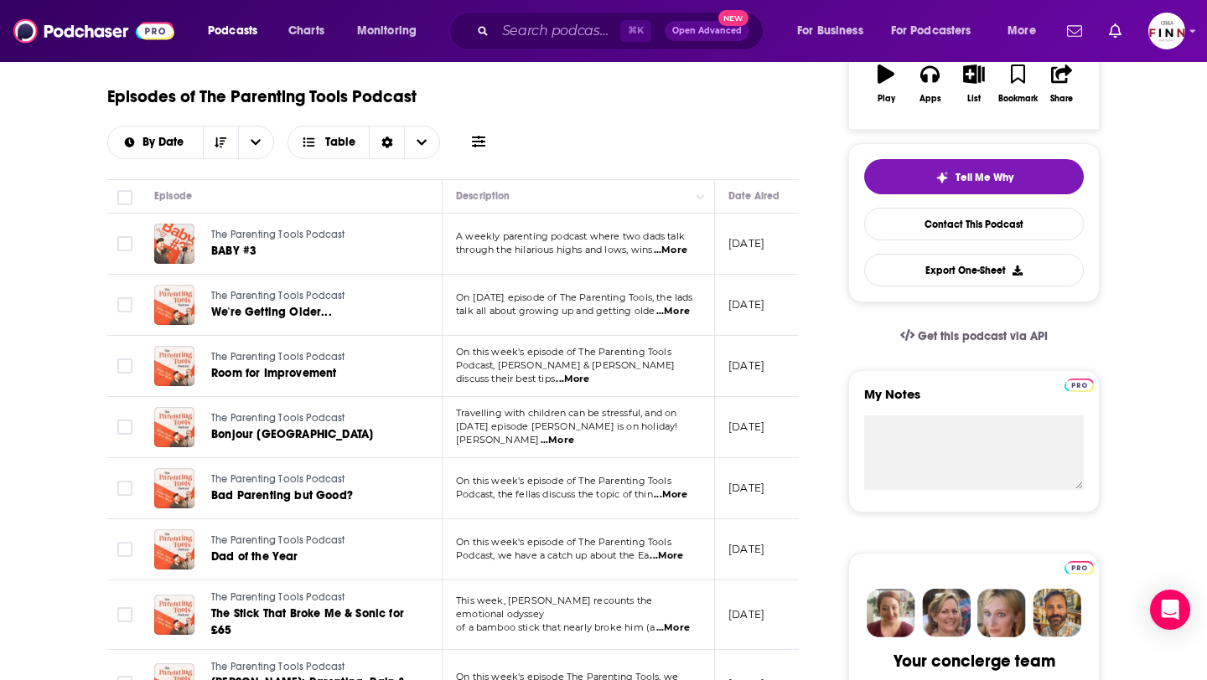
scroll to position [323, 0]
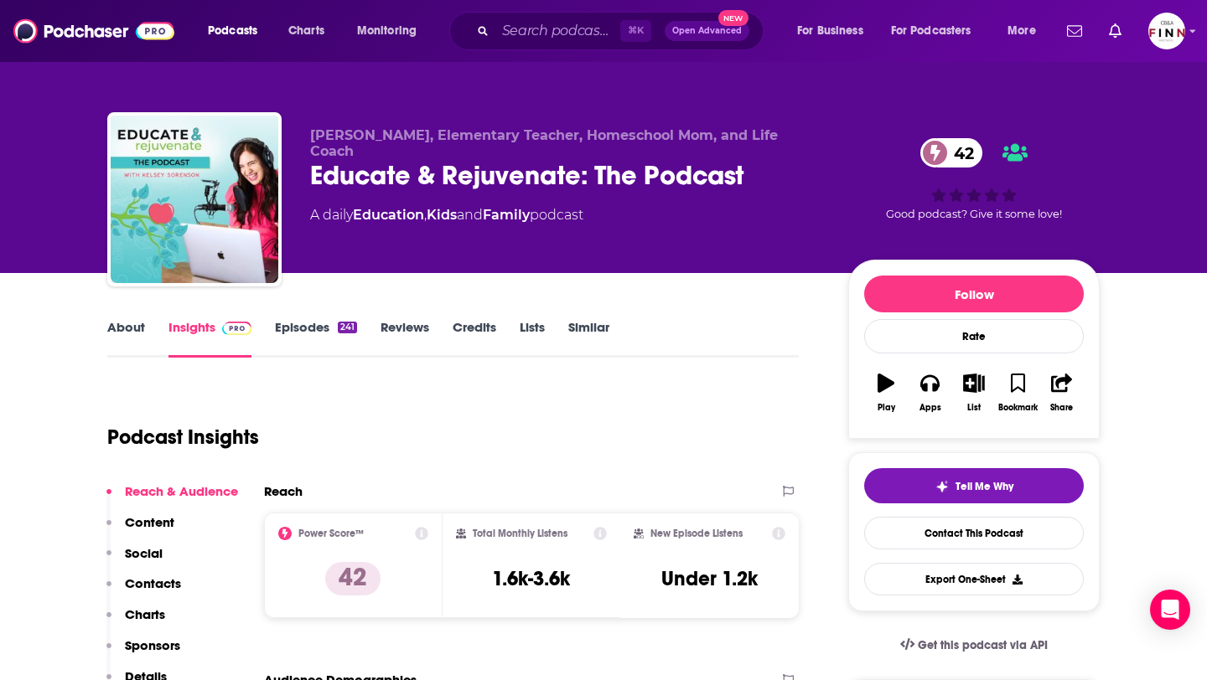
click at [301, 319] on link "Episodes 241" at bounding box center [316, 338] width 82 height 39
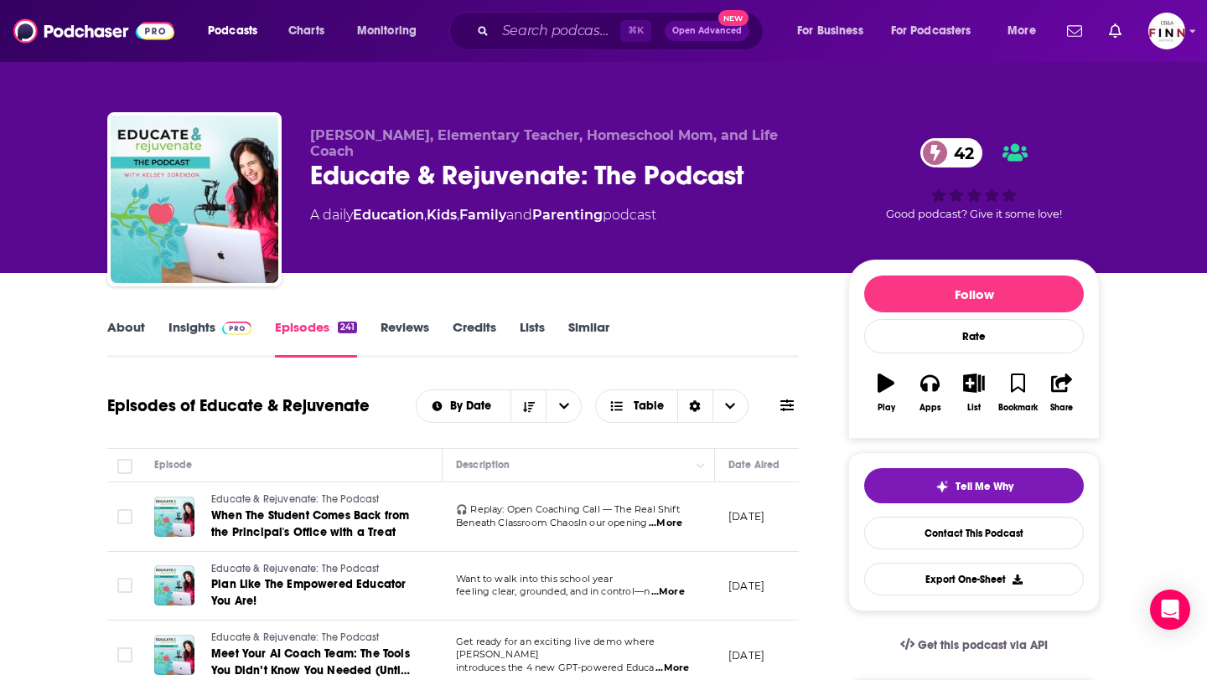
click at [203, 333] on link "Insights" at bounding box center [209, 338] width 83 height 39
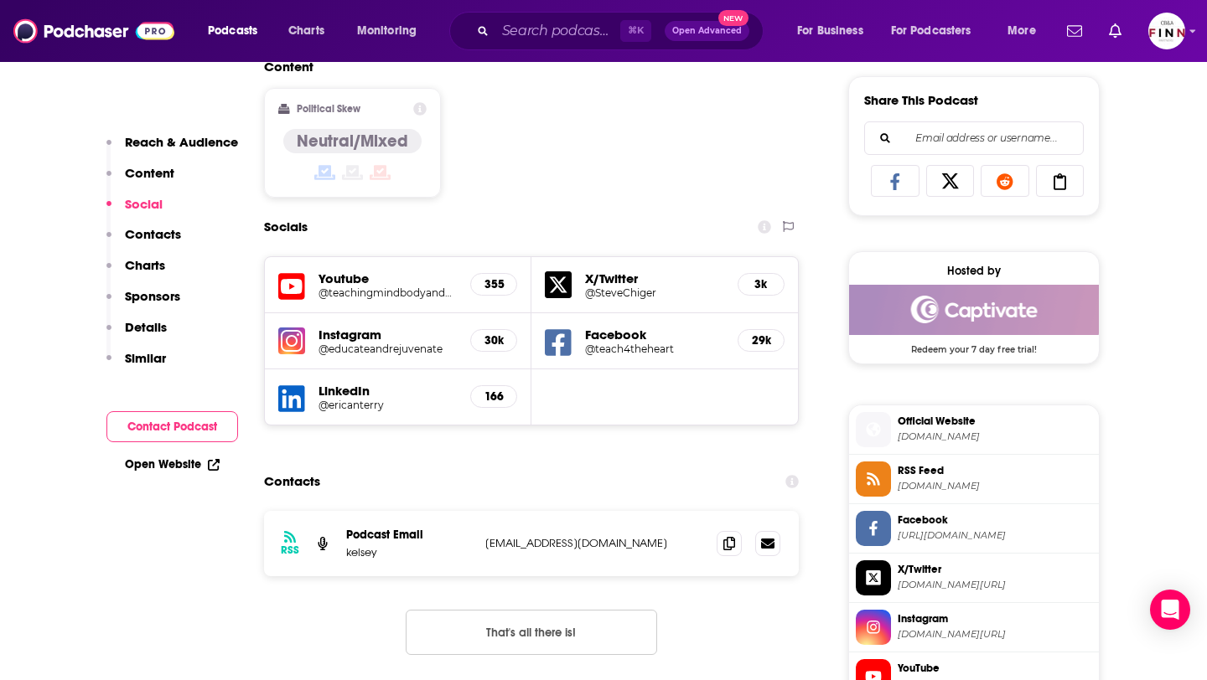
scroll to position [1038, 0]
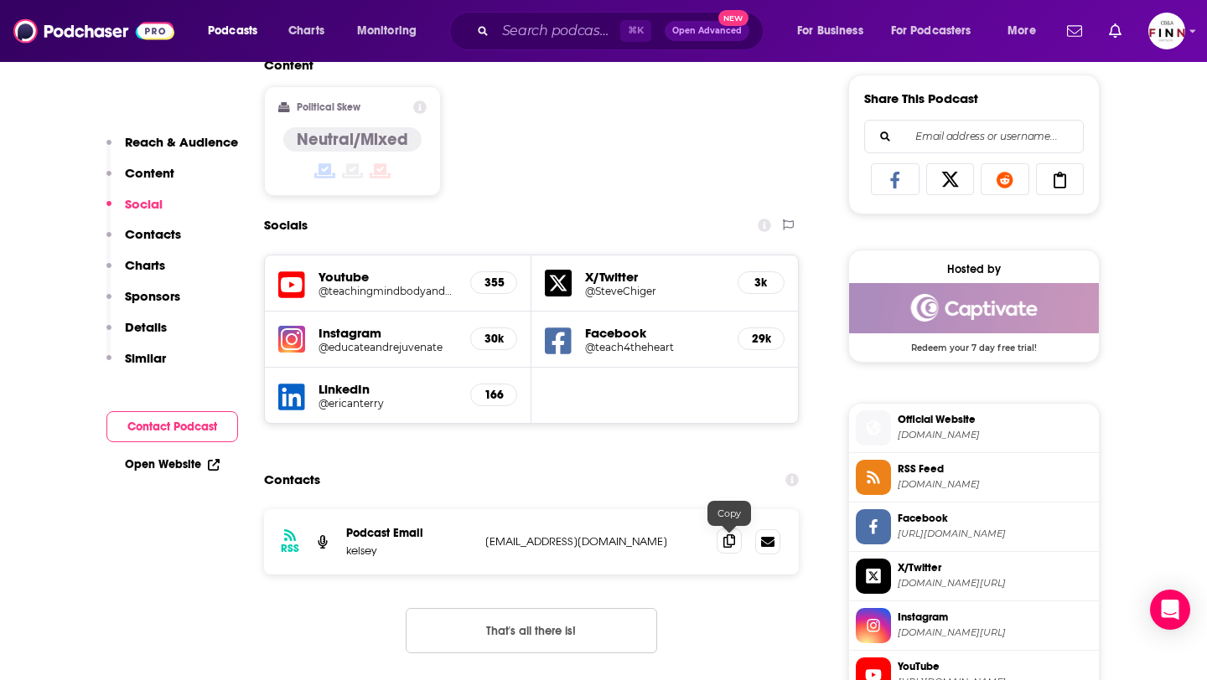
click at [737, 545] on span at bounding box center [728, 541] width 25 height 25
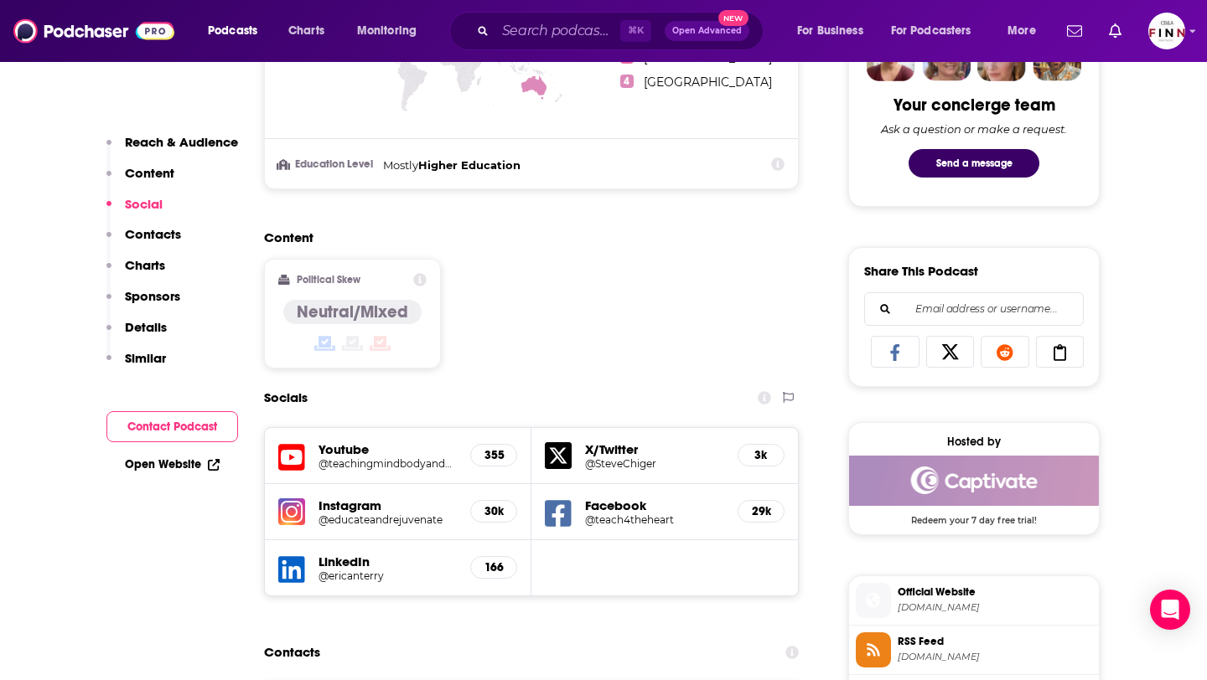
scroll to position [981, 0]
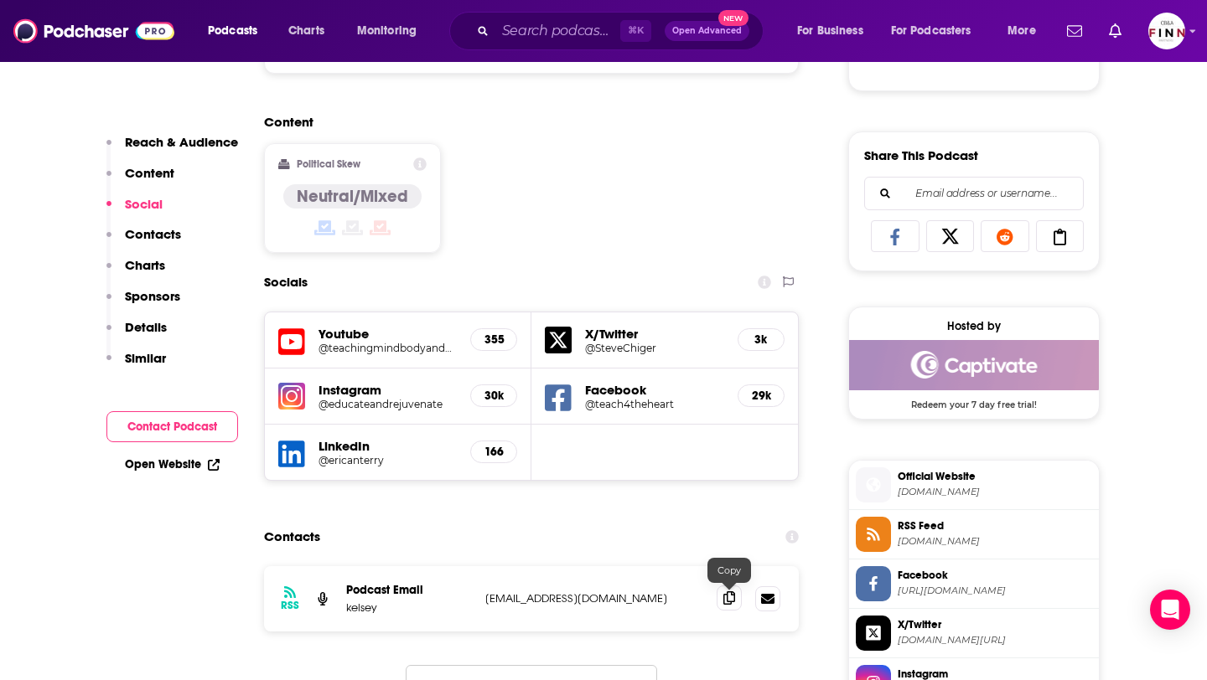
click at [730, 604] on icon at bounding box center [729, 598] width 12 height 13
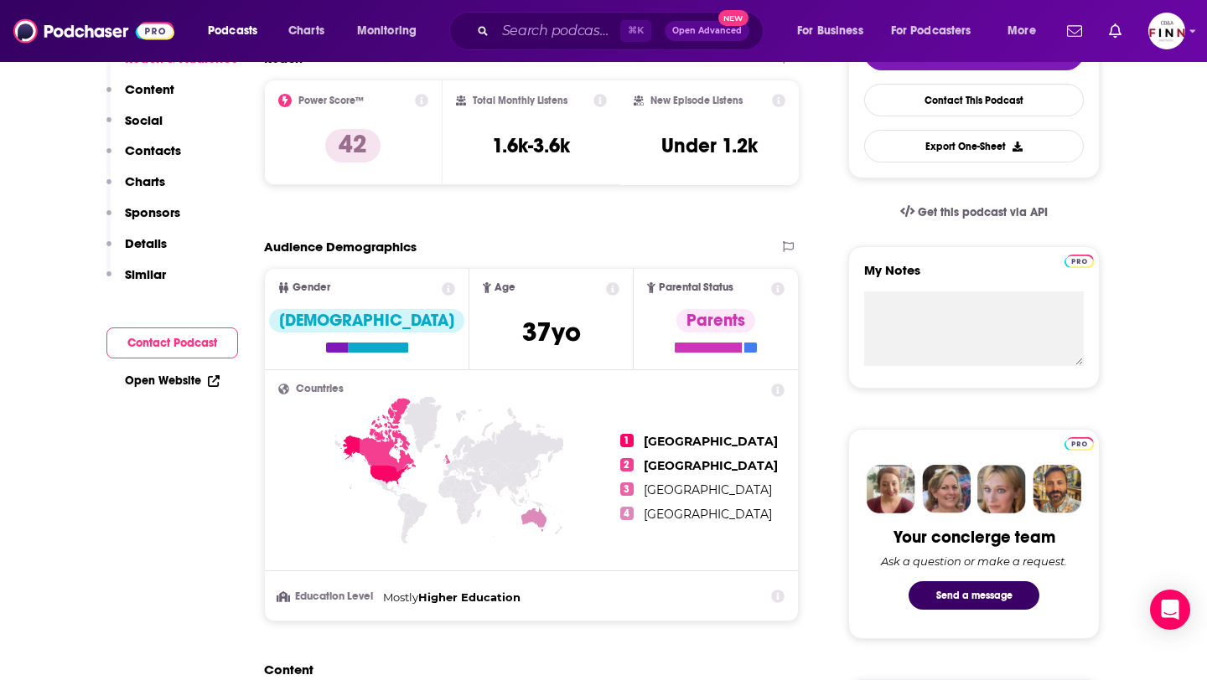
scroll to position [0, 0]
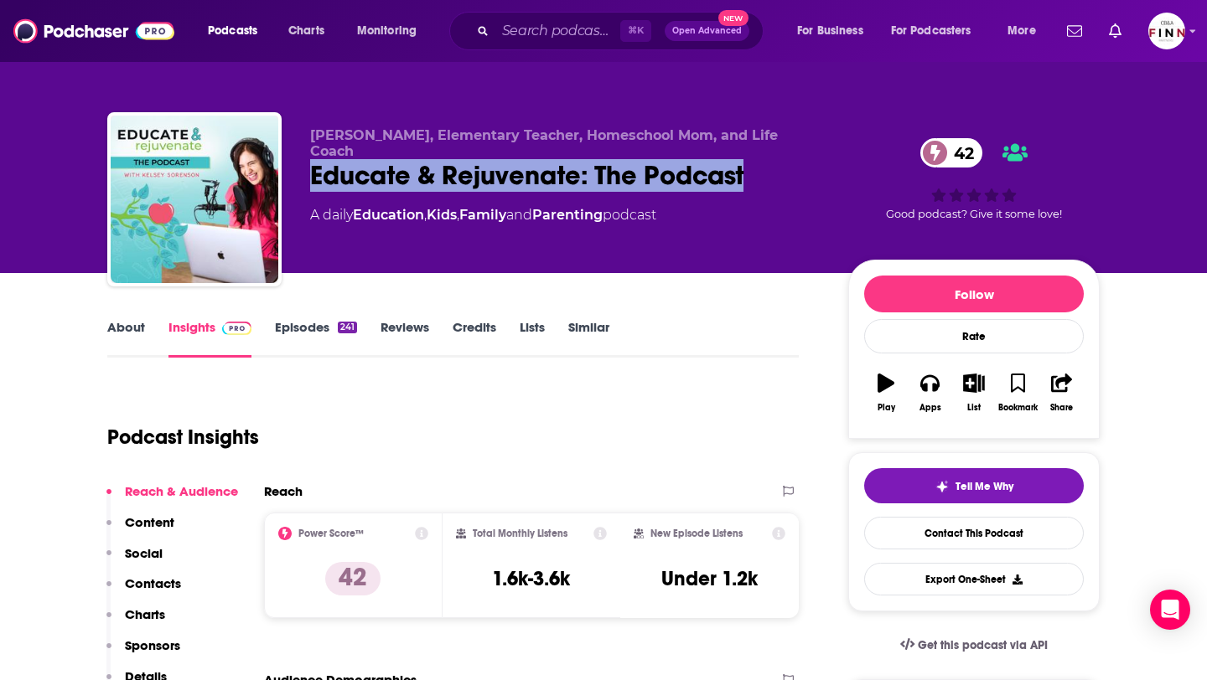
drag, startPoint x: 752, startPoint y: 158, endPoint x: 313, endPoint y: 169, distance: 439.2
click at [313, 169] on div "Educate & Rejuvenate: The Podcast 42" at bounding box center [565, 175] width 511 height 33
copy h2 "Educate & Rejuvenate: The Podcast"
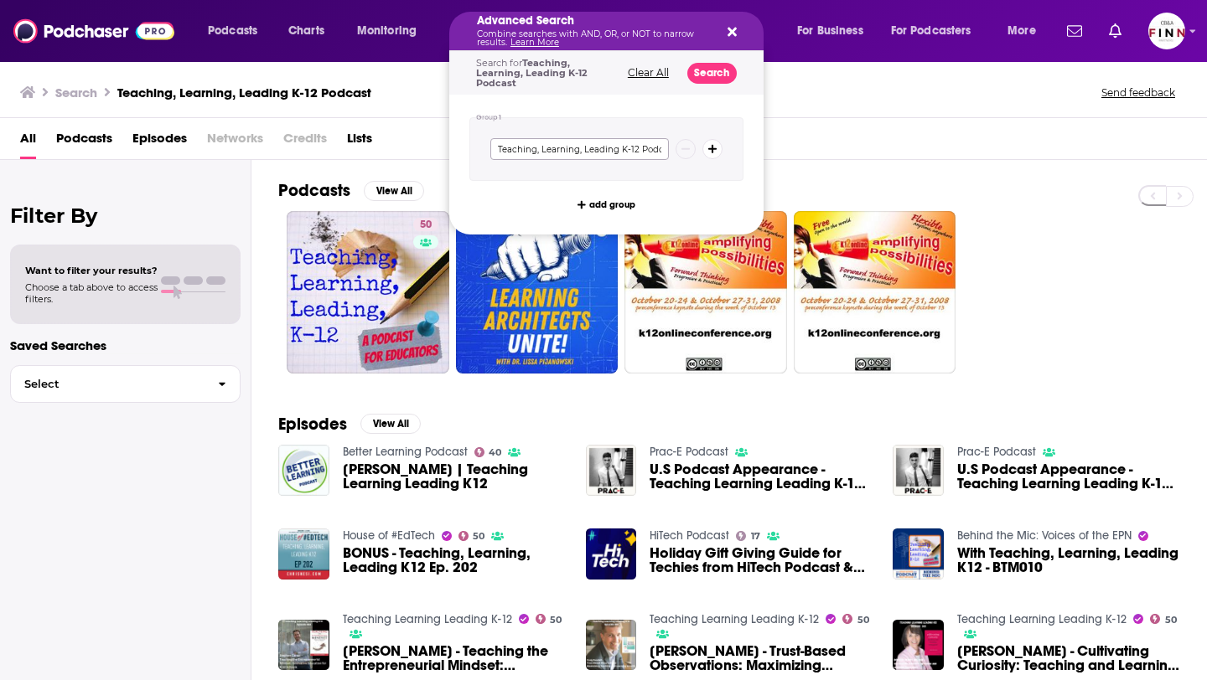
click at [572, 154] on input "Teaching, Learning, Leading K-12 Podcast" at bounding box center [579, 149] width 178 height 22
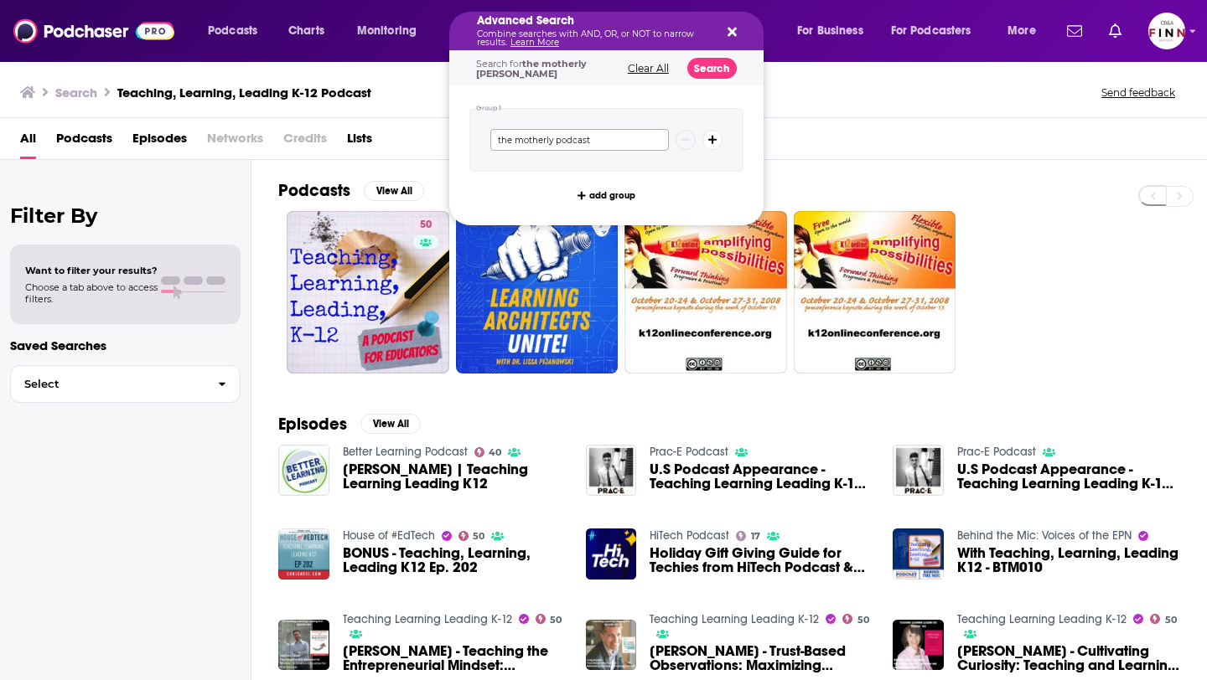
type input "the motherly podcast"
click at [712, 70] on button "Search" at bounding box center [711, 68] width 49 height 21
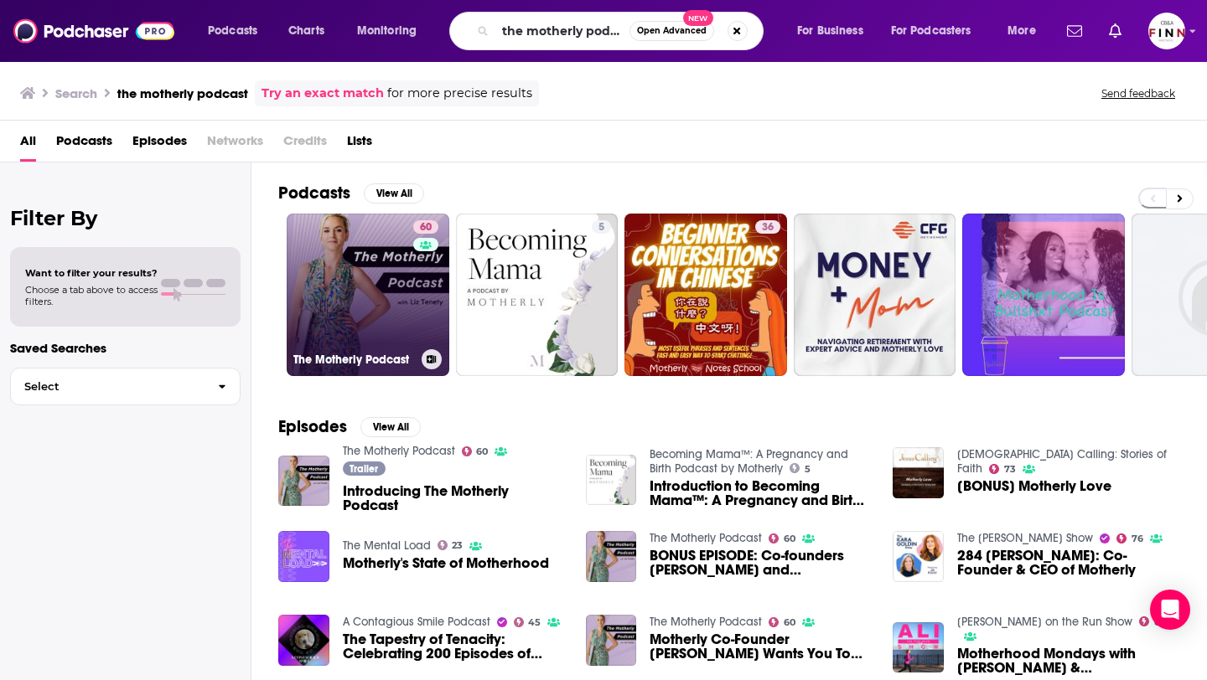
click at [369, 293] on link "60 The Motherly Podcast" at bounding box center [368, 295] width 163 height 163
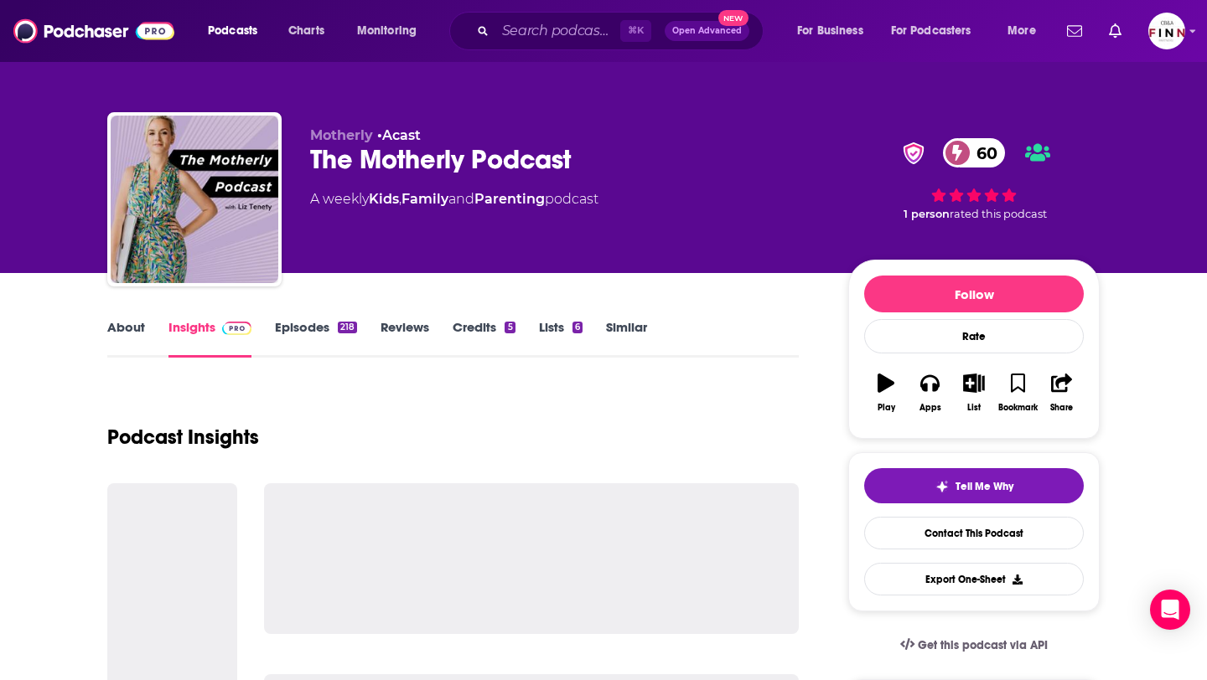
click at [307, 338] on link "Episodes 218" at bounding box center [316, 338] width 82 height 39
